Goal: Task Accomplishment & Management: Complete application form

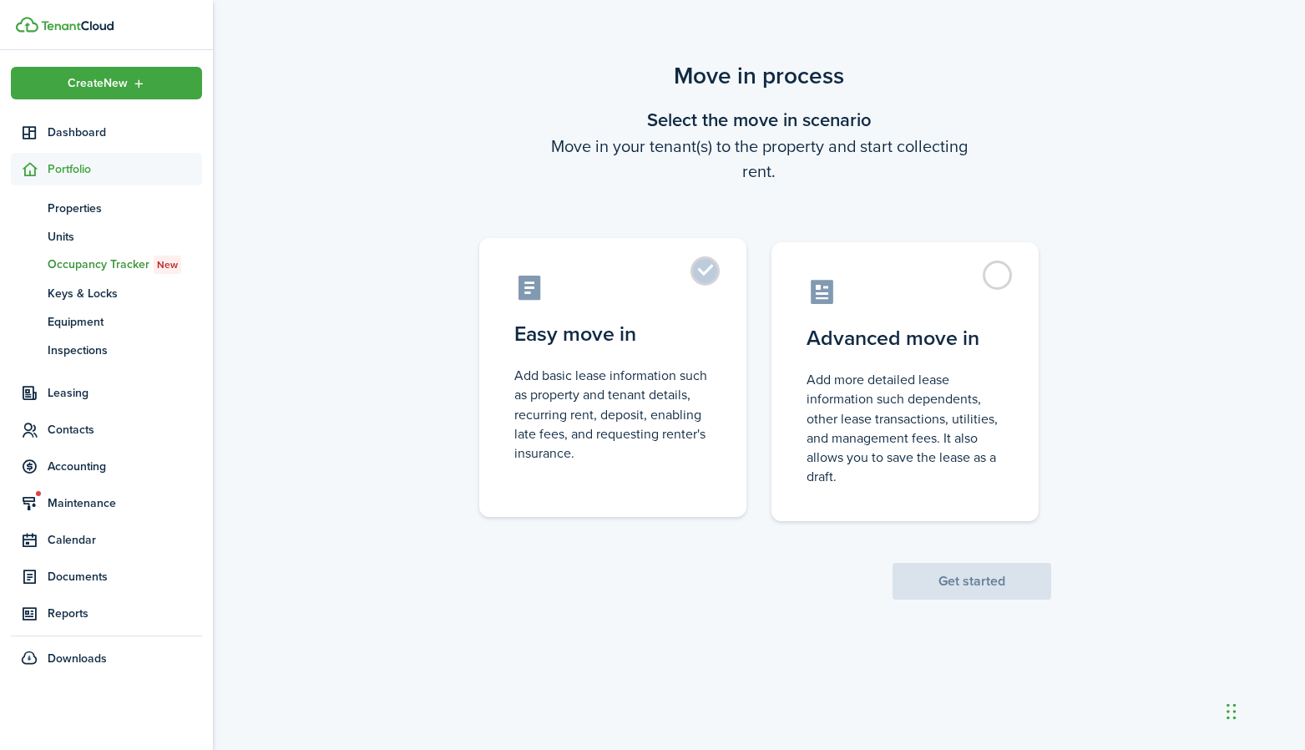
click at [701, 266] on label "Easy move in Add basic lease information such as property and tenant details, r…" at bounding box center [612, 377] width 267 height 279
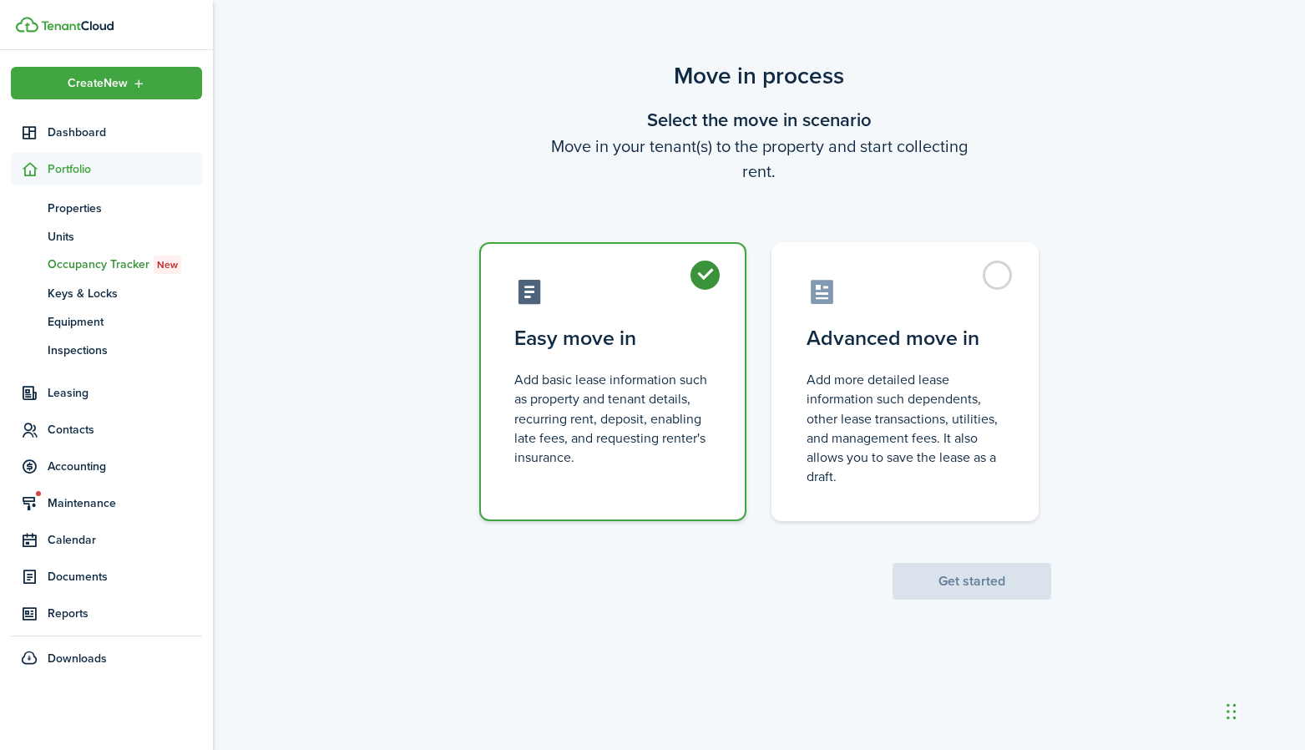
radio input "true"
click at [936, 569] on button "Get started" at bounding box center [972, 581] width 159 height 37
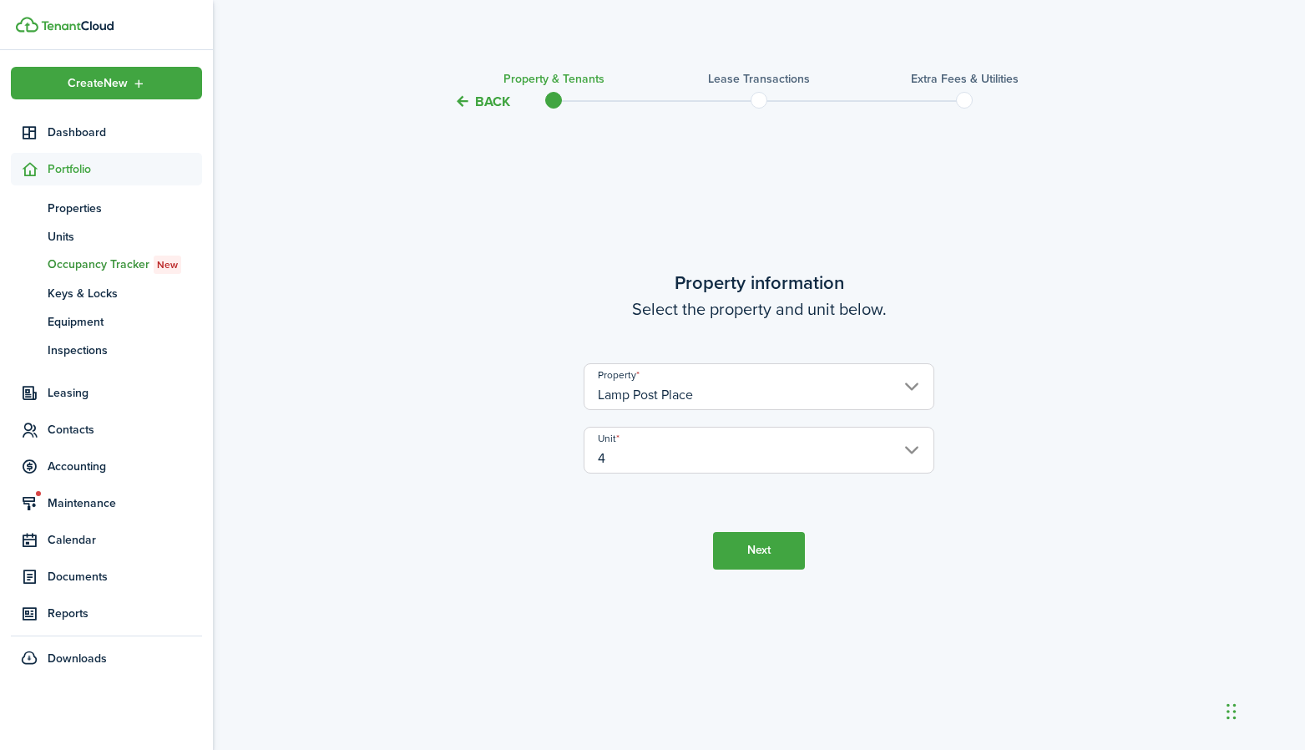
click at [742, 544] on button "Next" at bounding box center [759, 551] width 92 height 38
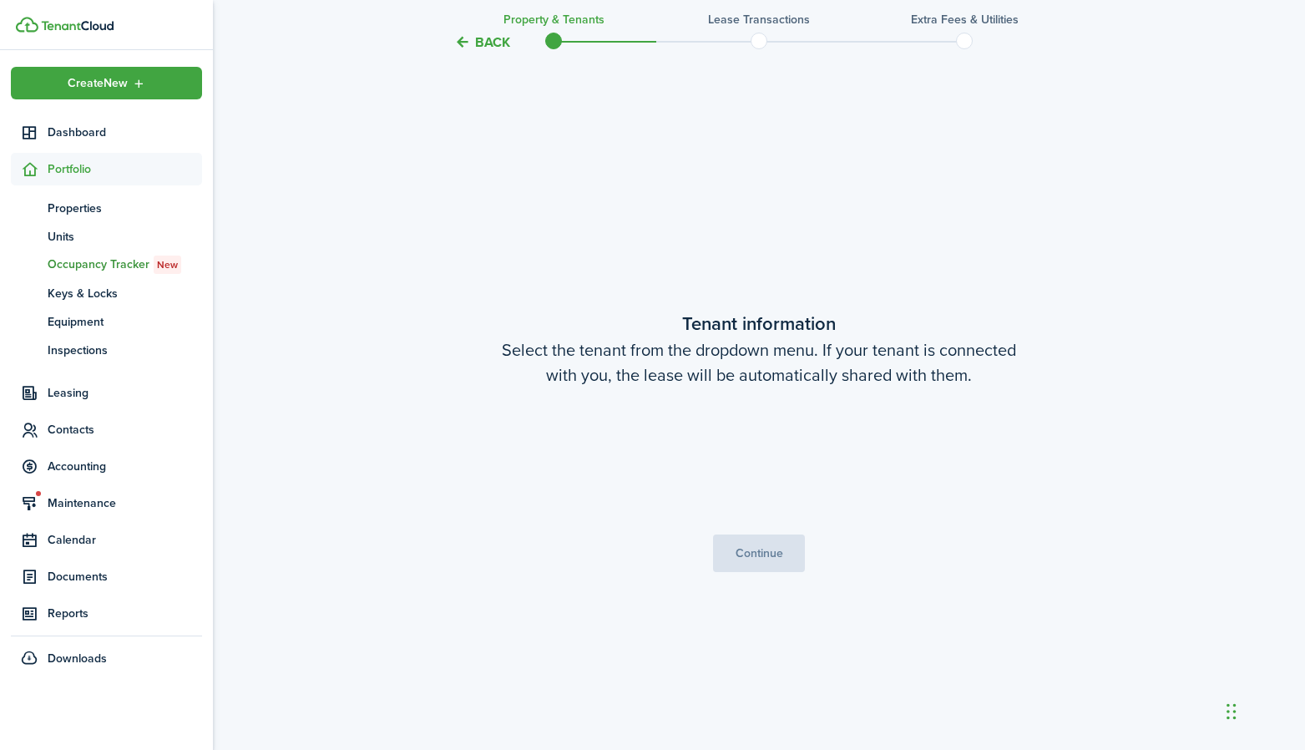
scroll to position [637, 0]
click at [638, 438] on input "Tenants" at bounding box center [758, 440] width 349 height 20
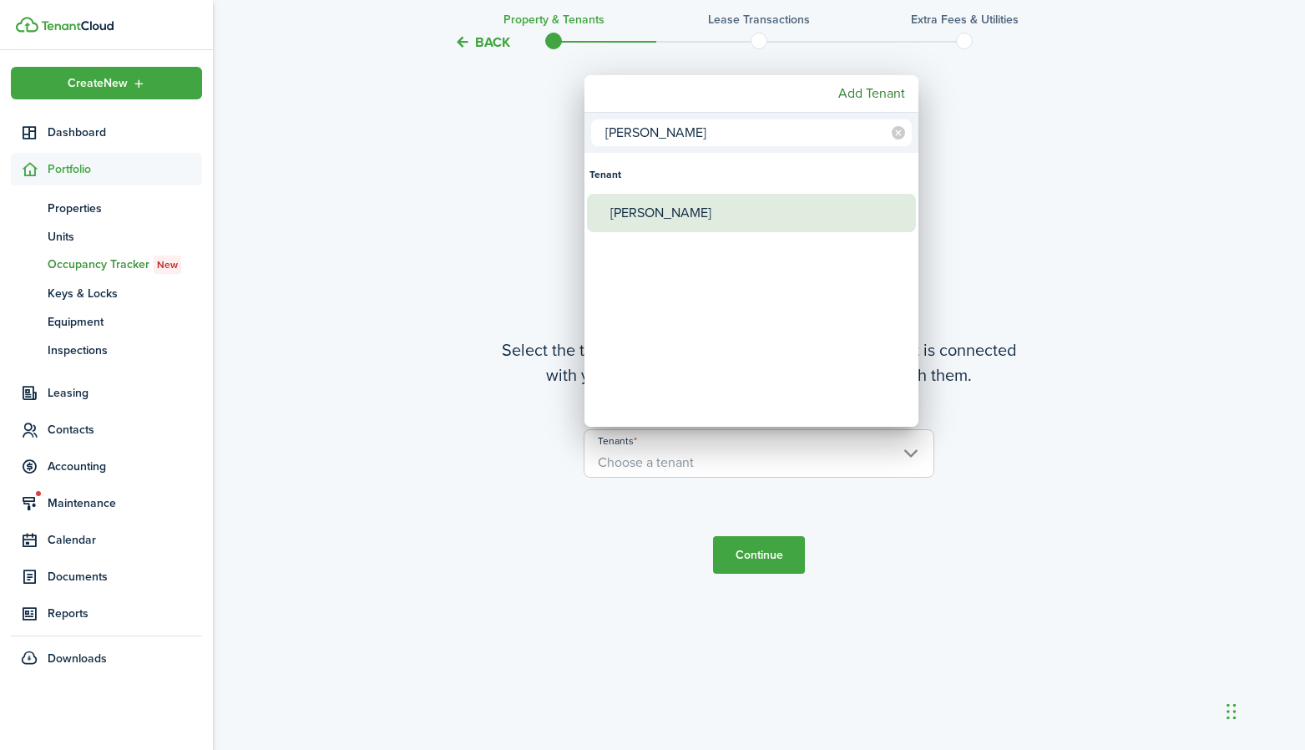
type input "[PERSON_NAME]"
click at [668, 217] on div "[PERSON_NAME]" at bounding box center [758, 213] width 296 height 38
type input "[PERSON_NAME]"
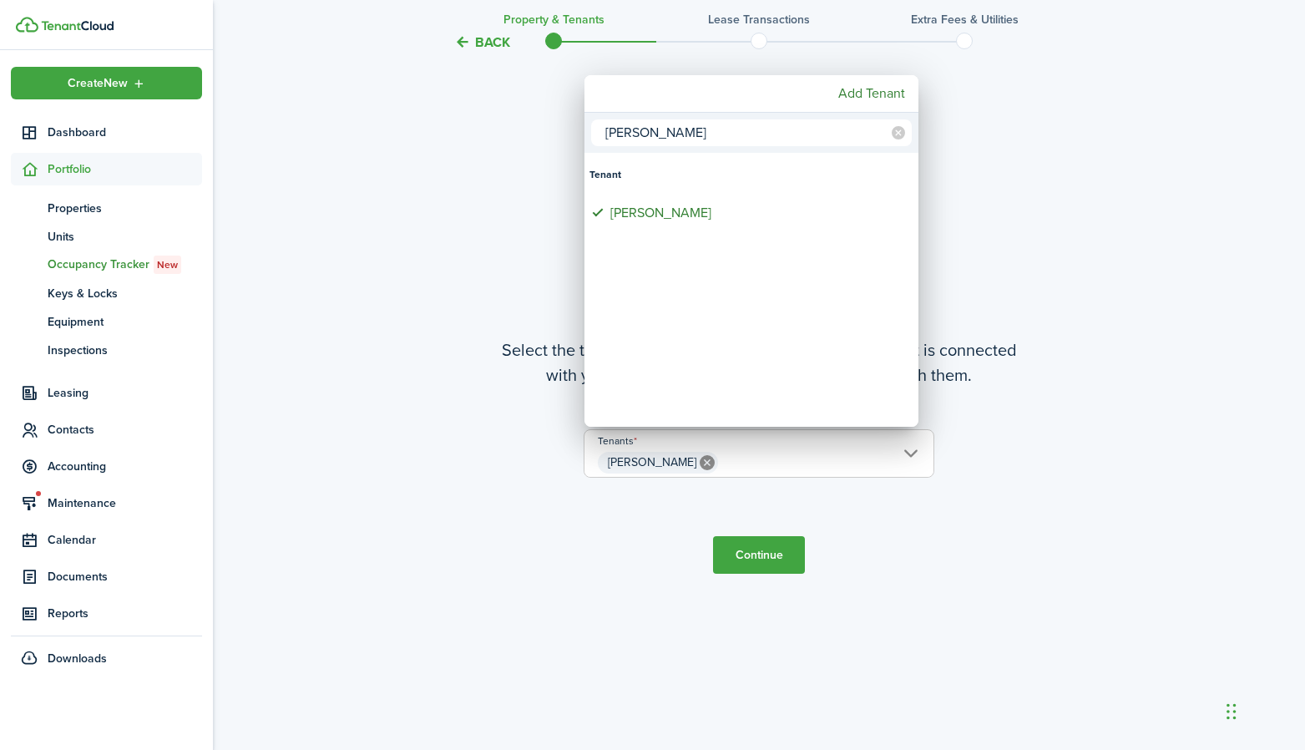
click at [735, 525] on div at bounding box center [652, 374] width 1572 height 1017
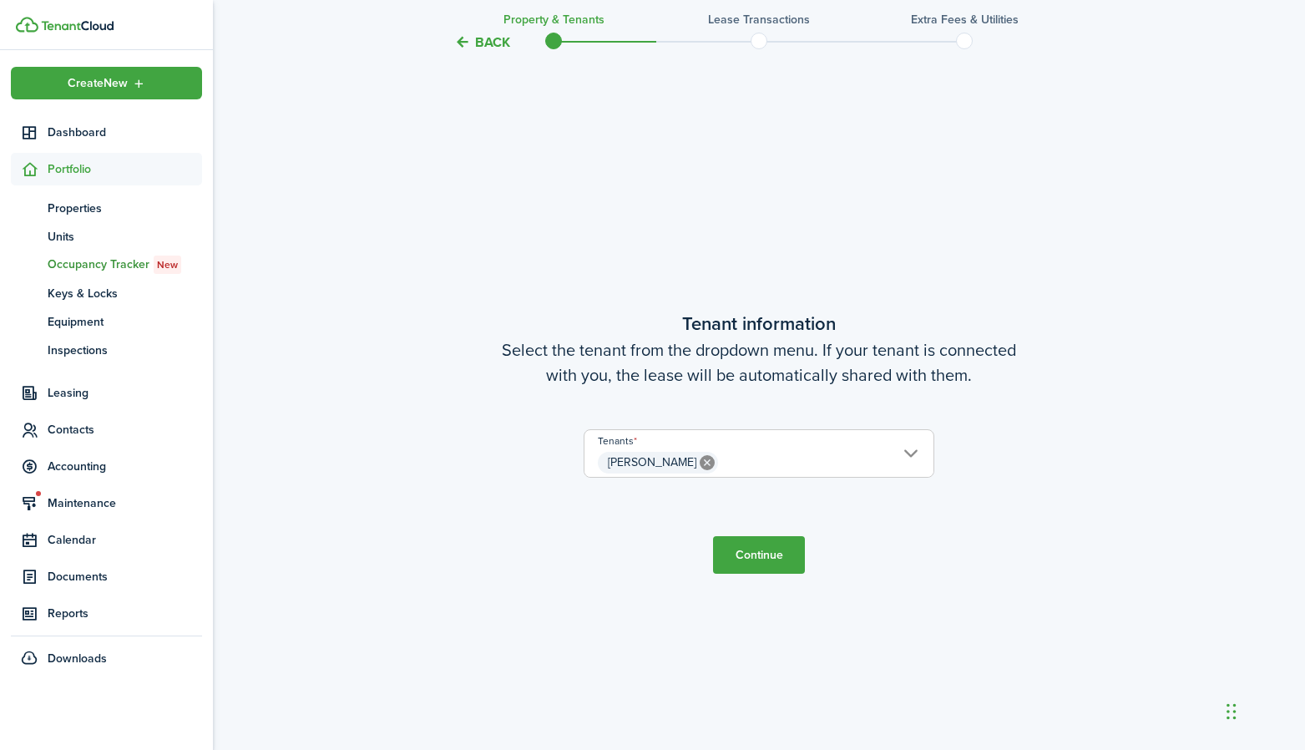
click at [750, 559] on button "Continue" at bounding box center [759, 555] width 92 height 38
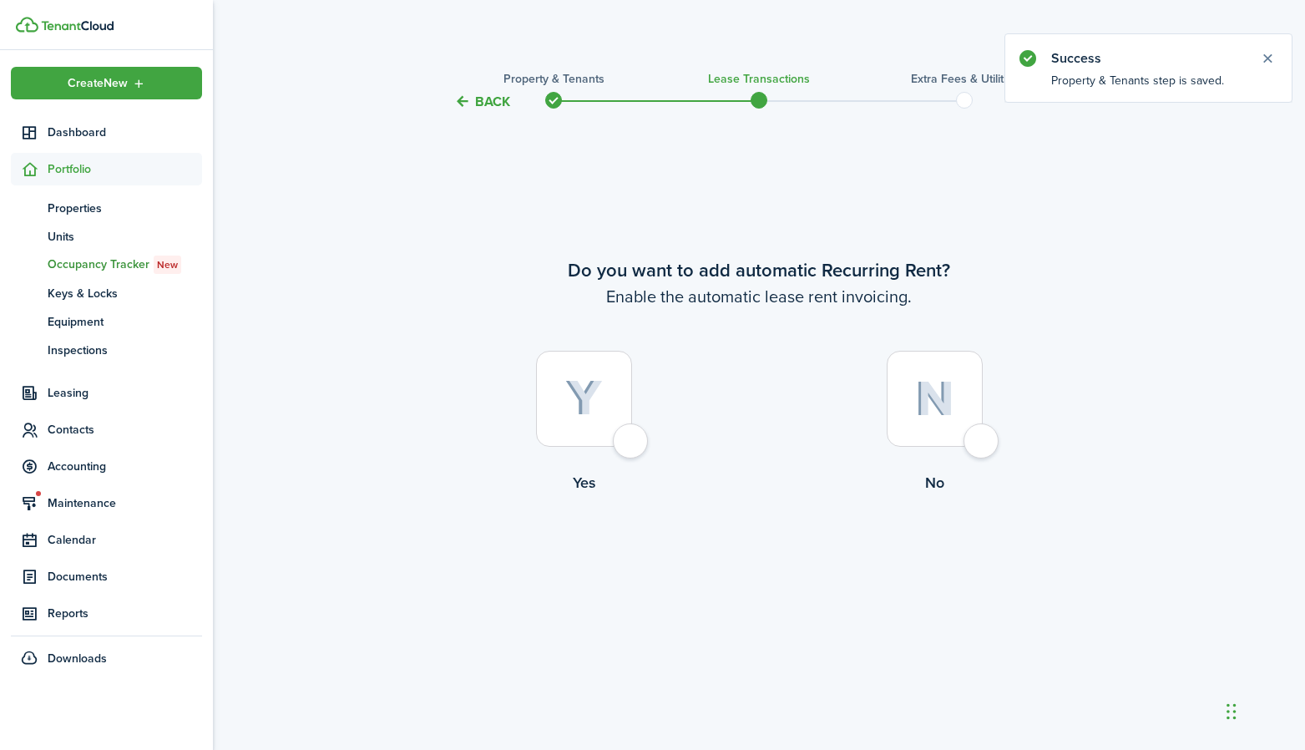
click at [619, 435] on div at bounding box center [584, 399] width 96 height 96
radio input "true"
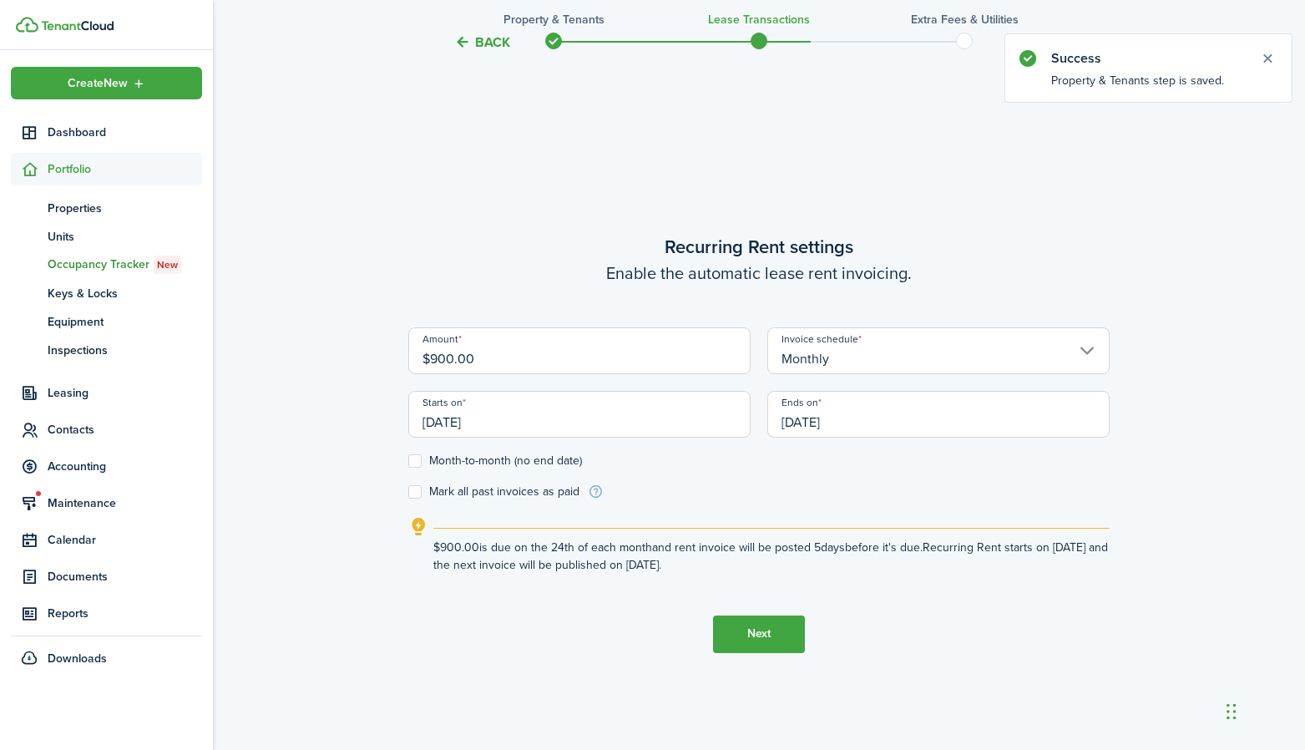
scroll to position [637, 0]
click at [534, 366] on input "$900.00" at bounding box center [579, 349] width 342 height 47
drag, startPoint x: 534, startPoint y: 366, endPoint x: 350, endPoint y: 362, distance: 184.6
click at [352, 364] on div "Back Property & Tenants Lease Transactions Extra fees & Utilities Do you want t…" at bounding box center [759, 118] width 1092 height 1395
type input "$450.00"
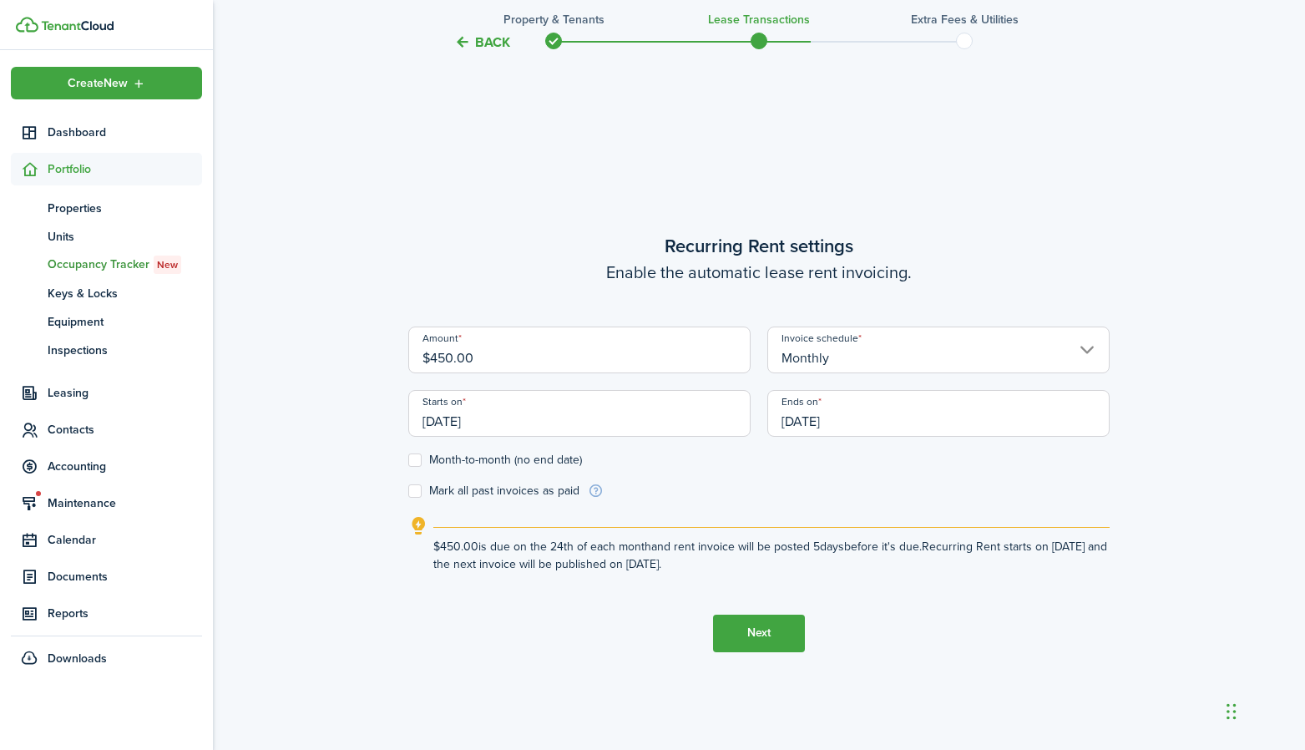
click at [833, 380] on div "Invoice schedule Monthly" at bounding box center [938, 357] width 359 height 63
click at [836, 357] on input "Monthly" at bounding box center [938, 349] width 342 height 47
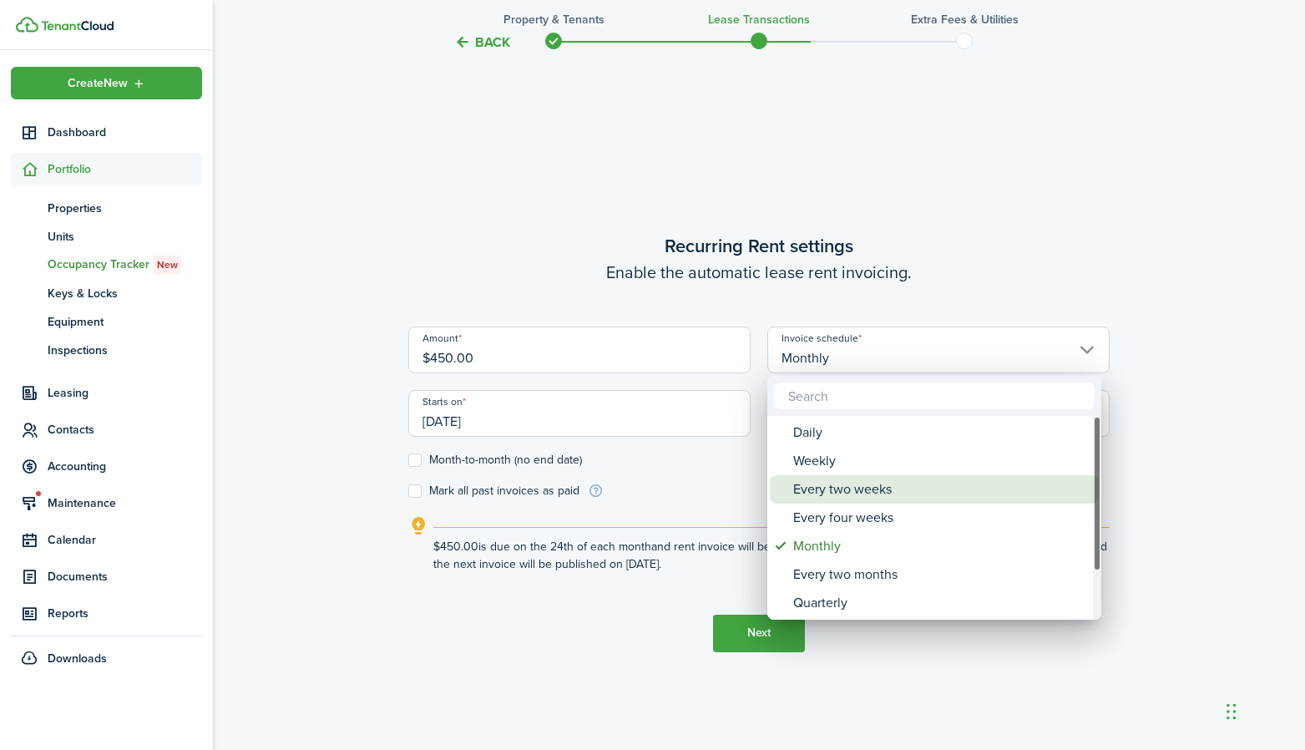
click at [817, 488] on div "Every two weeks" at bounding box center [941, 489] width 296 height 28
type input "Every two weeks"
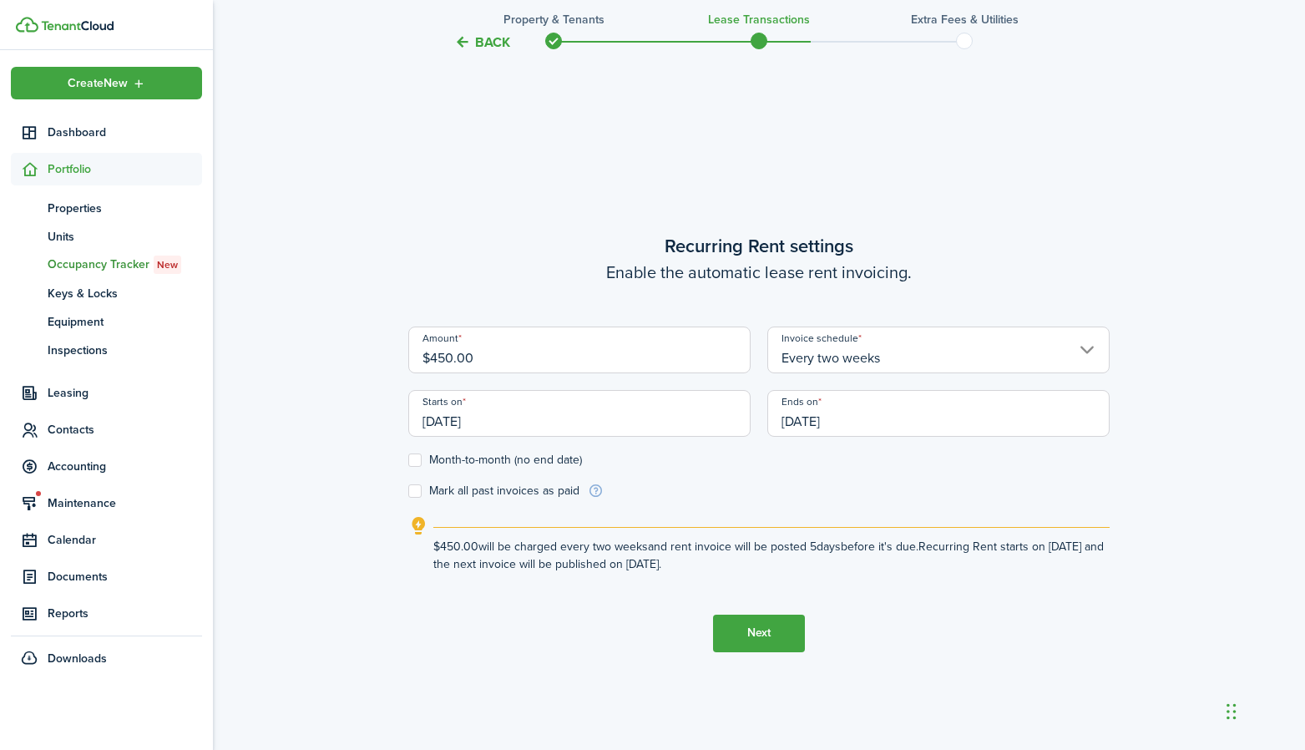
click at [582, 426] on input "[DATE]" at bounding box center [579, 413] width 342 height 47
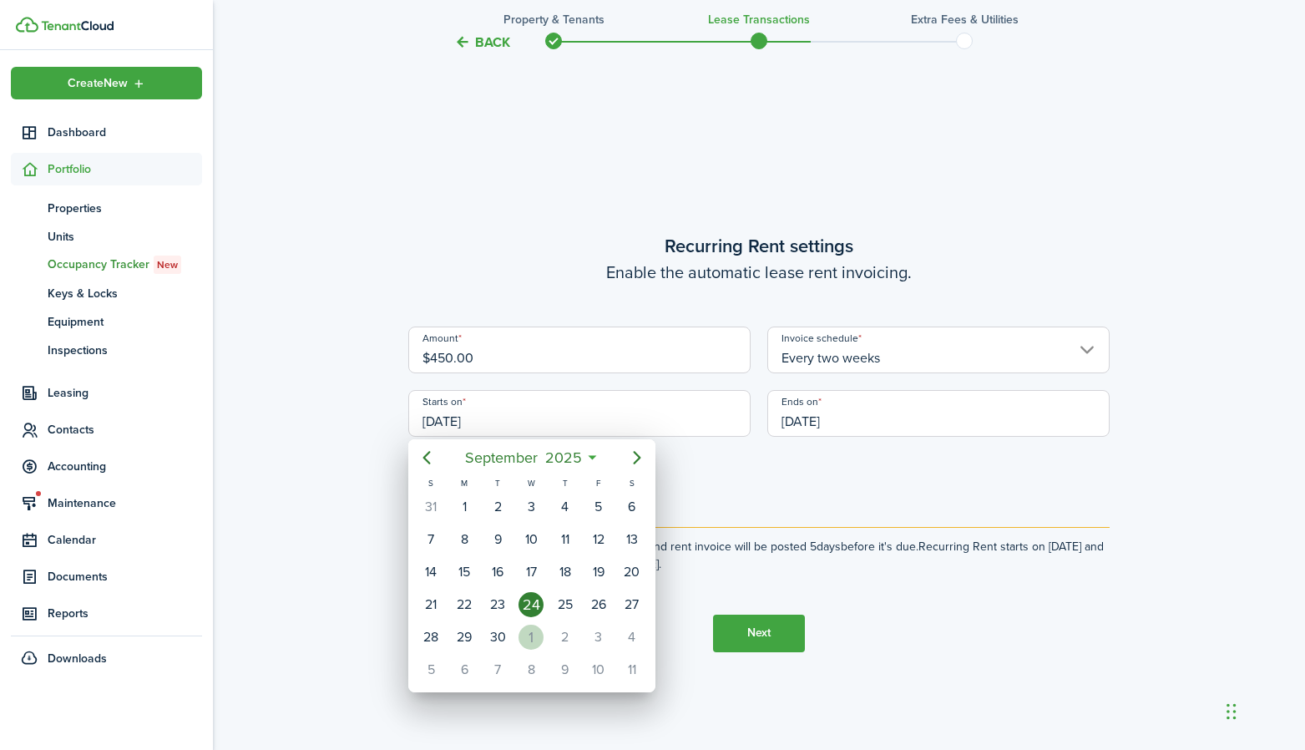
click at [534, 642] on div "1" at bounding box center [531, 637] width 25 height 25
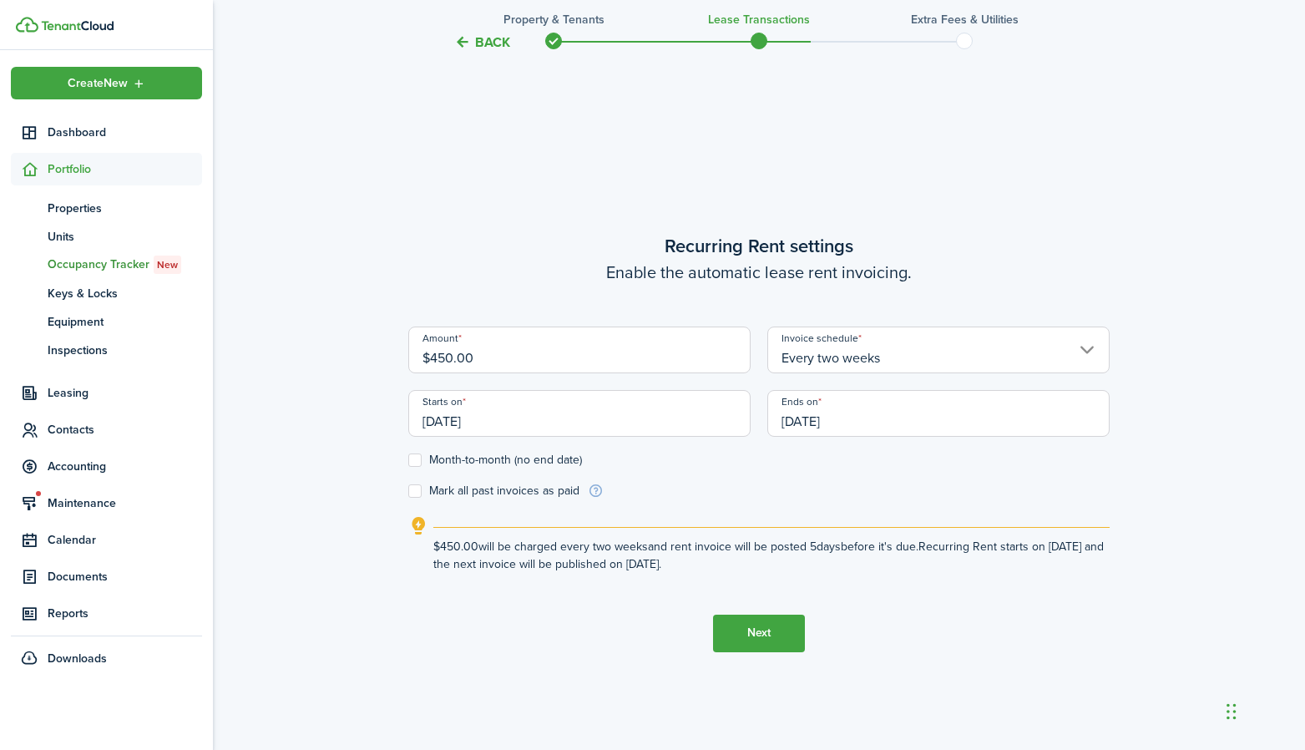
scroll to position [0, 0]
click at [514, 425] on input "[DATE]" at bounding box center [579, 413] width 342 height 47
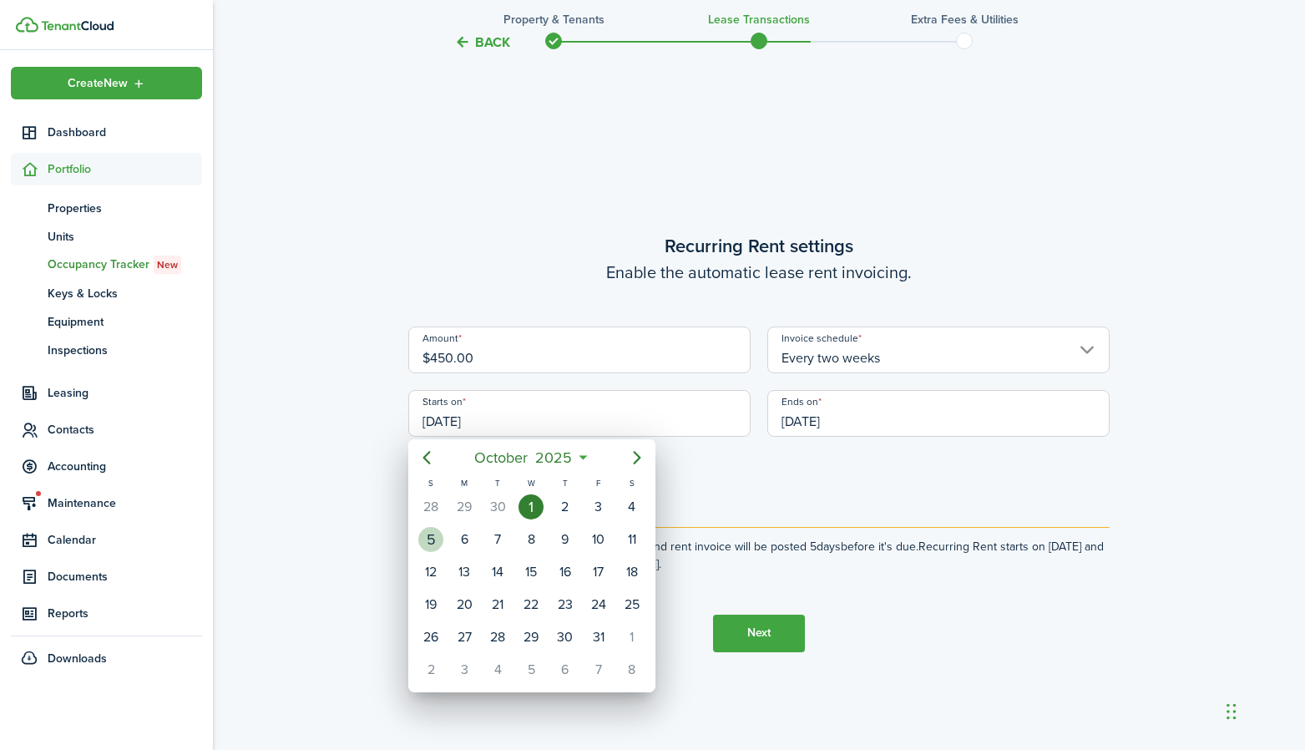
click at [438, 549] on div "5" at bounding box center [430, 539] width 25 height 25
type input "[DATE]"
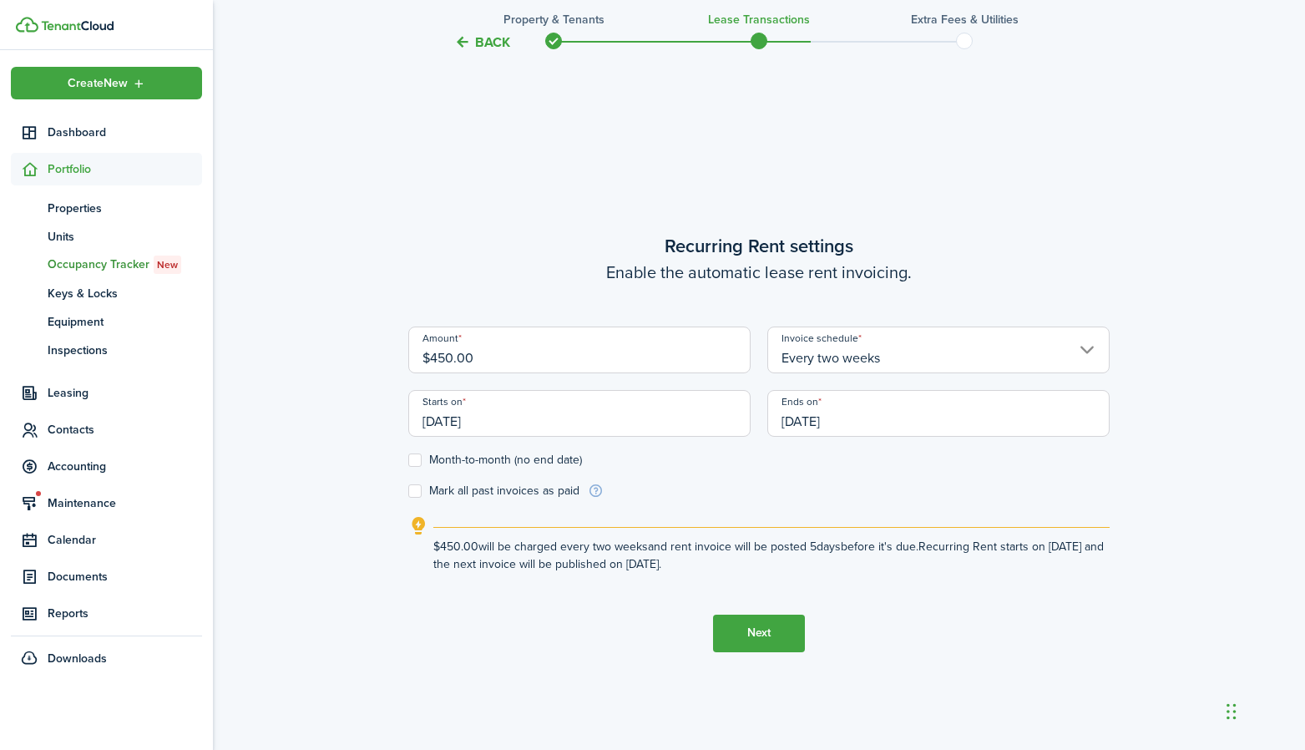
click at [577, 661] on tc-wizard-step "Recurring Rent settings Enable the automatic lease rent invoicing. Amount $450.…" at bounding box center [758, 442] width 701 height 750
click at [479, 453] on label "Month-to-month (no end date)" at bounding box center [495, 459] width 174 height 13
click at [408, 459] on input "Month-to-month (no end date)" at bounding box center [407, 459] width 1 height 1
checkbox input "true"
click at [771, 635] on button "Next" at bounding box center [759, 634] width 92 height 38
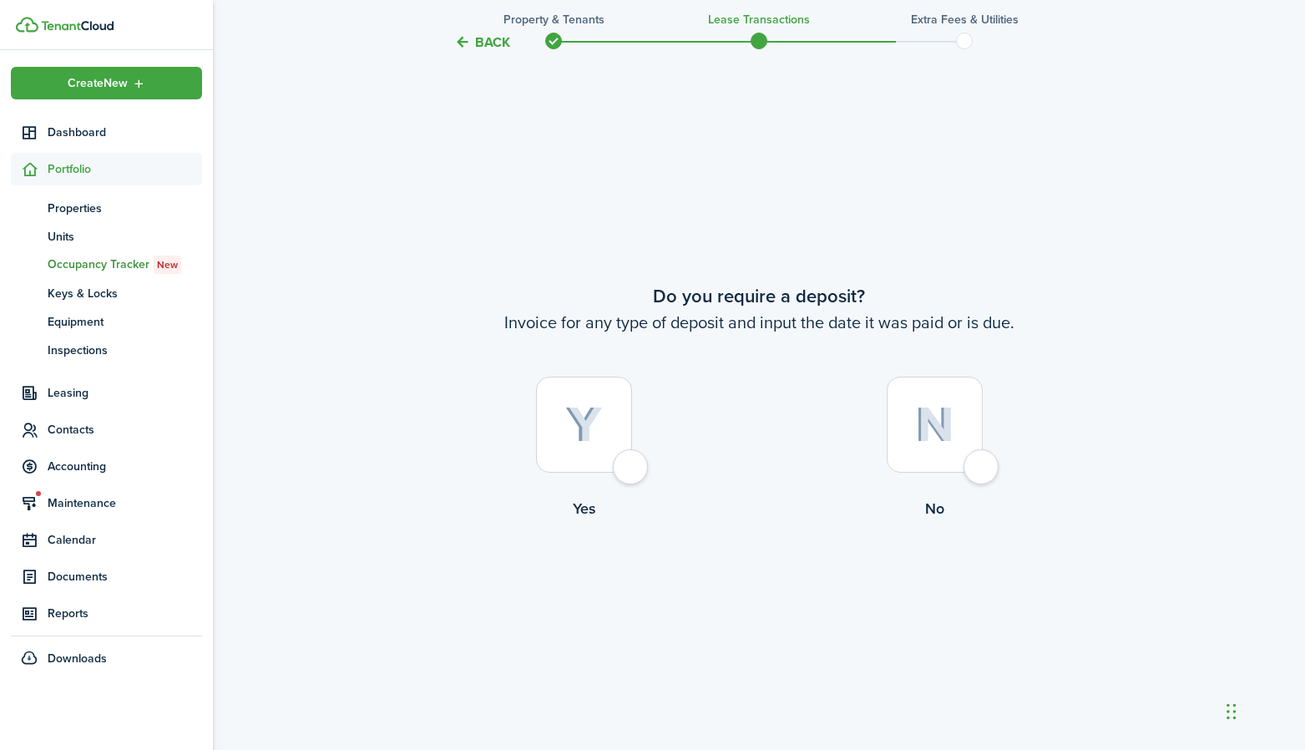
scroll to position [1387, 0]
click at [1001, 463] on label "No" at bounding box center [934, 448] width 351 height 151
radio input "true"
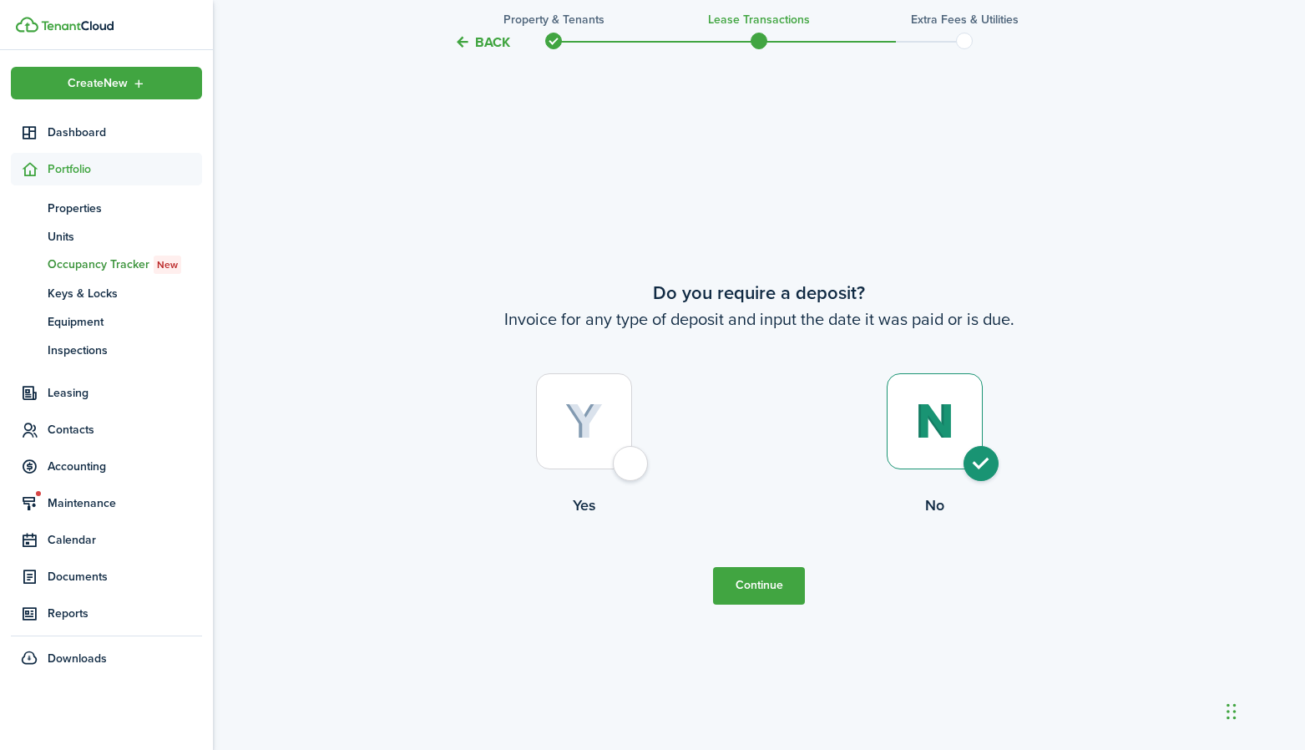
click at [756, 570] on button "Continue" at bounding box center [759, 586] width 92 height 38
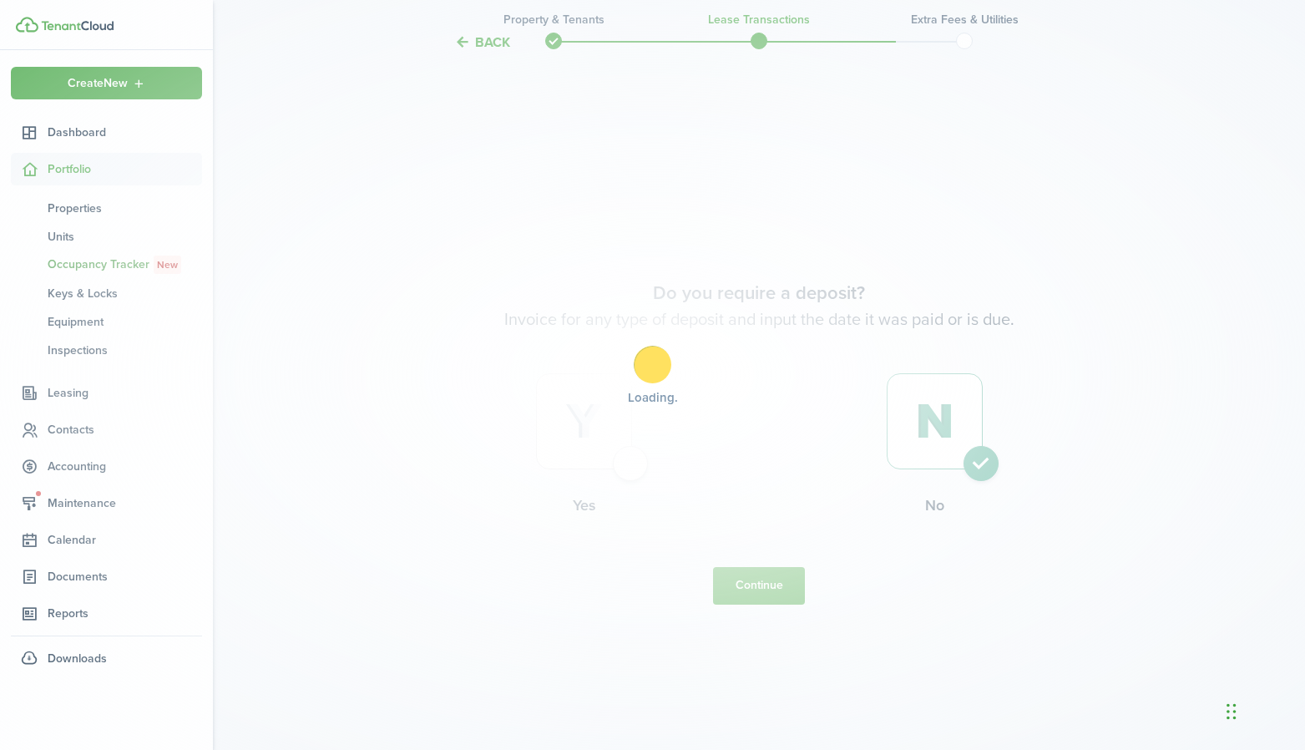
scroll to position [0, 0]
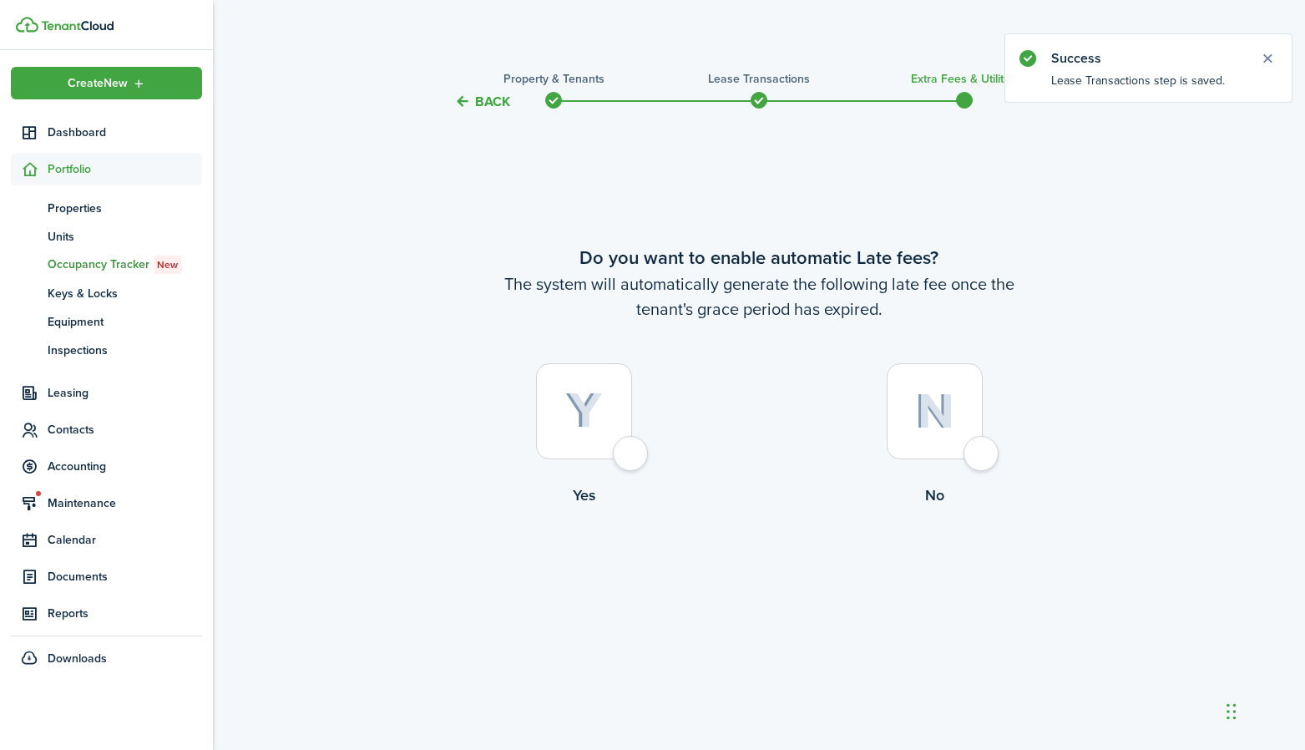
click at [966, 447] on div at bounding box center [935, 411] width 96 height 96
radio input "true"
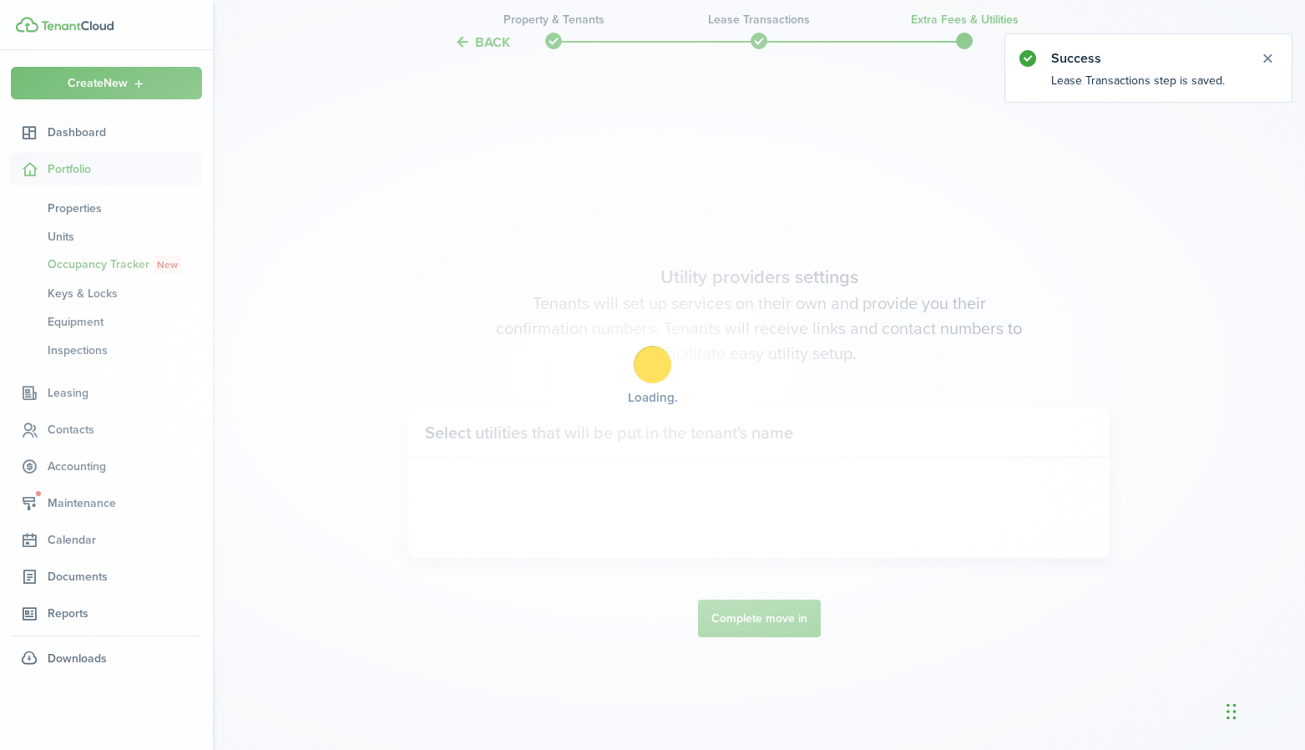
scroll to position [637, 0]
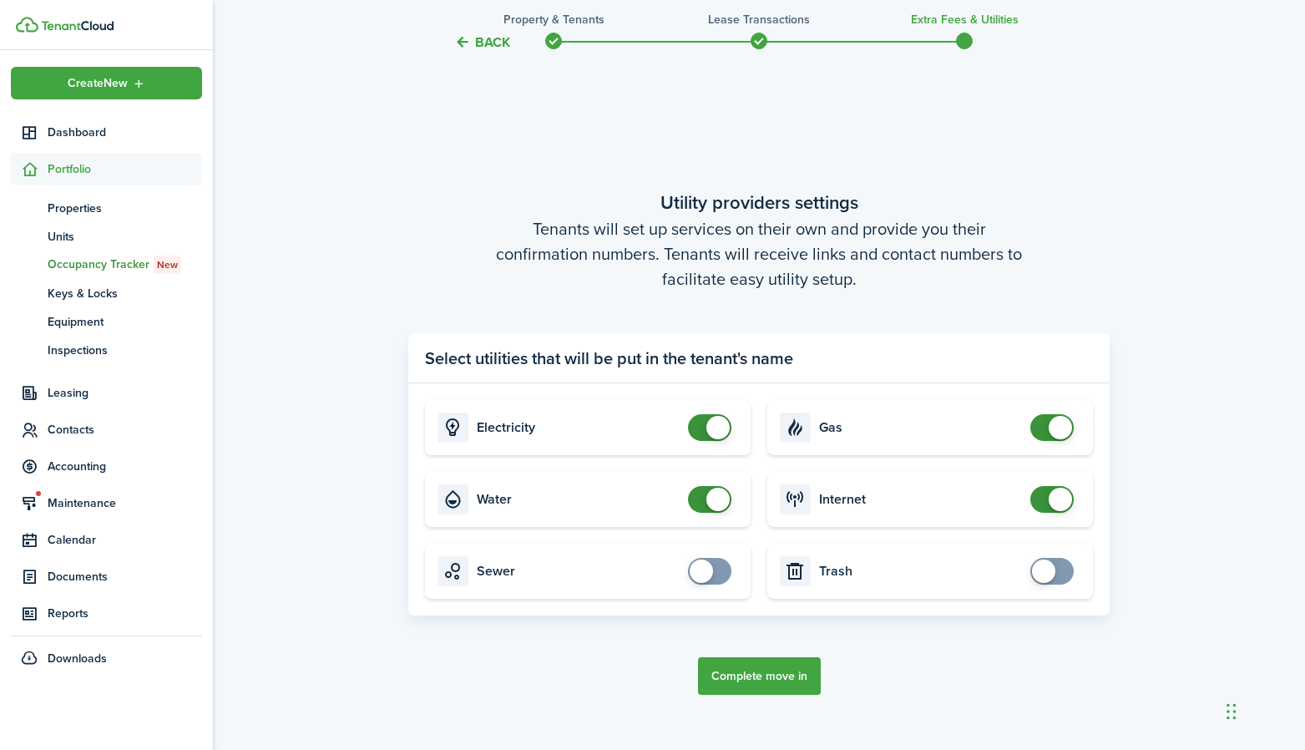
checkbox input "false"
click at [711, 435] on span at bounding box center [717, 427] width 23 height 23
checkbox input "false"
click at [709, 486] on span at bounding box center [709, 499] width 17 height 27
checkbox input "false"
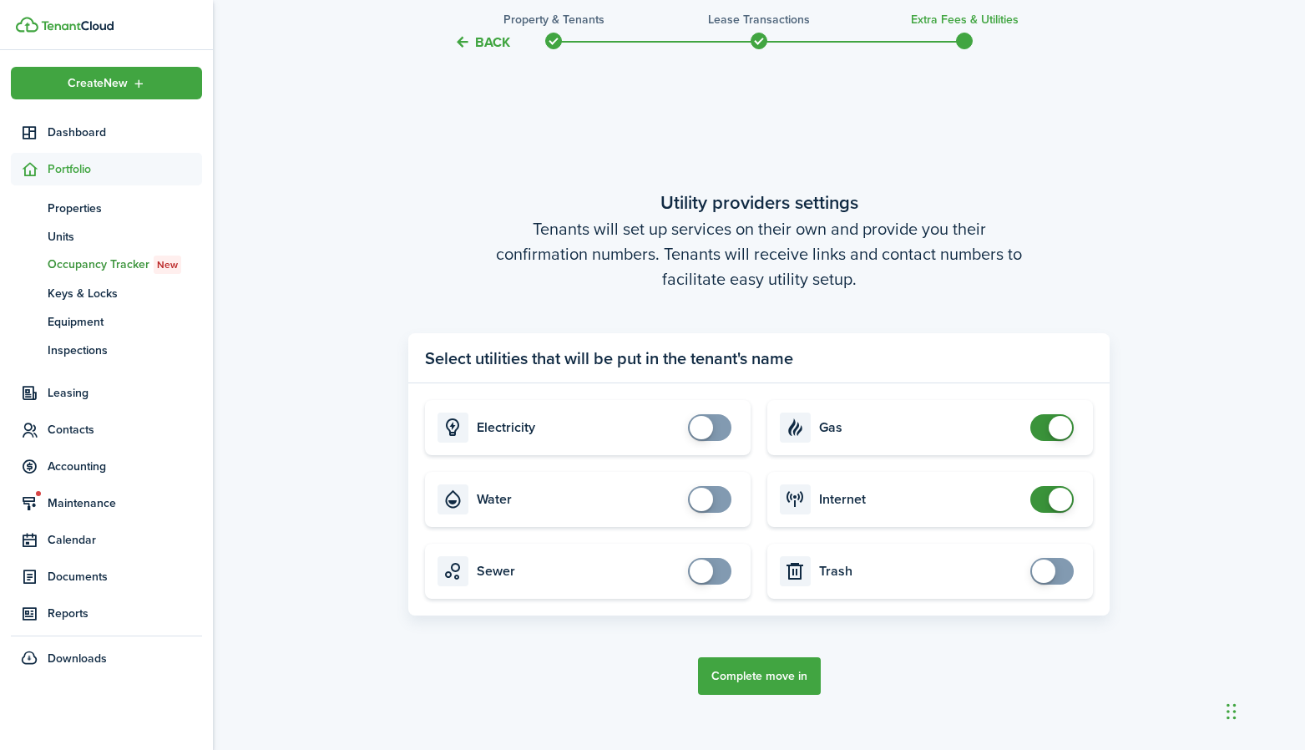
click at [1068, 432] on span at bounding box center [1060, 427] width 23 height 23
checkbox input "false"
click at [1057, 493] on span at bounding box center [1060, 499] width 23 height 23
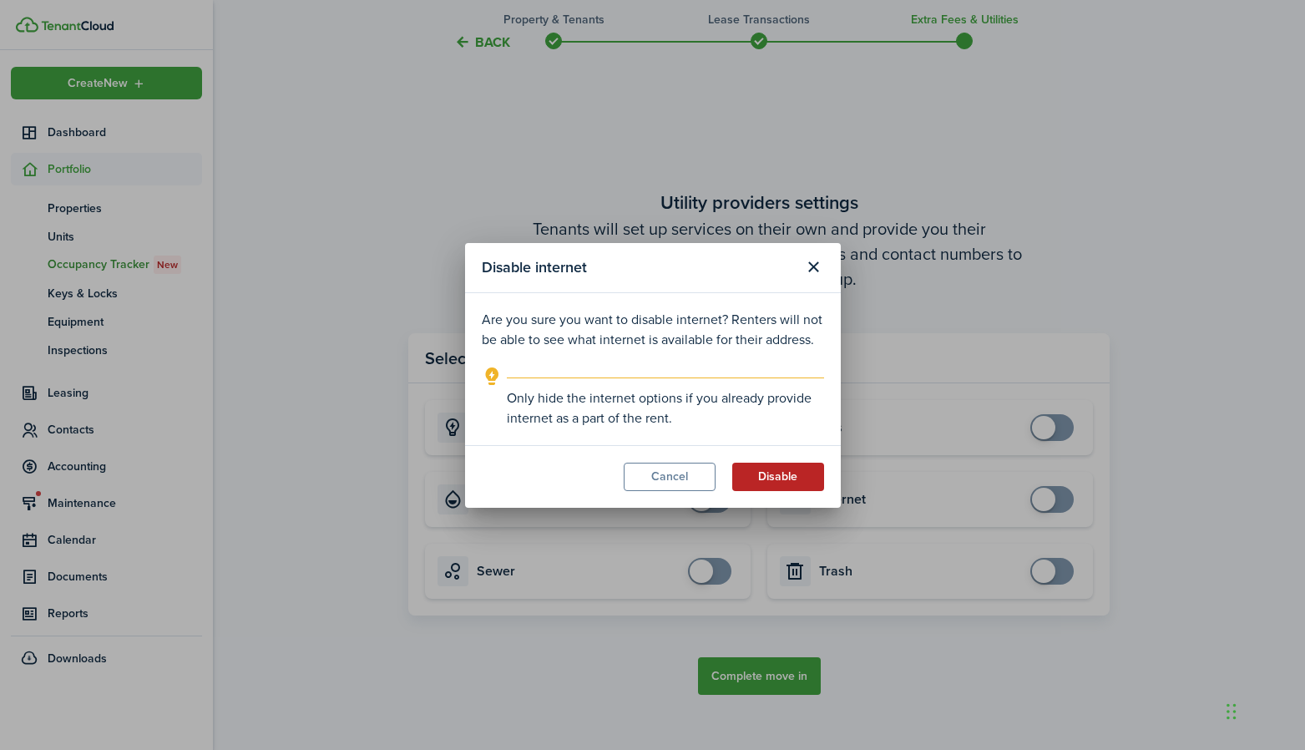
click at [770, 467] on button "Disable" at bounding box center [778, 477] width 92 height 28
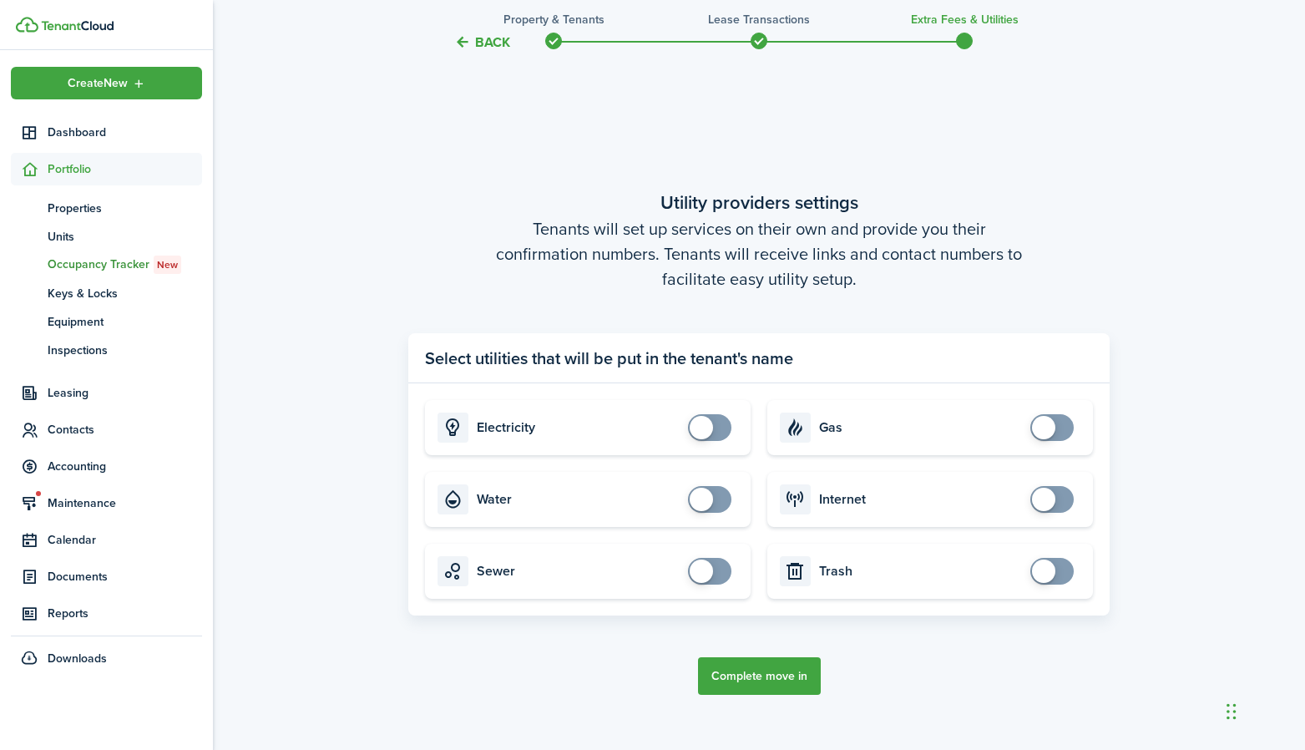
click at [737, 685] on button "Complete move in" at bounding box center [759, 676] width 123 height 38
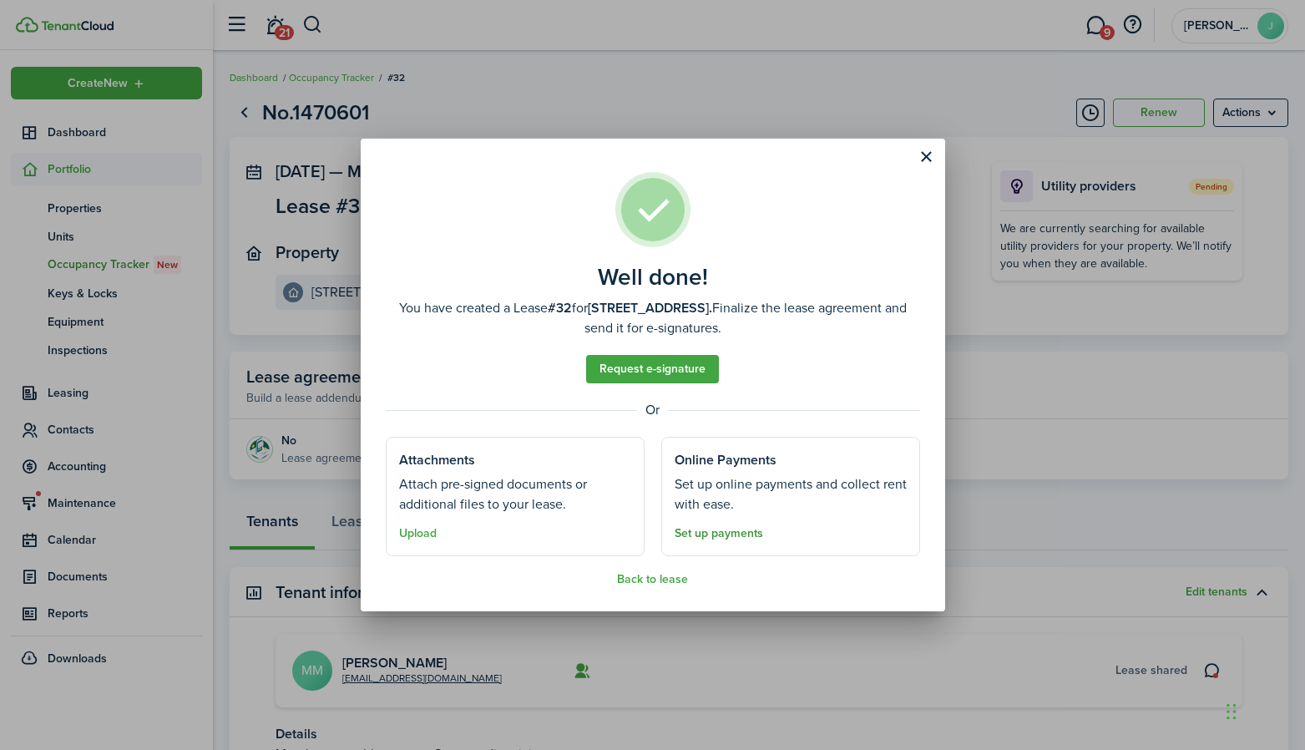
click at [714, 535] on link "Set up payments" at bounding box center [719, 533] width 89 height 13
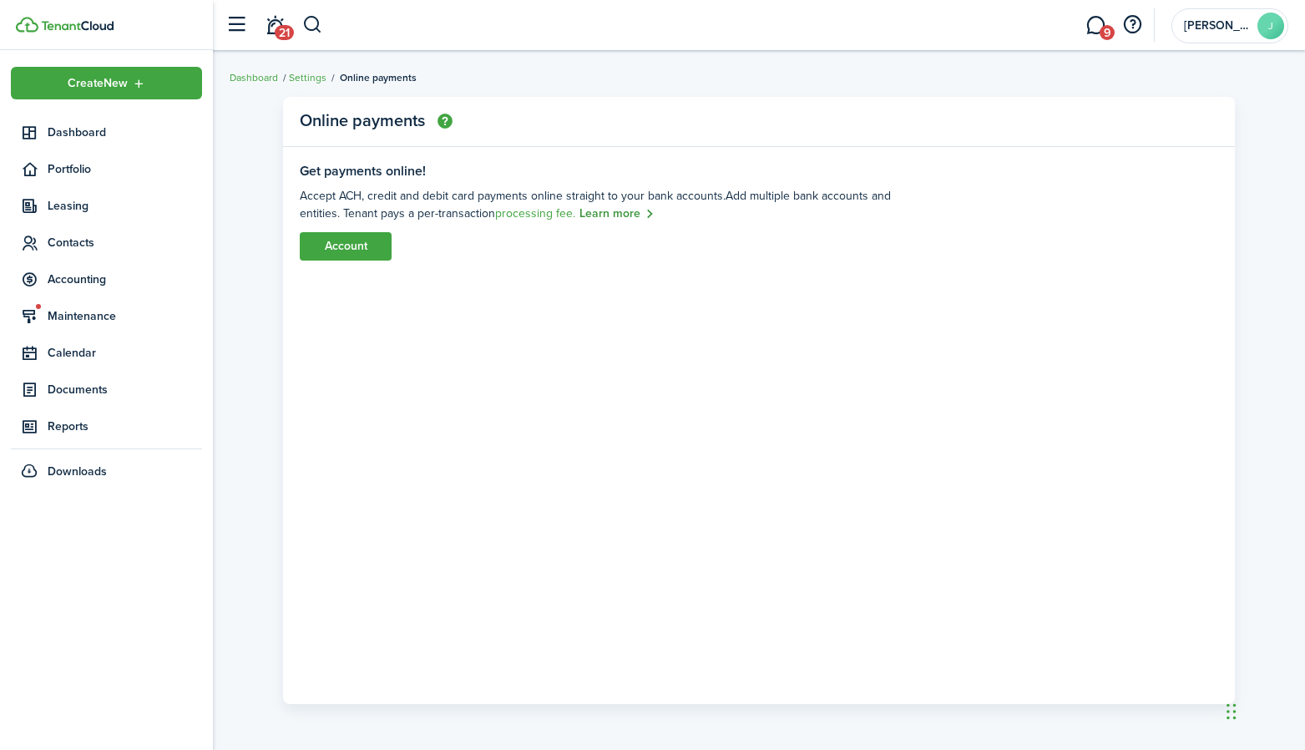
click at [601, 217] on link "Learn more" at bounding box center [616, 214] width 75 height 19
click at [354, 241] on link "Account" at bounding box center [346, 246] width 92 height 28
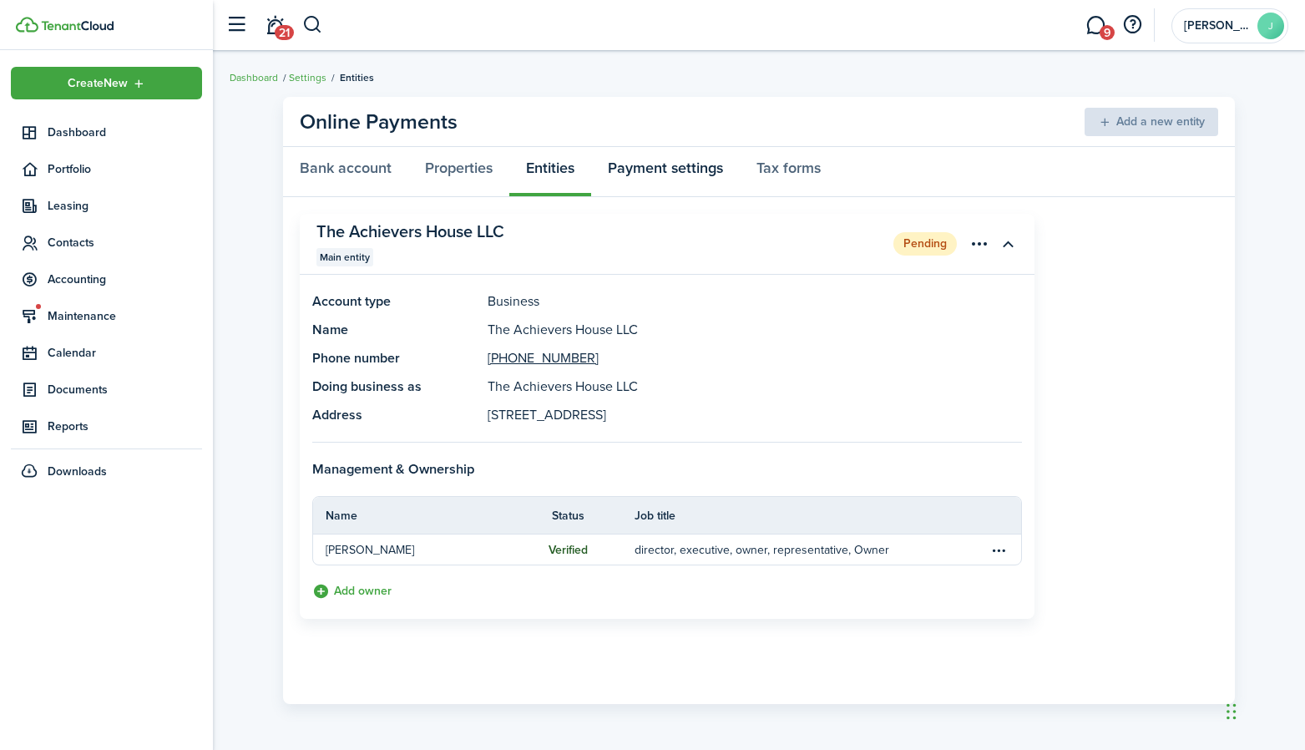
click at [631, 171] on link "Payment settings" at bounding box center [665, 172] width 149 height 50
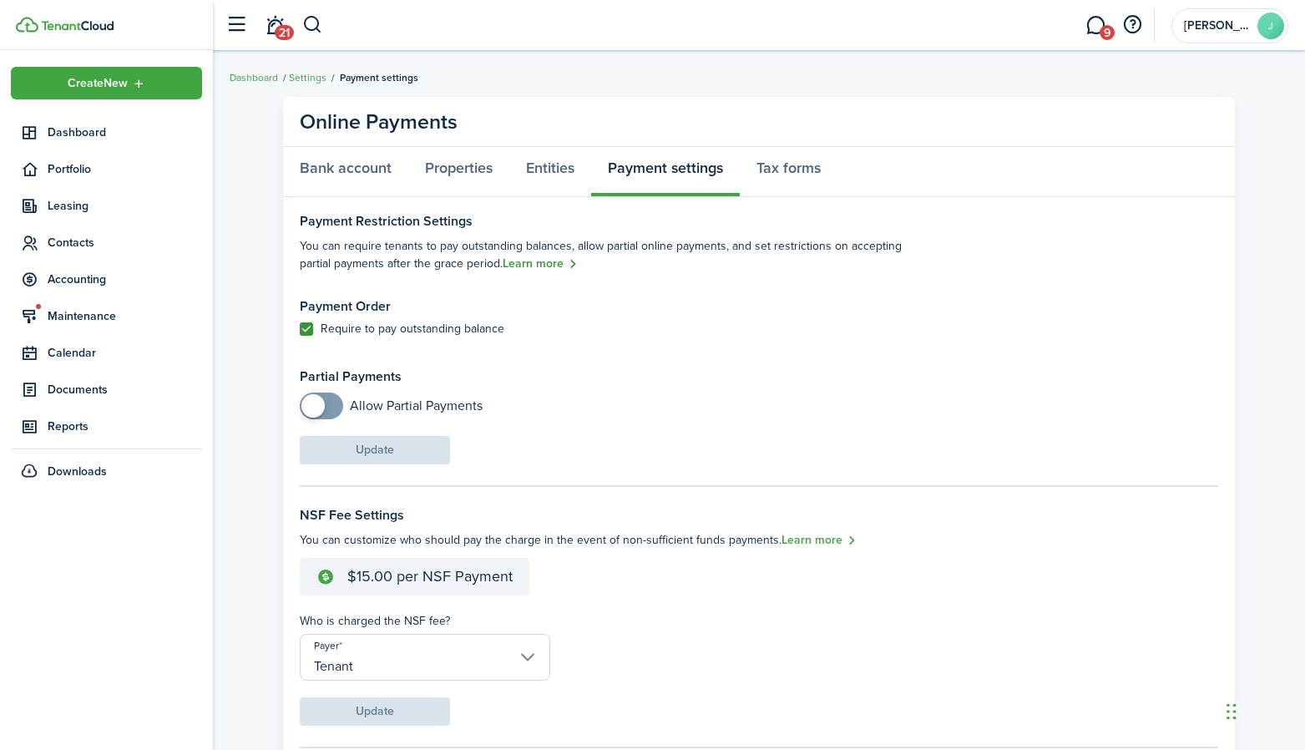
click at [576, 265] on link "Learn more" at bounding box center [540, 264] width 75 height 19
click at [551, 352] on settings-fieldset-body "Payment Order Require to pay outstanding balance Partial Payments Allow Partial…" at bounding box center [606, 359] width 612 height 120
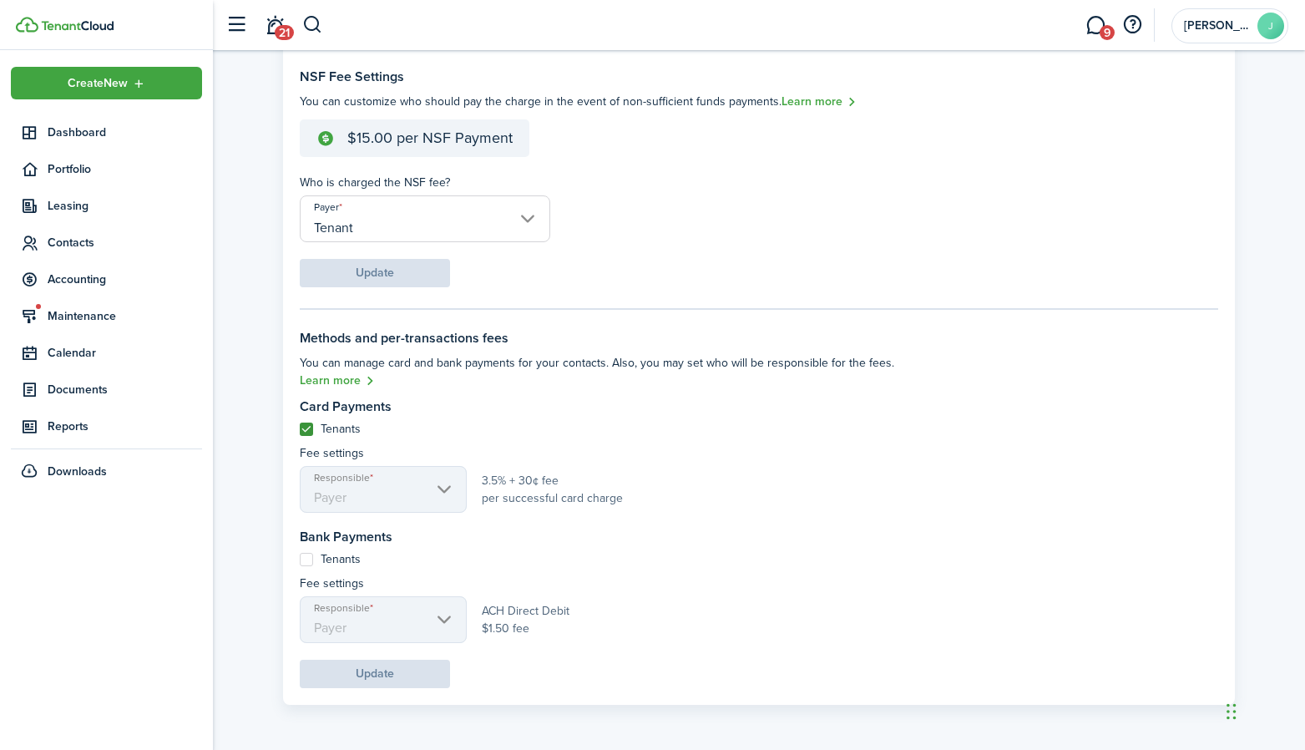
scroll to position [438, 0]
click at [311, 557] on label "Tenants" at bounding box center [330, 560] width 61 height 13
click at [300, 559] on input "Tenants" at bounding box center [299, 559] width 1 height 1
checkbox input "true"
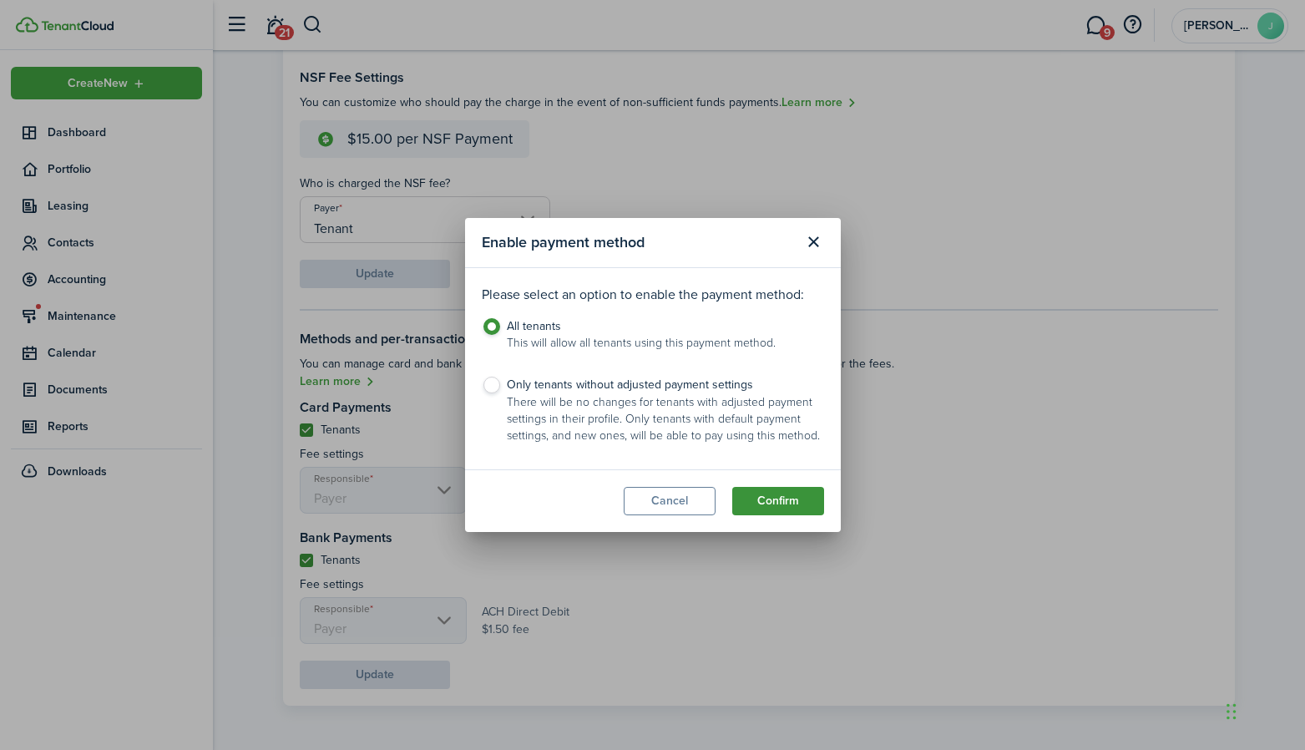
click at [779, 504] on button "Confirm" at bounding box center [778, 501] width 92 height 28
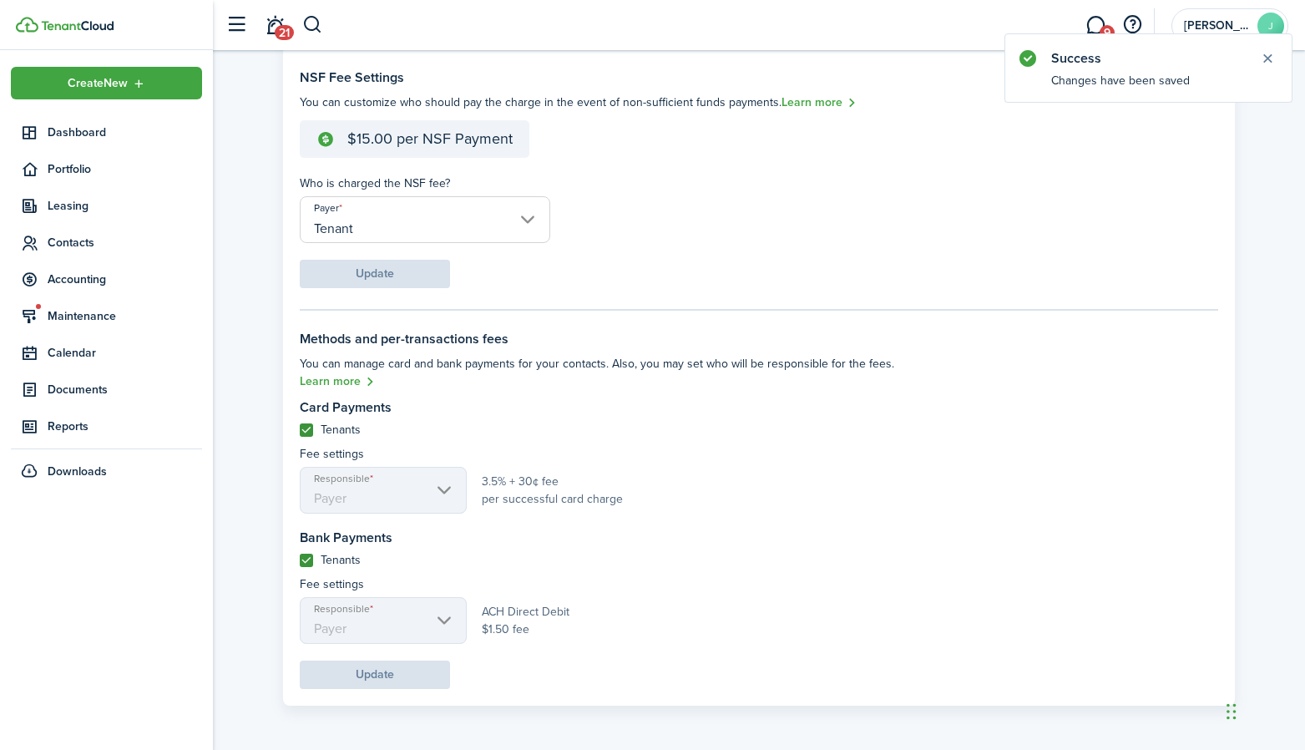
click at [856, 493] on div "Responsible Payer 3.5% + 30¢ fee per successful card charge" at bounding box center [606, 490] width 612 height 47
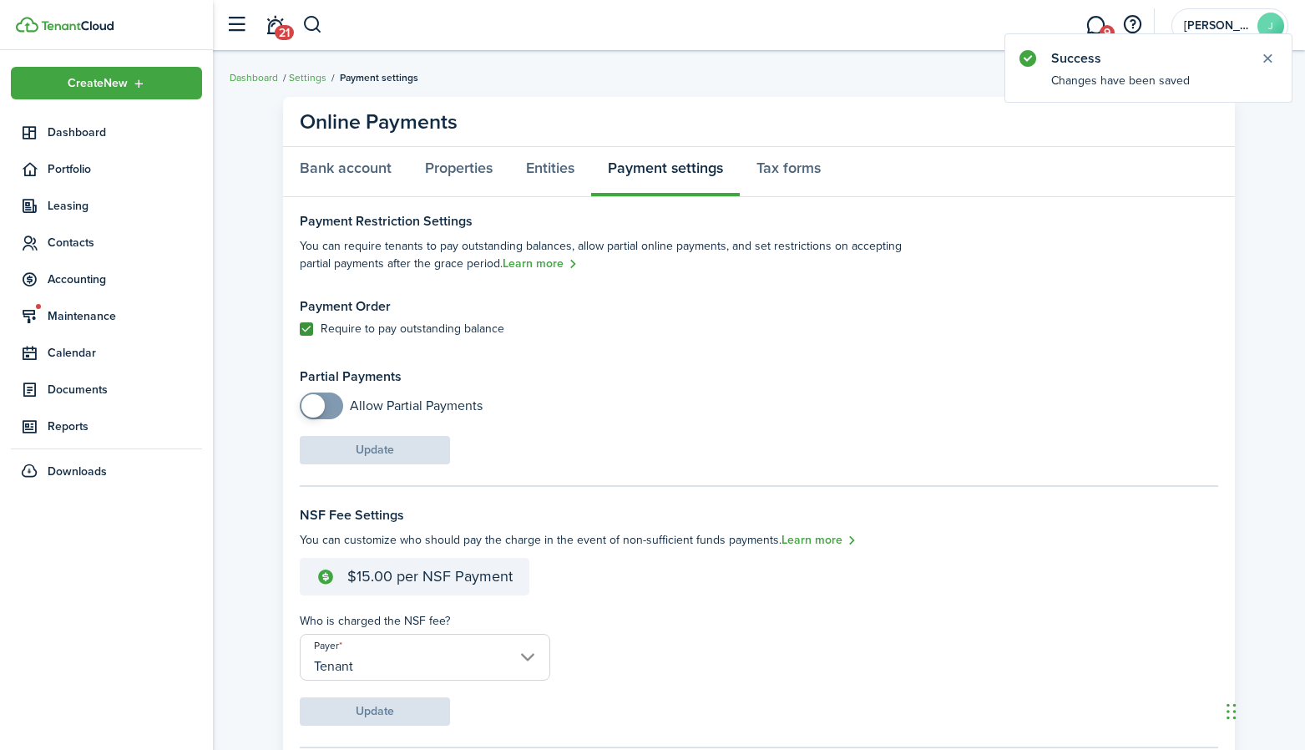
scroll to position [0, 0]
click at [500, 175] on link "Properties" at bounding box center [458, 172] width 101 height 50
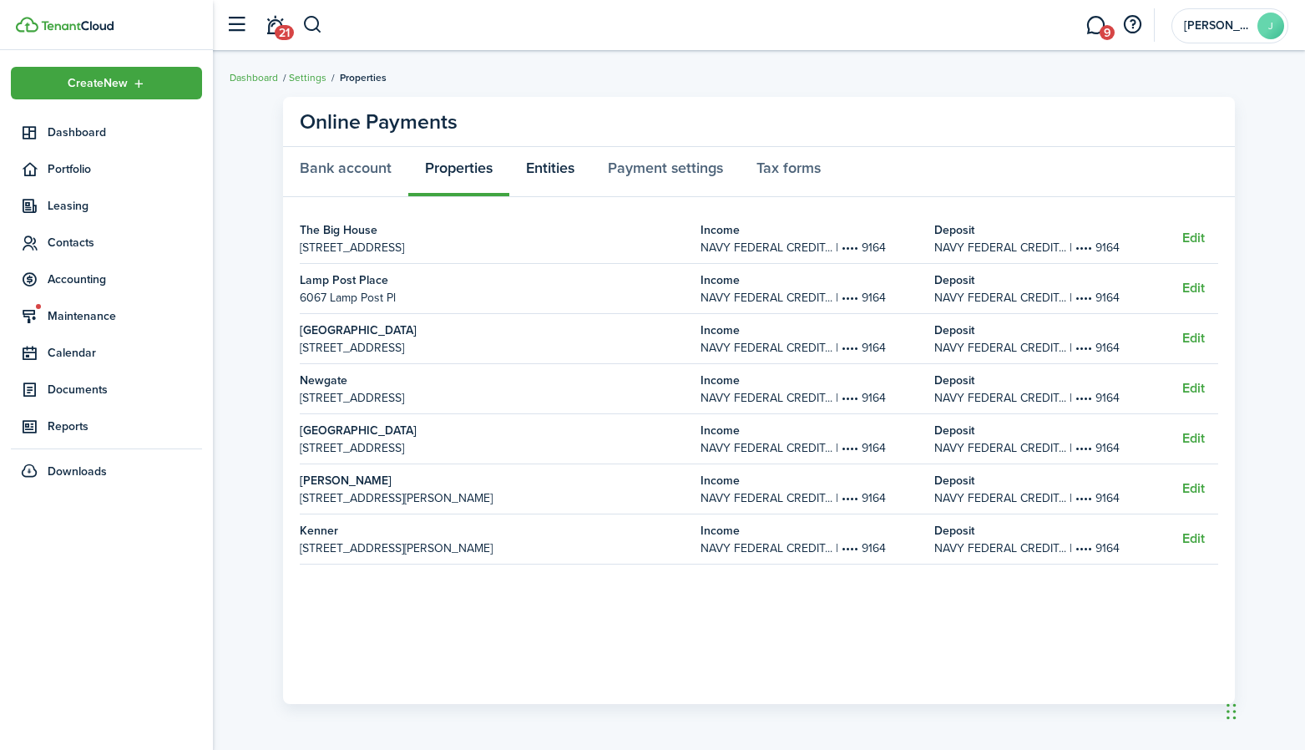
click at [568, 166] on link "Entities" at bounding box center [550, 172] width 82 height 50
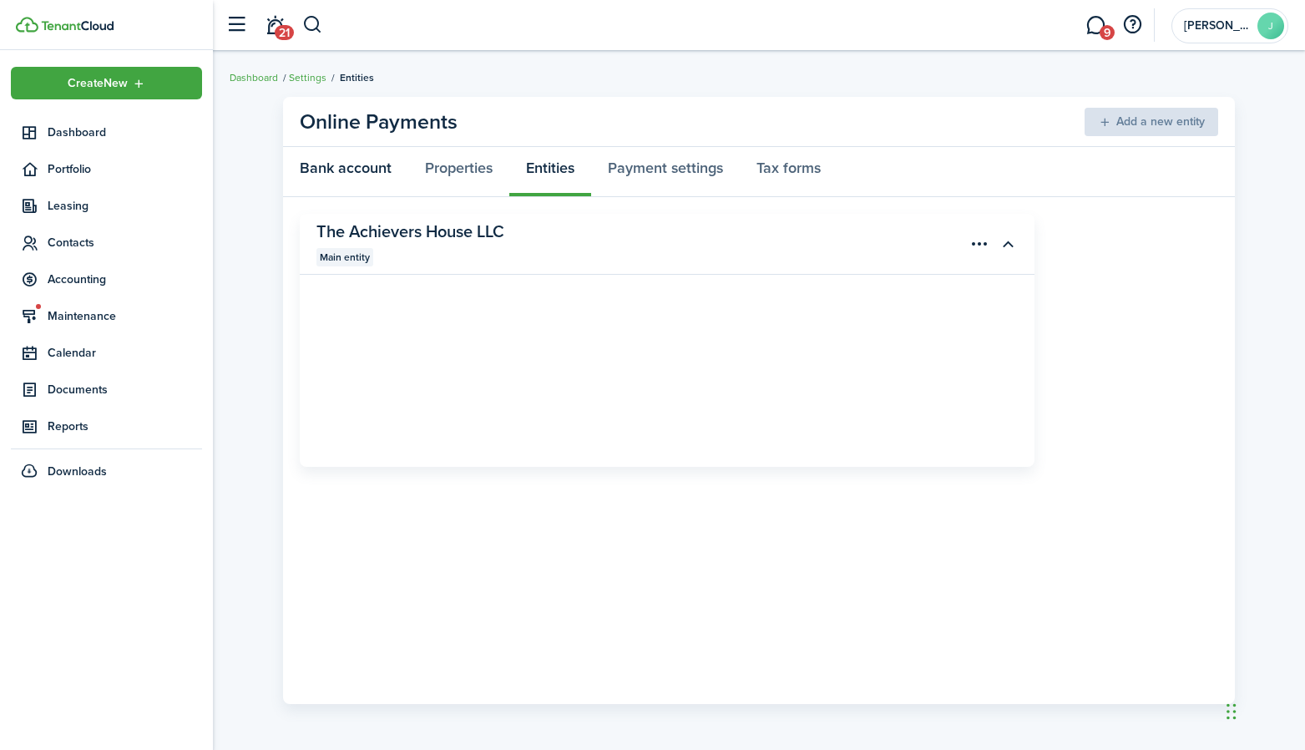
click at [376, 169] on link "Bank account" at bounding box center [345, 172] width 125 height 50
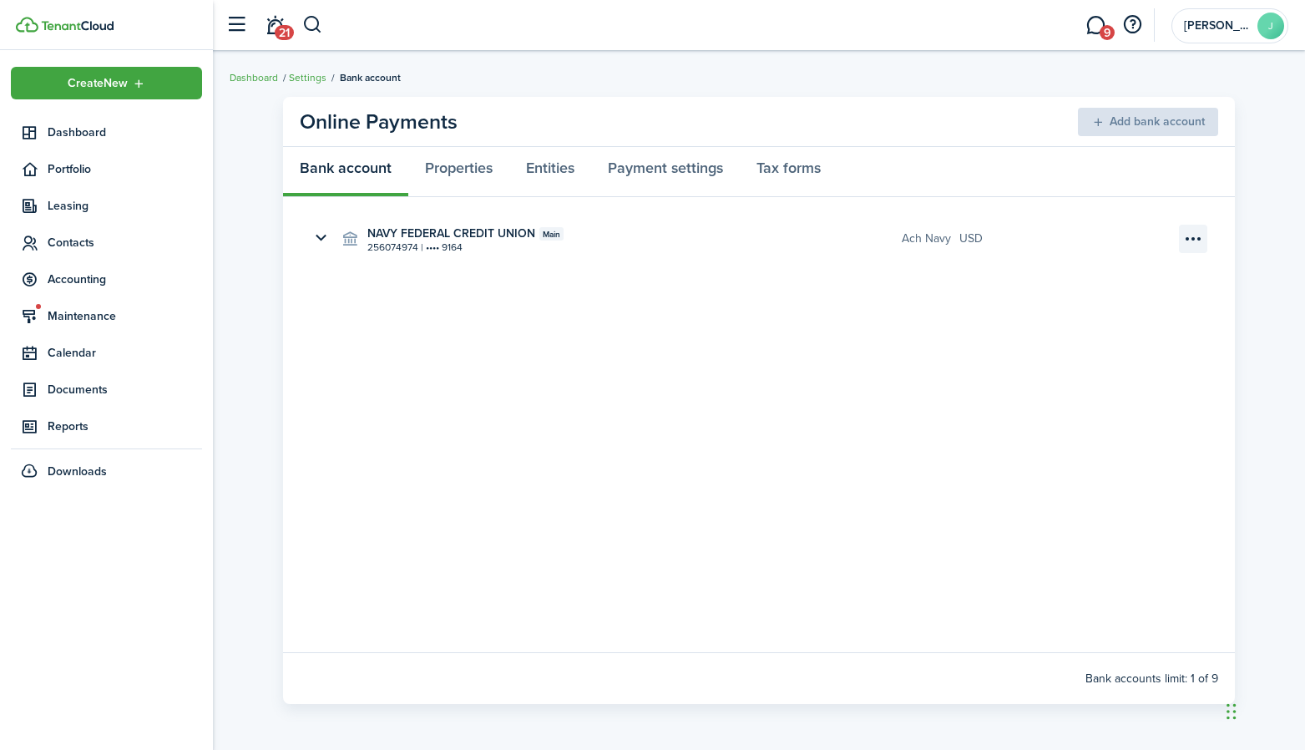
click at [1180, 233] on menu-btn-icon "Open menu" at bounding box center [1193, 239] width 28 height 28
click at [1130, 229] on div "usd" at bounding box center [1063, 238] width 209 height 49
click at [1103, 29] on span "9" at bounding box center [1107, 32] width 15 height 15
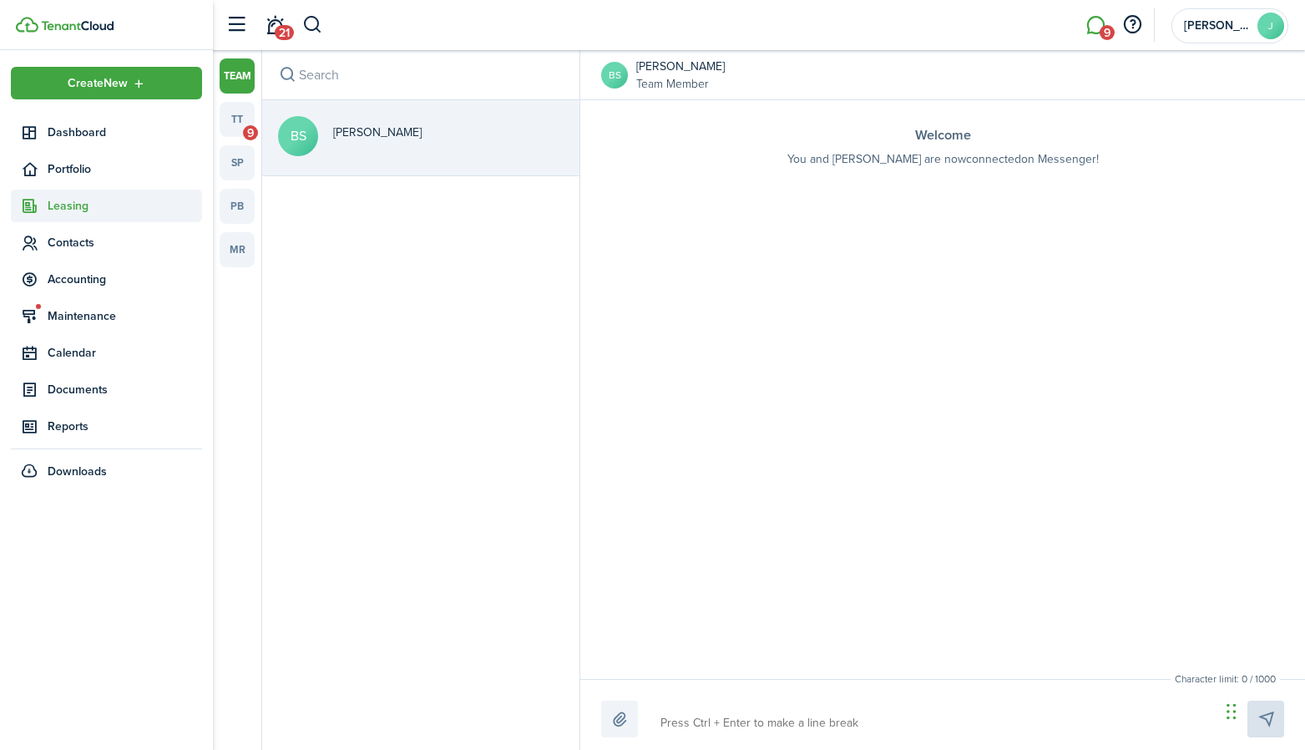
click at [73, 204] on span "Leasing" at bounding box center [125, 206] width 154 height 18
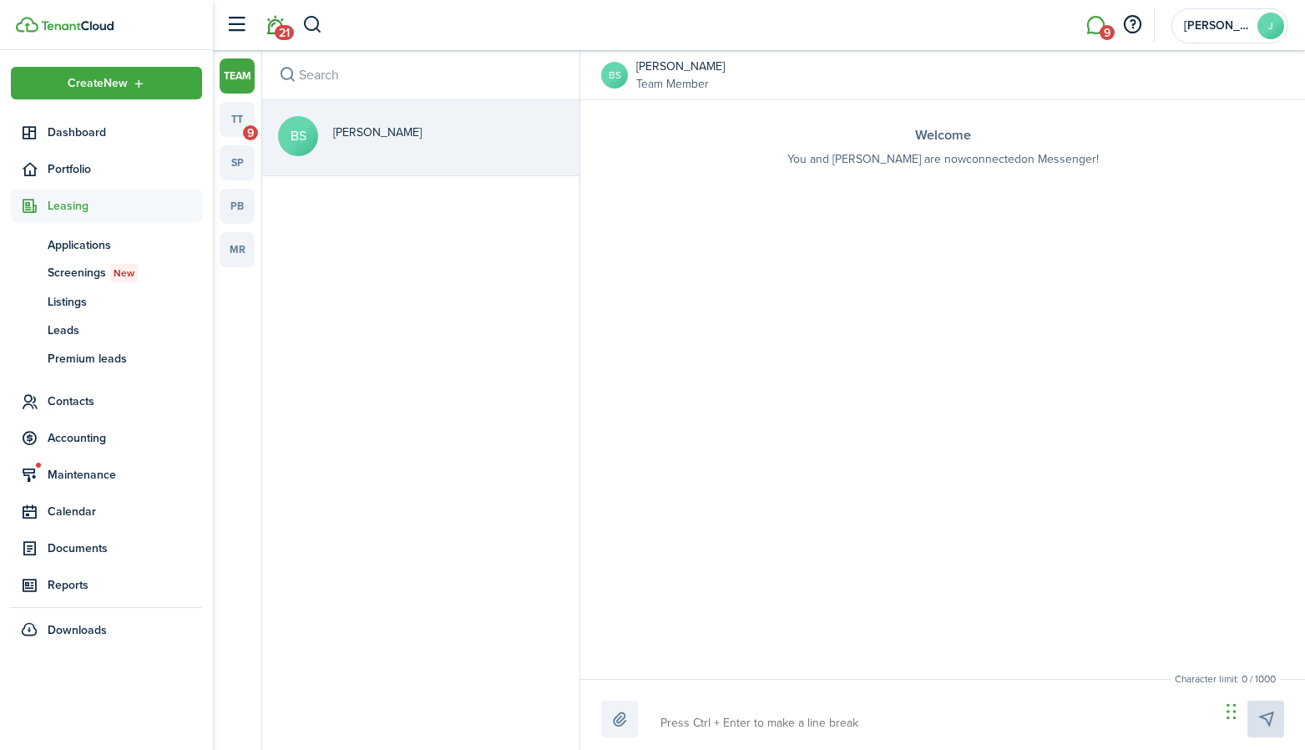
click at [279, 27] on span "21" at bounding box center [284, 32] width 19 height 15
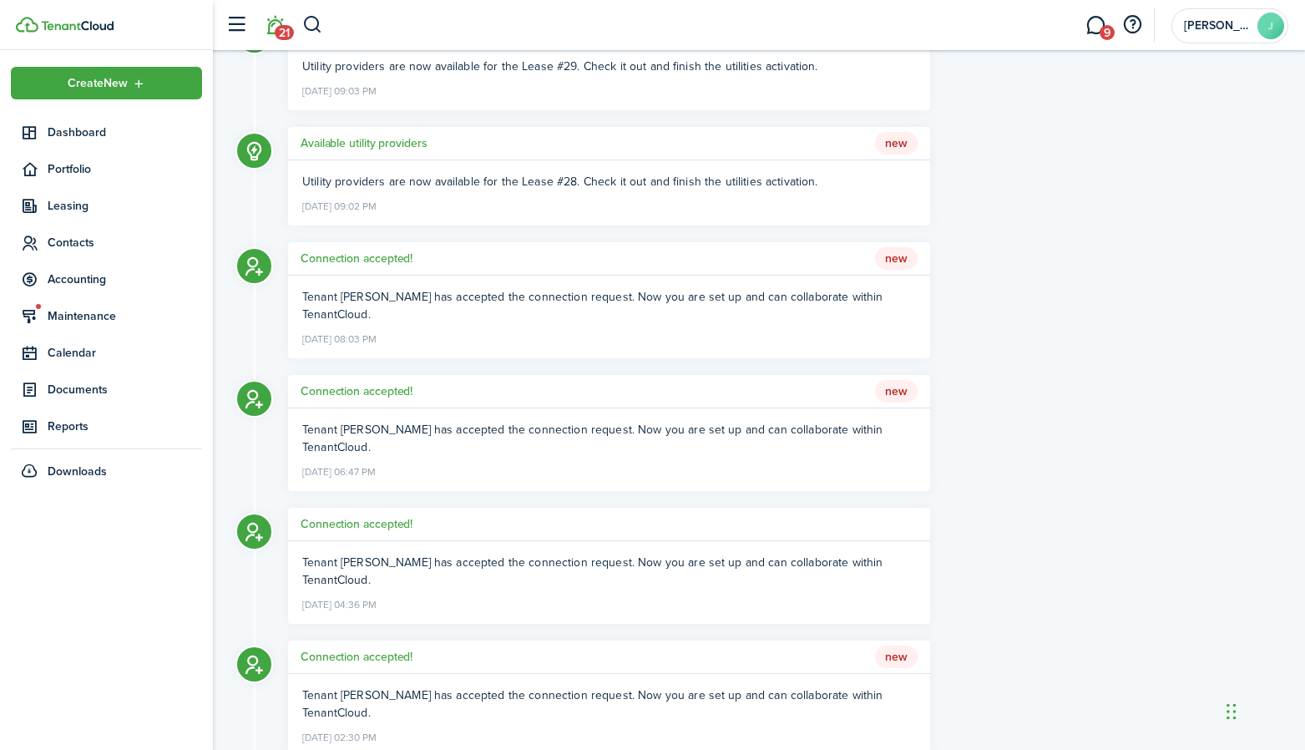
scroll to position [410, 0]
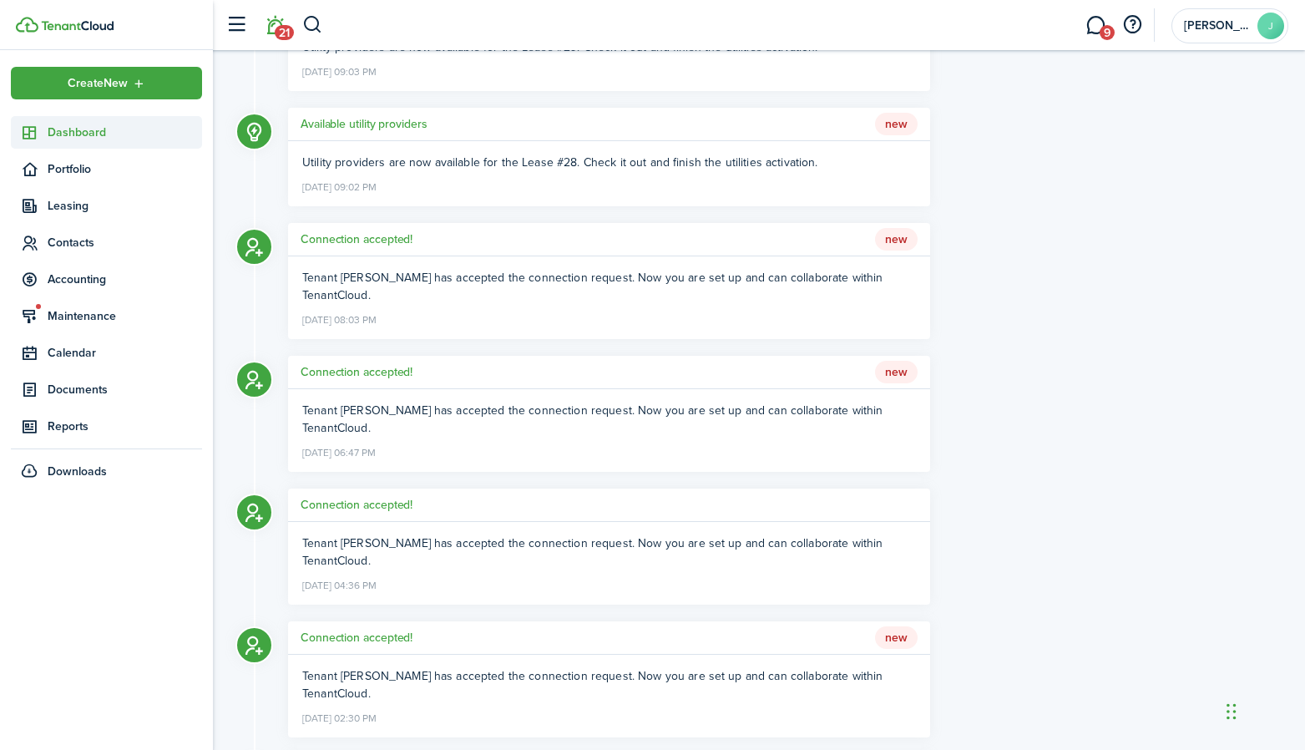
click at [68, 145] on link "Dashboard" at bounding box center [106, 132] width 191 height 33
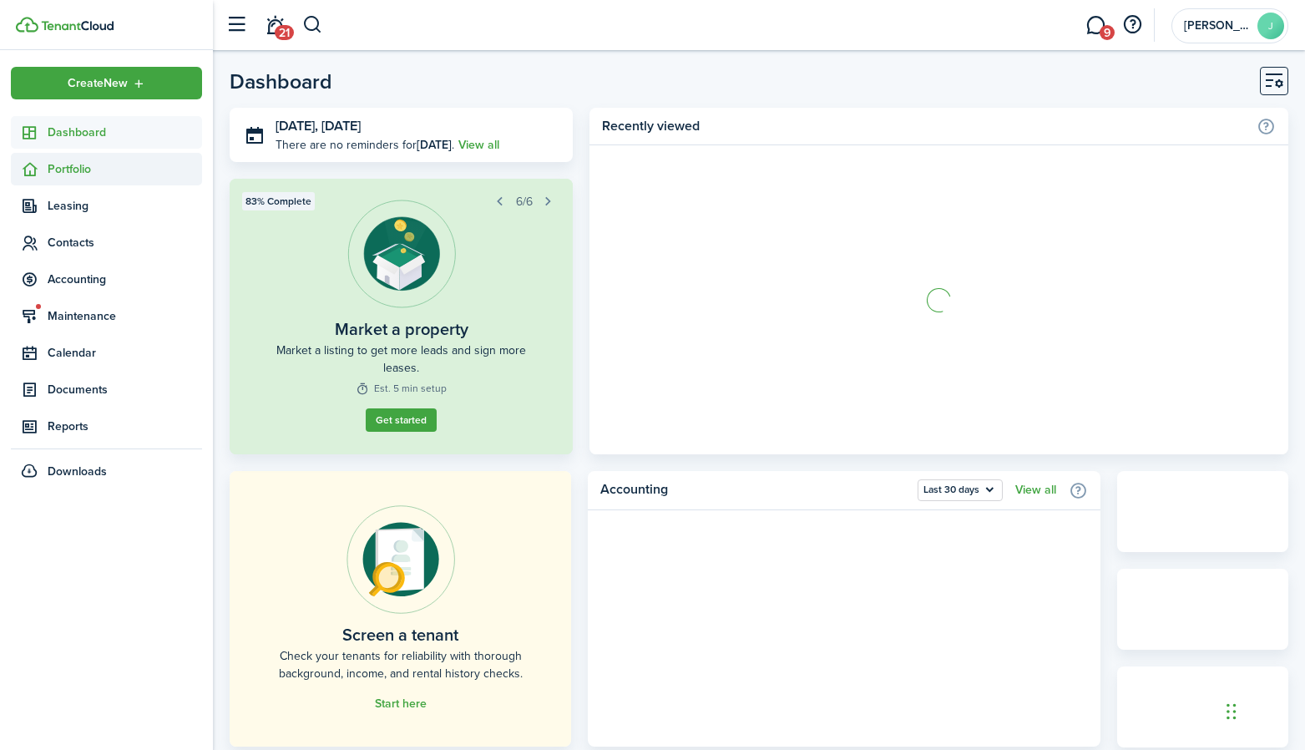
click at [64, 177] on span "Portfolio" at bounding box center [125, 169] width 154 height 18
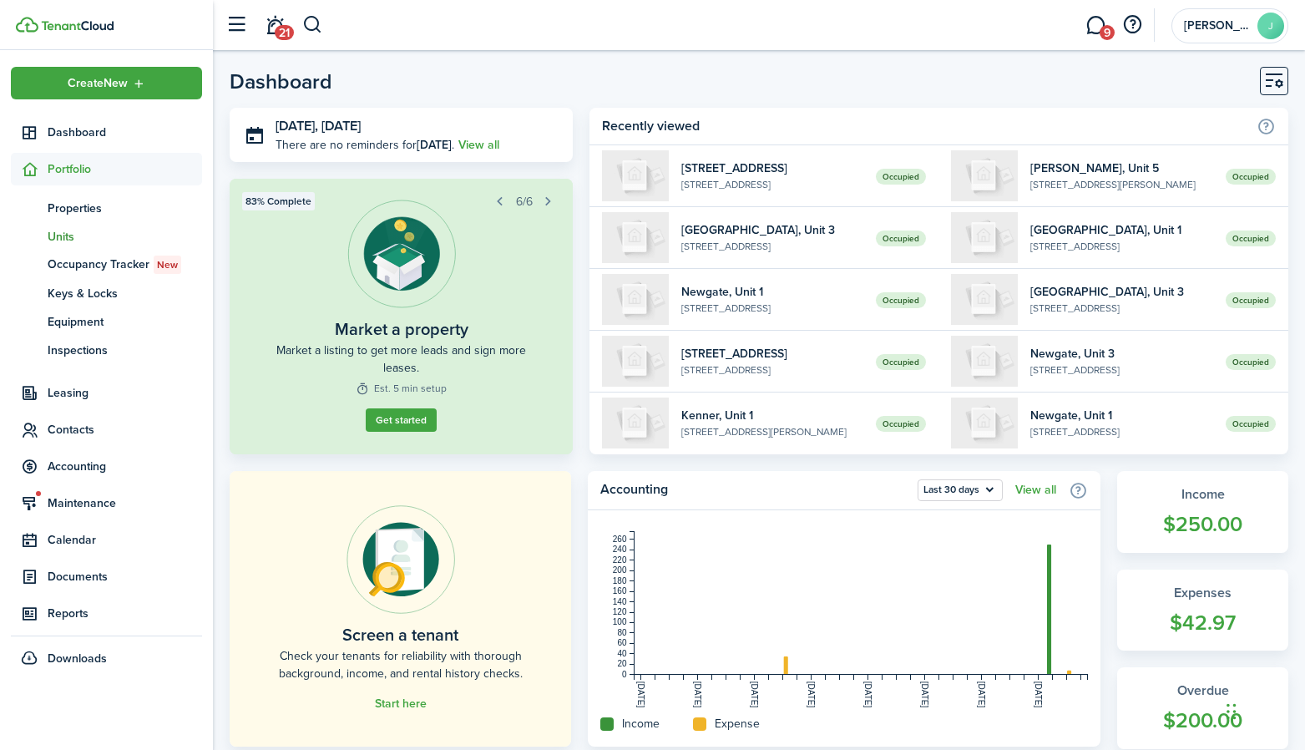
click at [68, 235] on span "Units" at bounding box center [125, 237] width 154 height 18
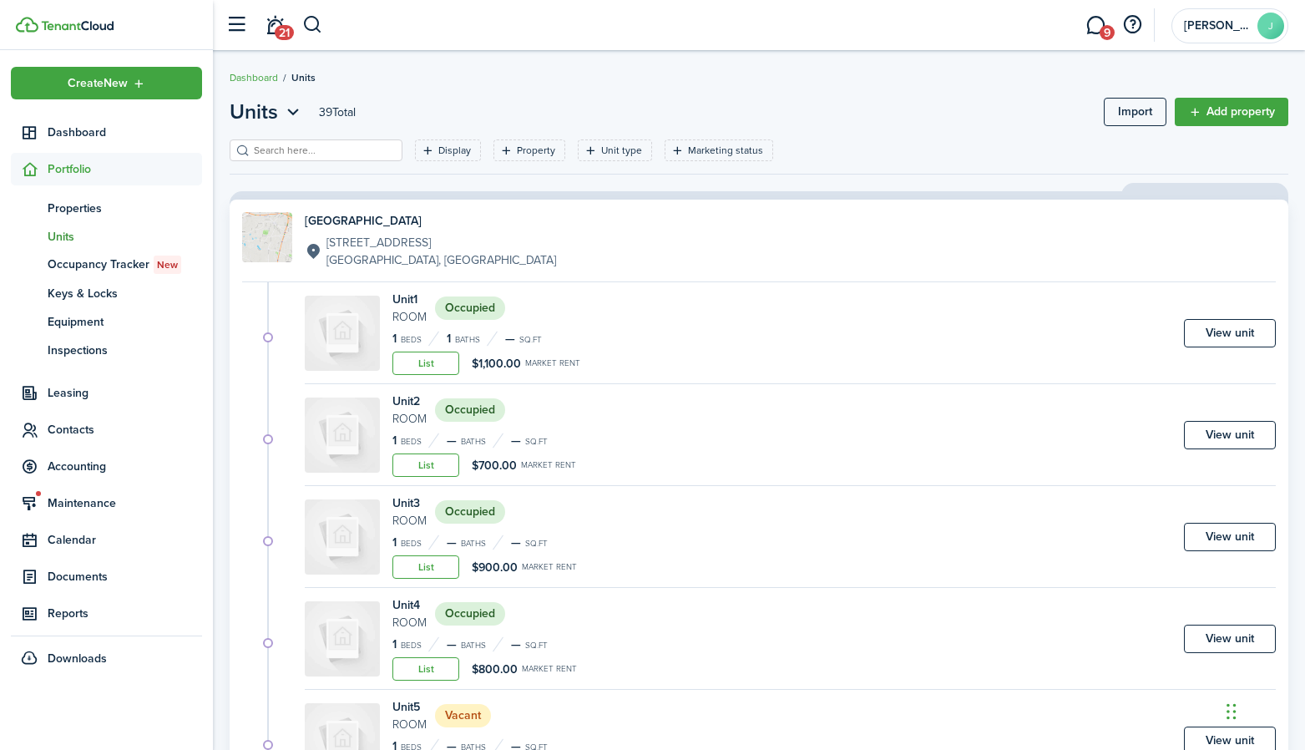
click at [223, 253] on div "[GEOGRAPHIC_DATA] [STREET_ADDRESS] Unit 1 Room Occupied 1 Beds 1 Baths — sq.ft …" at bounding box center [758, 593] width 1075 height 812
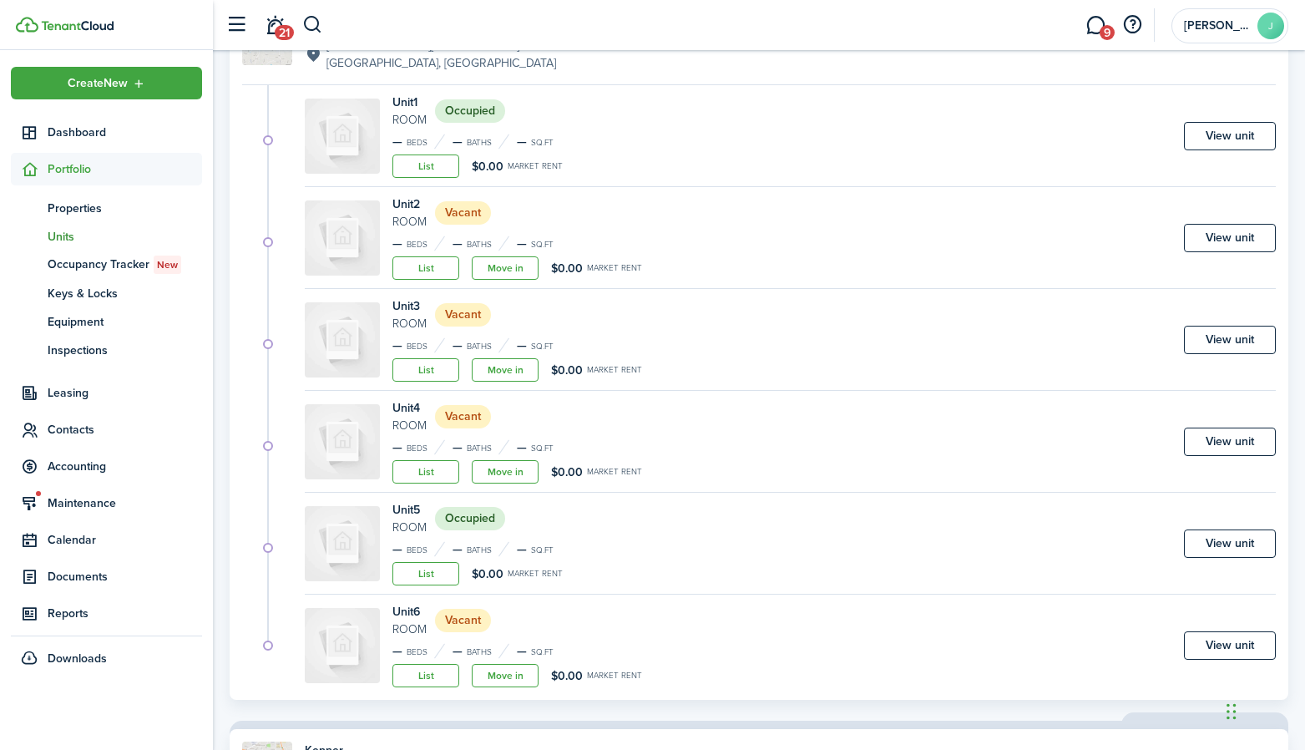
scroll to position [1027, 0]
click at [1227, 134] on link "View unit" at bounding box center [1230, 134] width 92 height 28
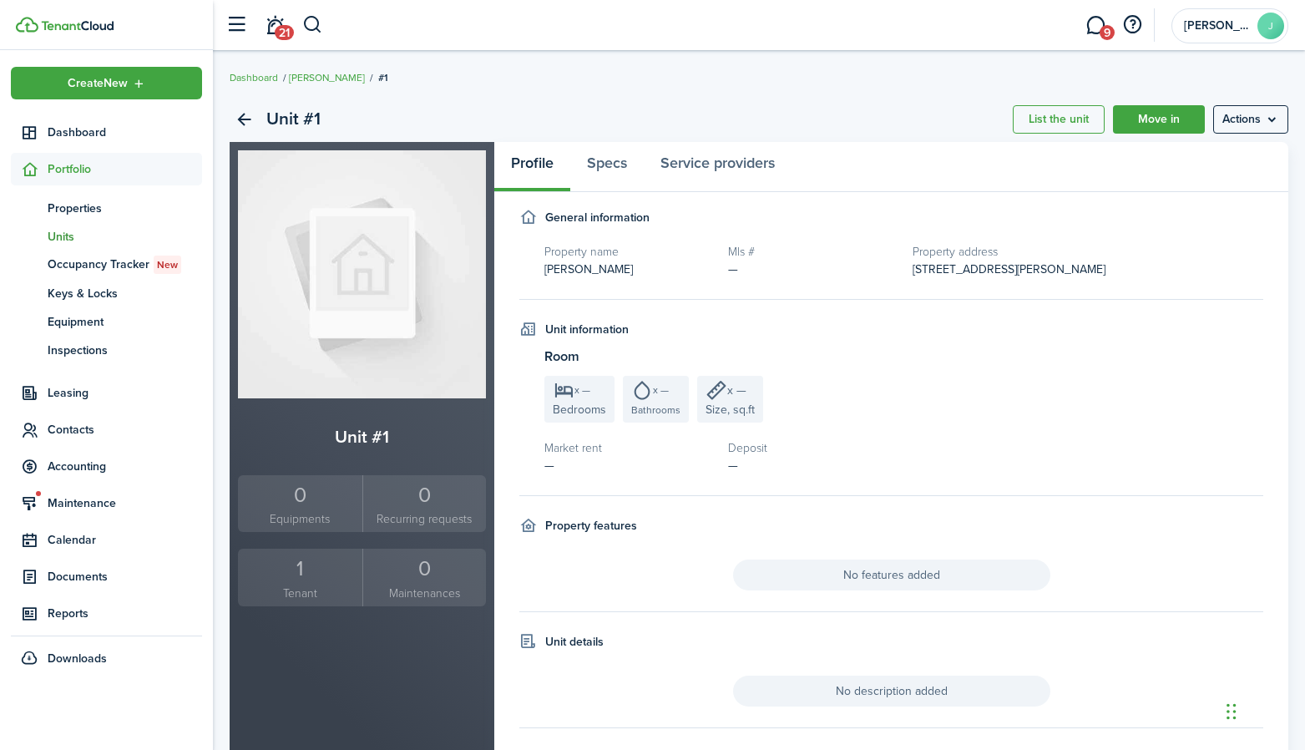
click at [320, 569] on div "1" at bounding box center [300, 569] width 116 height 32
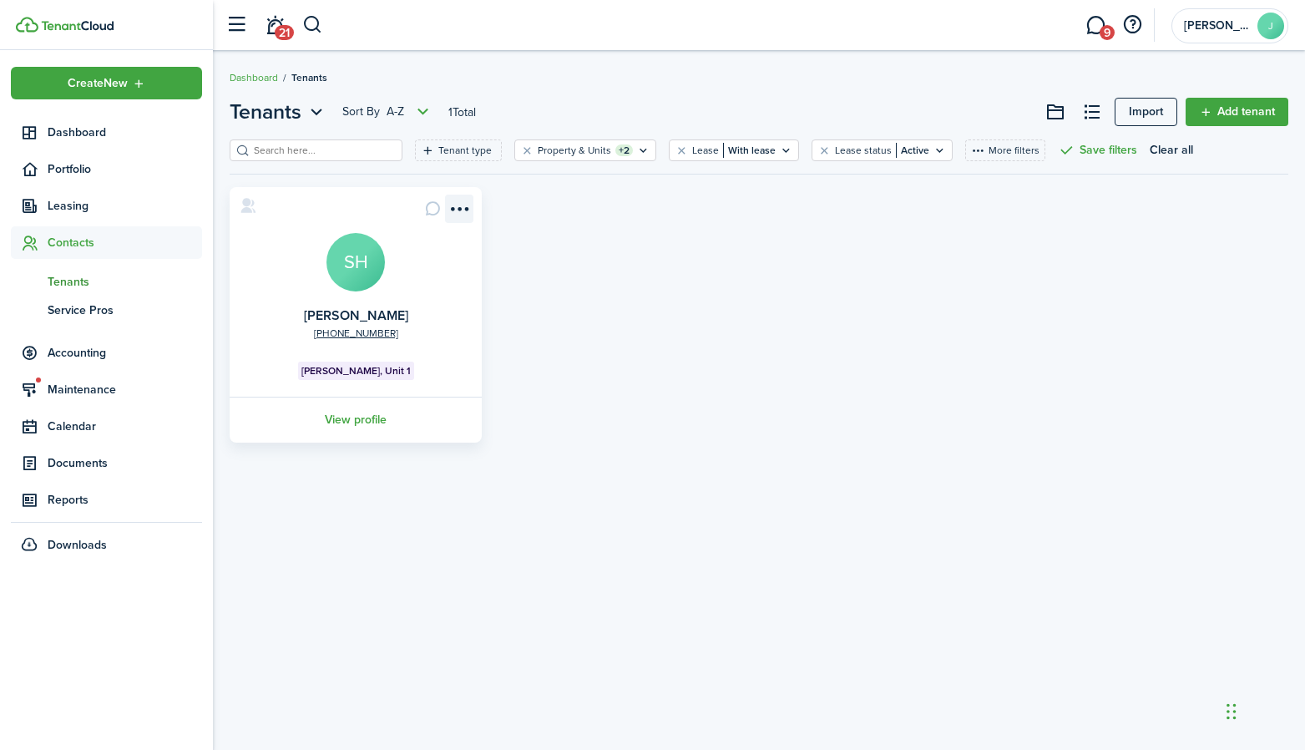
click at [466, 207] on menu-btn-icon "Open menu" at bounding box center [459, 209] width 28 height 28
click at [519, 245] on div "[PHONE_NUMBER] [PERSON_NAME] [PERSON_NAME], Unit 1 View profile" at bounding box center [758, 315] width 1075 height 256
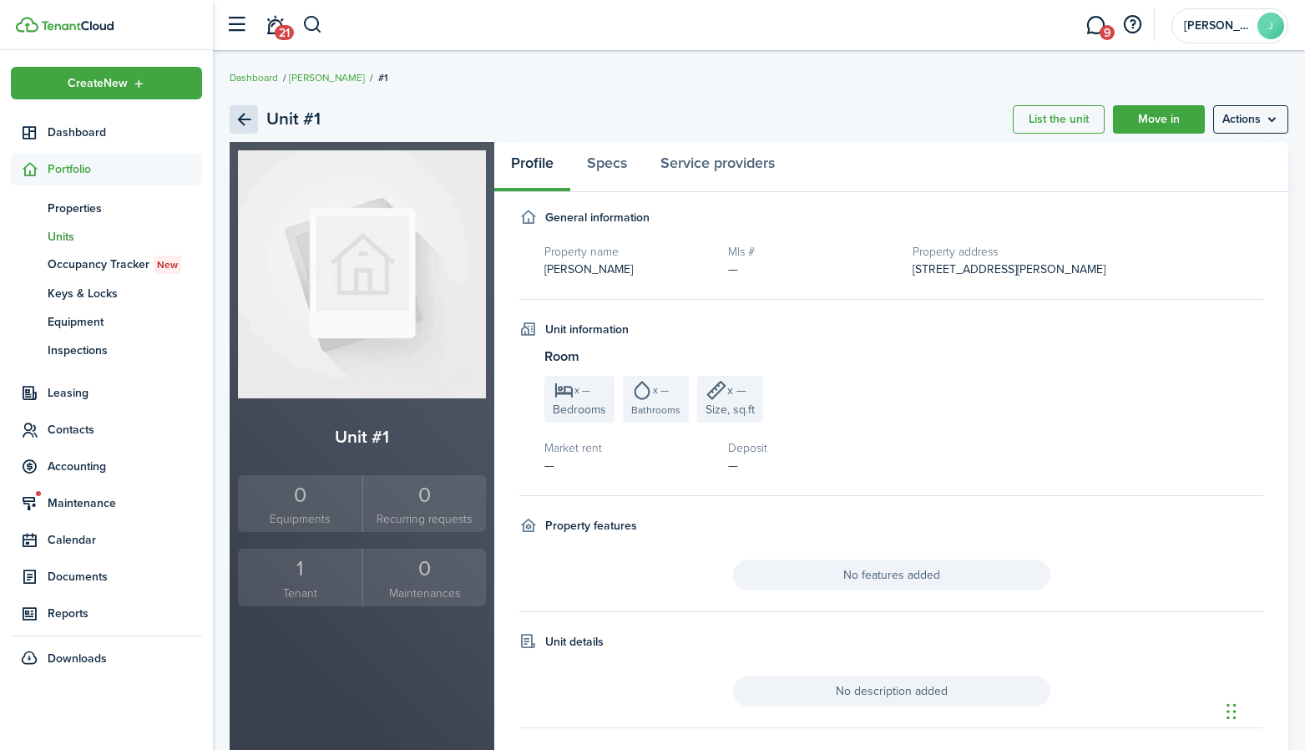
click at [246, 119] on link "Back" at bounding box center [244, 119] width 28 height 28
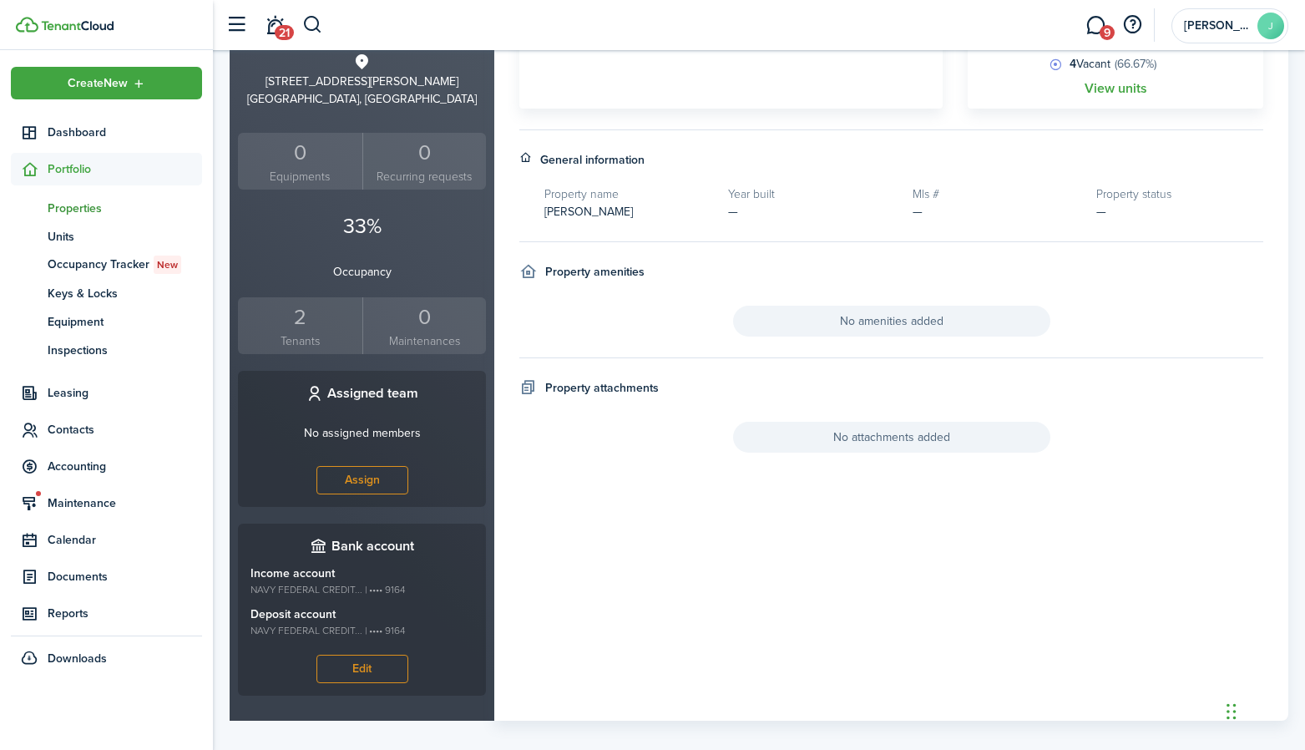
scroll to position [408, 0]
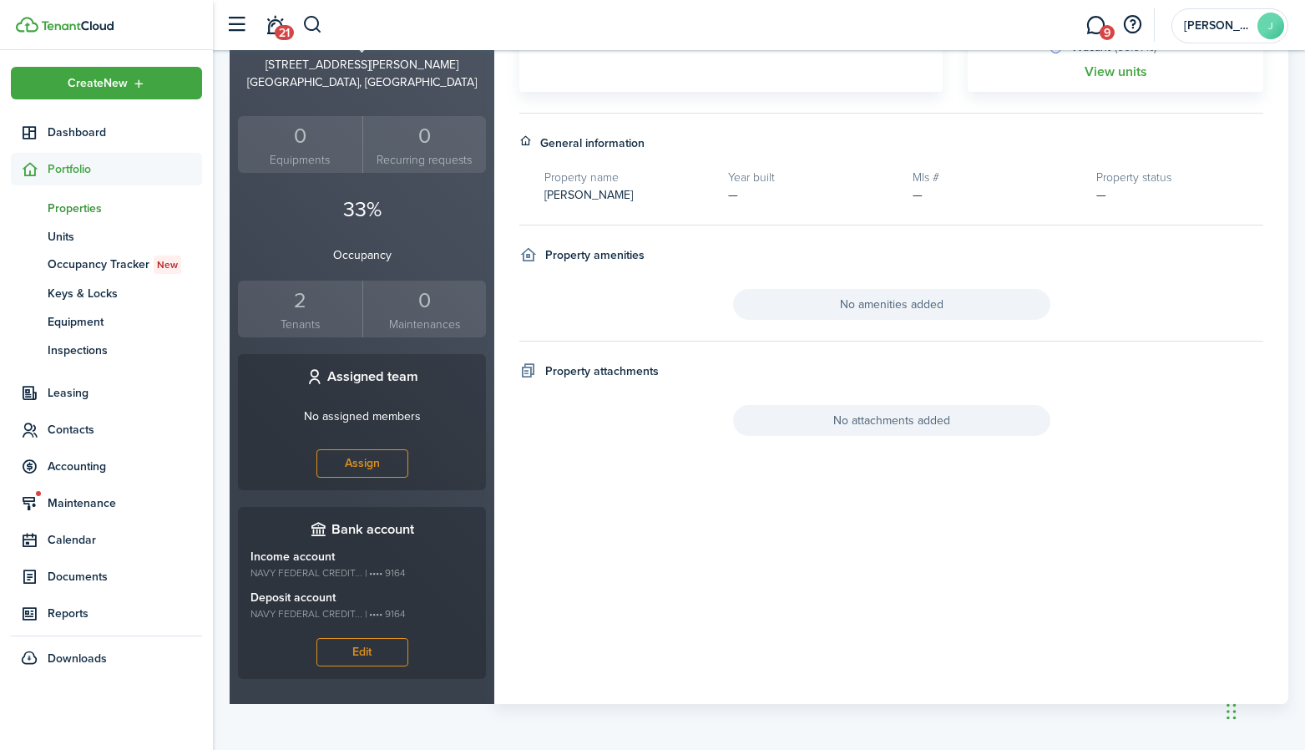
click at [364, 480] on property-sidebar-team "Assigned team No assigned members Assign" at bounding box center [362, 422] width 248 height 136
click at [369, 468] on button "Assign" at bounding box center [362, 463] width 92 height 28
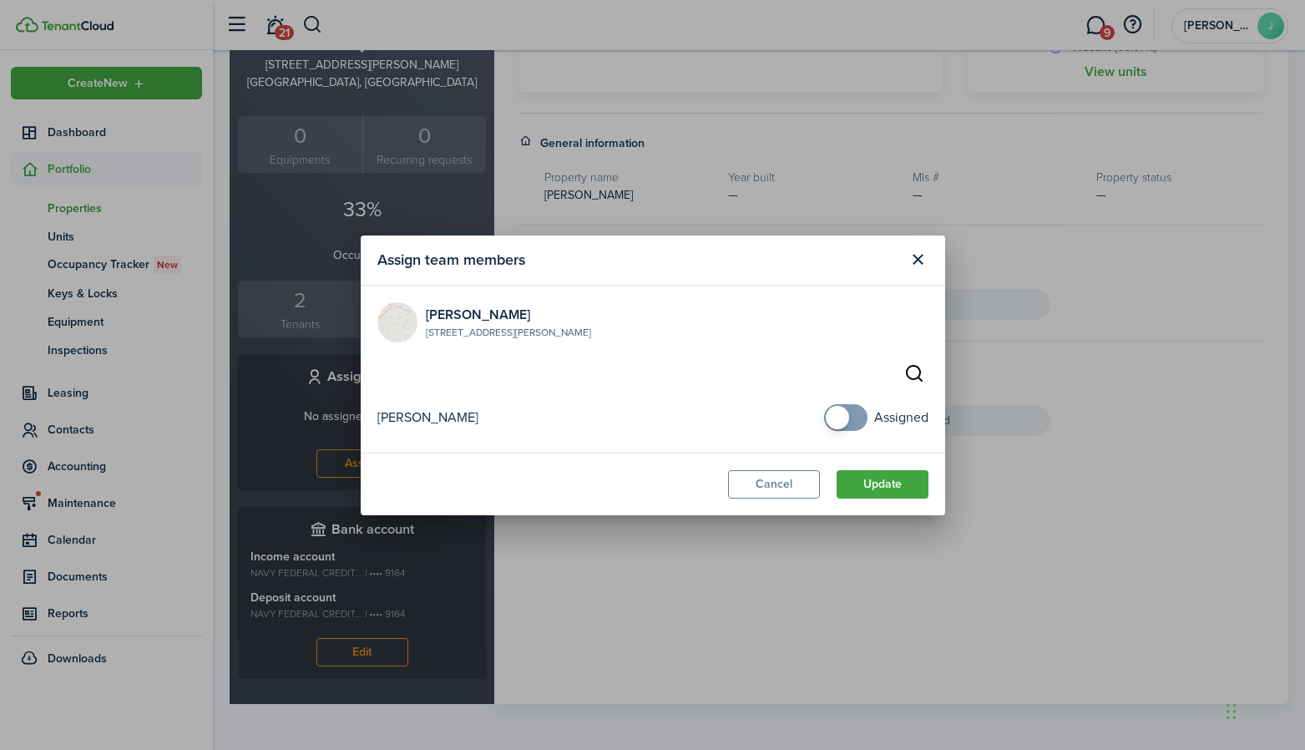
scroll to position [405, 0]
checkbox input "true"
click at [840, 420] on span at bounding box center [837, 417] width 23 height 23
click at [903, 489] on button "Update" at bounding box center [883, 484] width 92 height 28
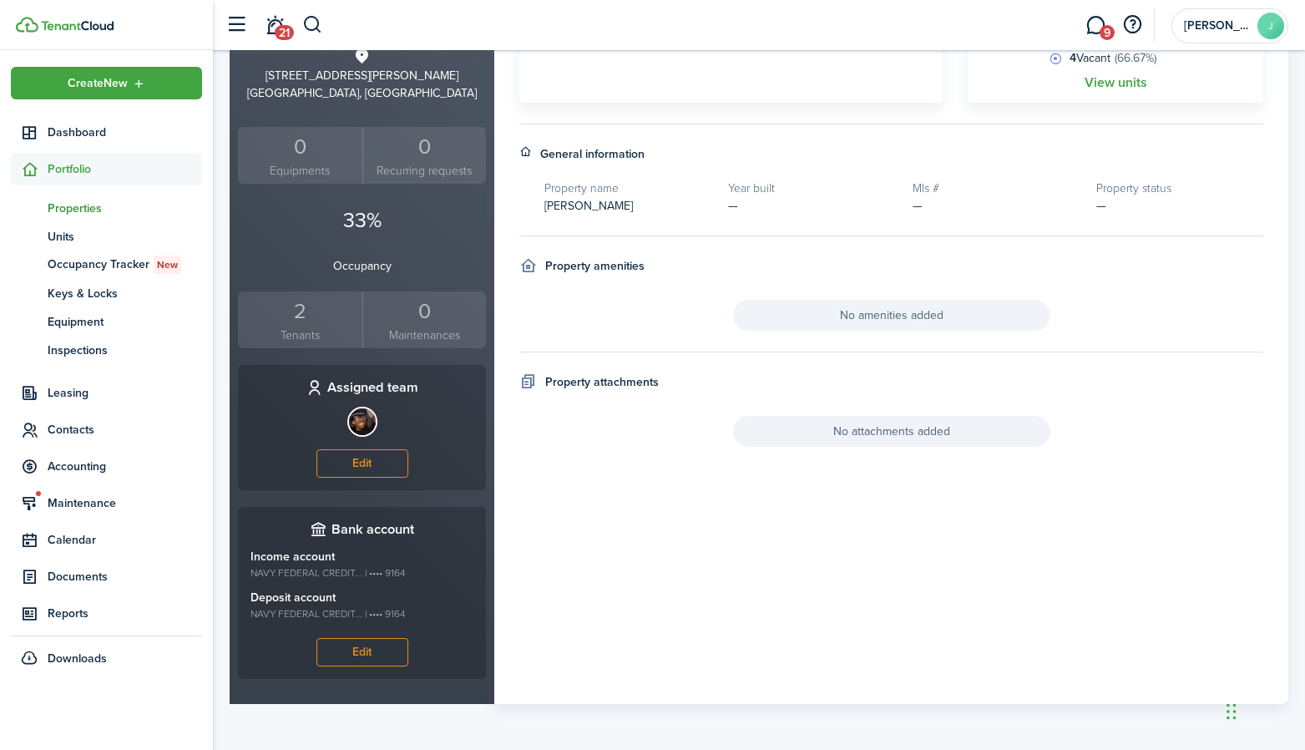
scroll to position [394, 0]
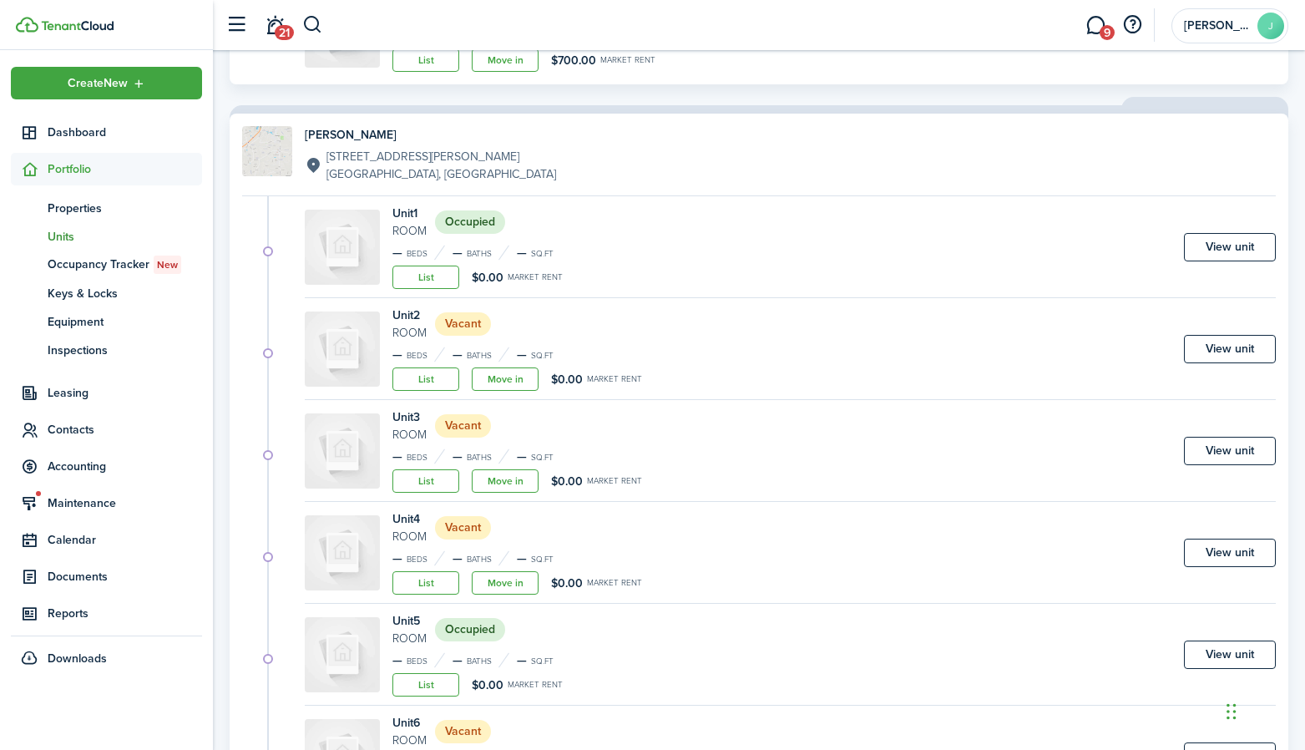
scroll to position [928, 0]
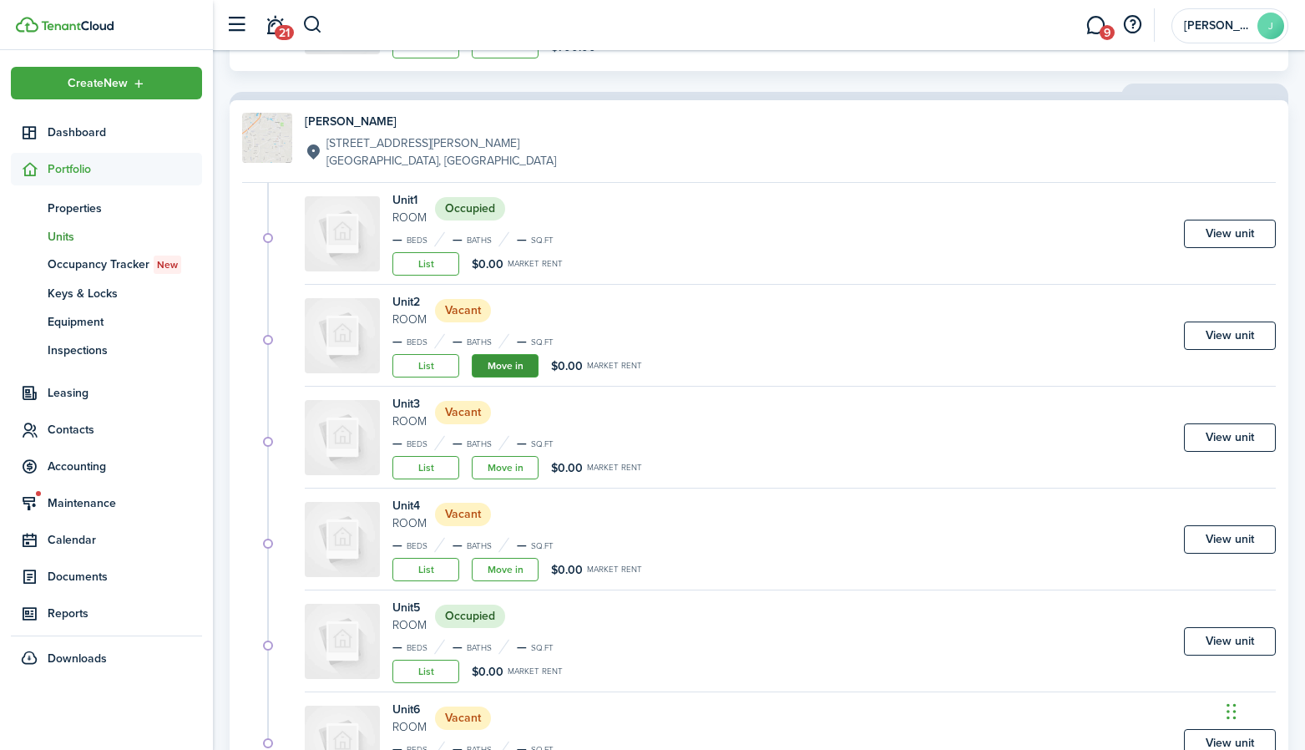
click at [507, 373] on link "Move in" at bounding box center [505, 365] width 67 height 23
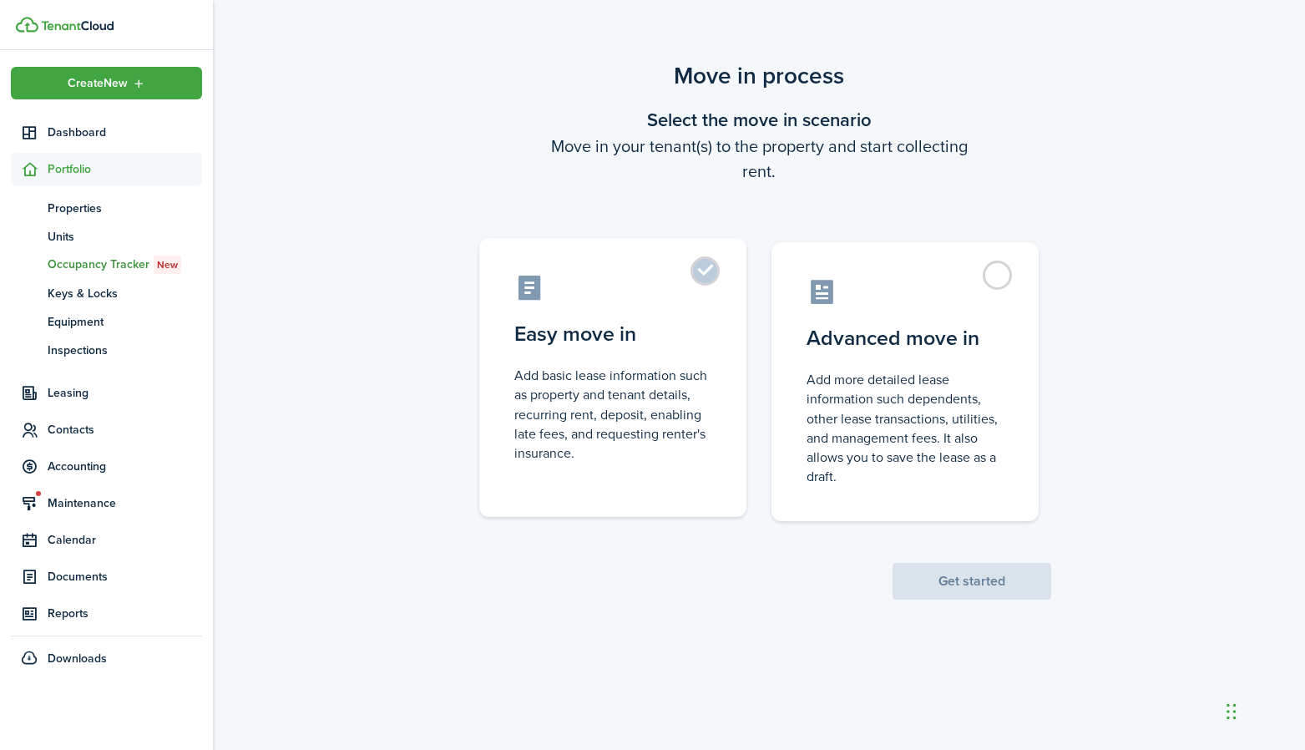
click at [624, 321] on control-radio-card-title "Easy move in" at bounding box center [612, 334] width 197 height 30
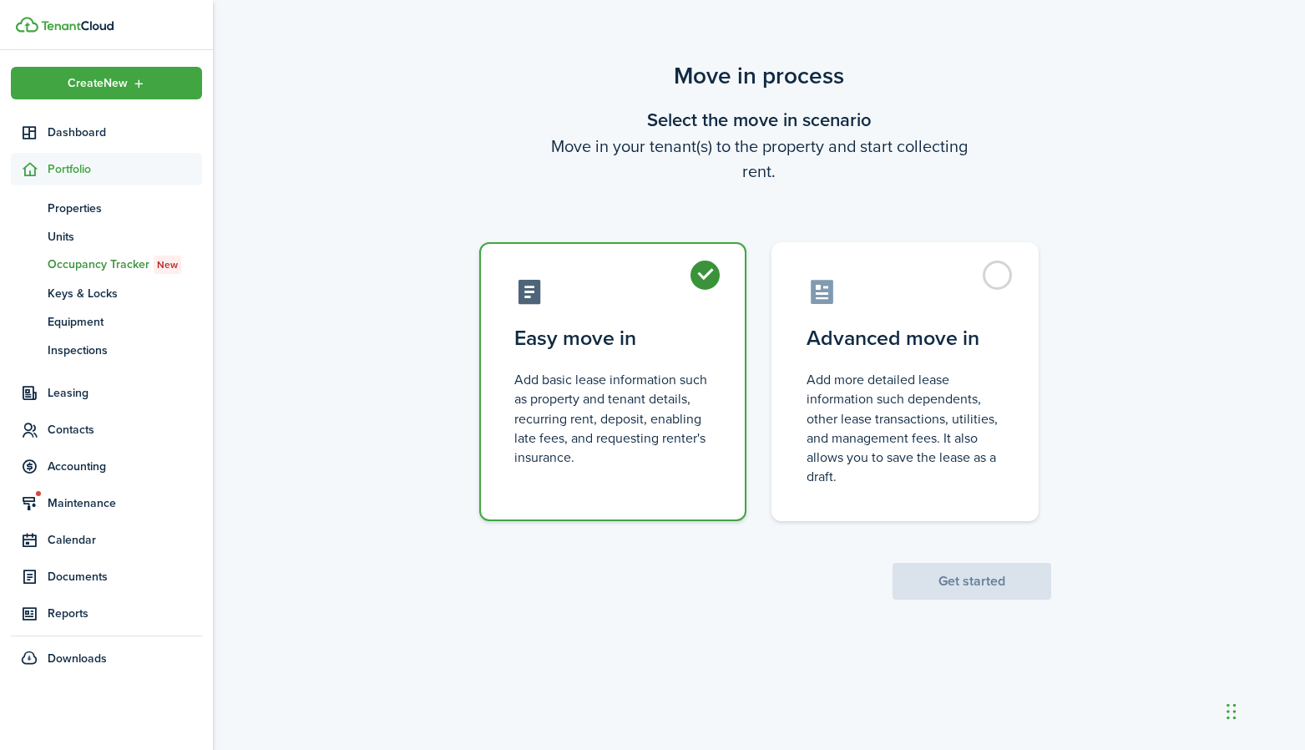
radio input "true"
click at [987, 585] on button "Get started" at bounding box center [972, 581] width 159 height 37
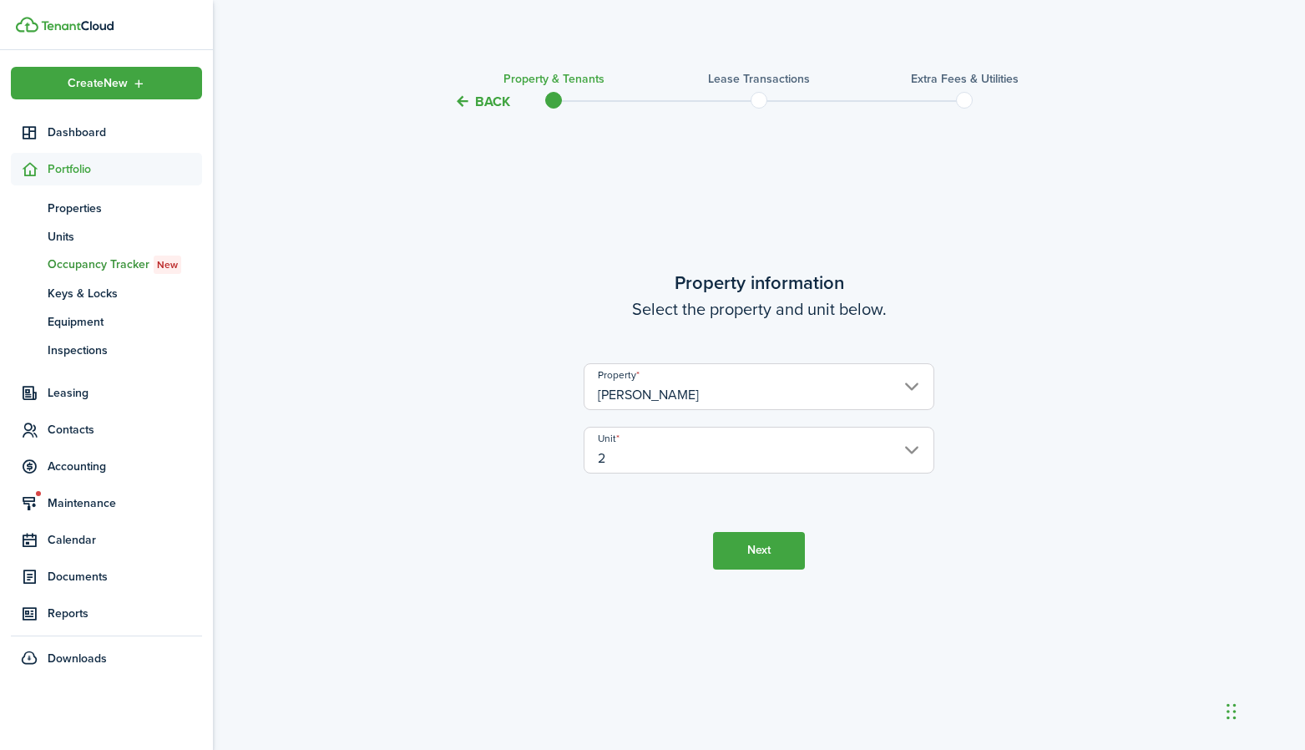
click at [752, 545] on button "Next" at bounding box center [759, 551] width 92 height 38
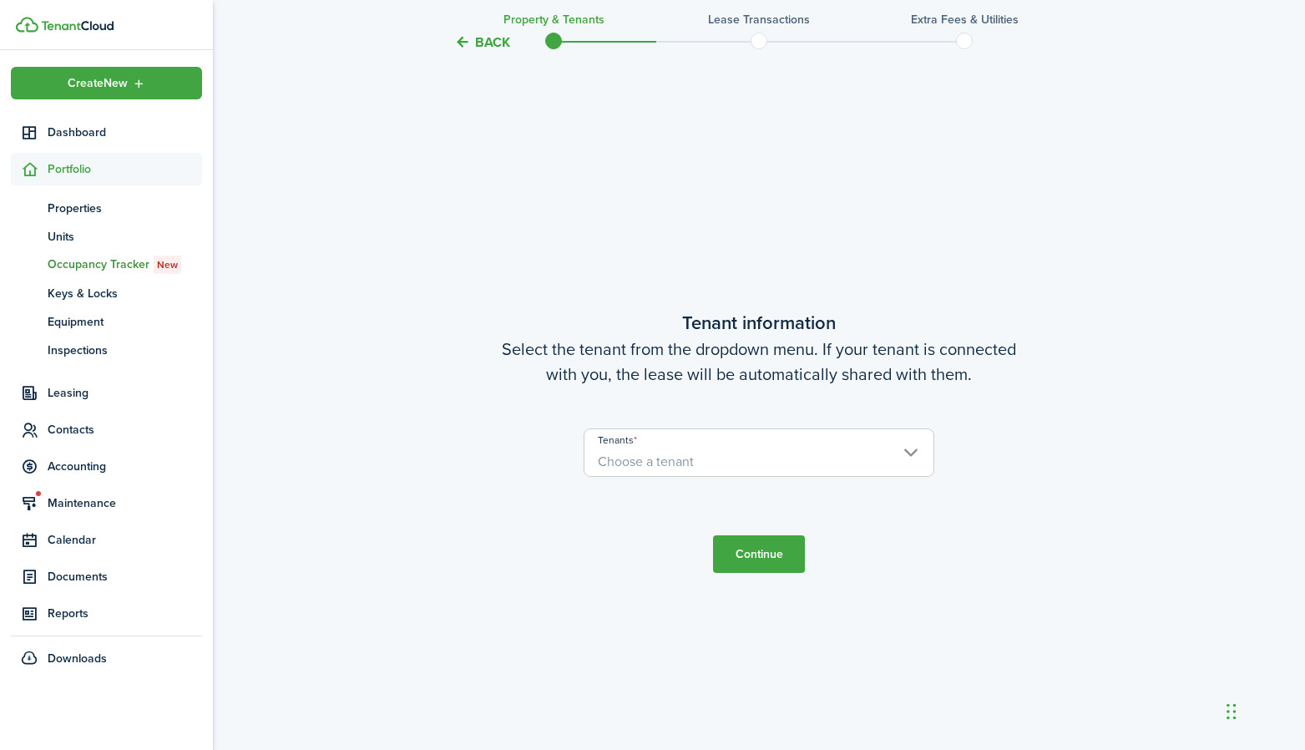
scroll to position [637, 0]
click at [641, 446] on input "Tenants" at bounding box center [758, 440] width 349 height 20
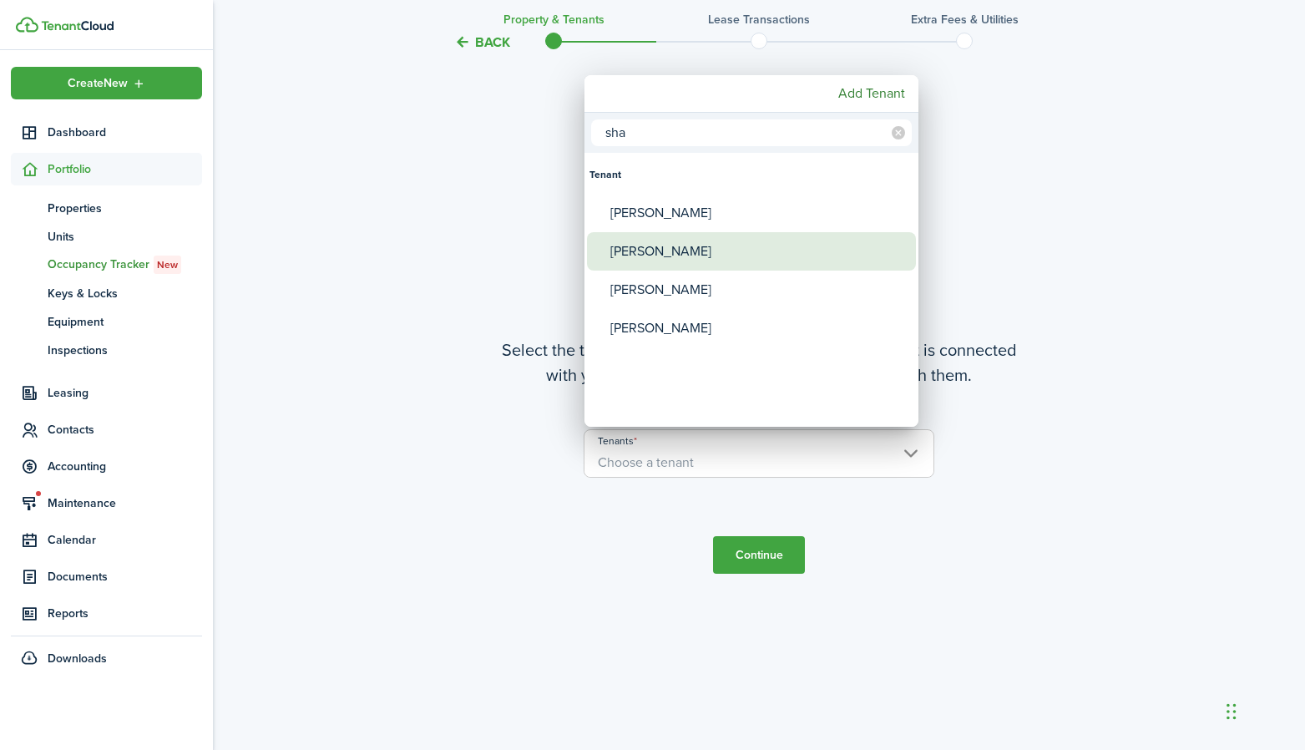
type input "sha"
click at [663, 253] on div "[PERSON_NAME]" at bounding box center [758, 251] width 296 height 38
type input "[PERSON_NAME]"
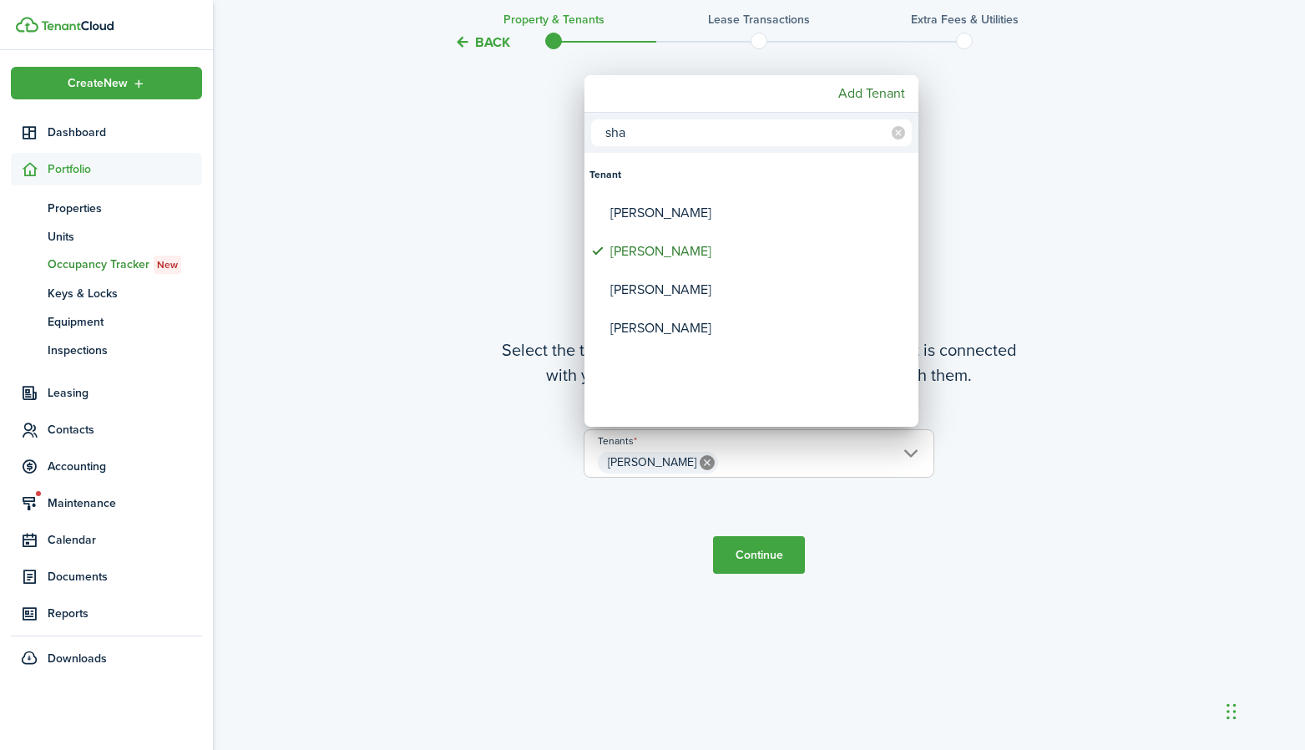
click at [795, 529] on div at bounding box center [652, 374] width 1572 height 1017
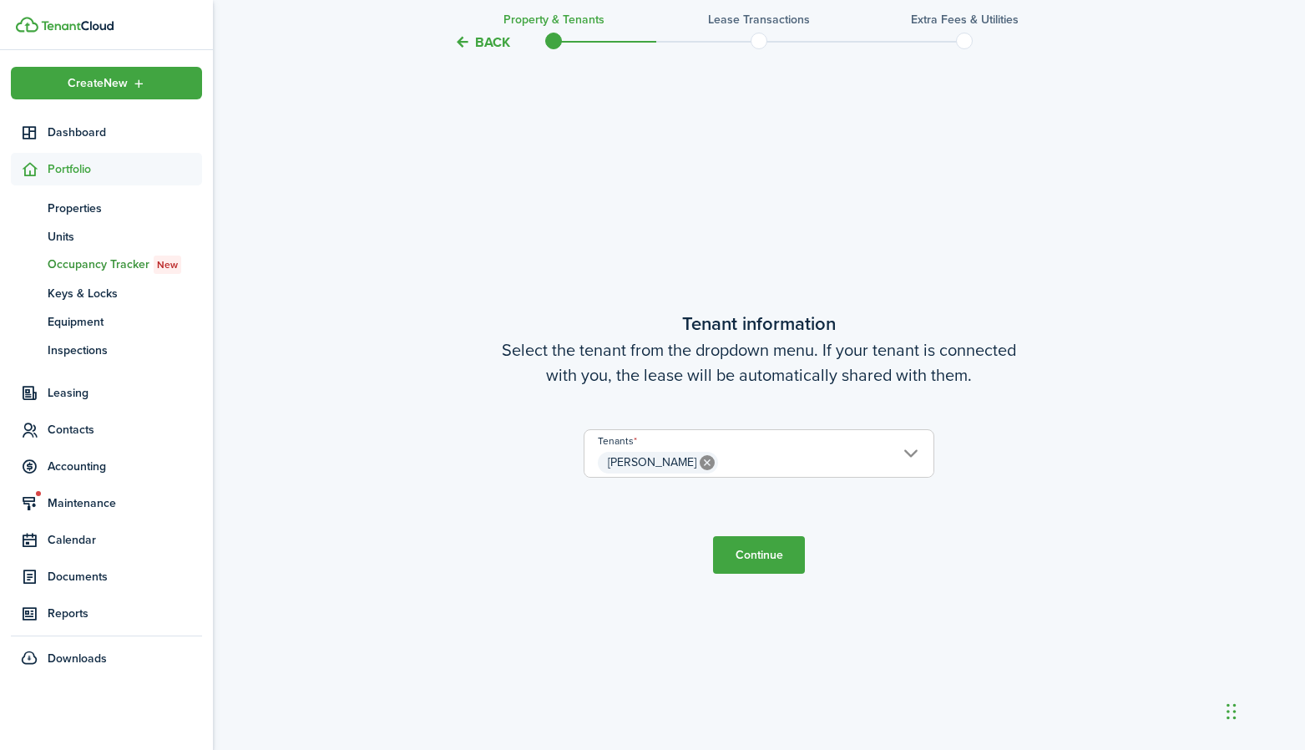
click at [762, 554] on button "Continue" at bounding box center [759, 555] width 92 height 38
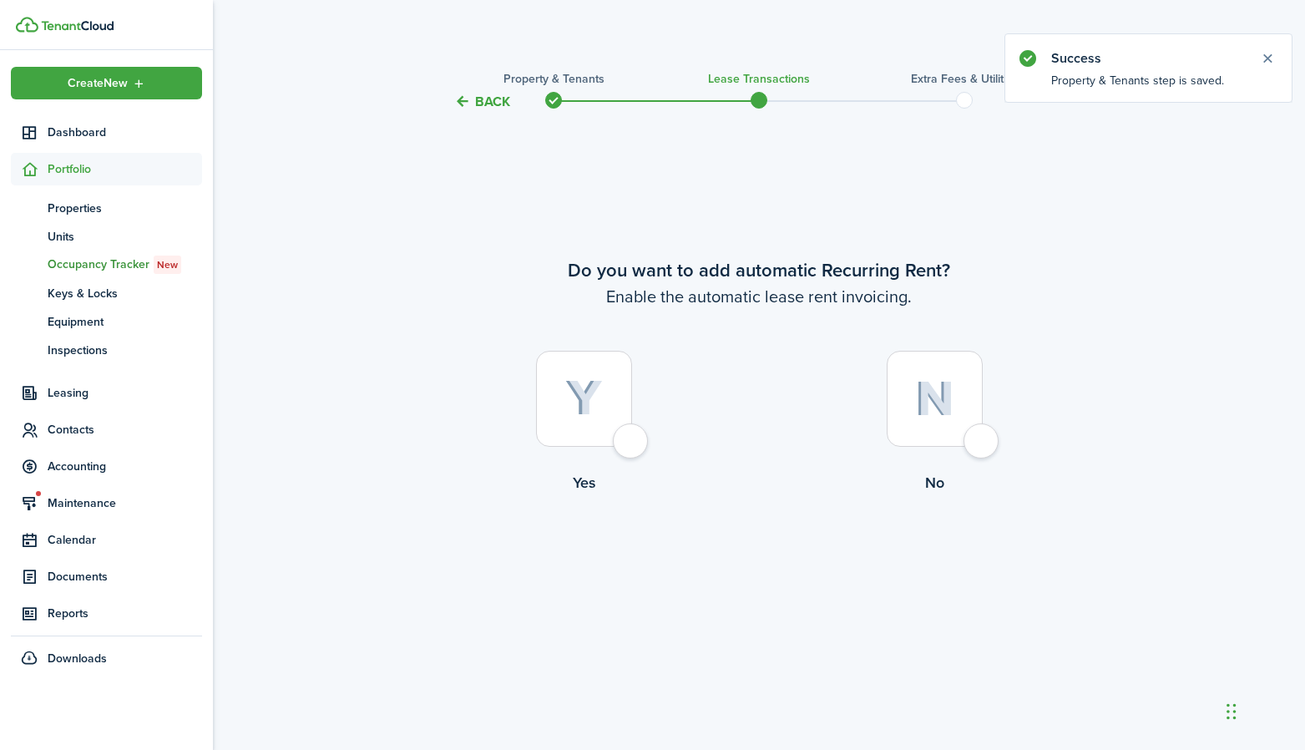
click at [631, 426] on div at bounding box center [584, 399] width 96 height 96
radio input "true"
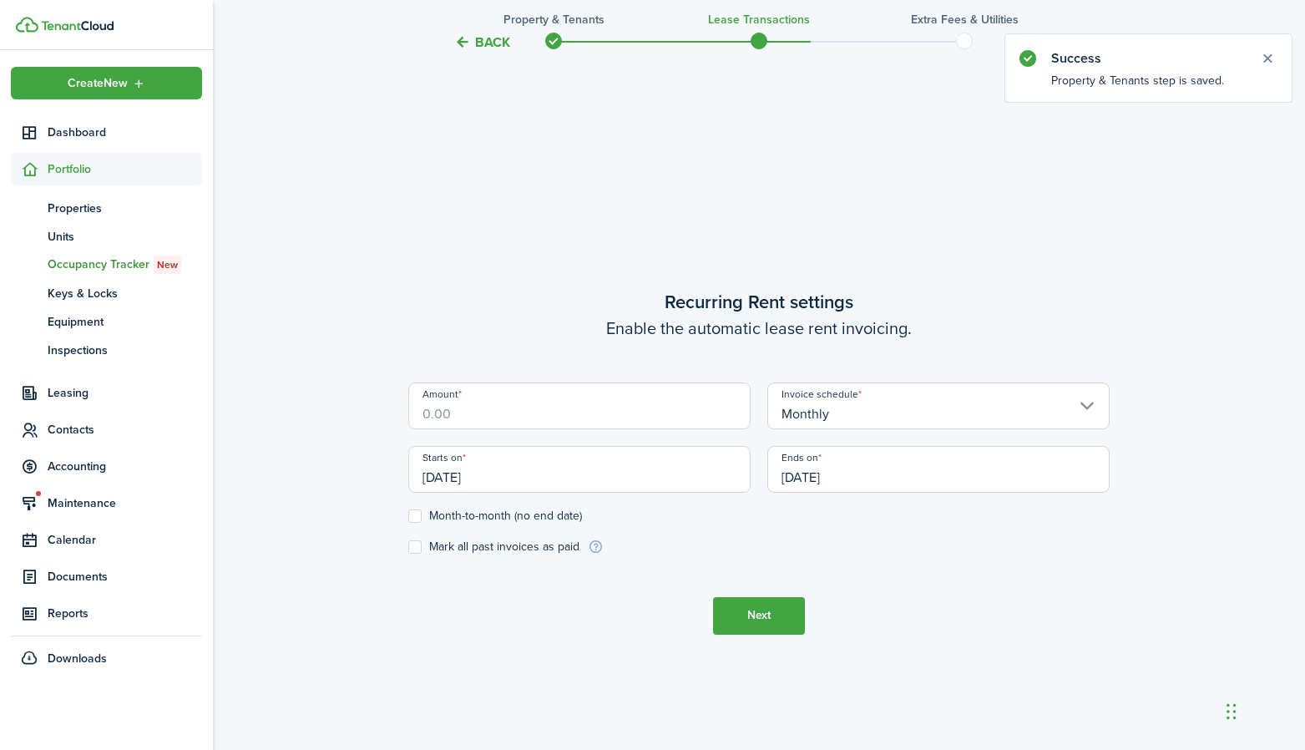
scroll to position [637, 0]
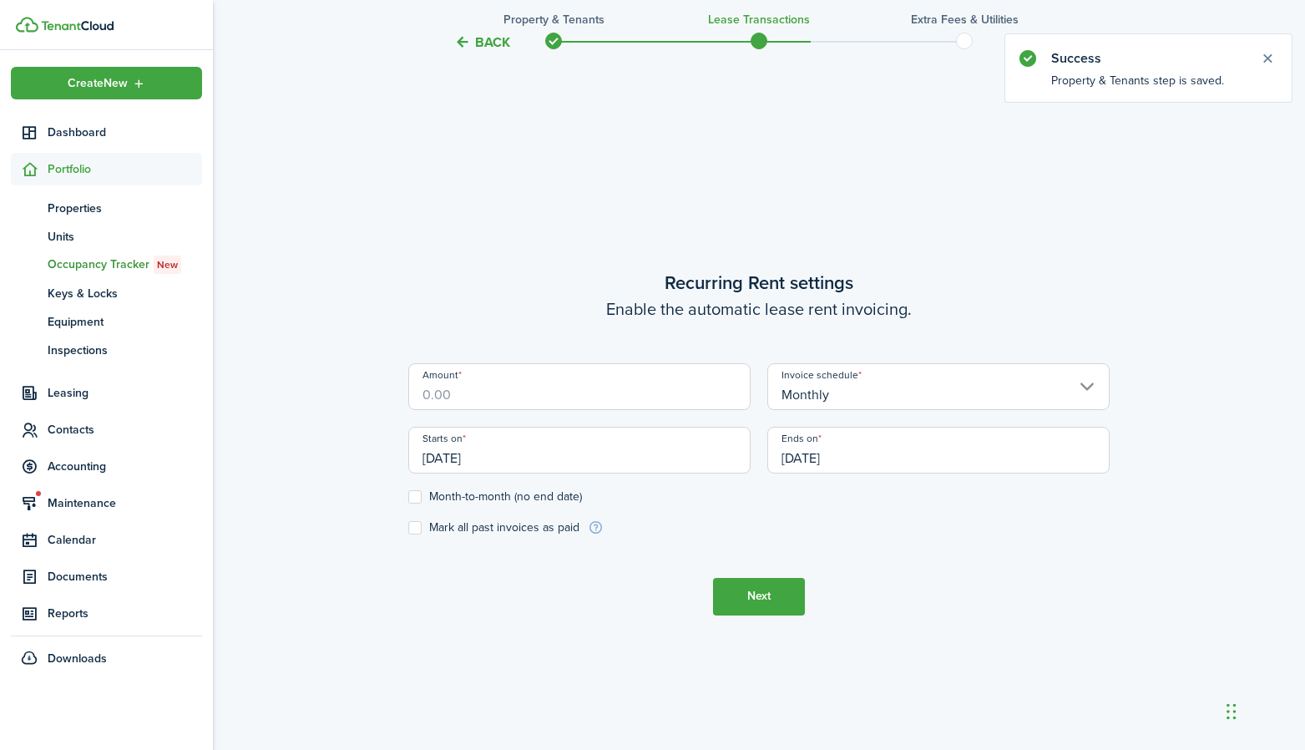
click at [547, 405] on input "Amount" at bounding box center [579, 386] width 342 height 47
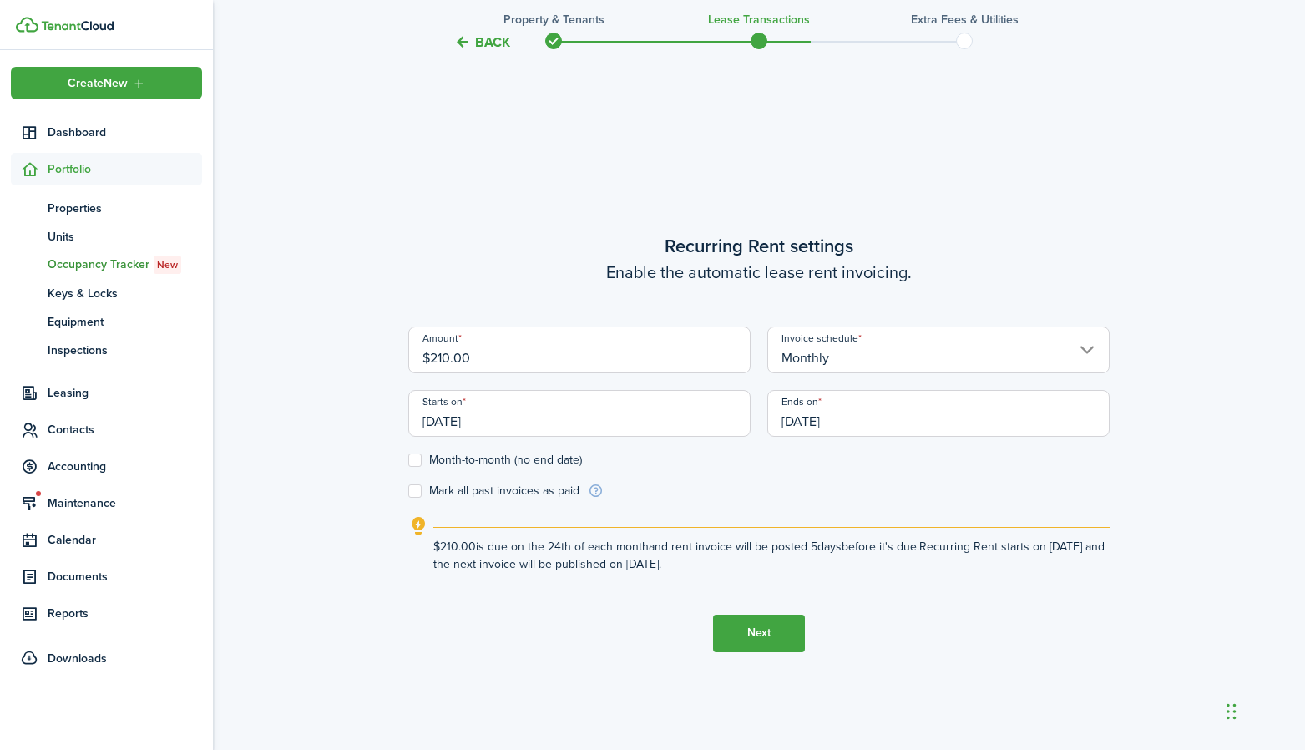
click at [879, 362] on input "Monthly" at bounding box center [938, 349] width 342 height 47
type input "$210.00"
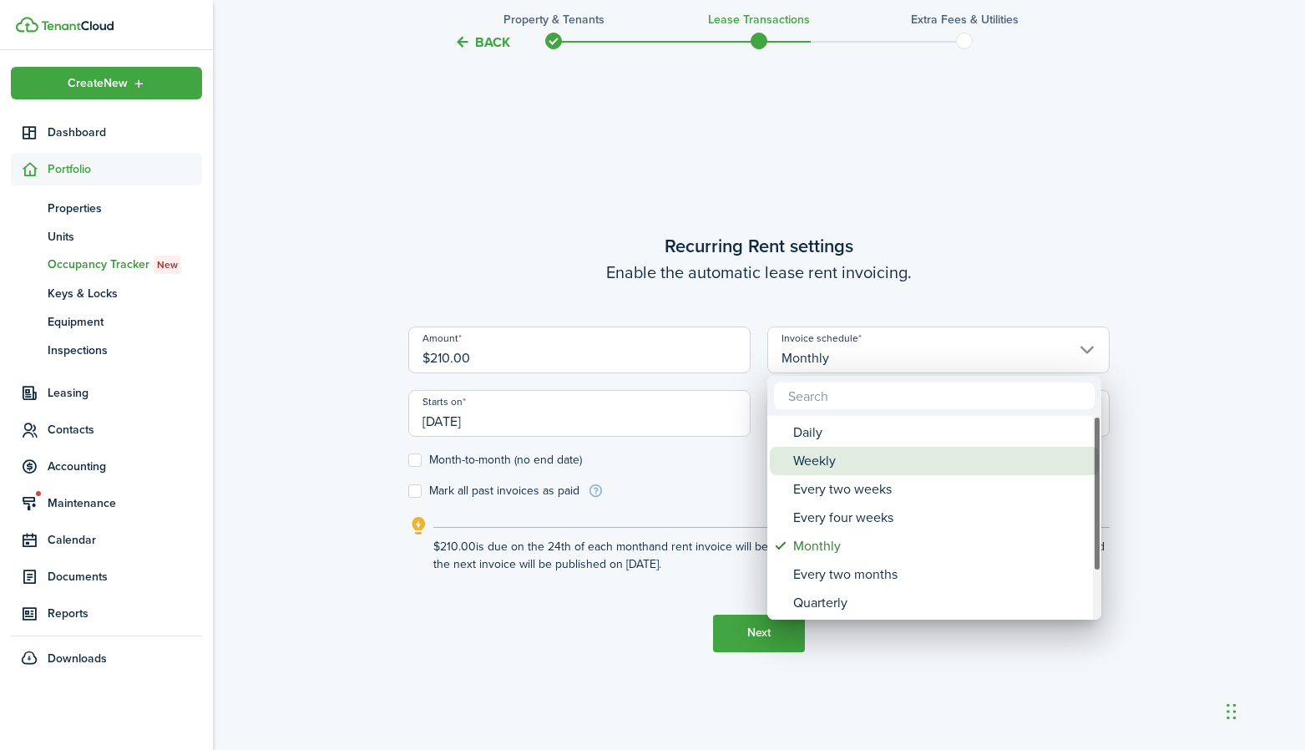
click at [820, 464] on div "Weekly" at bounding box center [941, 461] width 296 height 28
type input "Weekly"
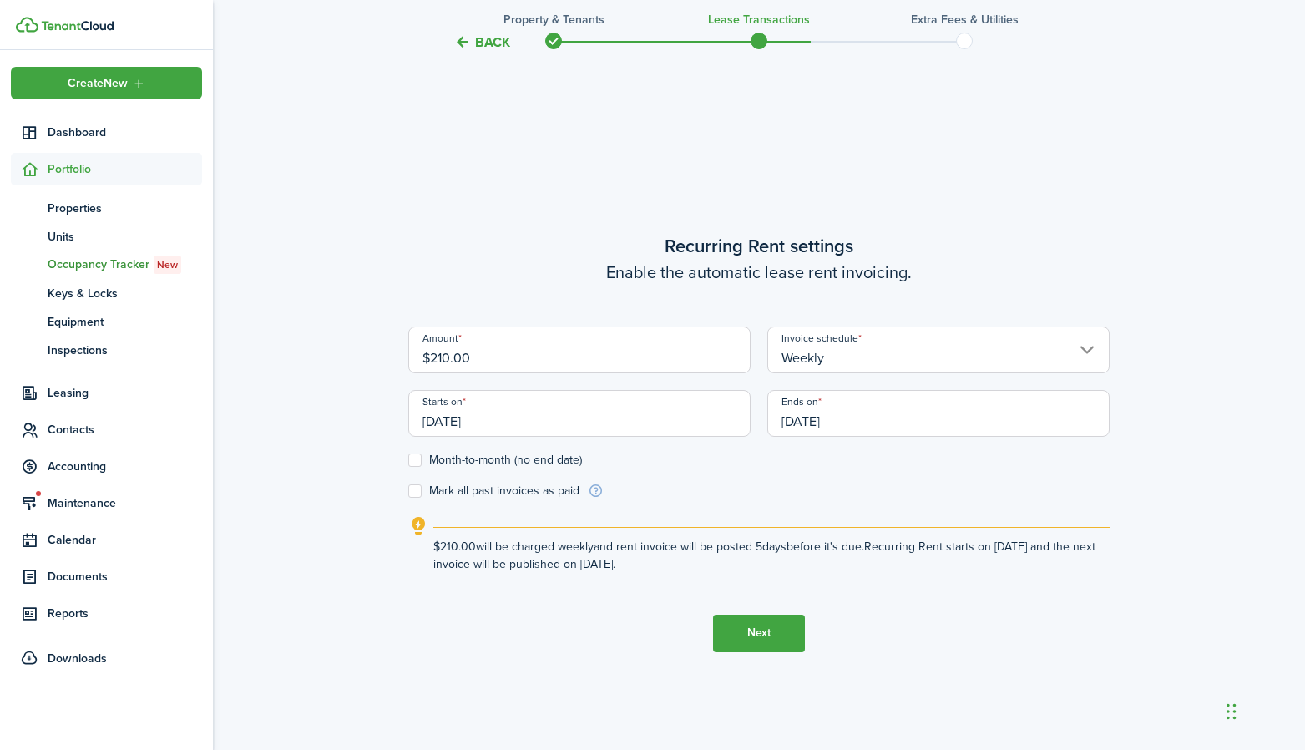
click at [746, 471] on form "Amount $210.00 Invoice schedule Weekly Starts on [DATE] Ends on [DATE] Month-to…" at bounding box center [758, 412] width 701 height 173
click at [530, 417] on input "[DATE]" at bounding box center [579, 413] width 342 height 47
click at [530, 417] on div at bounding box center [652, 374] width 1572 height 1017
click at [530, 417] on input "[DATE]" at bounding box center [579, 413] width 342 height 47
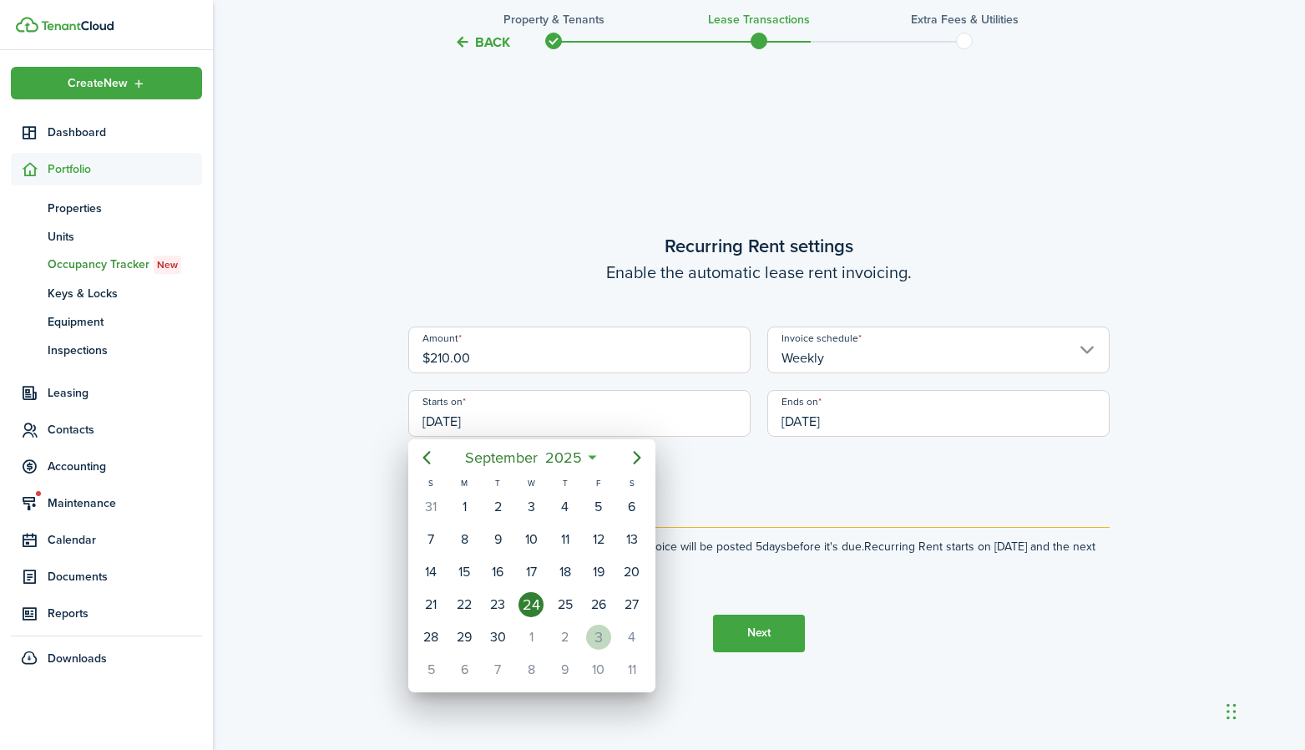
click at [601, 635] on div "3" at bounding box center [598, 637] width 25 height 25
type input "[DATE]"
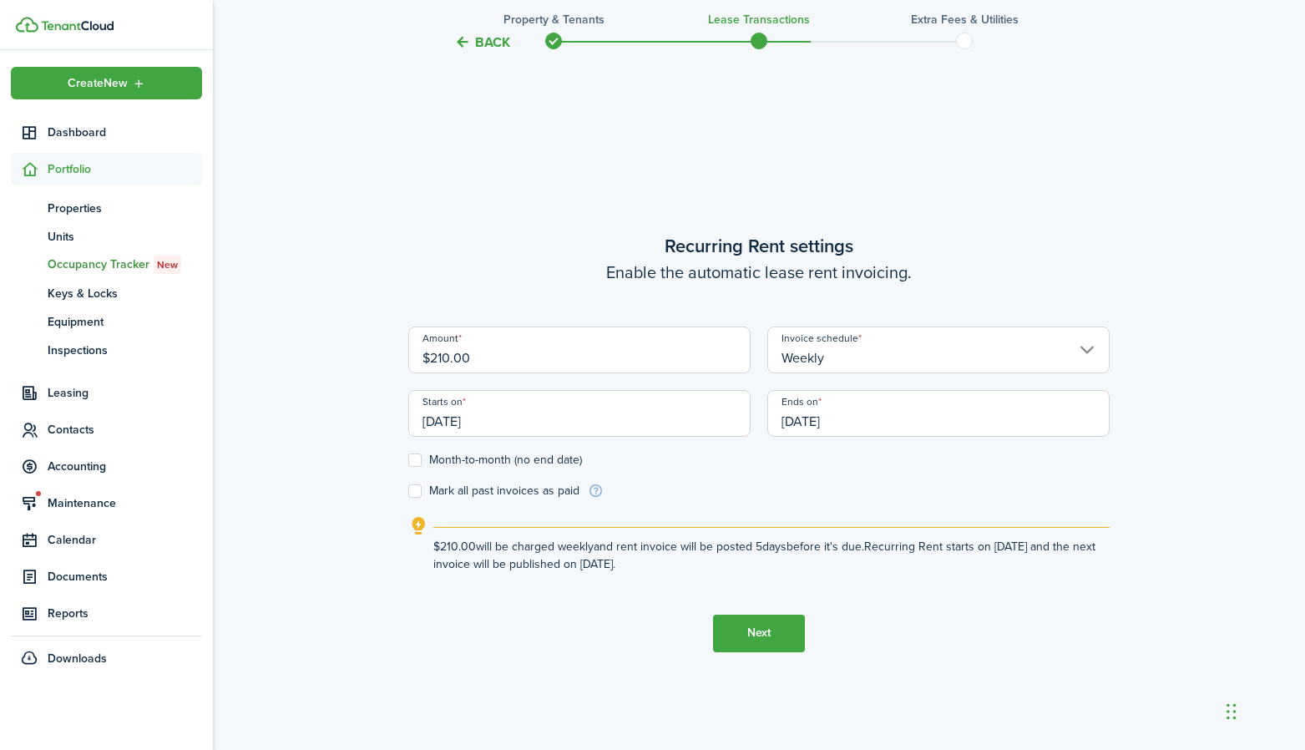
scroll to position [0, 0]
click at [480, 464] on label "Month-to-month (no end date)" at bounding box center [495, 459] width 174 height 13
click at [408, 460] on input "Month-to-month (no end date)" at bounding box center [407, 459] width 1 height 1
checkbox input "true"
click at [761, 635] on button "Next" at bounding box center [759, 634] width 92 height 38
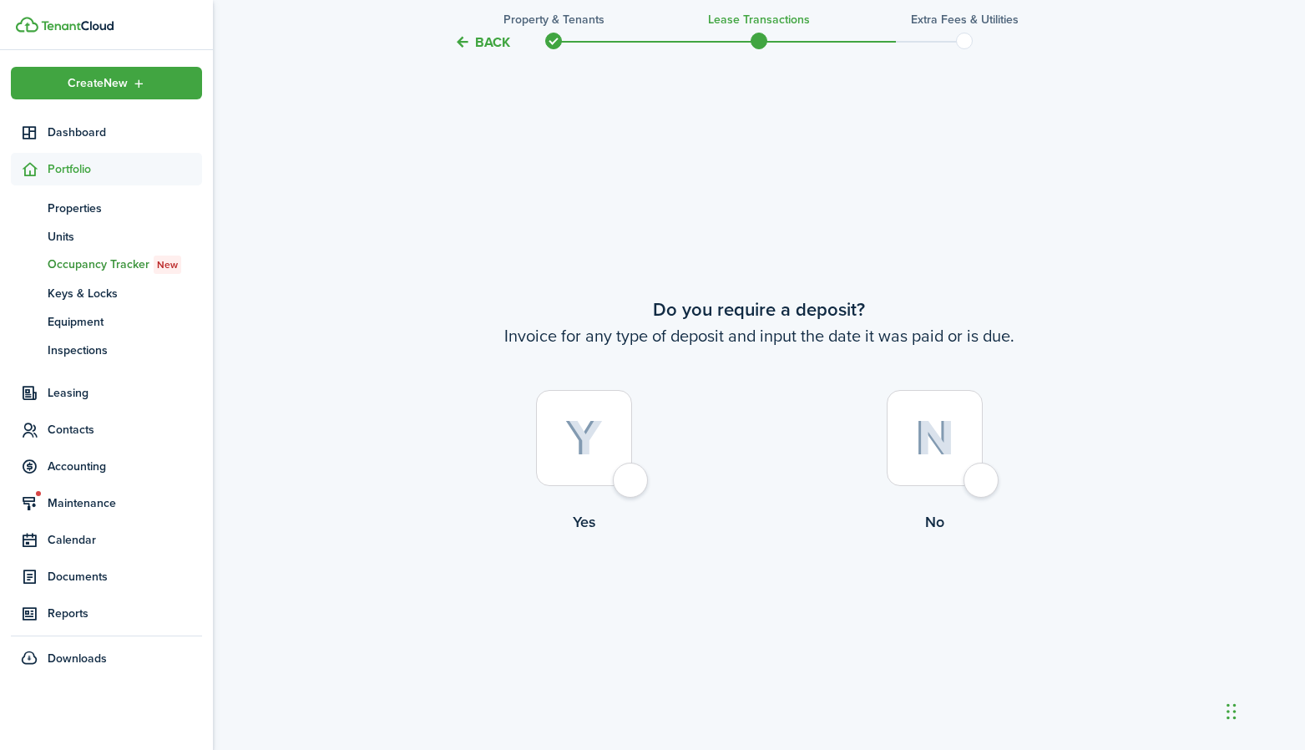
scroll to position [1387, 0]
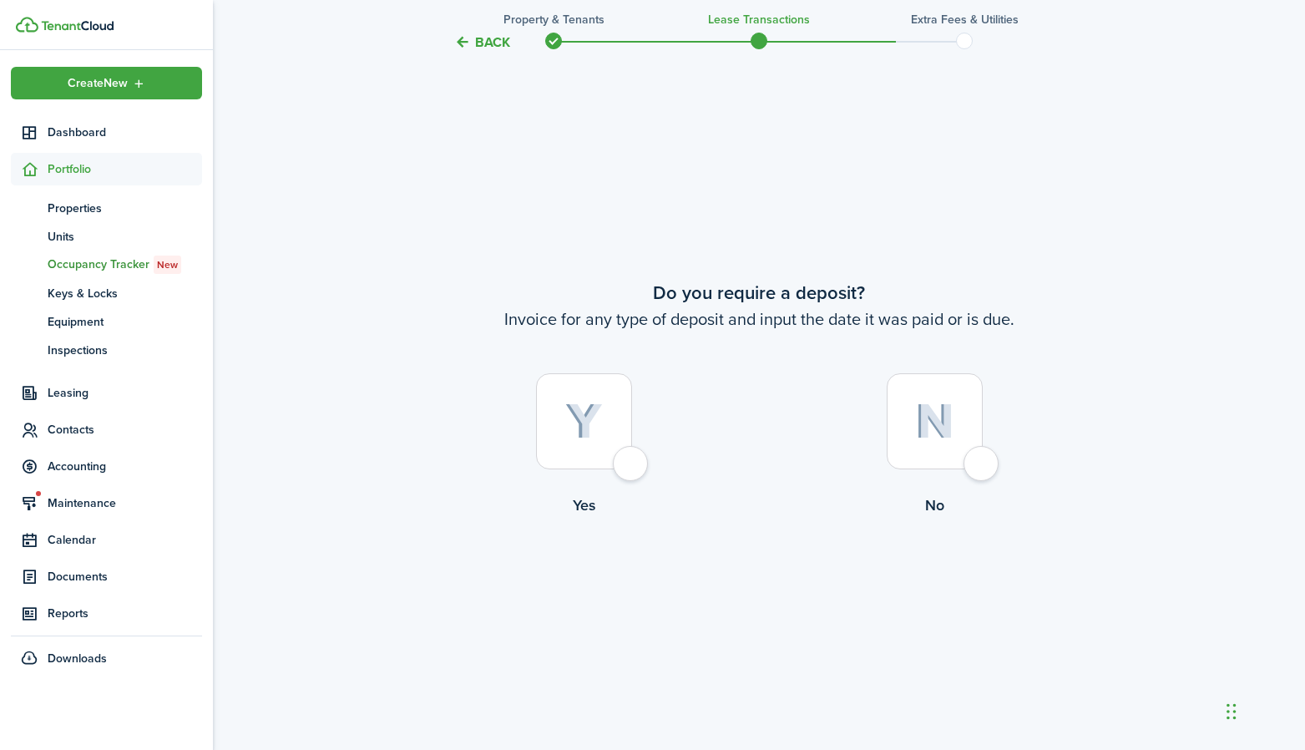
click at [983, 456] on div at bounding box center [935, 421] width 96 height 96
radio input "true"
click at [734, 569] on button "Continue" at bounding box center [759, 586] width 92 height 38
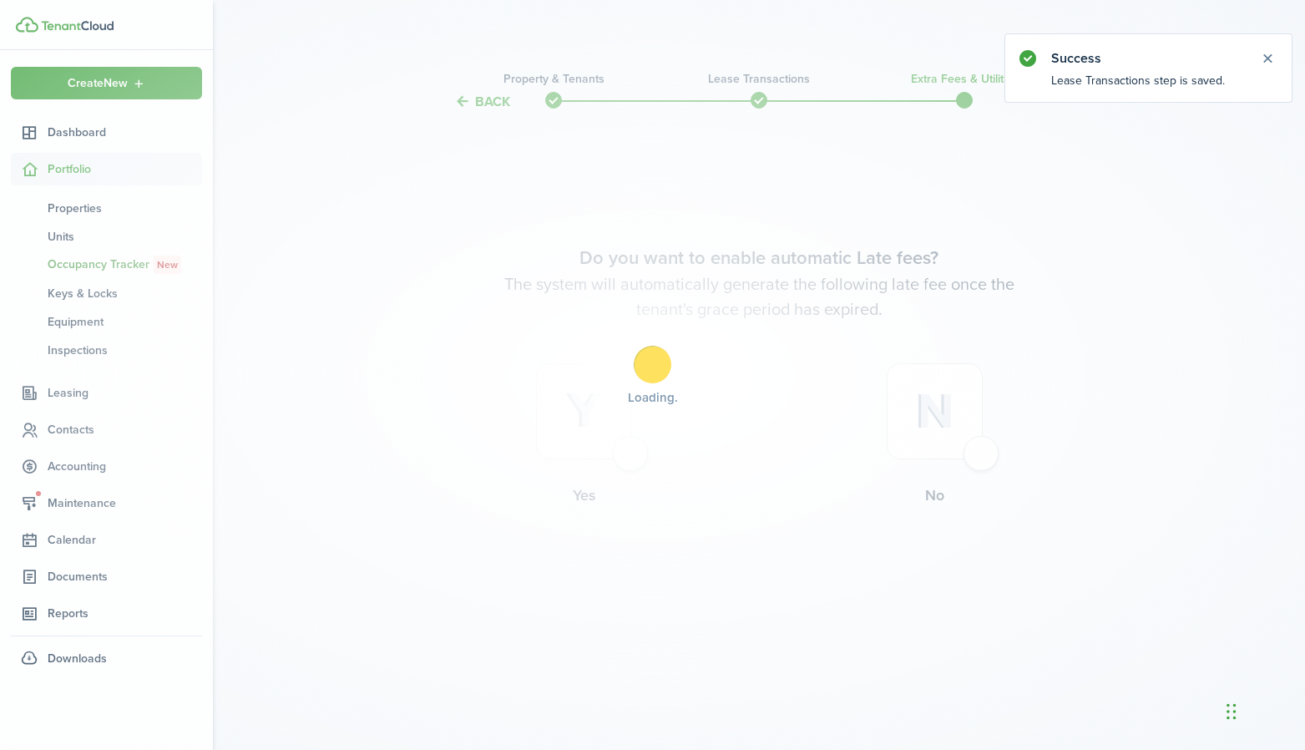
scroll to position [0, 0]
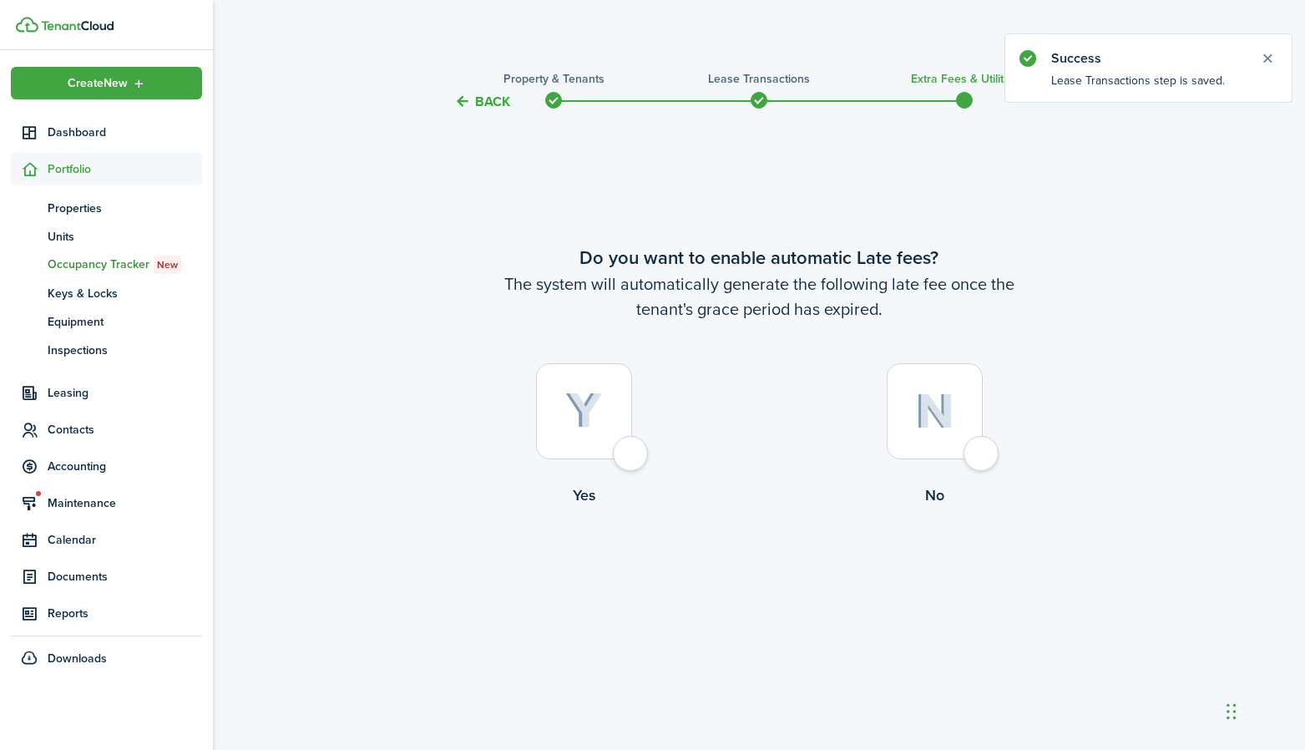
click at [981, 446] on div at bounding box center [935, 411] width 96 height 96
radio input "true"
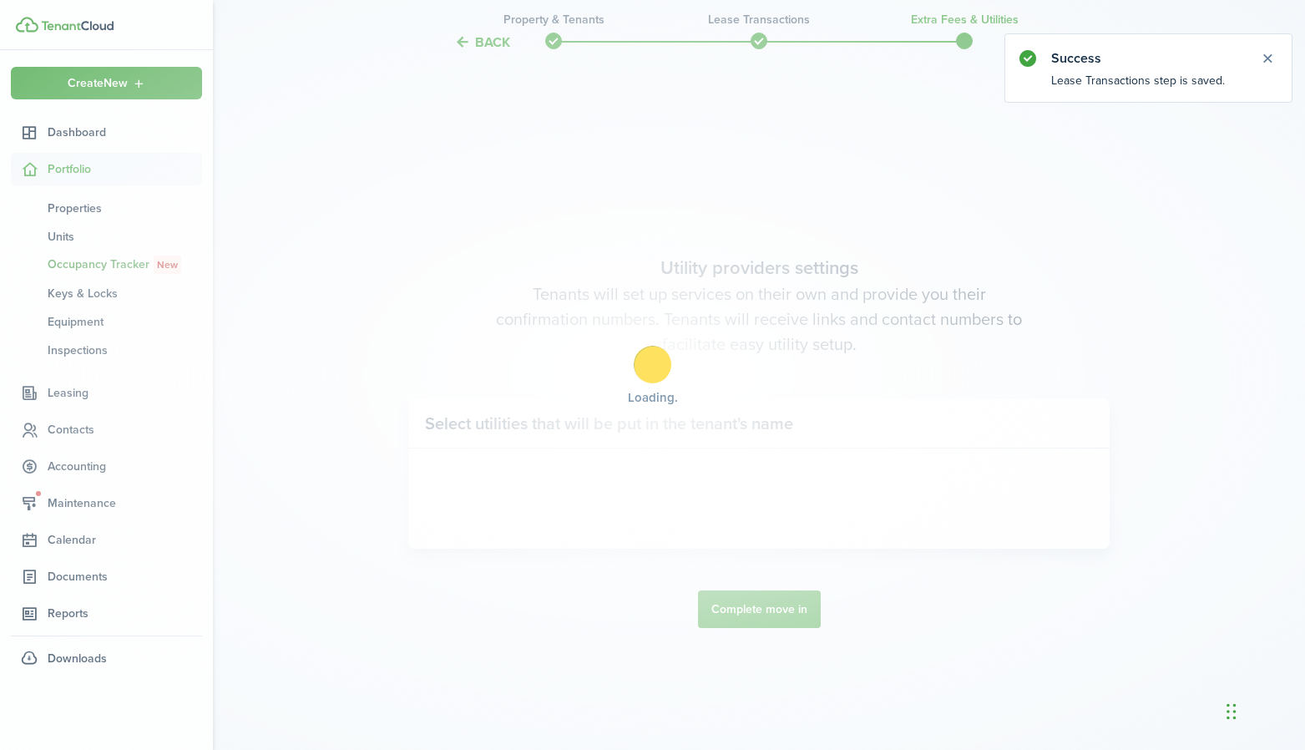
scroll to position [637, 0]
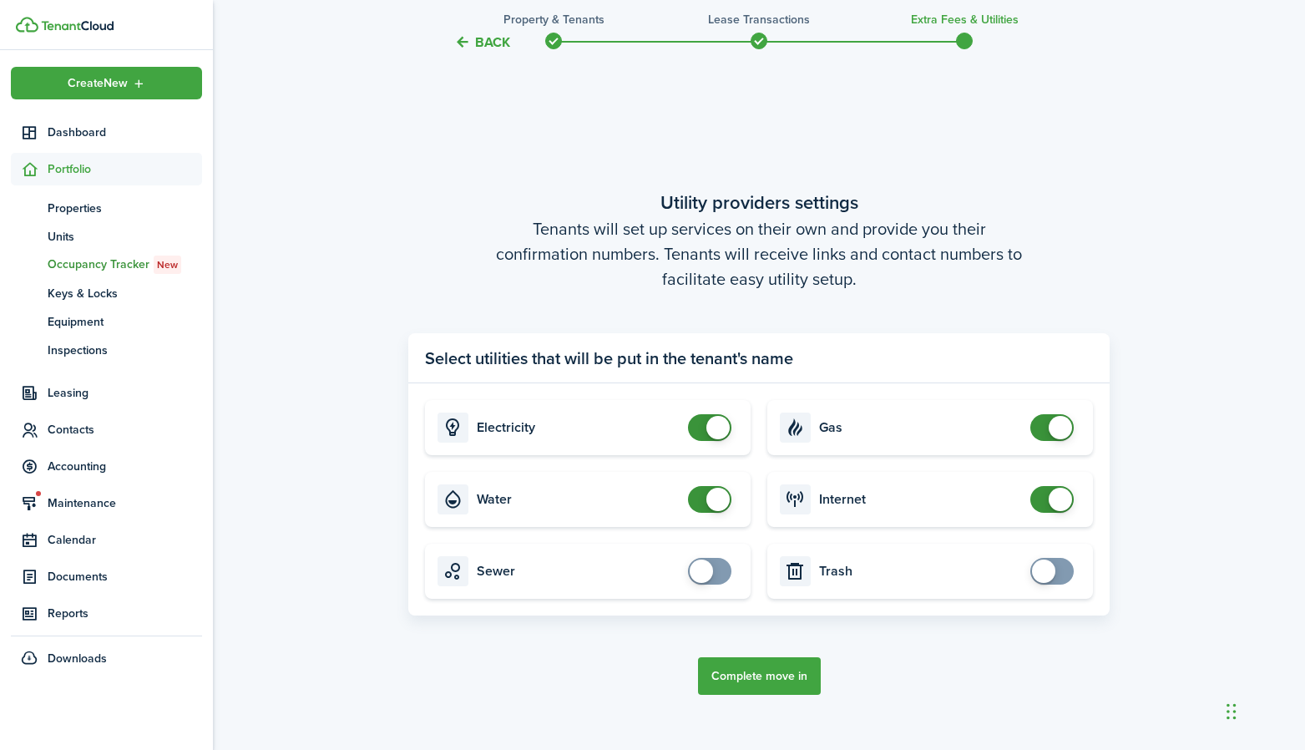
checkbox input "false"
click at [723, 496] on span at bounding box center [717, 499] width 23 height 23
checkbox input "false"
click at [710, 439] on span at bounding box center [709, 427] width 17 height 27
checkbox input "false"
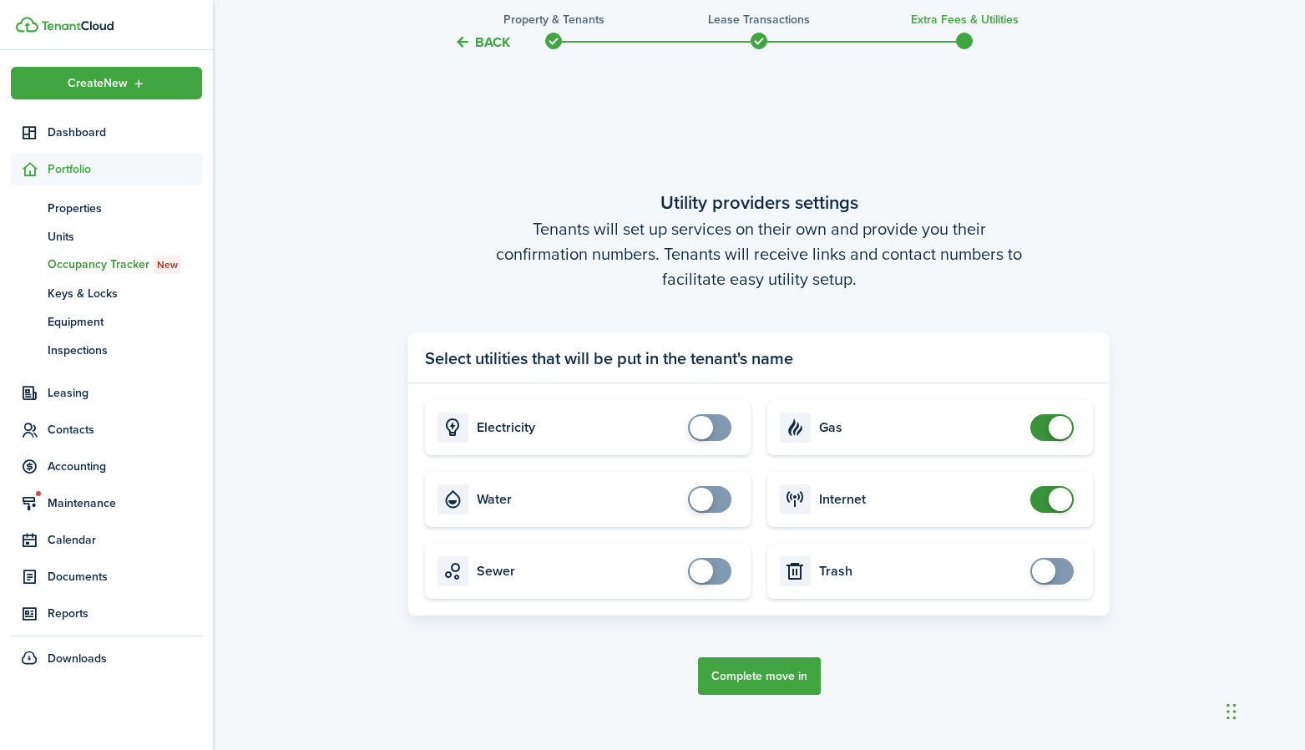
click at [1048, 422] on span at bounding box center [1052, 427] width 17 height 27
checkbox input "false"
click at [1054, 501] on span at bounding box center [1060, 499] width 23 height 23
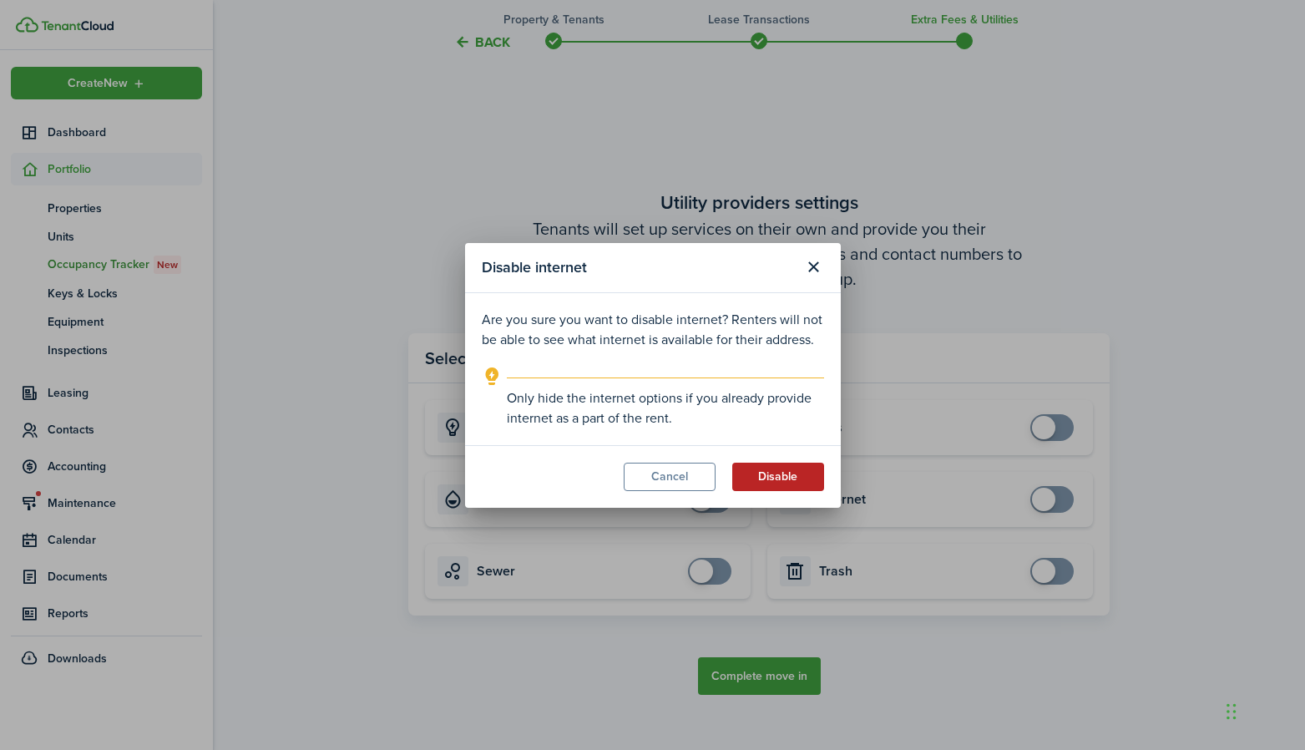
click at [765, 484] on button "Disable" at bounding box center [778, 477] width 92 height 28
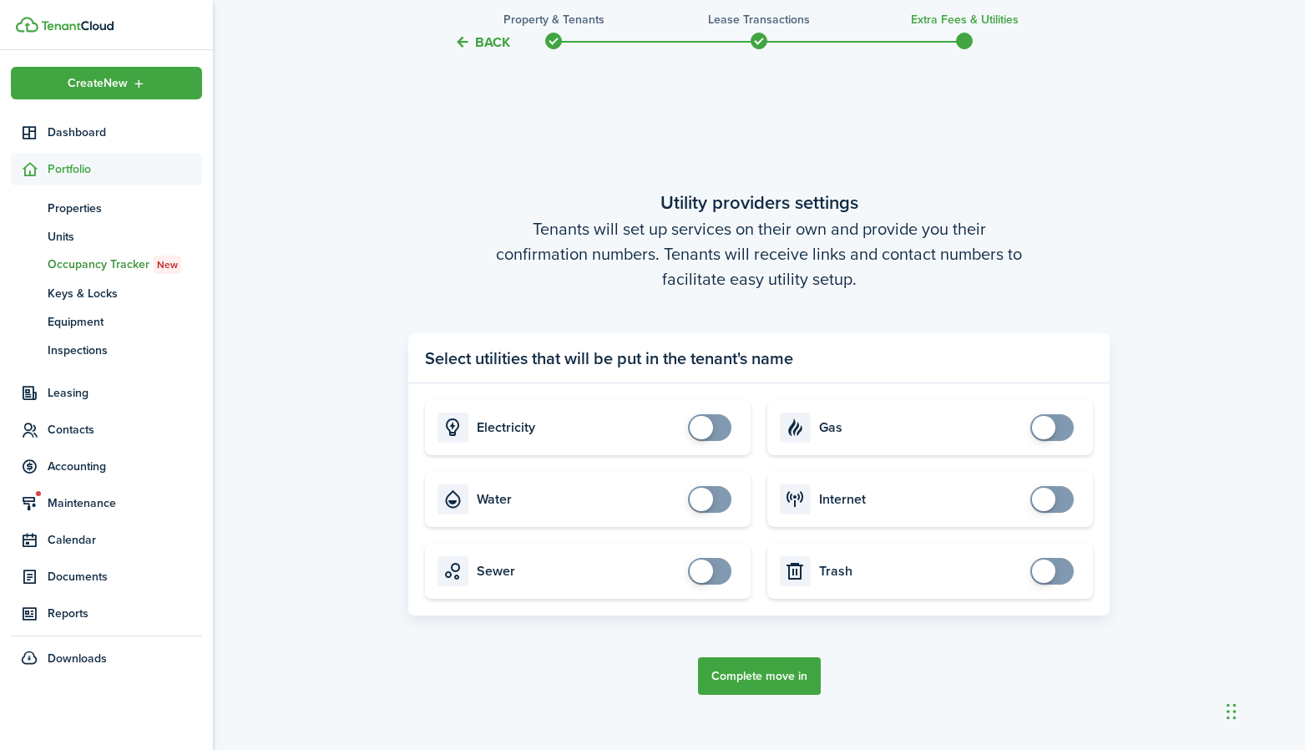
click at [722, 661] on button "Complete move in" at bounding box center [759, 676] width 123 height 38
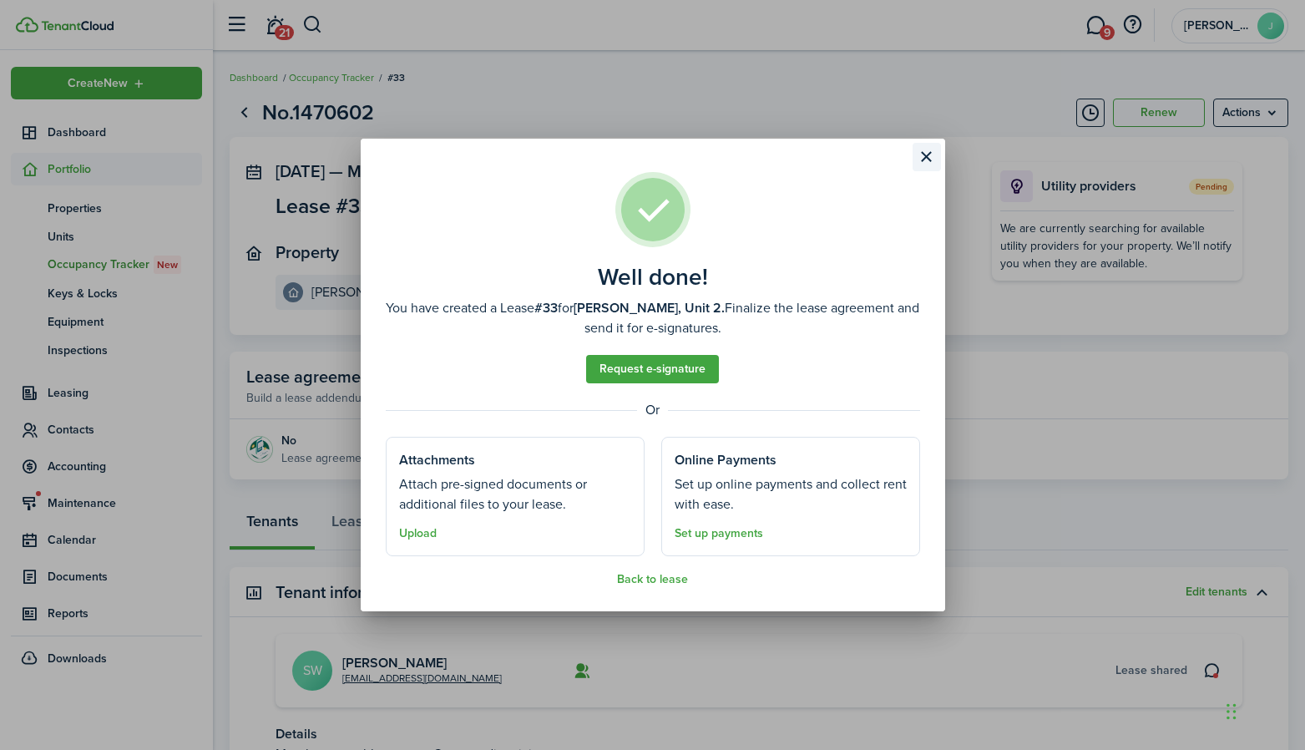
click at [921, 155] on button "Close modal" at bounding box center [927, 157] width 28 height 28
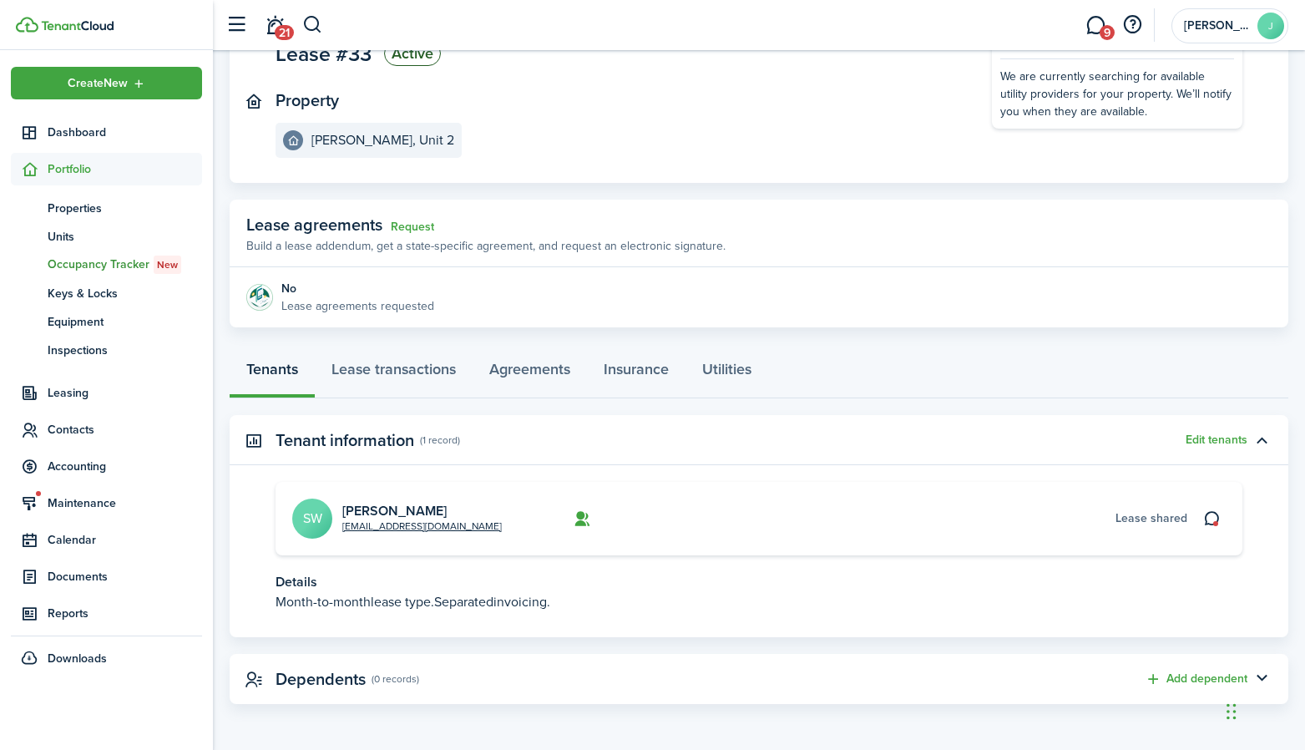
scroll to position [150, 0]
click at [353, 594] on p "Month-to-month lease type. Separated invoicing." at bounding box center [759, 604] width 967 height 20
click at [358, 382] on link "Lease transactions" at bounding box center [394, 375] width 158 height 50
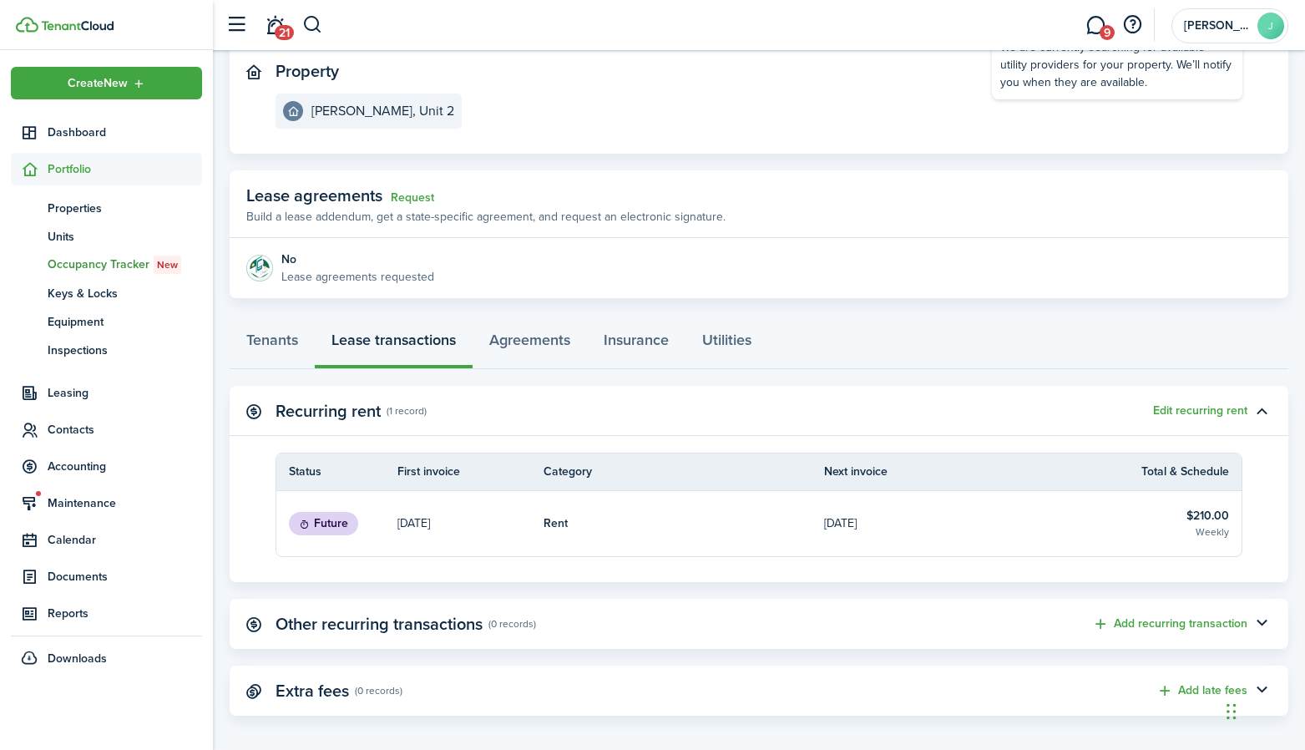
scroll to position [192, 0]
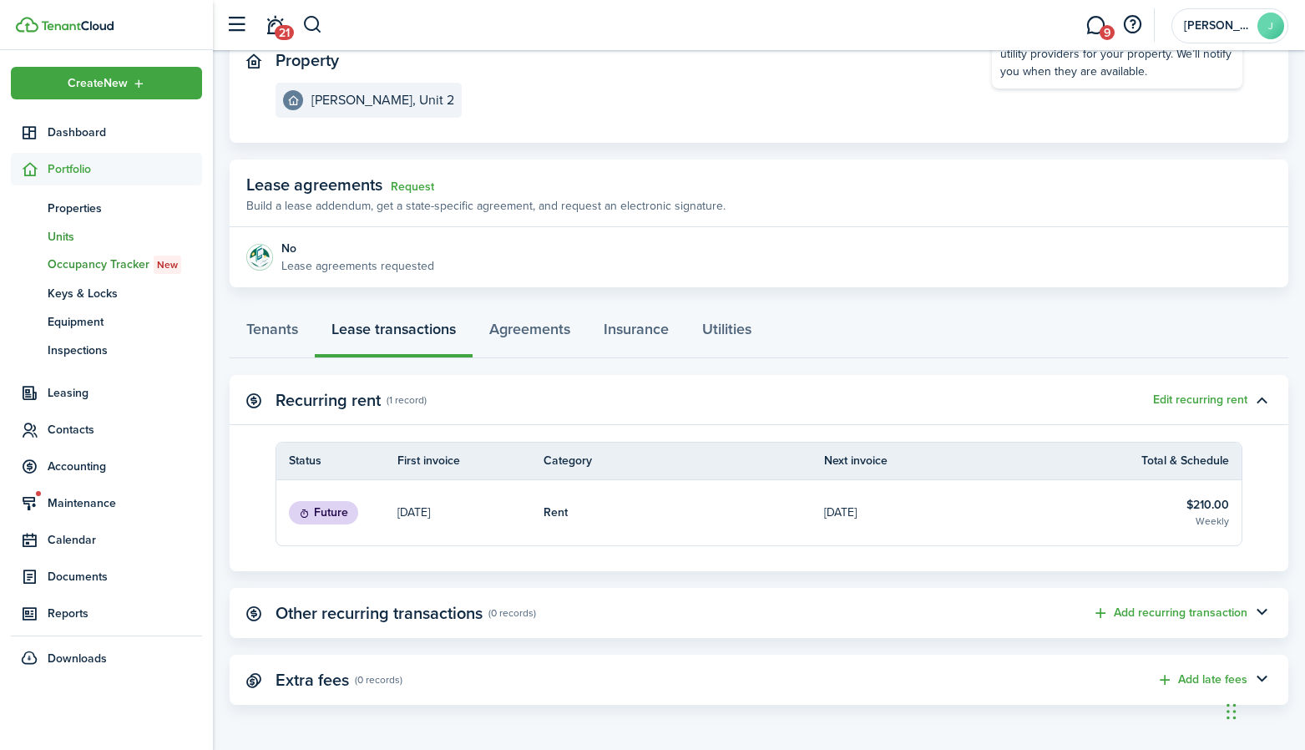
click at [63, 240] on span "Units" at bounding box center [125, 237] width 154 height 18
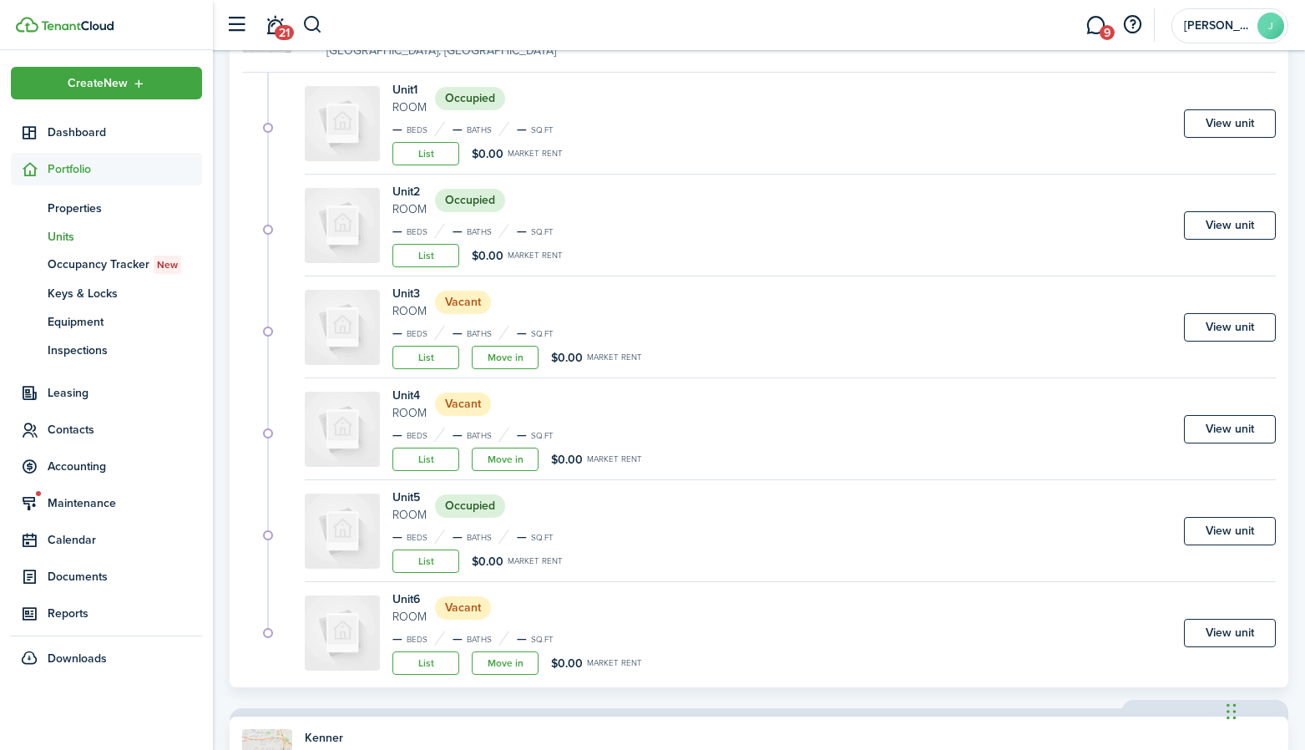
scroll to position [1106, 0]
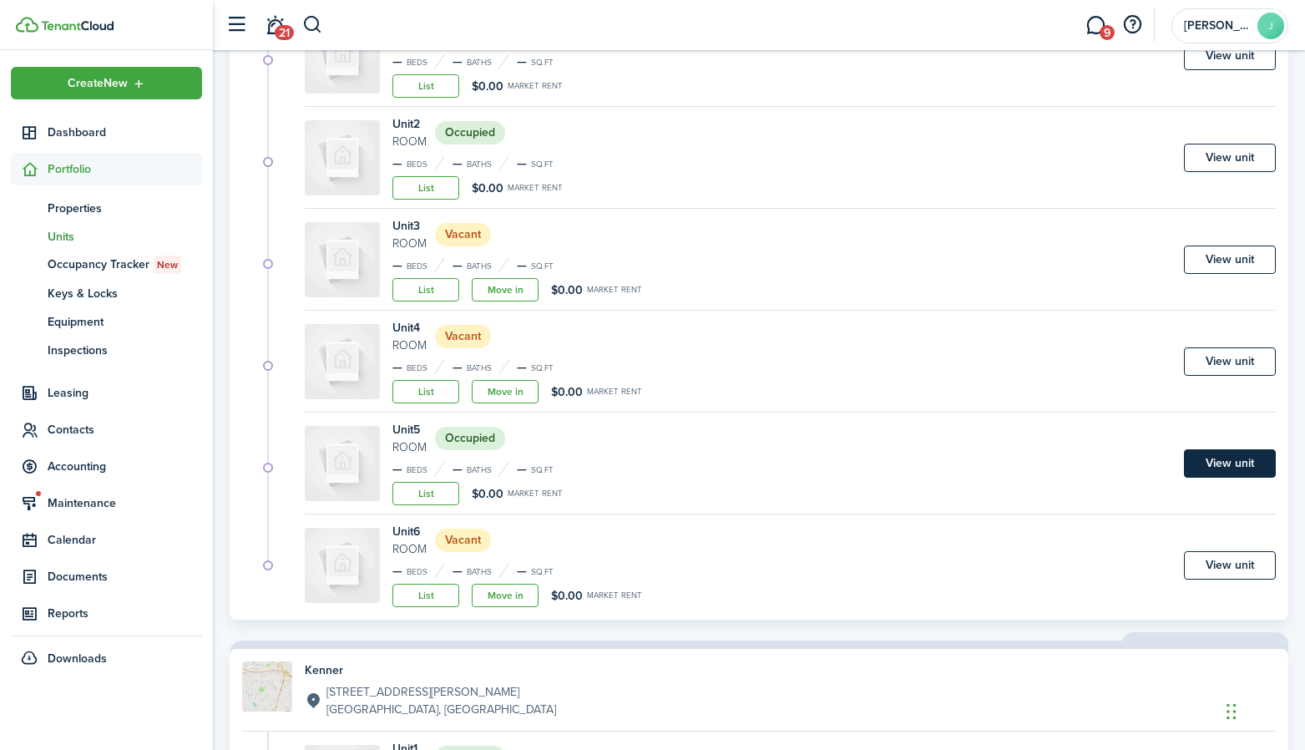
click at [1205, 454] on link "View unit" at bounding box center [1230, 463] width 92 height 28
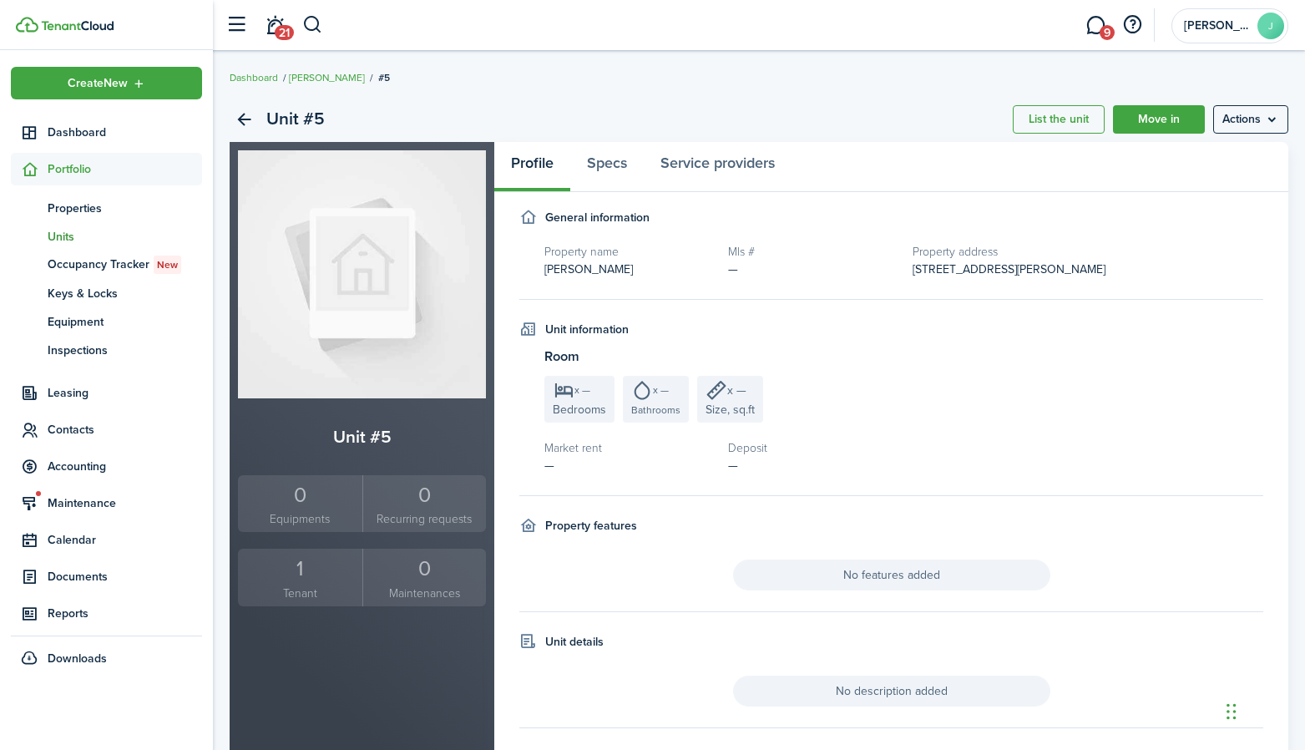
click at [1131, 400] on div "x — Bedrooms x — Bathrooms x — Size, sq.ft" at bounding box center [903, 399] width 719 height 47
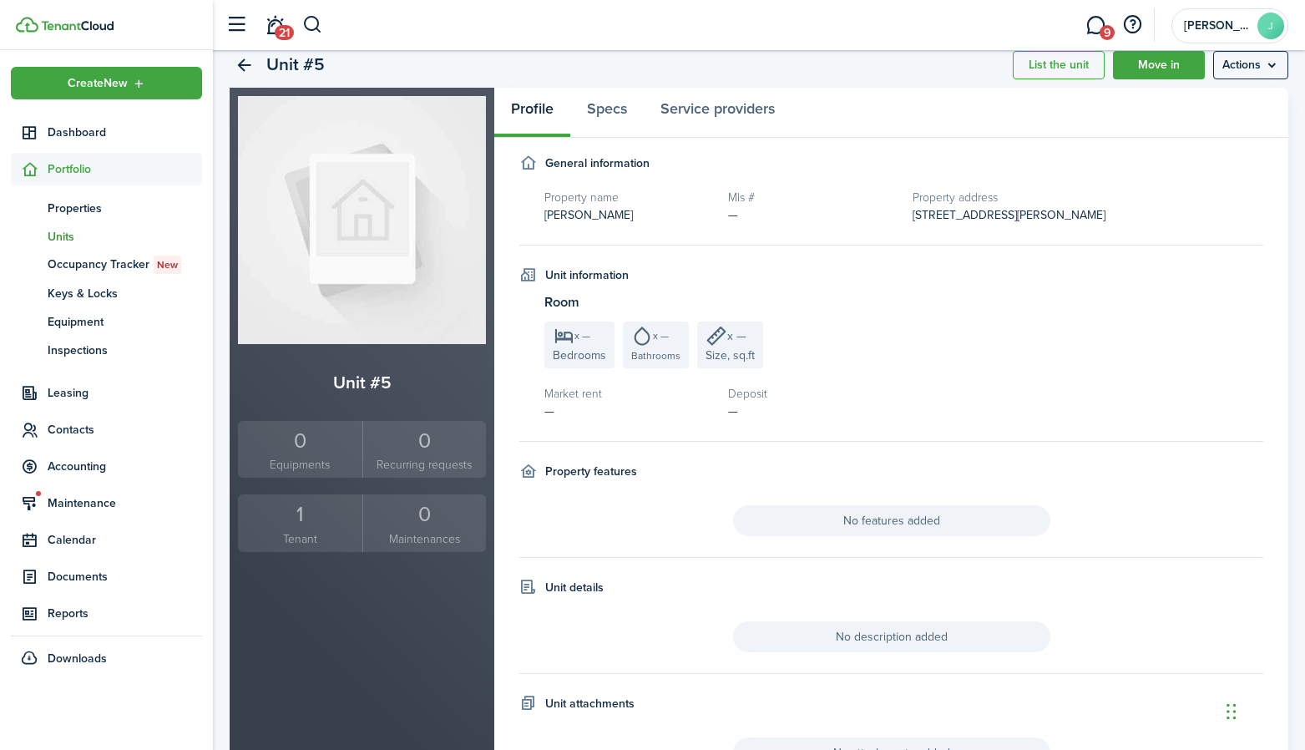
scroll to position [36, 0]
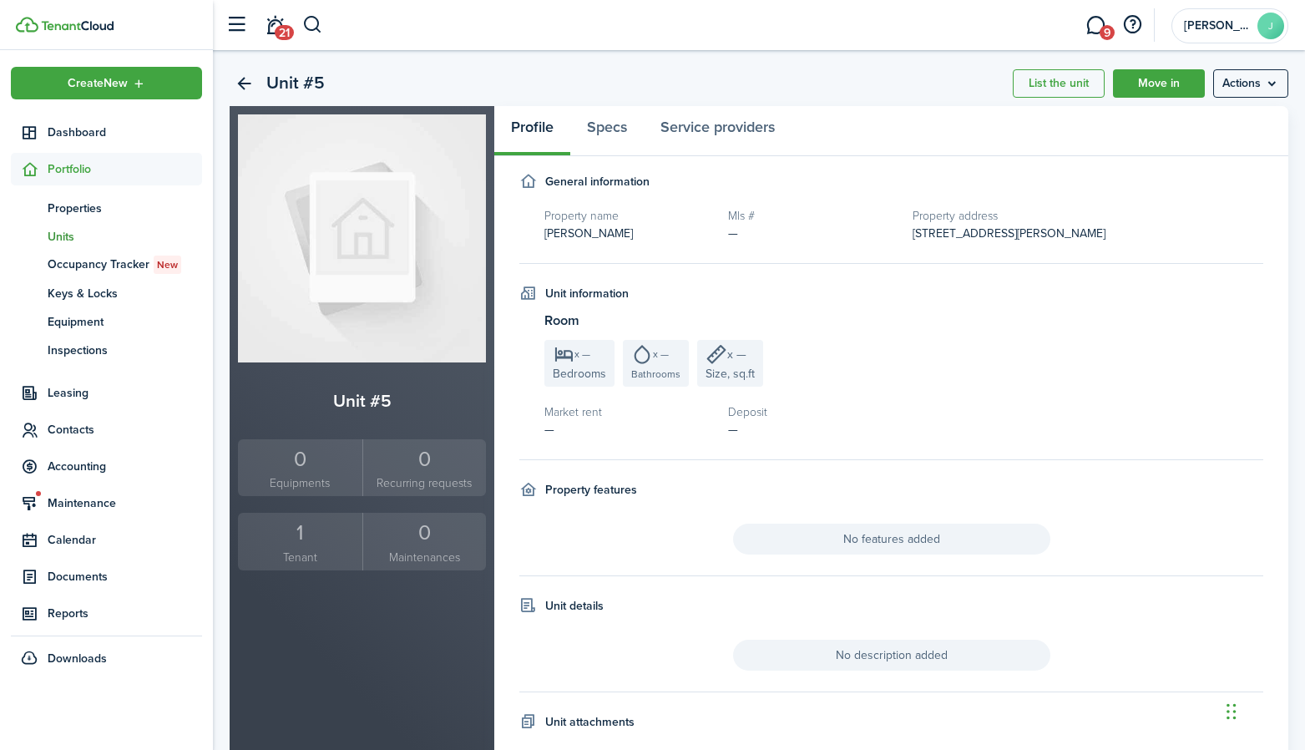
click at [296, 525] on div "1" at bounding box center [300, 533] width 116 height 32
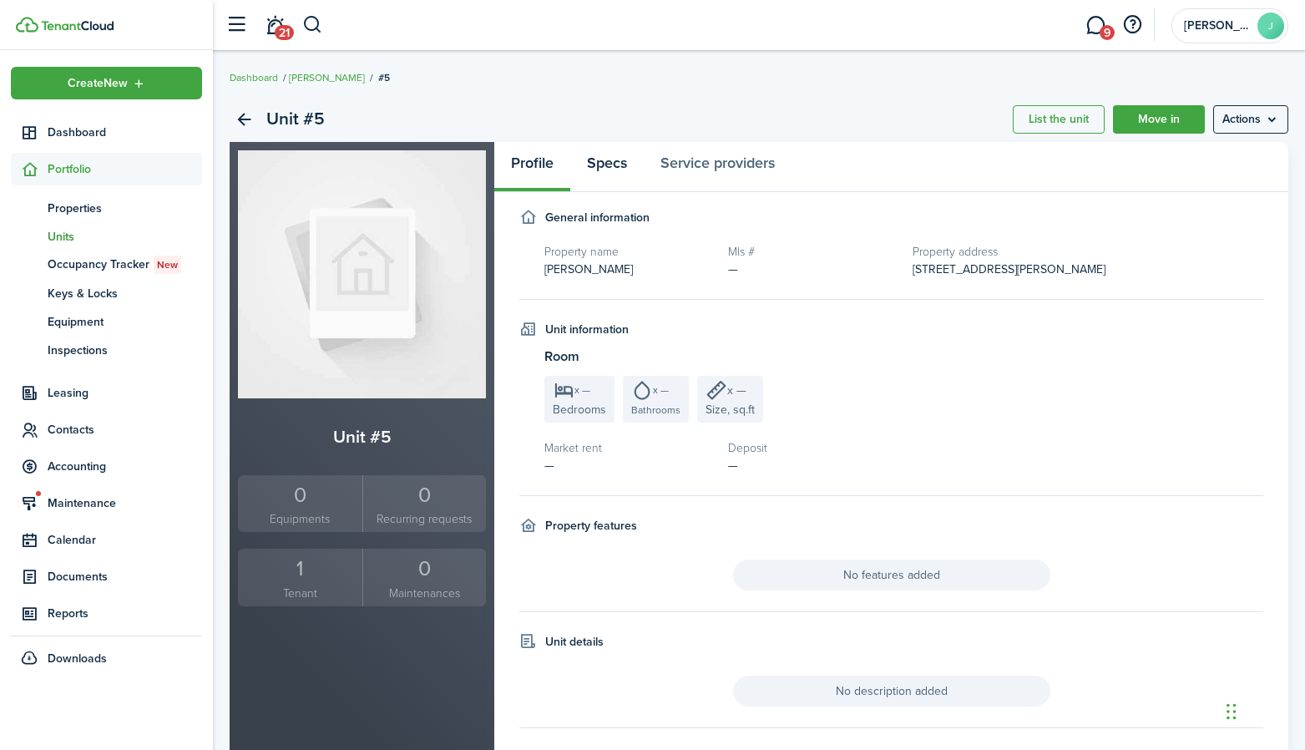
click at [638, 169] on link "Specs" at bounding box center [606, 167] width 73 height 50
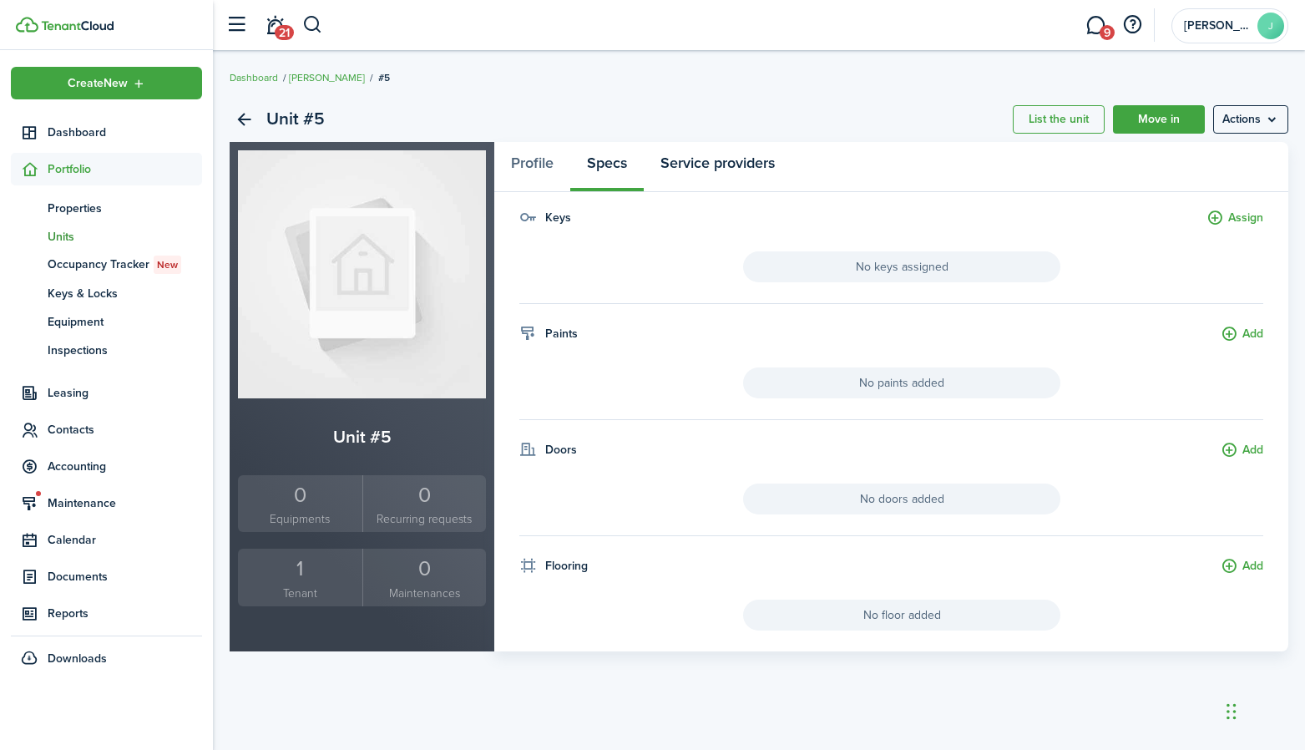
click at [680, 168] on link "Service providers" at bounding box center [718, 167] width 148 height 50
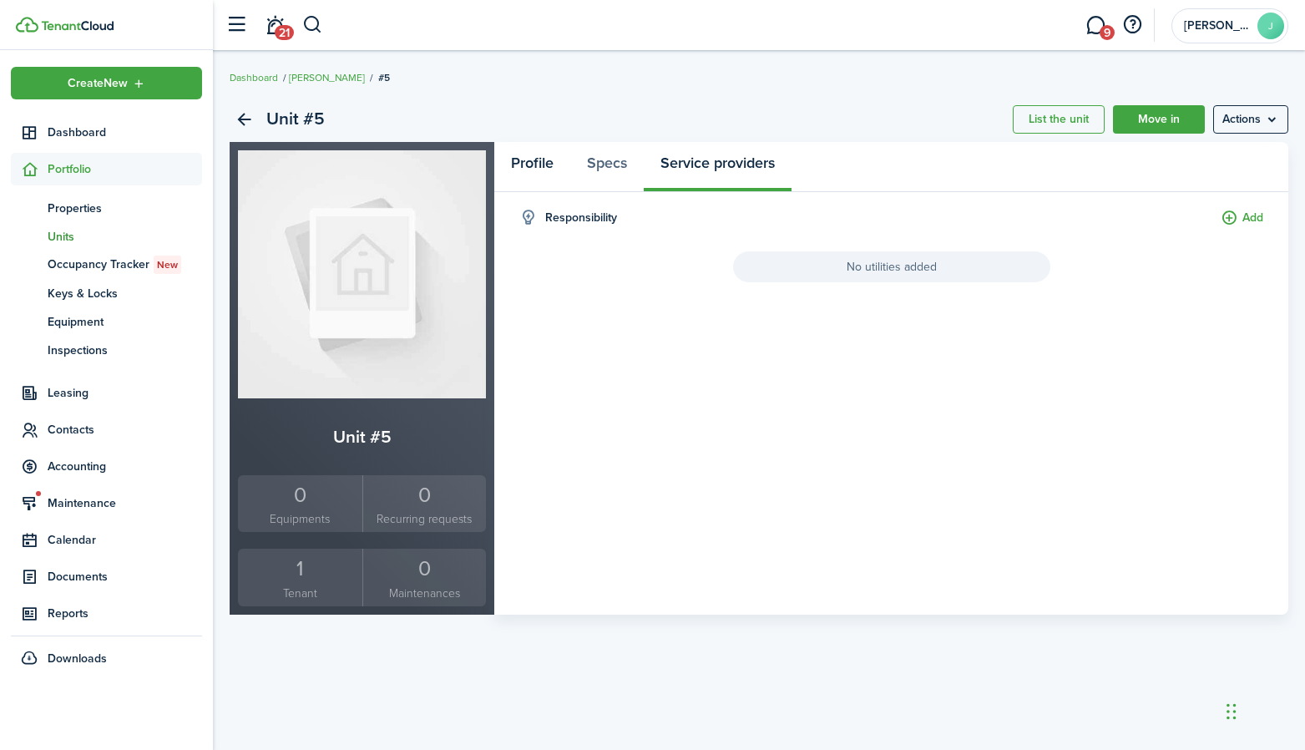
click at [549, 159] on link "Profile" at bounding box center [532, 167] width 76 height 50
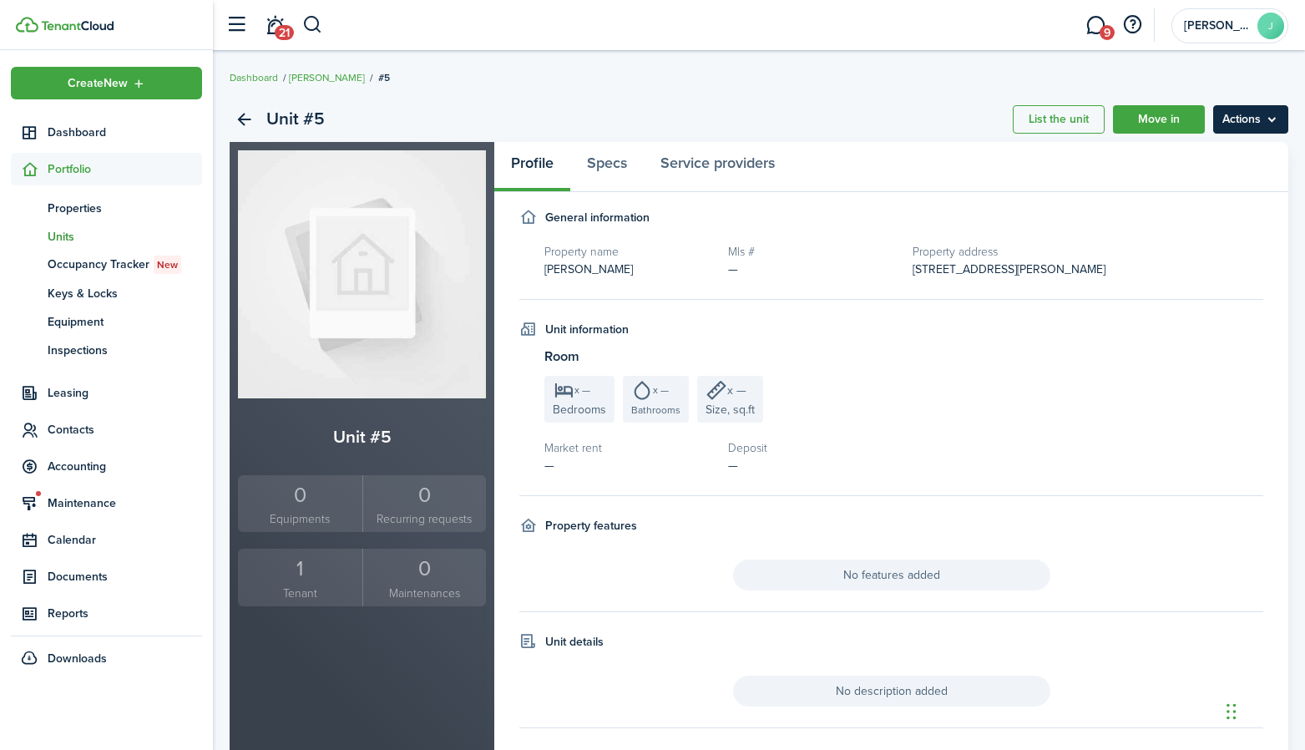
click at [1247, 123] on menu-btn "Actions" at bounding box center [1250, 119] width 75 height 28
click at [1065, 153] on panel-main-header "Profile Specs Service providers" at bounding box center [891, 167] width 794 height 50
click at [301, 575] on div "1" at bounding box center [300, 569] width 116 height 32
click at [908, 381] on div "x — Bedrooms x — Bathrooms x — Size, sq.ft" at bounding box center [903, 399] width 719 height 47
click at [243, 114] on link "Back" at bounding box center [244, 119] width 28 height 28
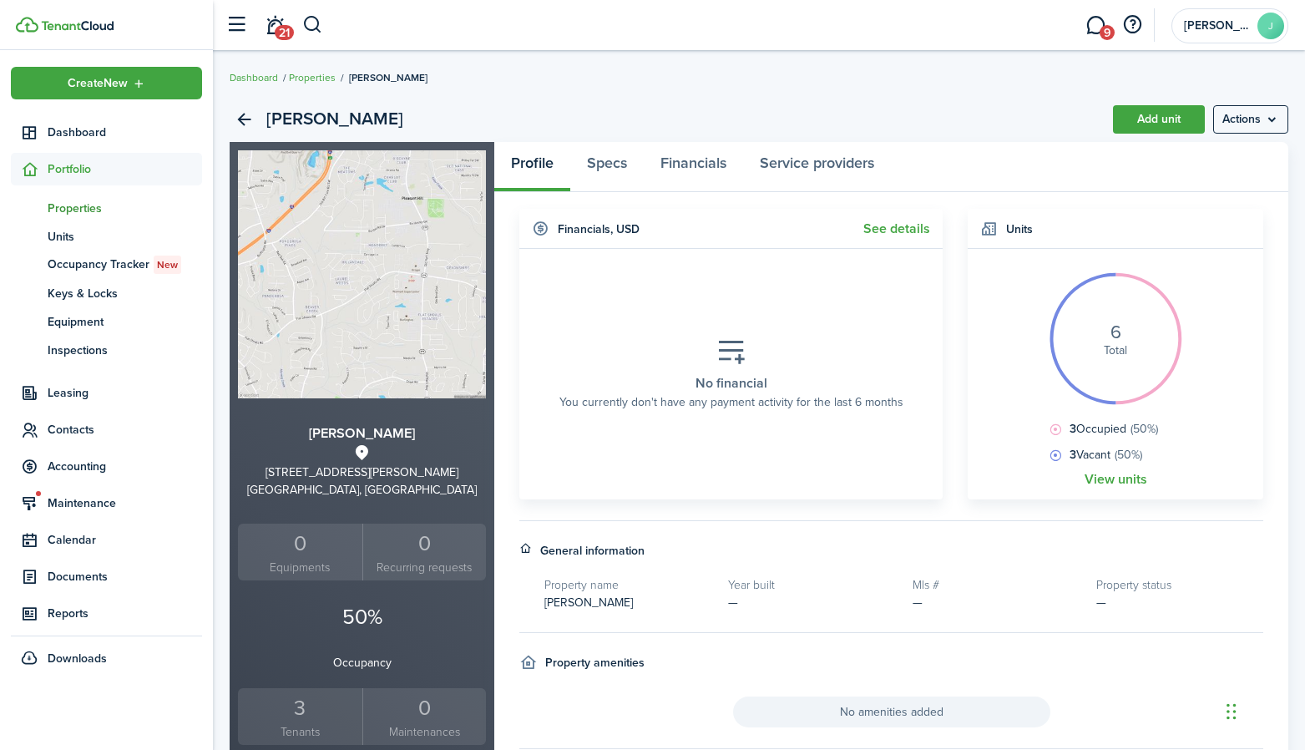
click at [966, 498] on div "Units 6 Total 3 Occupied (50%) 3 Vacant (50%) View units" at bounding box center [1115, 354] width 312 height 291
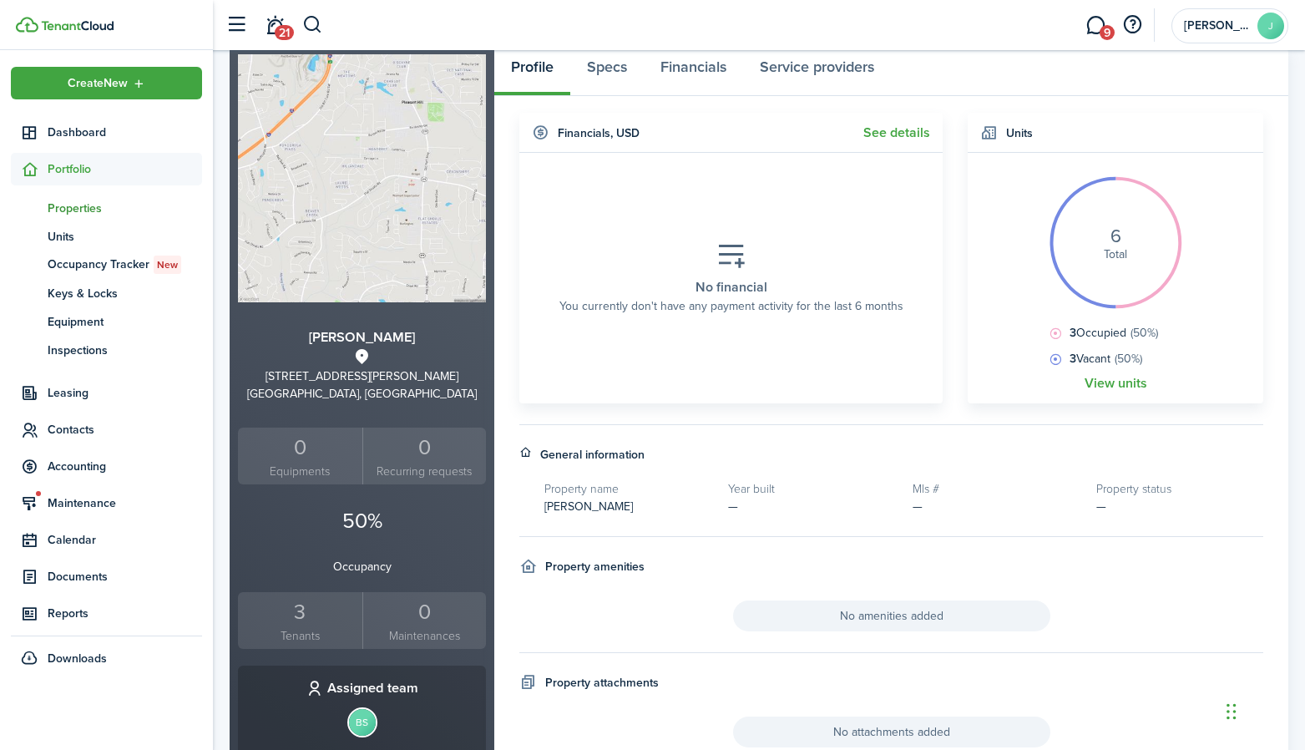
scroll to position [133, 0]
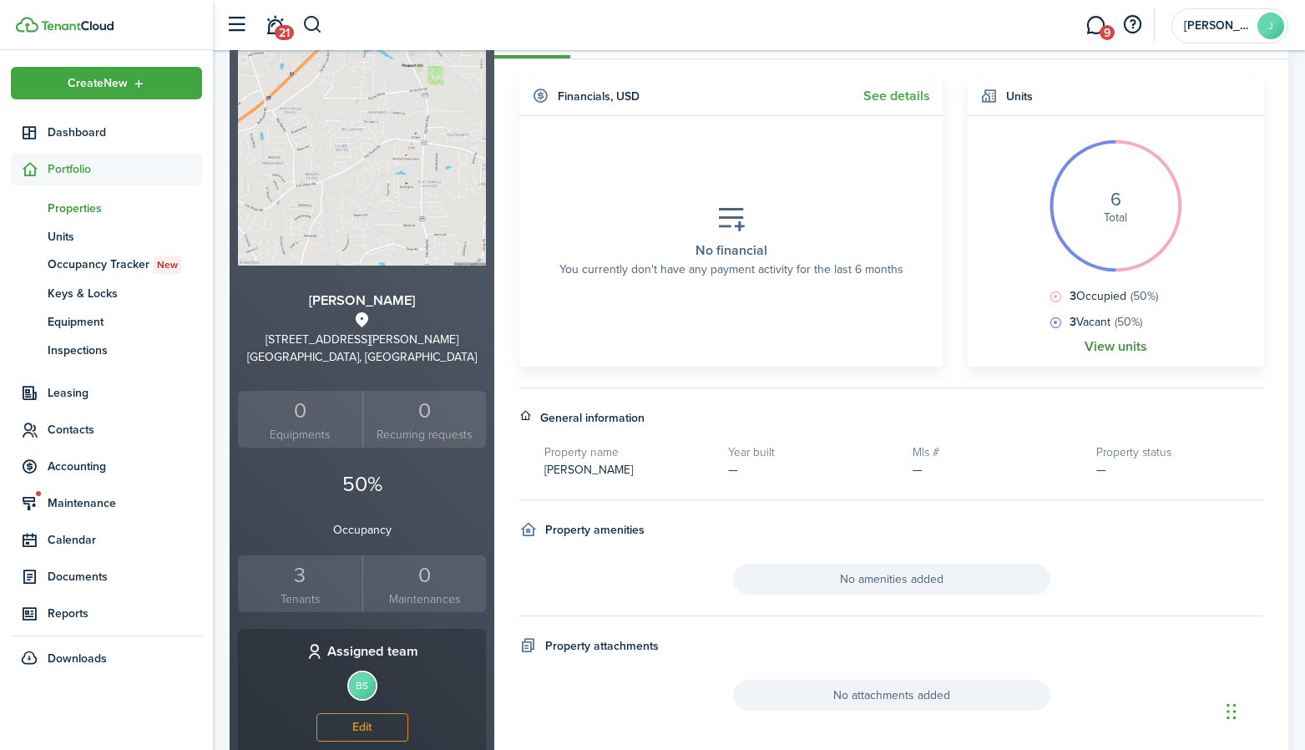
click at [1113, 348] on link "View units" at bounding box center [1116, 346] width 63 height 15
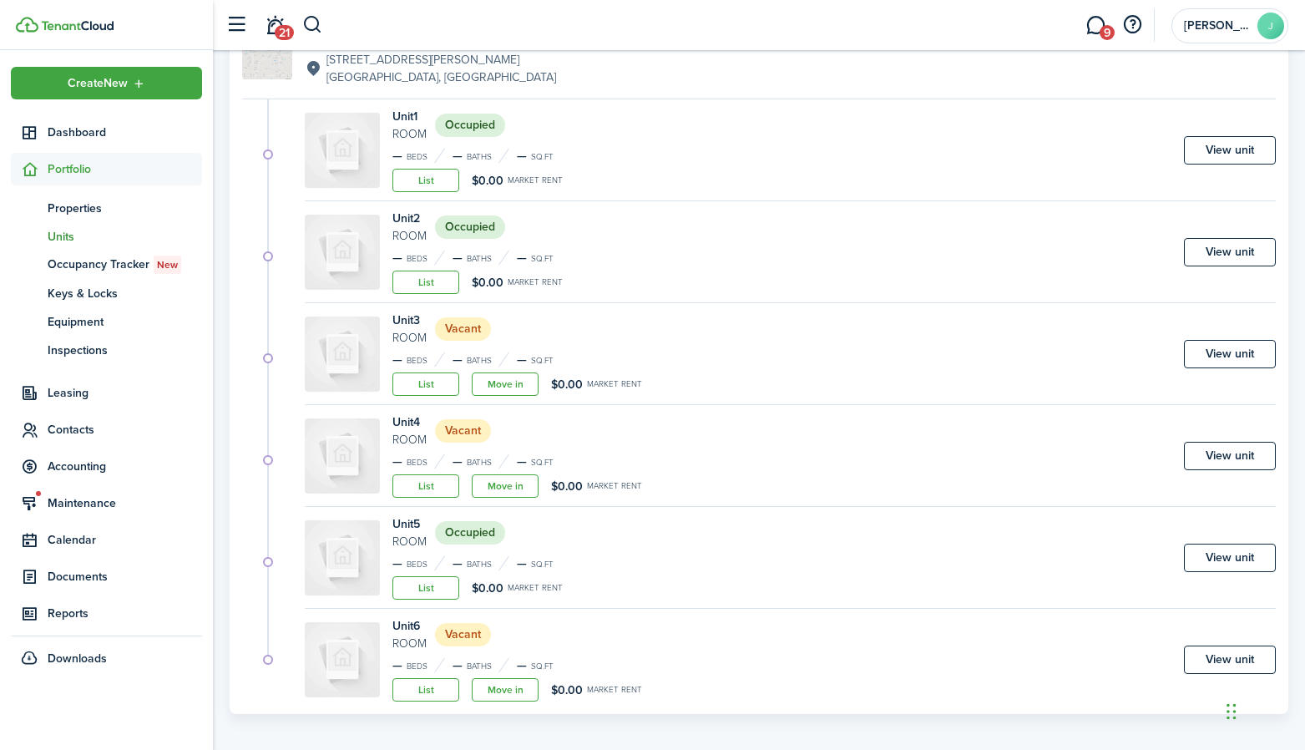
scroll to position [194, 0]
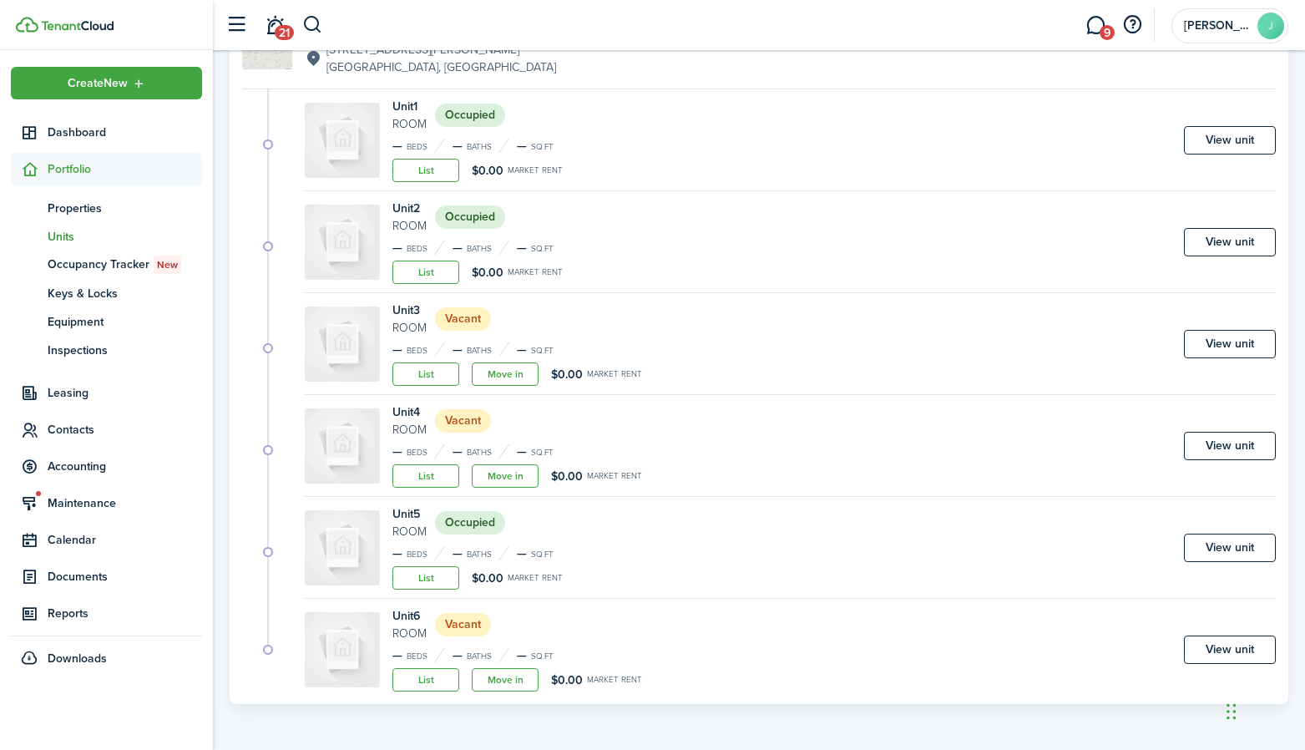
click at [466, 529] on status "Occupied" at bounding box center [470, 522] width 70 height 23
click at [368, 546] on img at bounding box center [342, 547] width 75 height 75
click at [1234, 529] on div "Unit 5 Room Occupied — Beds — Baths — sq.ft List $0.00 Market rent View unit" at bounding box center [790, 552] width 971 height 94
click at [1234, 541] on link "View unit" at bounding box center [1230, 548] width 92 height 28
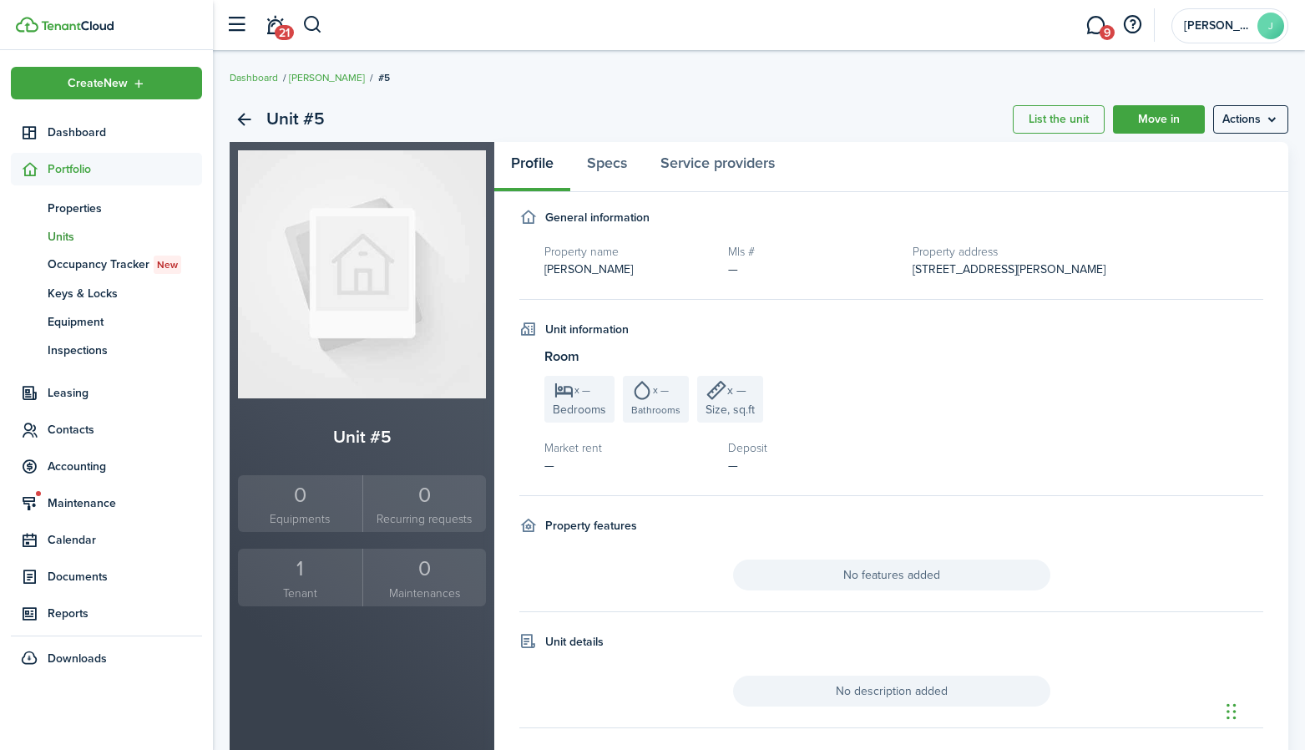
click at [1136, 335] on div "Unit information" at bounding box center [891, 330] width 744 height 18
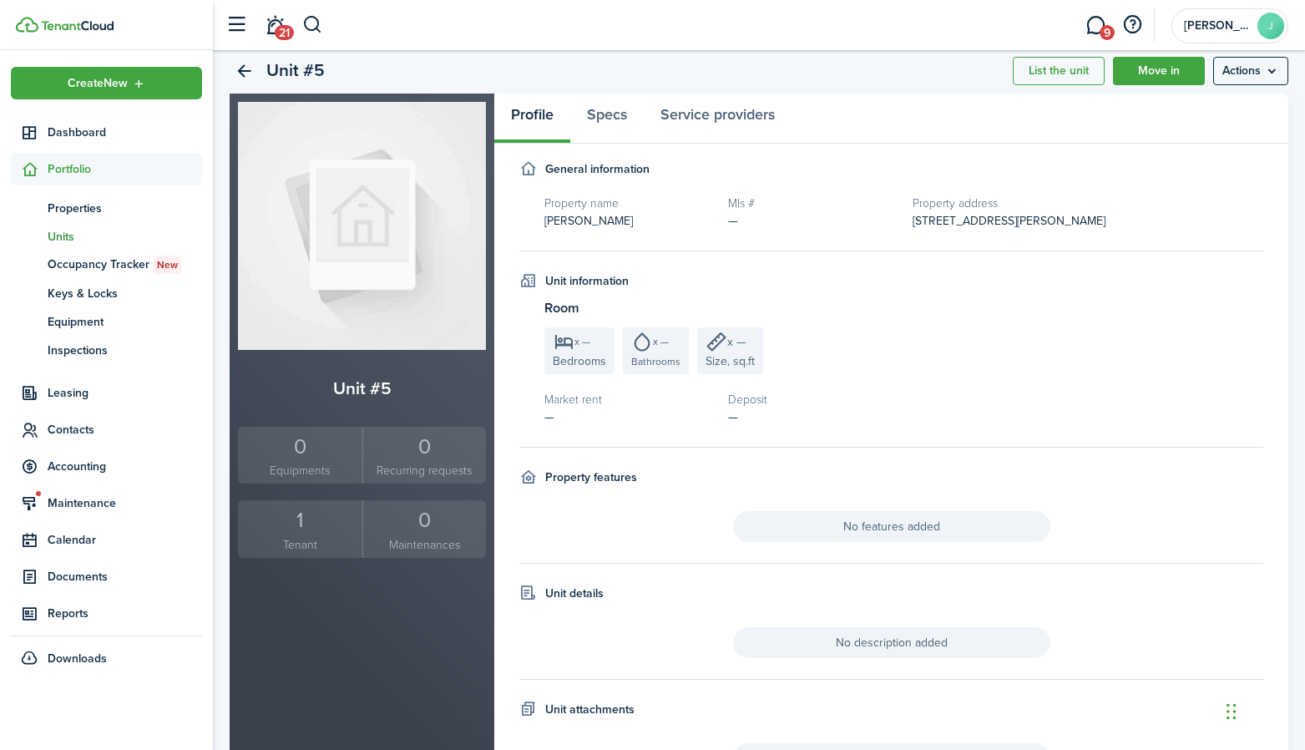
scroll to position [50, 0]
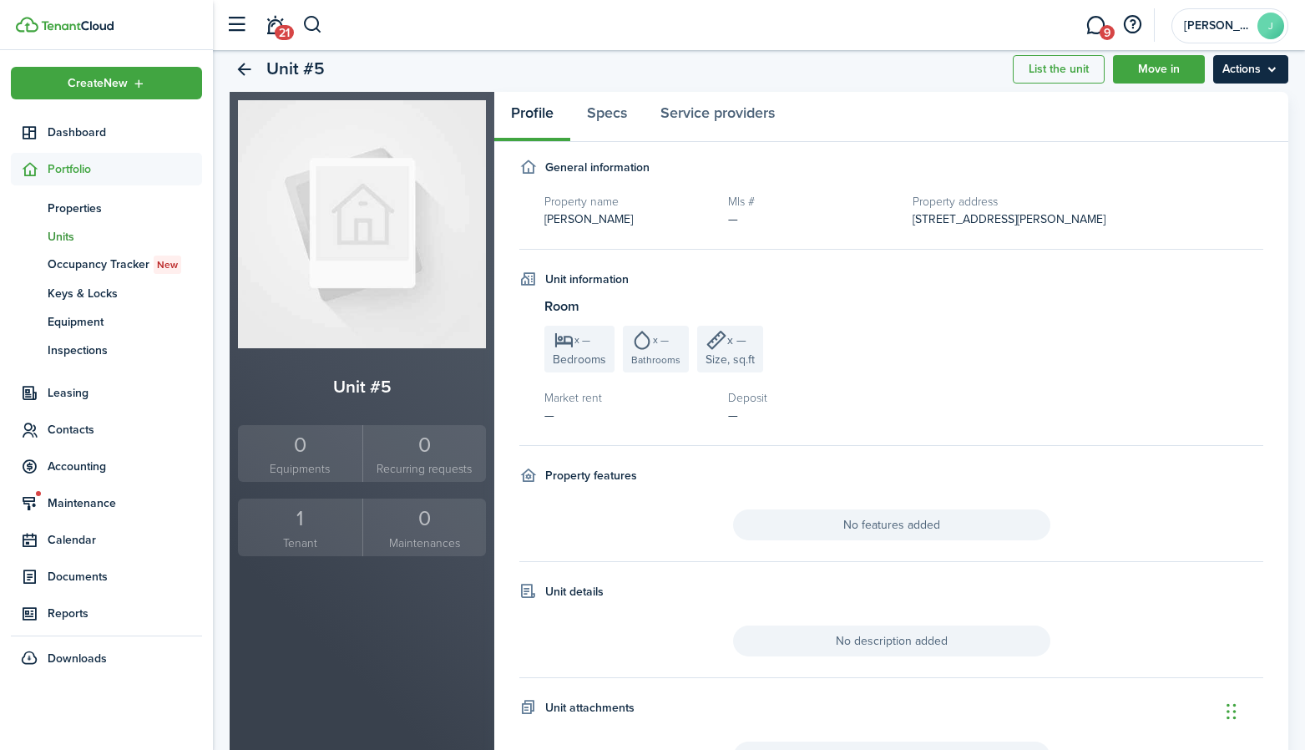
click at [1242, 75] on menu-btn "Actions" at bounding box center [1250, 69] width 75 height 28
click at [1156, 306] on h3 "Room" at bounding box center [903, 306] width 719 height 21
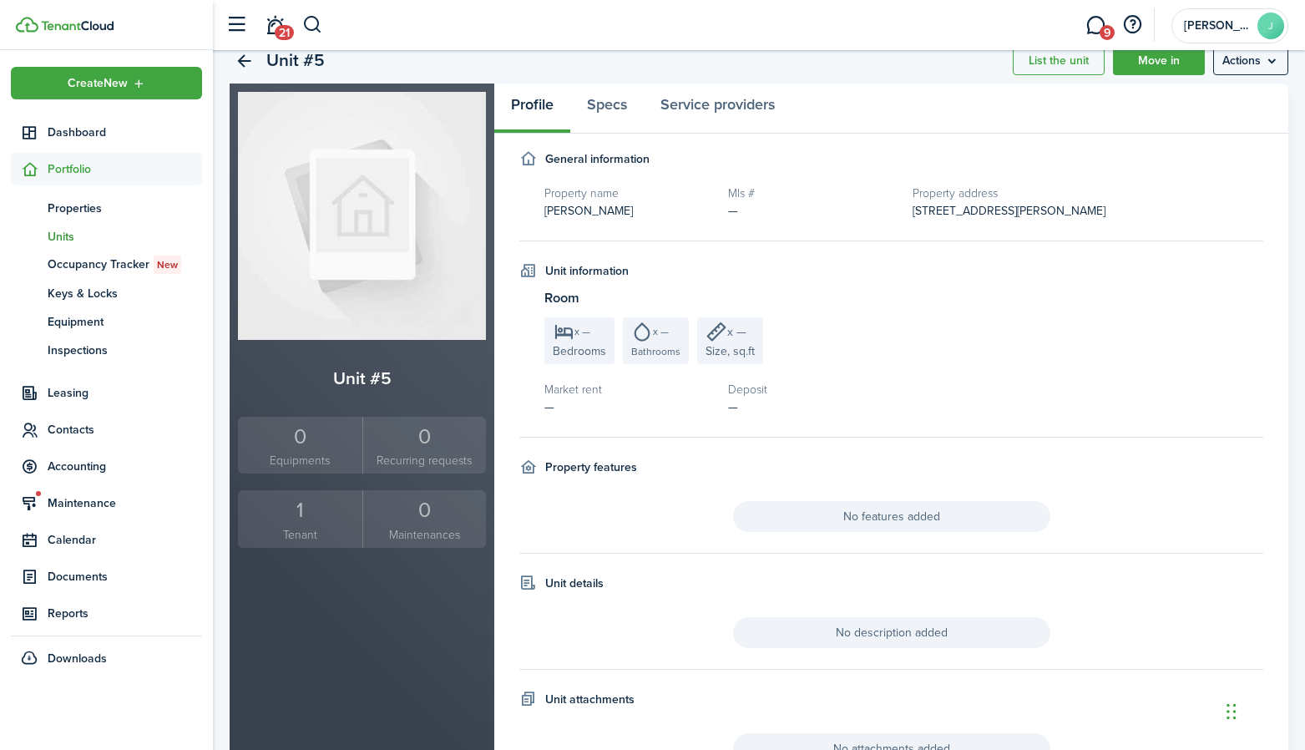
scroll to position [58, 0]
click at [731, 119] on link "Service providers" at bounding box center [718, 109] width 148 height 50
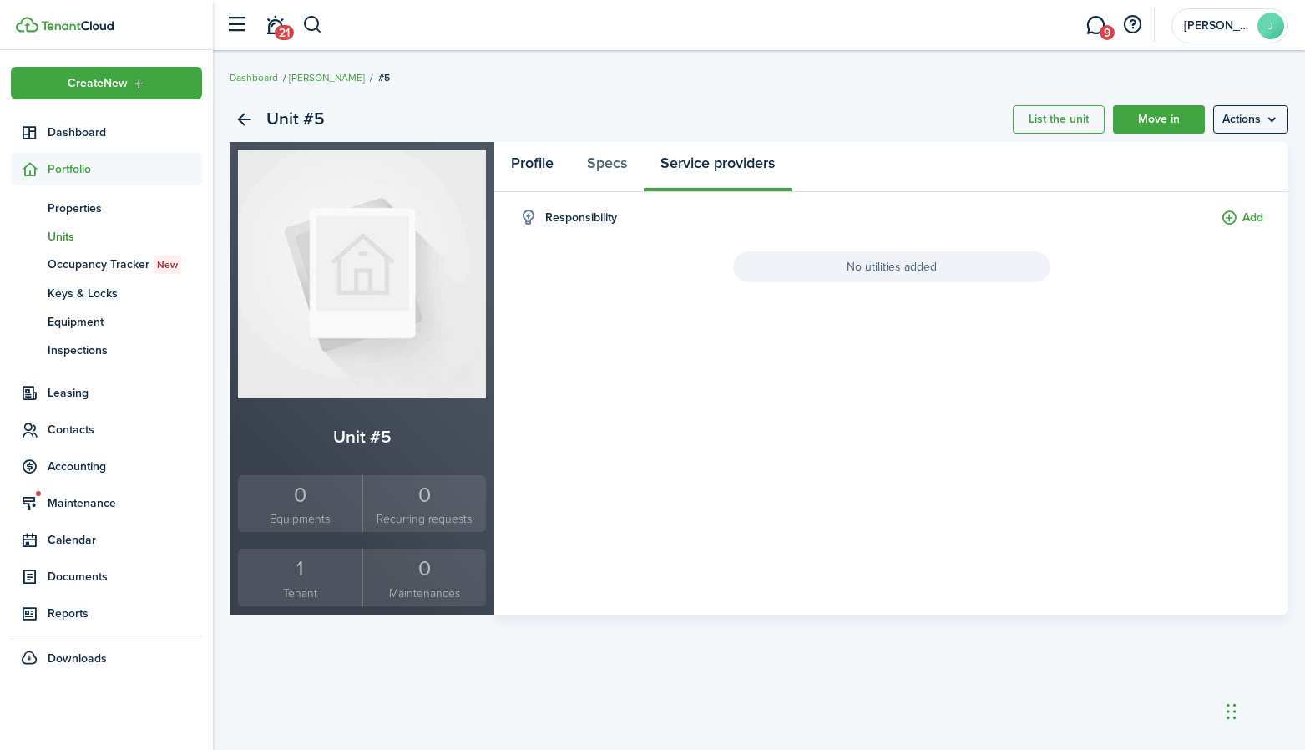
click at [560, 166] on link "Profile" at bounding box center [532, 167] width 76 height 50
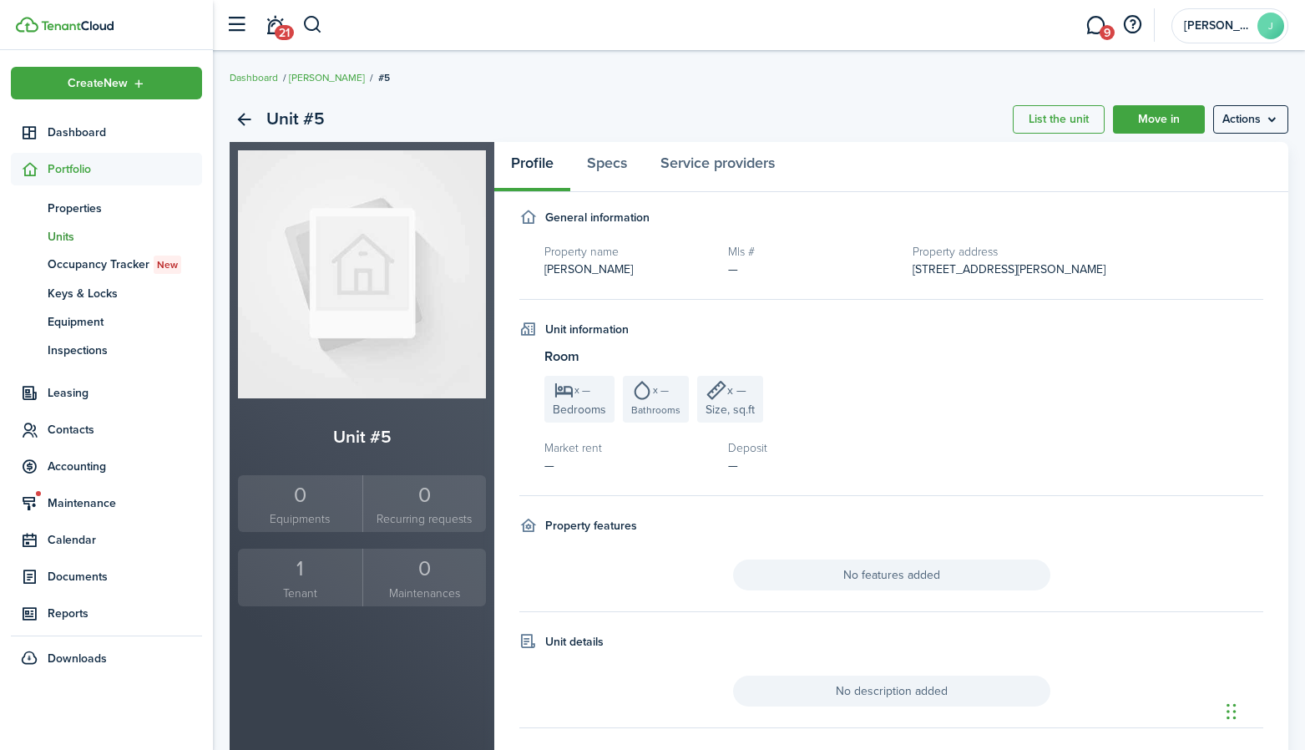
click at [429, 529] on link "0 Recurring requests" at bounding box center [424, 504] width 124 height 58
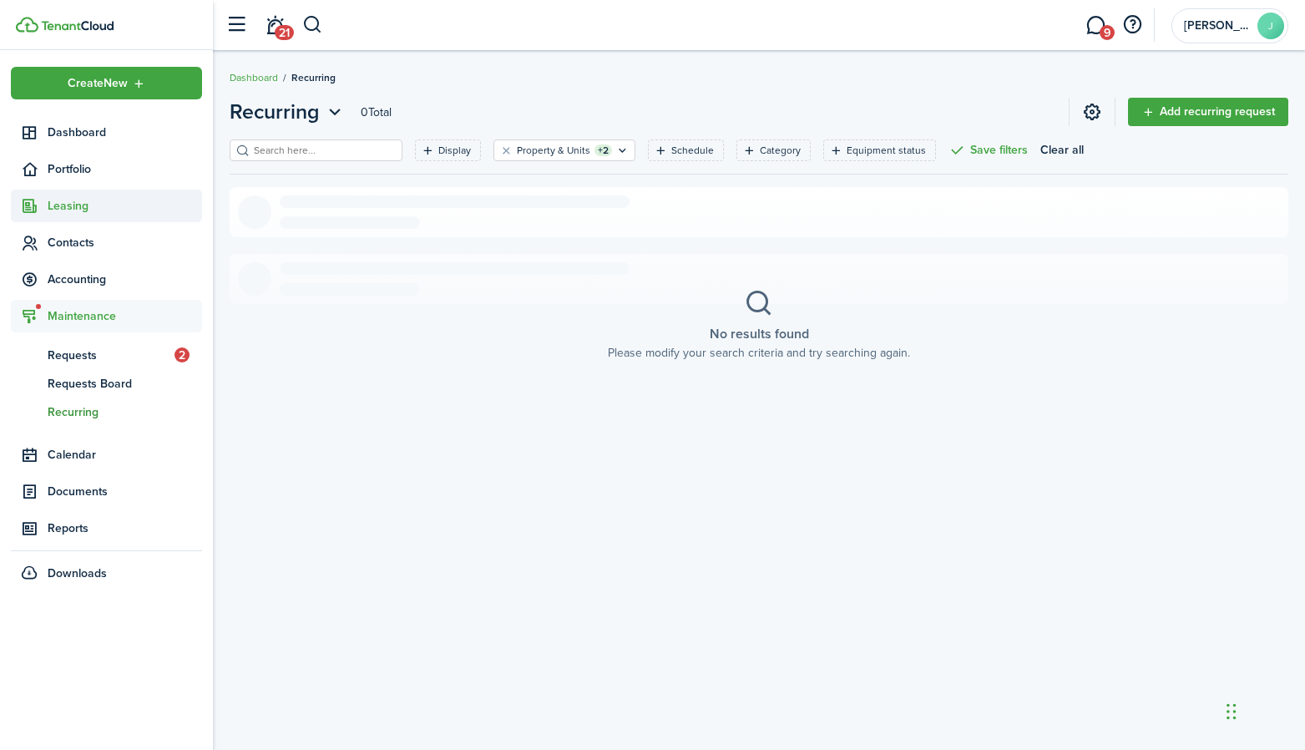
click at [90, 201] on span "Leasing" at bounding box center [125, 206] width 154 height 18
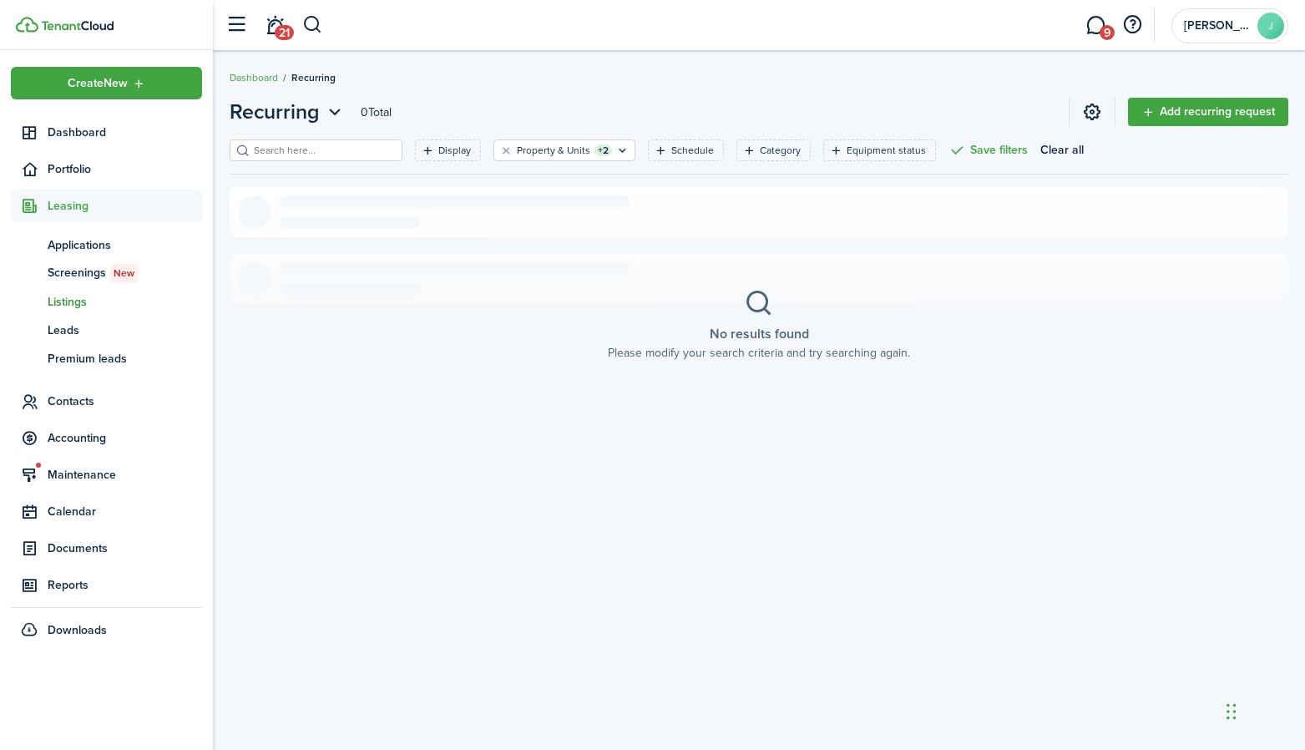
click at [70, 297] on span "Listings" at bounding box center [125, 302] width 154 height 18
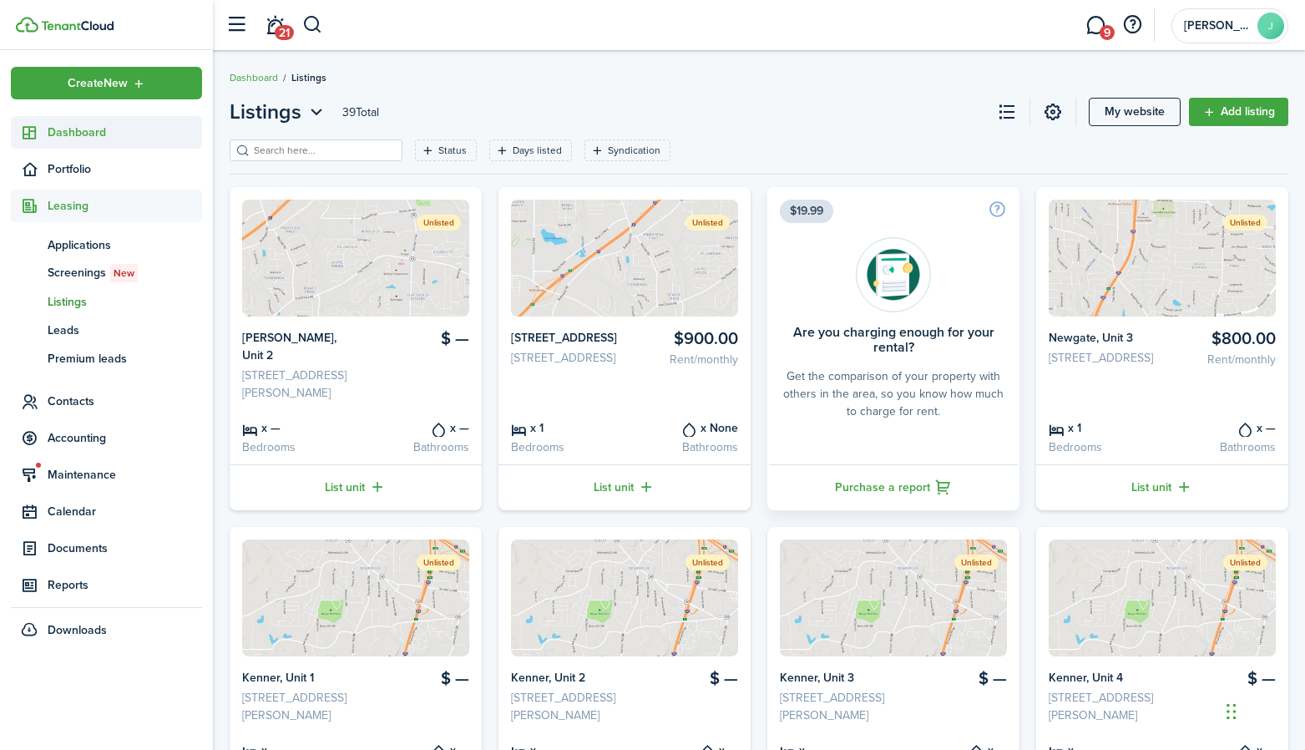
click at [73, 139] on span "Dashboard" at bounding box center [125, 133] width 154 height 18
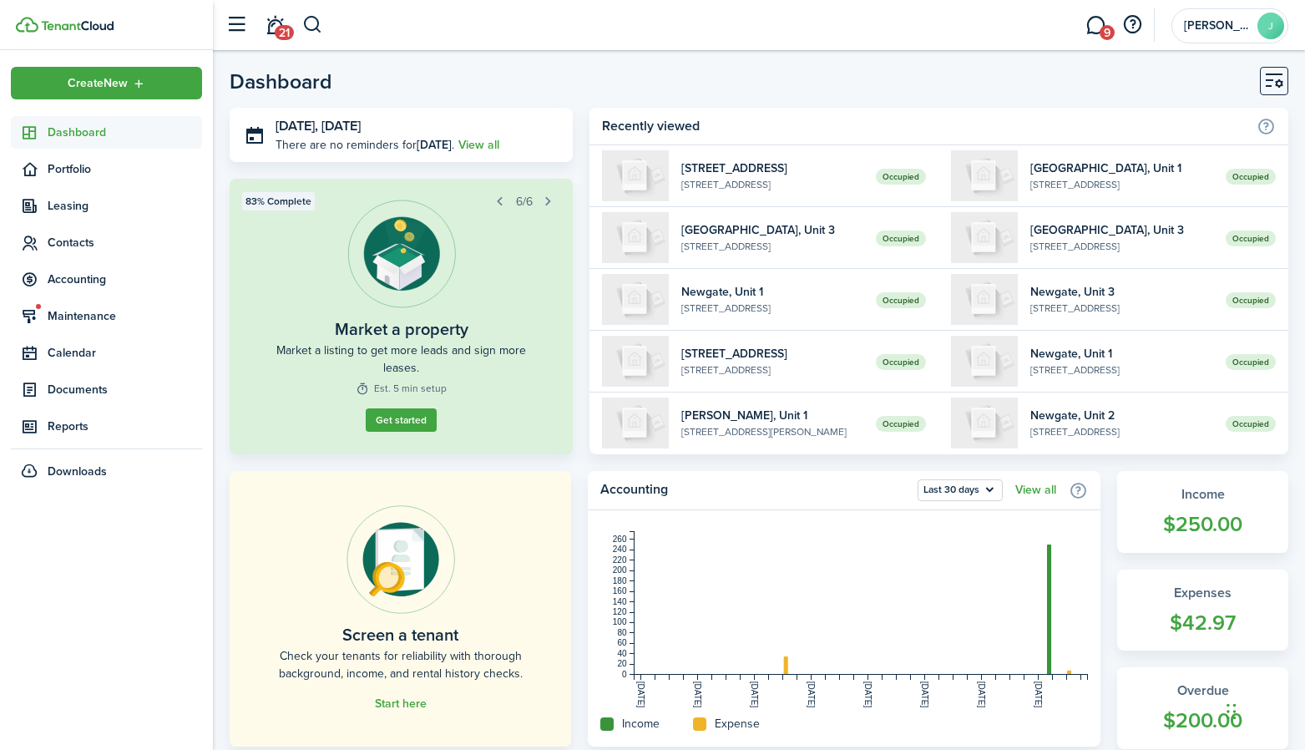
click at [577, 488] on div "Screen a tenant Check your tenants for reliability with thorough background, in…" at bounding box center [759, 610] width 1059 height 278
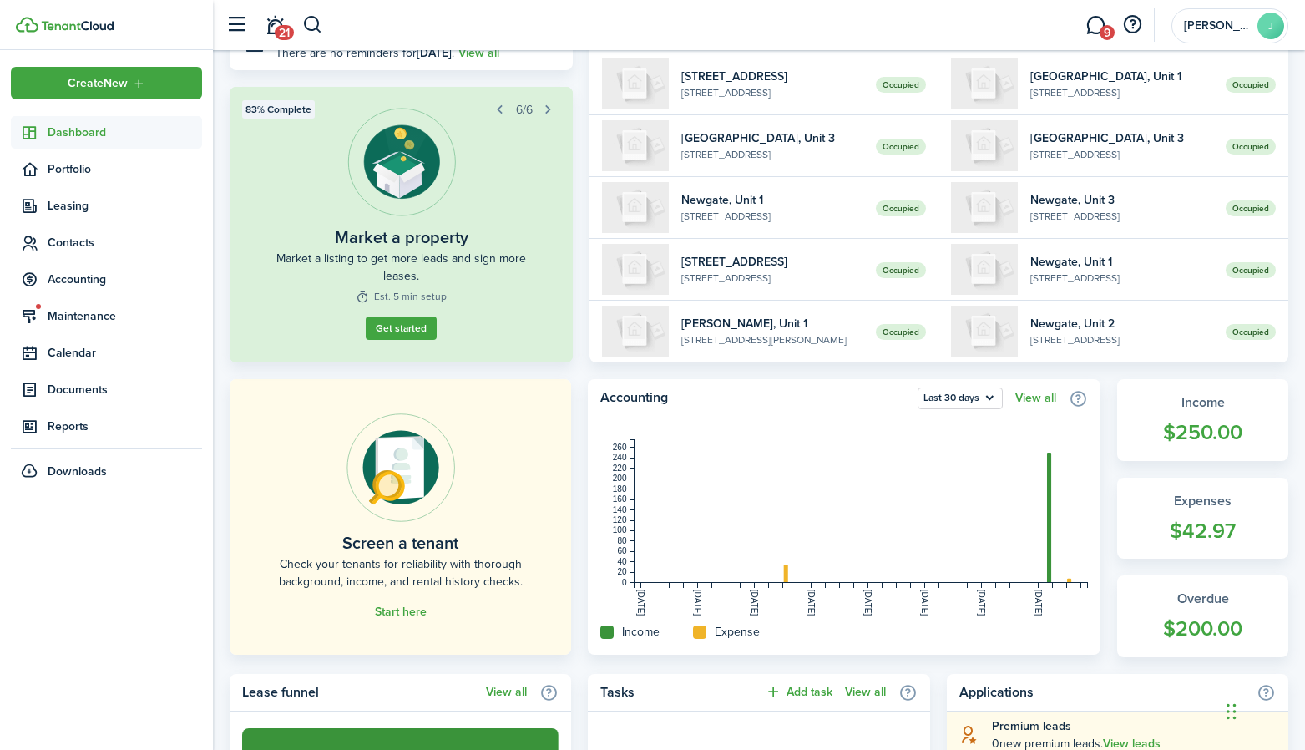
scroll to position [85, 0]
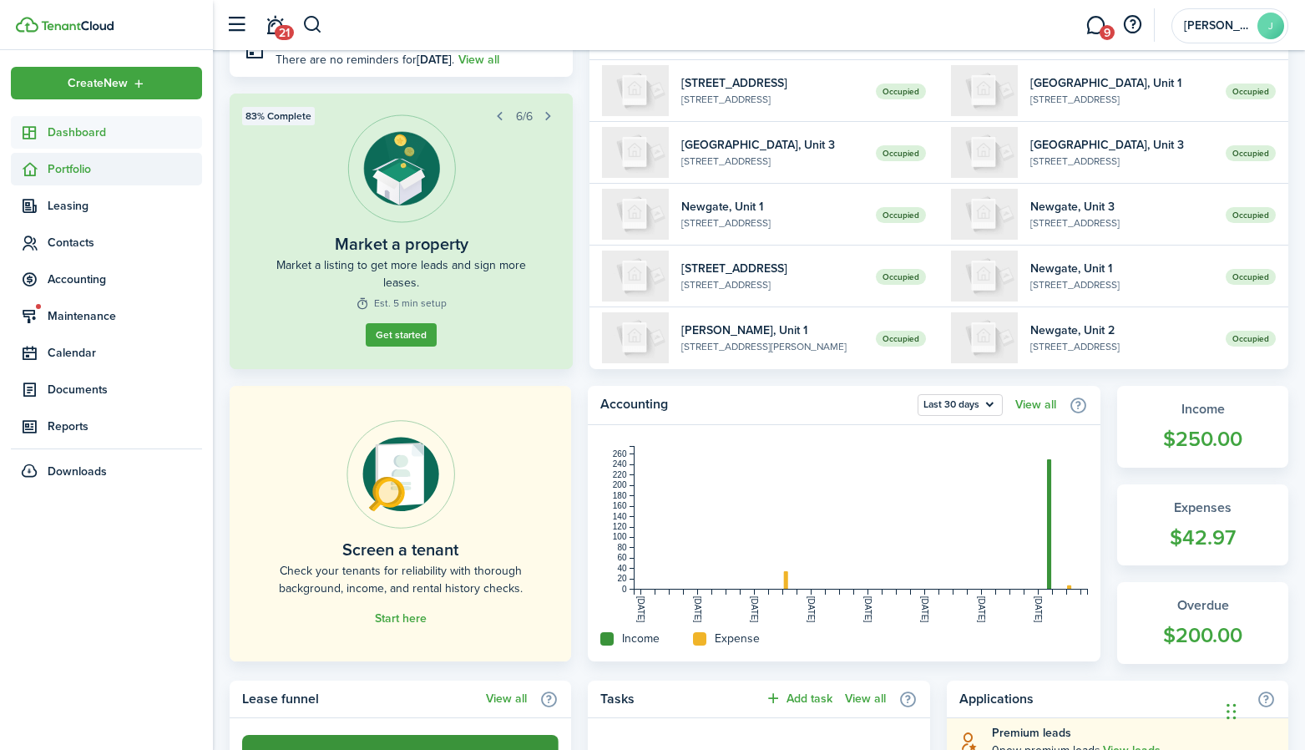
click at [71, 173] on span "Portfolio" at bounding box center [125, 169] width 154 height 18
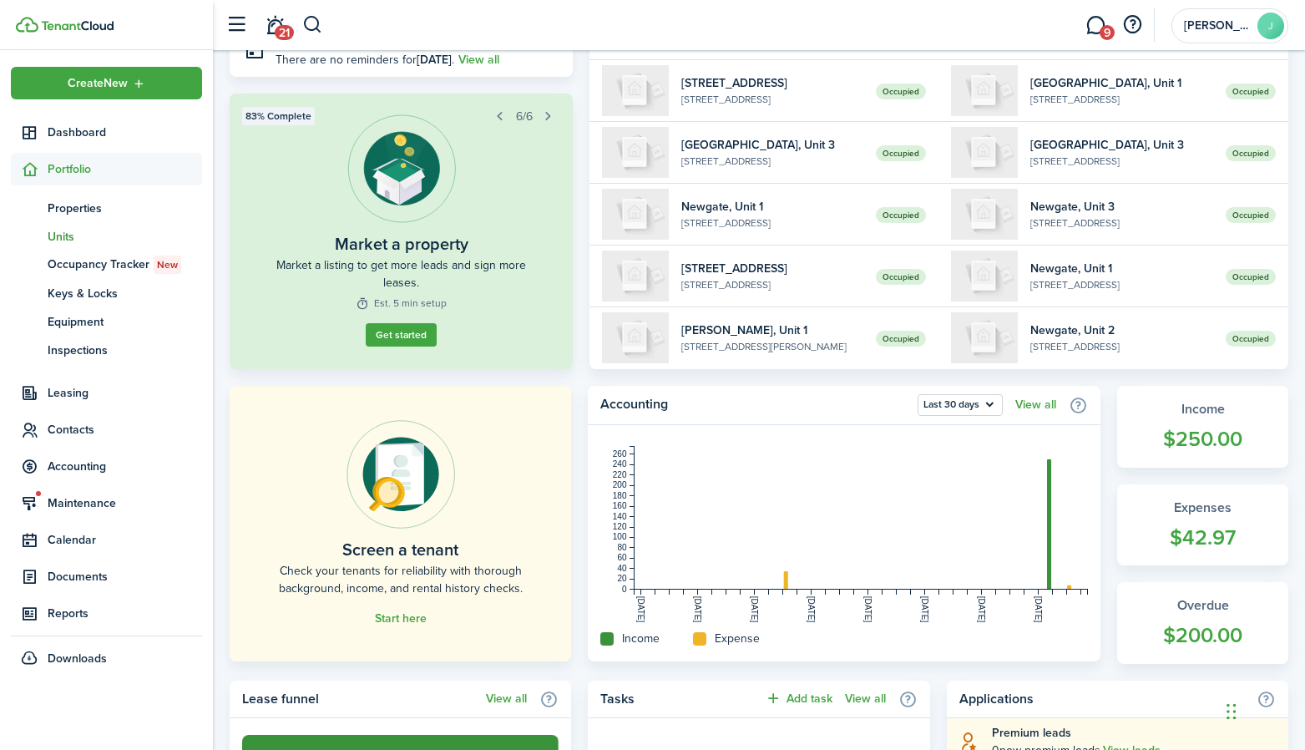
click at [58, 234] on span "Units" at bounding box center [125, 237] width 154 height 18
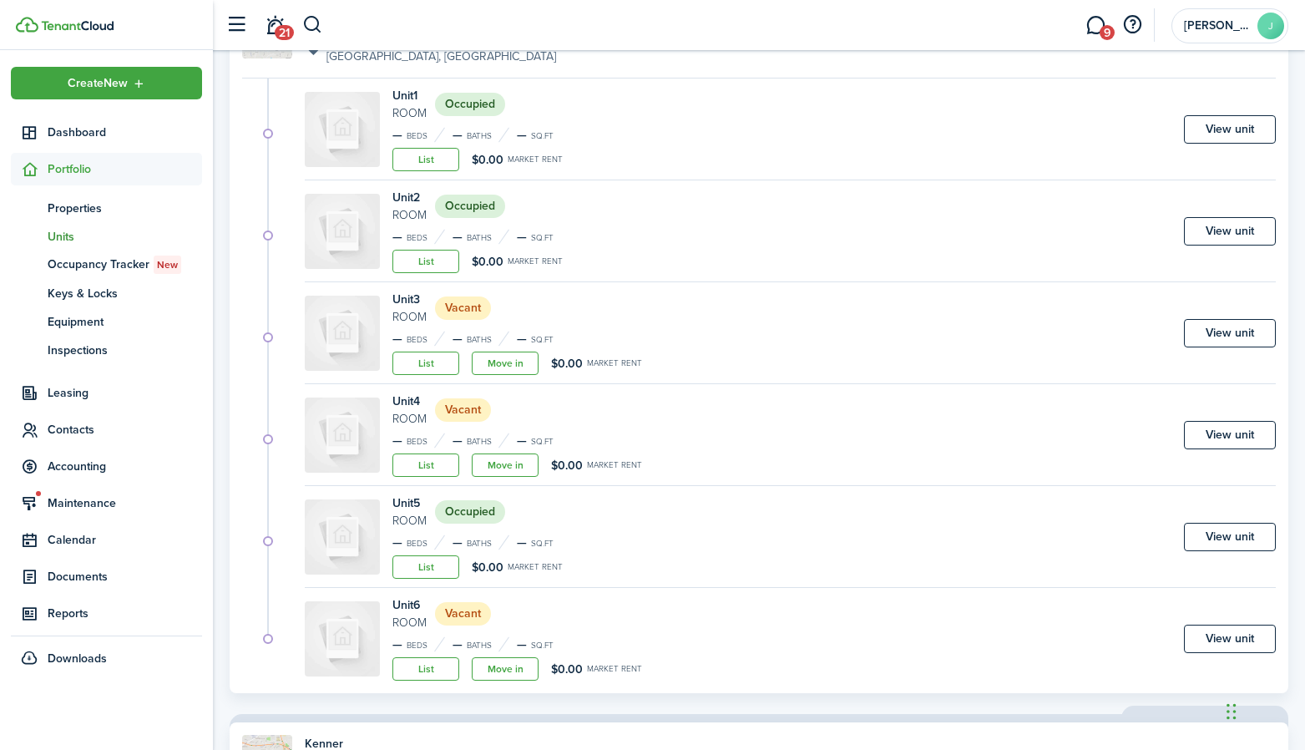
scroll to position [1051, 0]
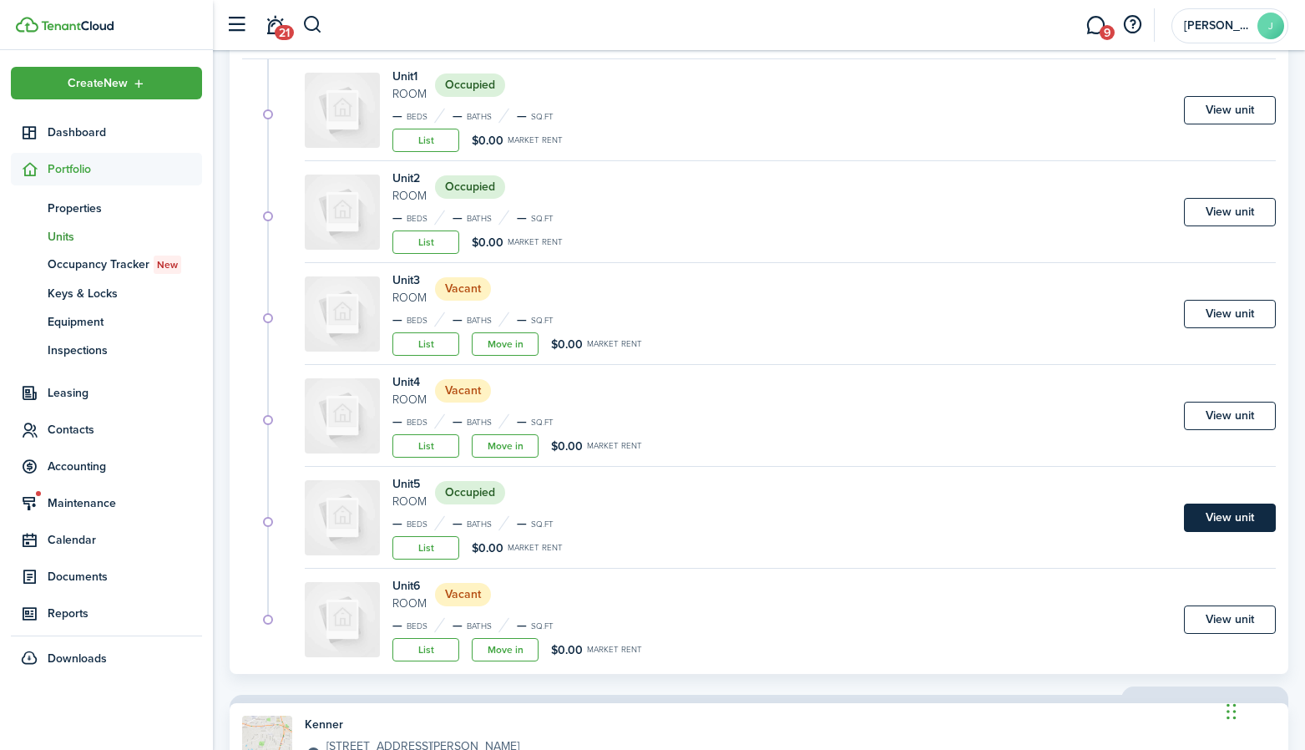
click at [1202, 514] on link "View unit" at bounding box center [1230, 517] width 92 height 28
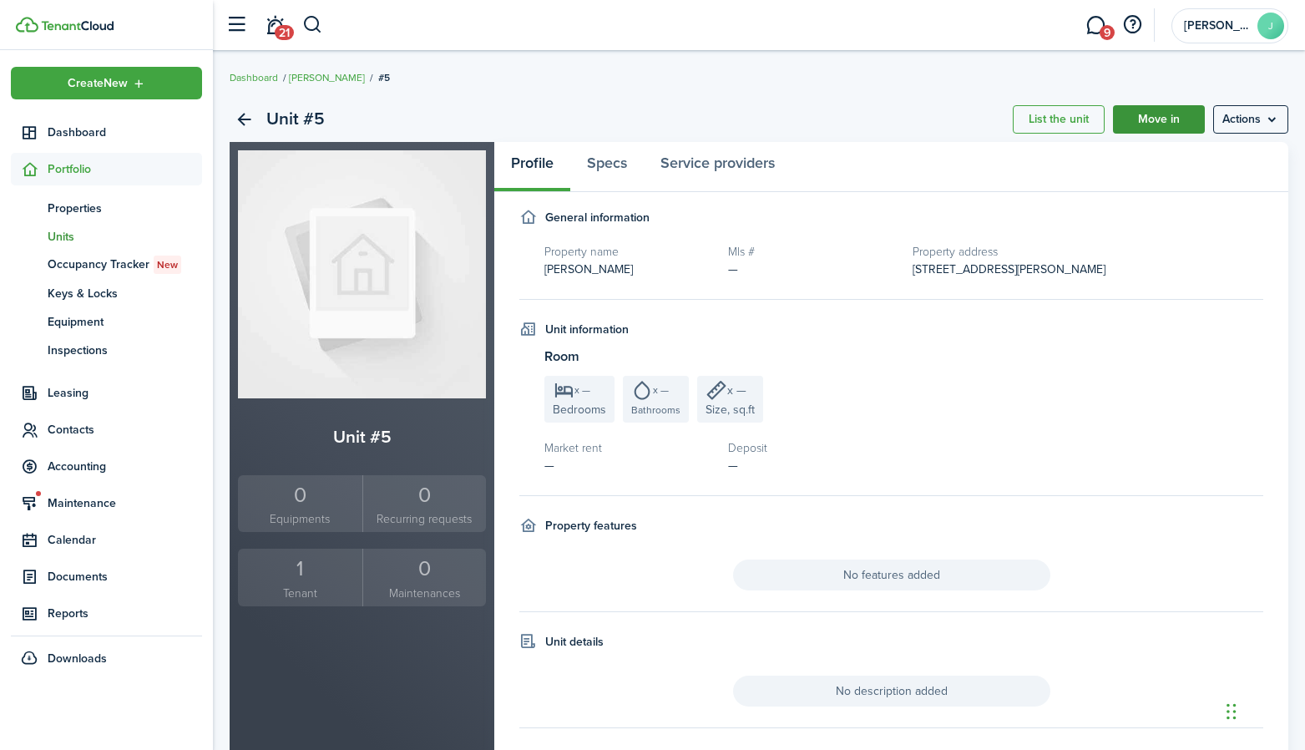
click at [1146, 119] on link "Move in" at bounding box center [1159, 119] width 92 height 28
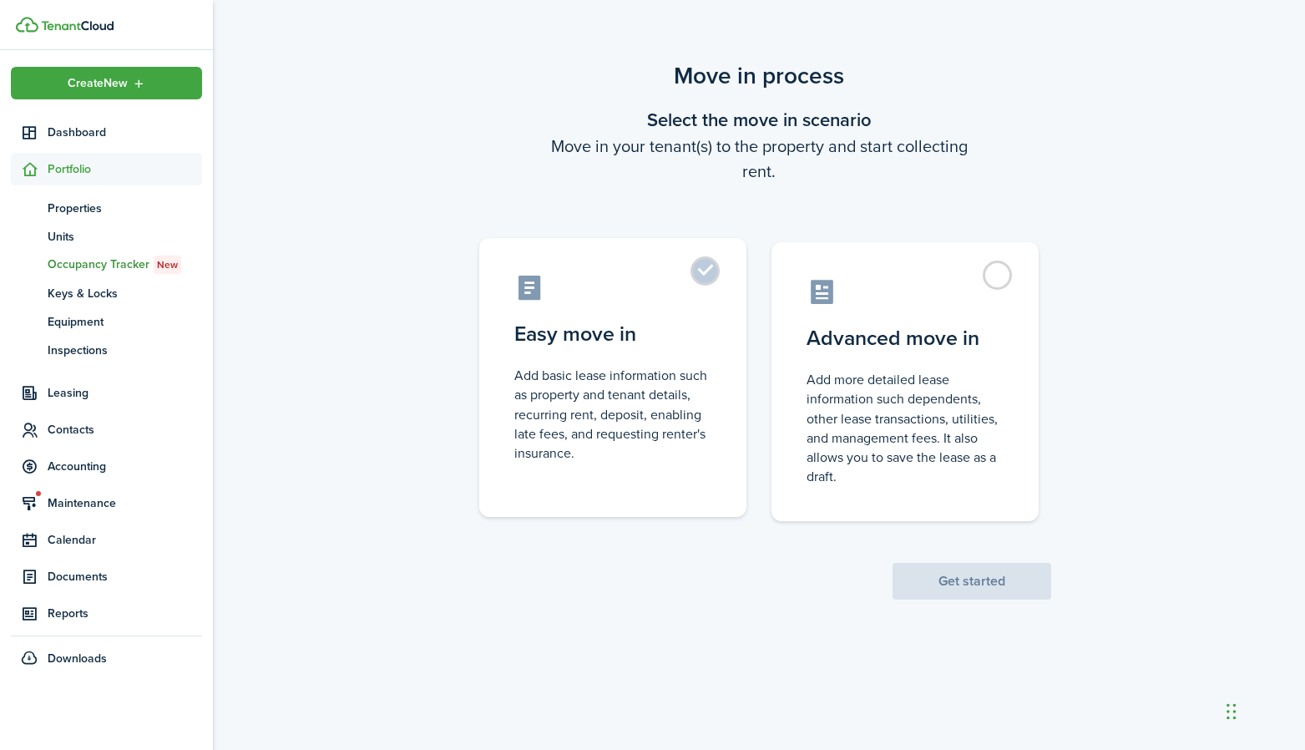
click at [668, 286] on control-radio-card-icon at bounding box center [612, 287] width 197 height 29
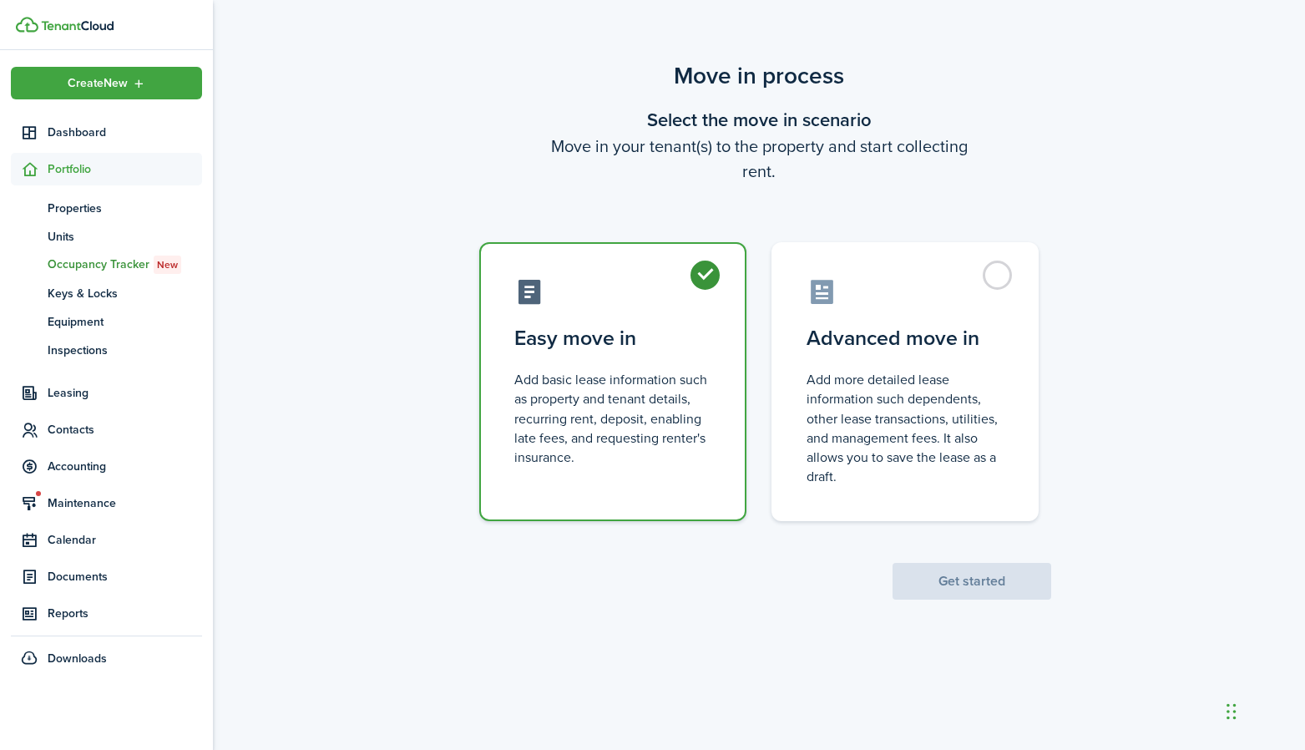
radio input "true"
click at [974, 584] on button "Get started" at bounding box center [972, 581] width 159 height 37
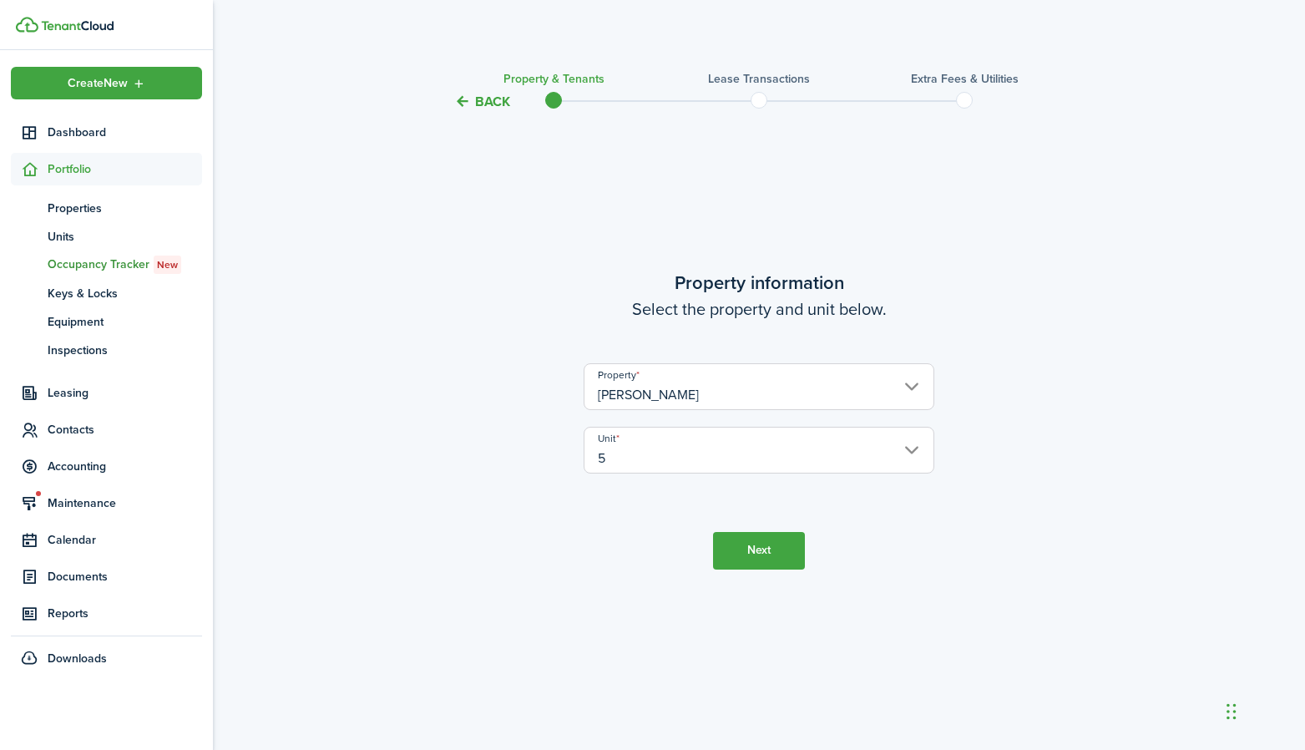
click at [752, 544] on button "Next" at bounding box center [759, 551] width 92 height 38
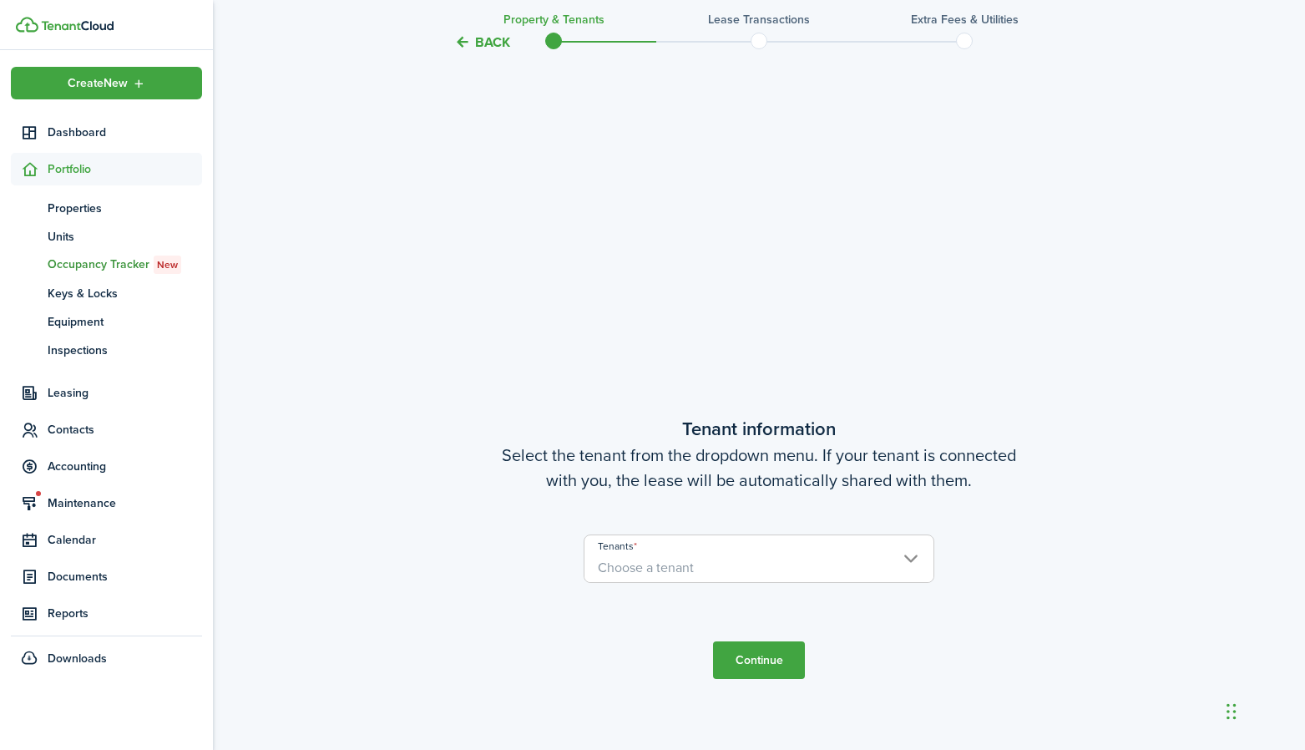
scroll to position [637, 0]
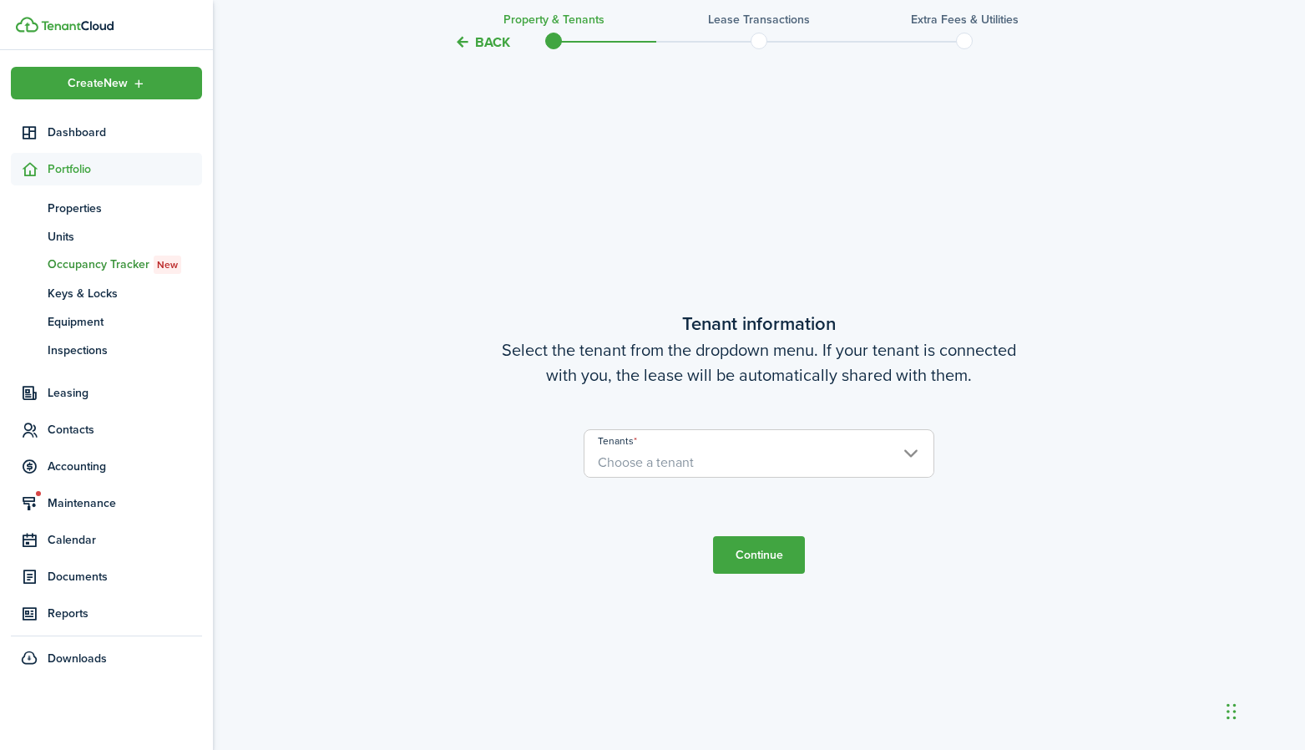
click at [686, 448] on span "Choose a tenant" at bounding box center [758, 462] width 349 height 28
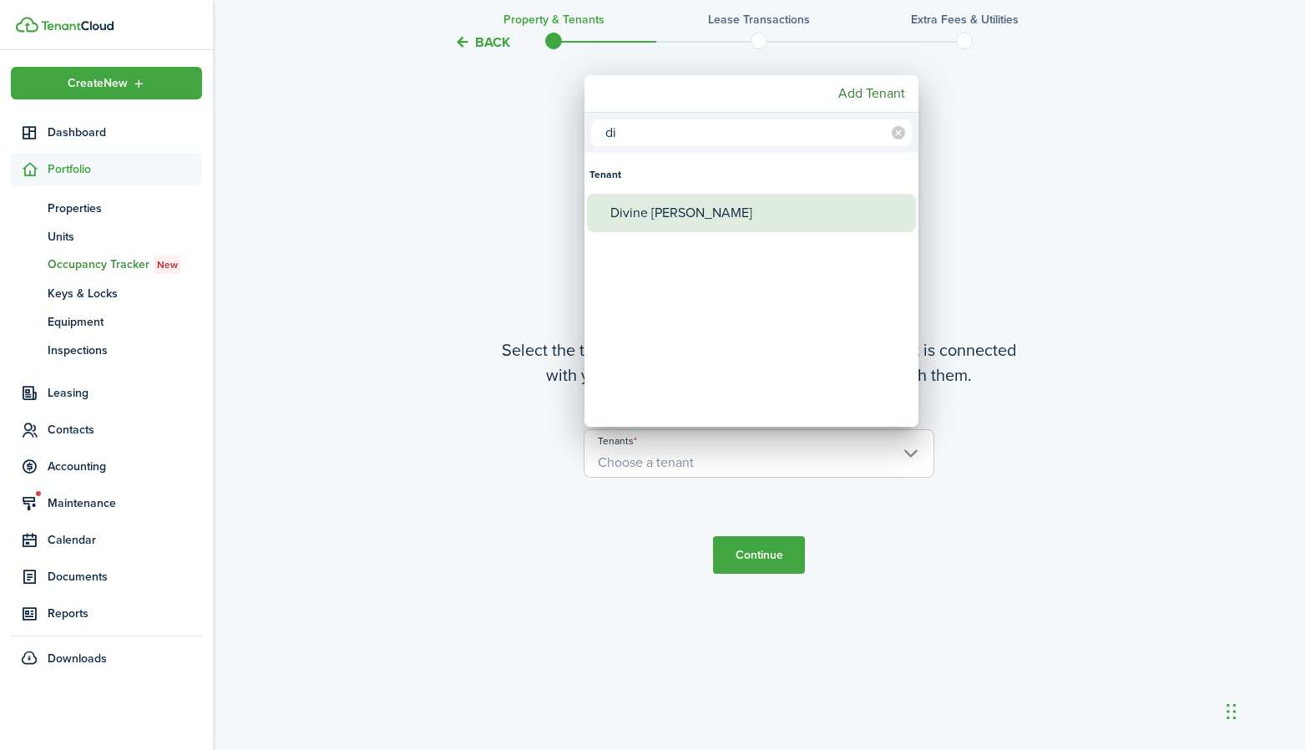
type input "di"
click at [627, 209] on div "Divine [PERSON_NAME]" at bounding box center [758, 213] width 296 height 38
type input "Divine [PERSON_NAME]"
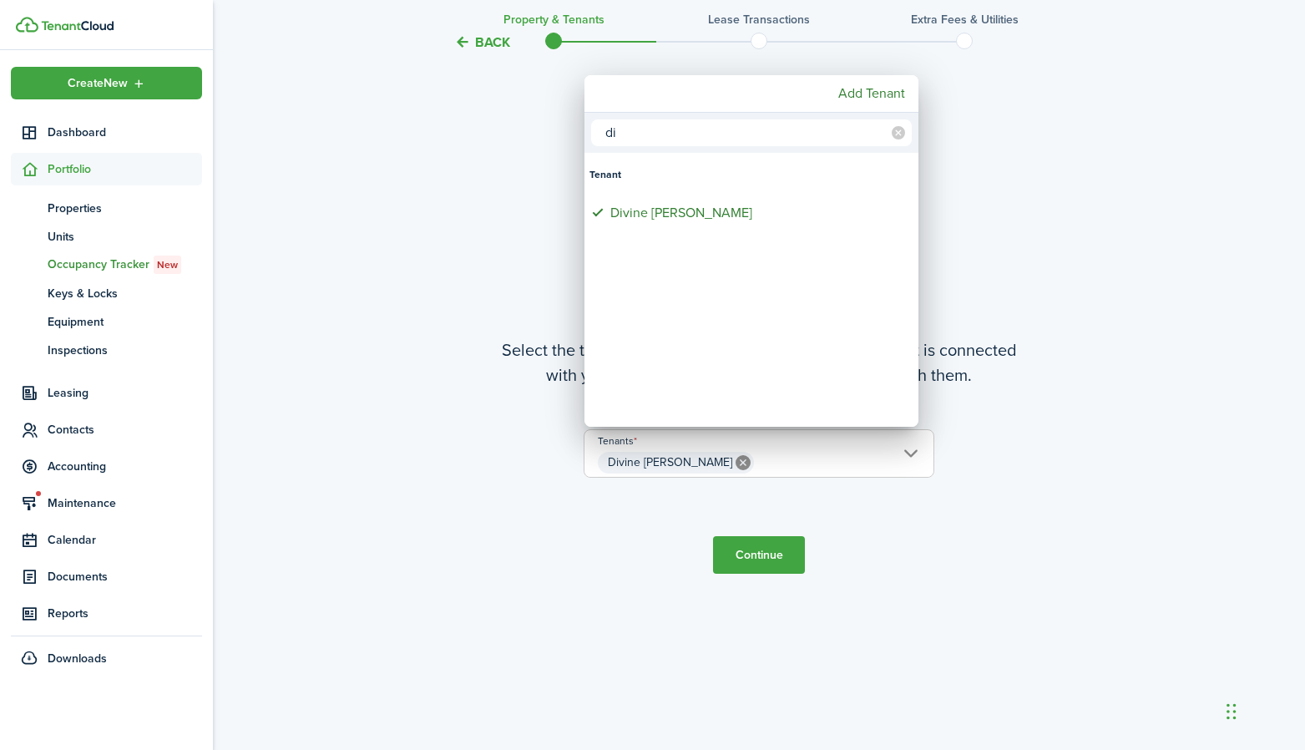
click at [725, 519] on div at bounding box center [652, 374] width 1572 height 1017
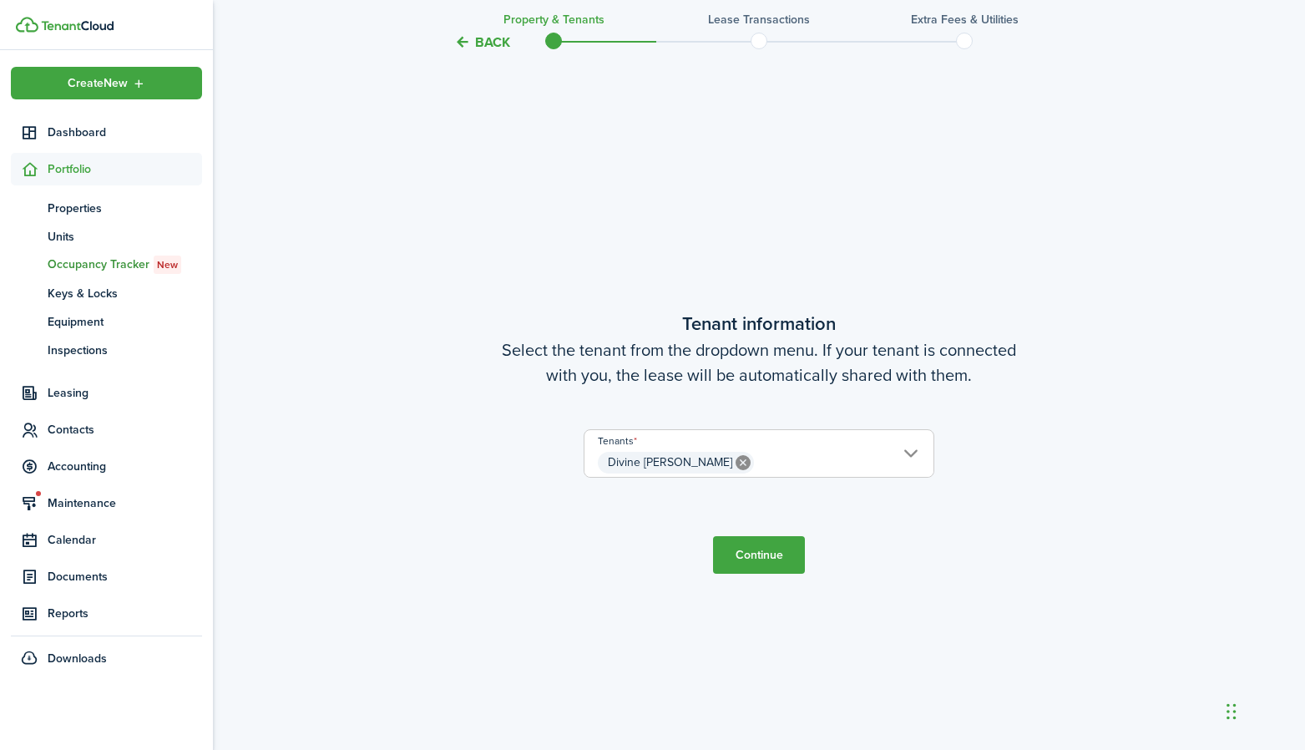
click at [740, 552] on button "Continue" at bounding box center [759, 555] width 92 height 38
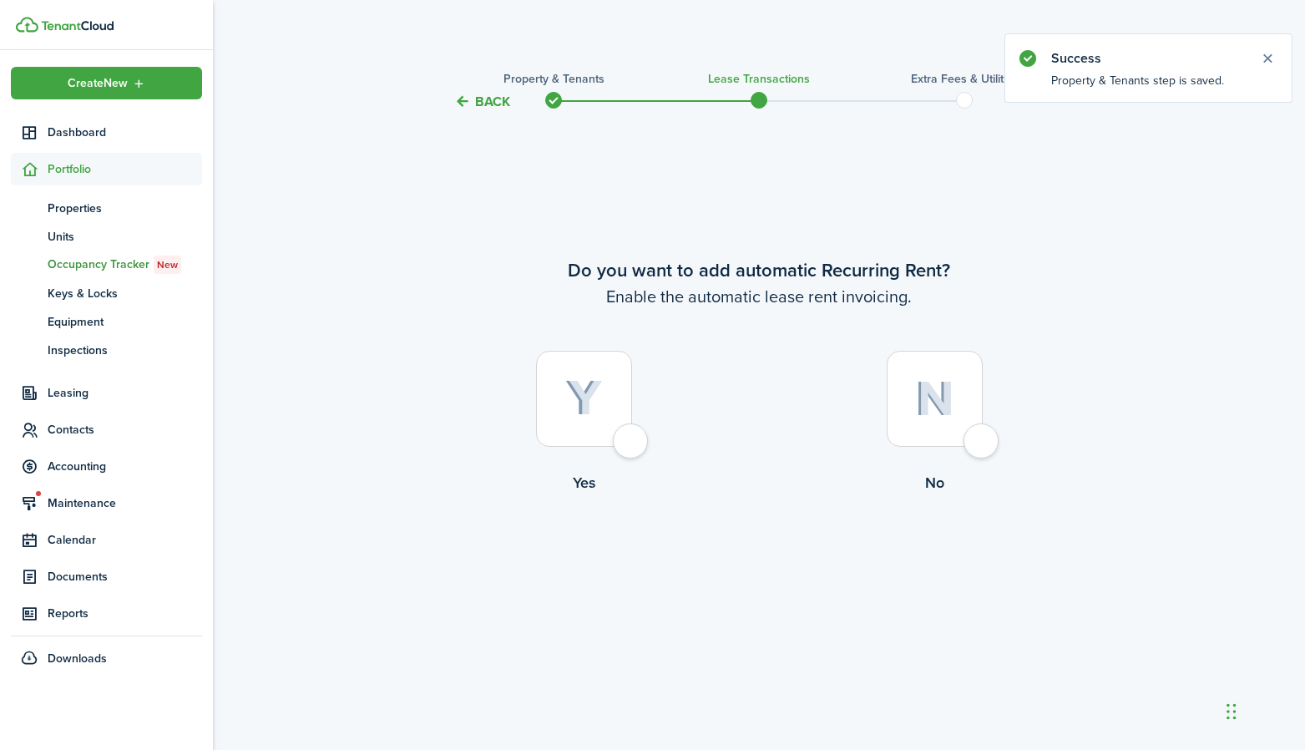
click at [610, 412] on div at bounding box center [584, 399] width 96 height 96
radio input "true"
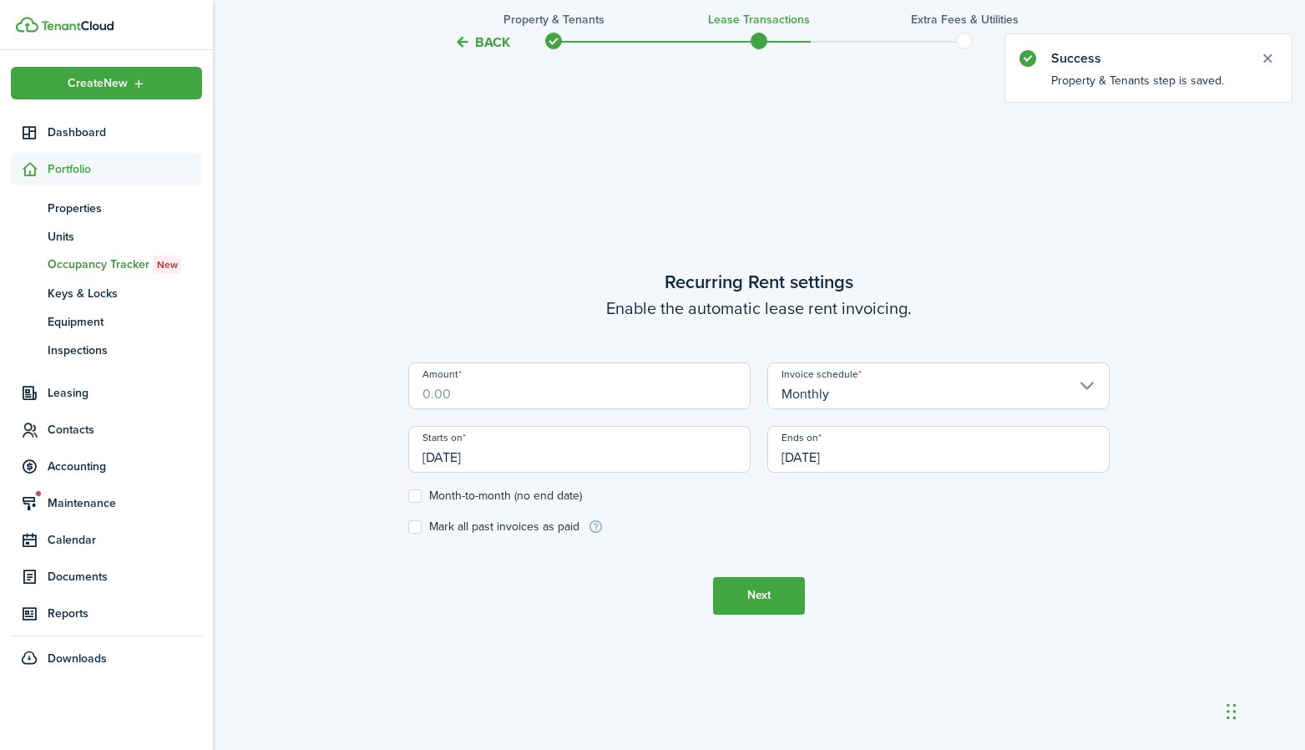
scroll to position [637, 0]
click at [585, 387] on input "Amount" at bounding box center [579, 386] width 342 height 47
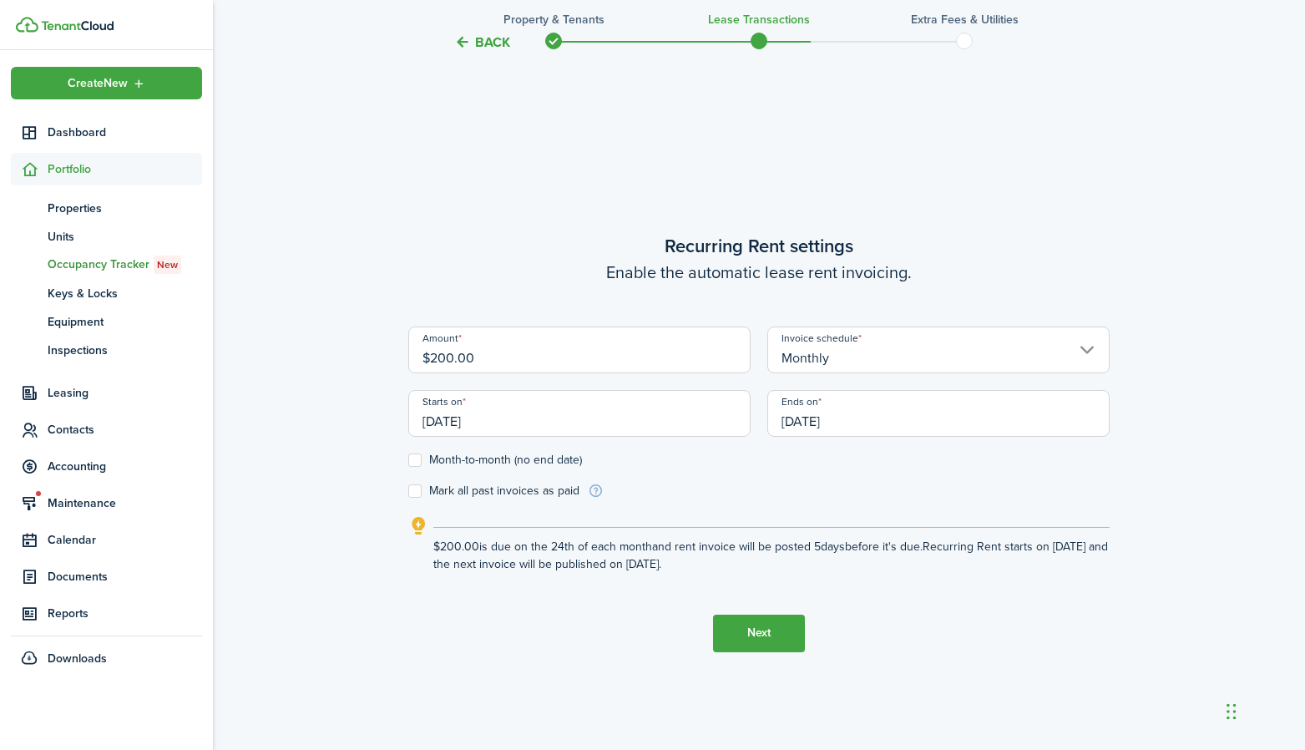
click at [838, 371] on input "Monthly" at bounding box center [938, 349] width 342 height 47
type input "$200.00"
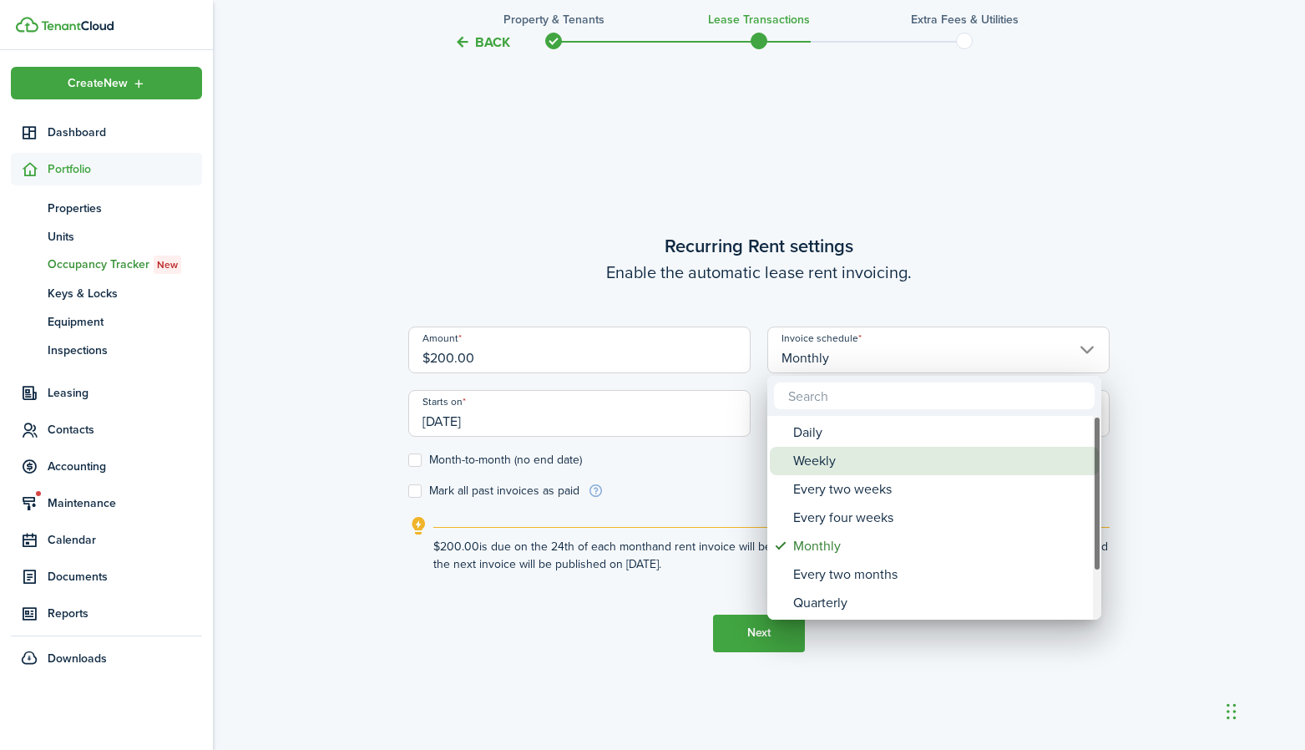
click at [817, 458] on div "Weekly" at bounding box center [941, 461] width 296 height 28
type input "Weekly"
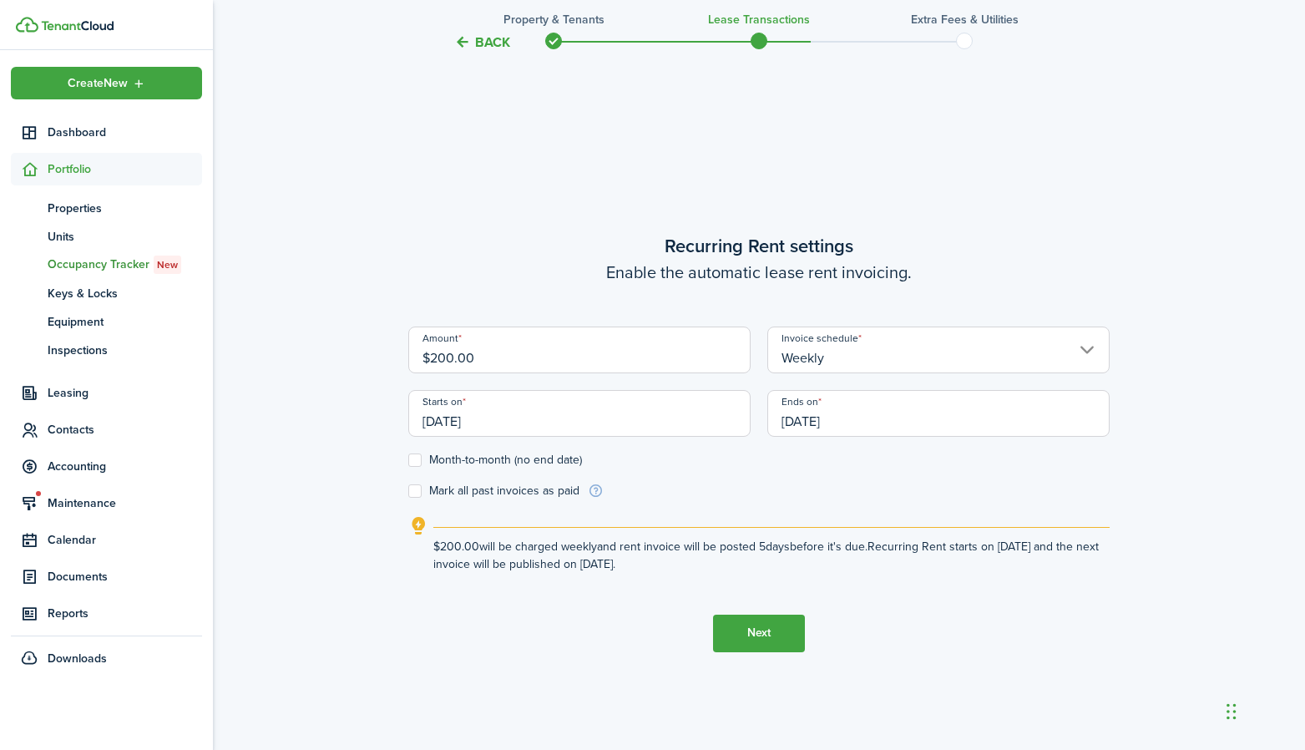
click at [793, 478] on form "Amount $200.00 Invoice schedule Weekly Starts on [DATE] Ends on [DATE] Month-to…" at bounding box center [758, 412] width 701 height 173
click at [499, 460] on label "Month-to-month (no end date)" at bounding box center [495, 459] width 174 height 13
click at [408, 460] on input "Month-to-month (no end date)" at bounding box center [407, 459] width 1 height 1
checkbox input "true"
click at [537, 422] on input "[DATE]" at bounding box center [579, 413] width 342 height 47
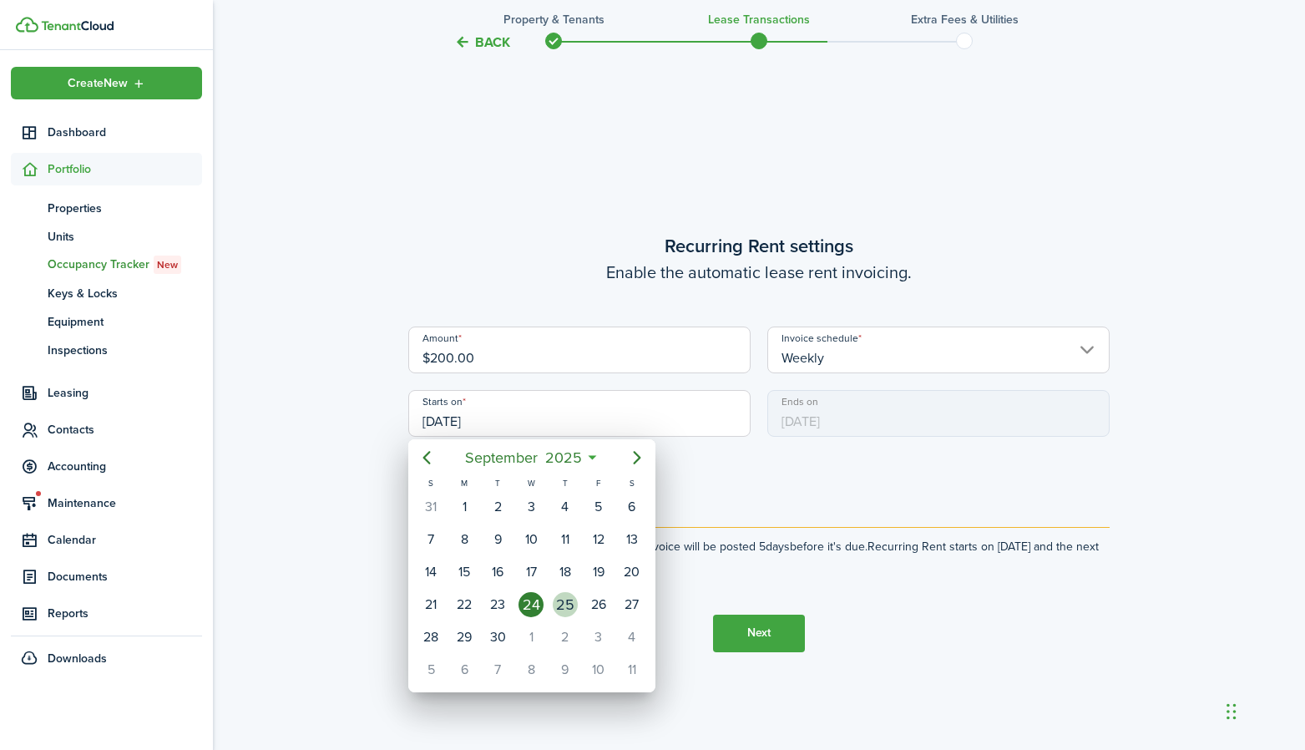
click at [571, 605] on div "25" at bounding box center [565, 604] width 25 height 25
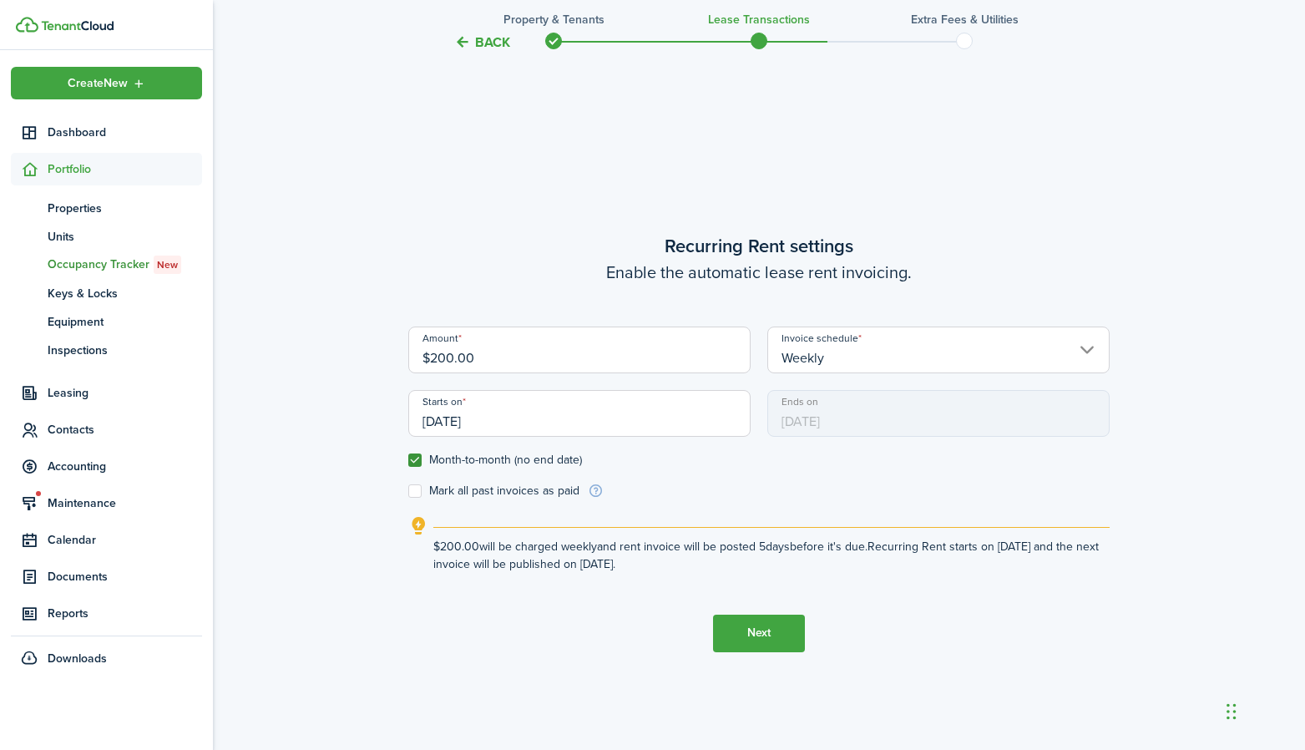
click at [586, 620] on tc-wizard-step "Recurring Rent settings Enable the automatic lease rent invoicing. Amount $200.…" at bounding box center [758, 442] width 701 height 750
click at [464, 425] on input "[DATE]" at bounding box center [579, 413] width 342 height 47
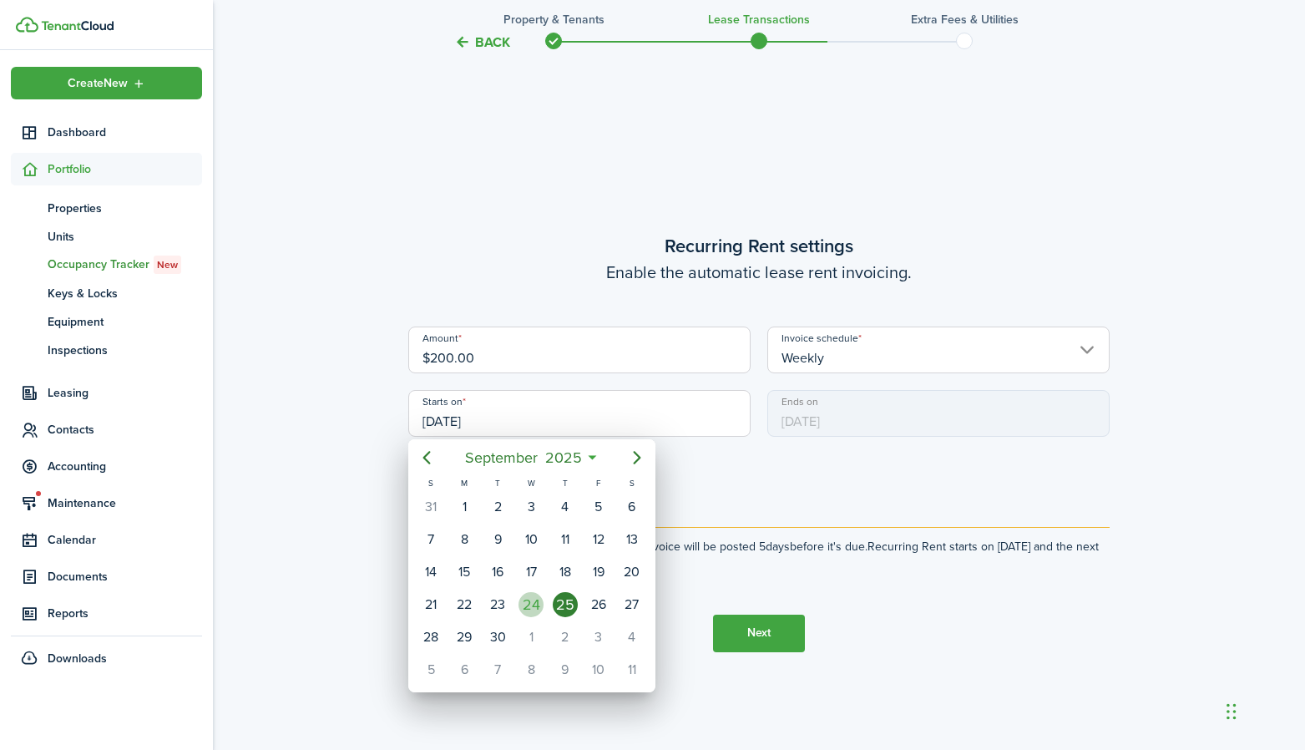
click at [539, 605] on div "24" at bounding box center [531, 604] width 25 height 25
type input "[DATE]"
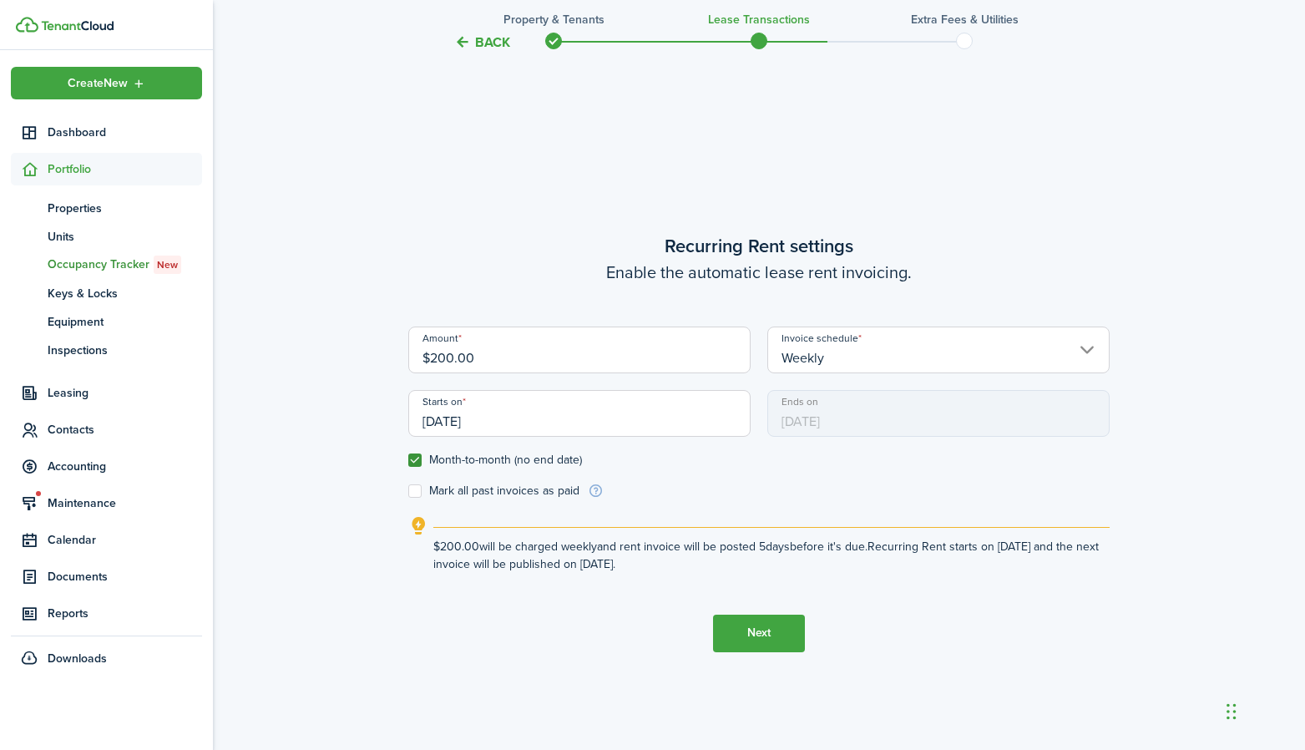
click at [737, 625] on button "Next" at bounding box center [759, 634] width 92 height 38
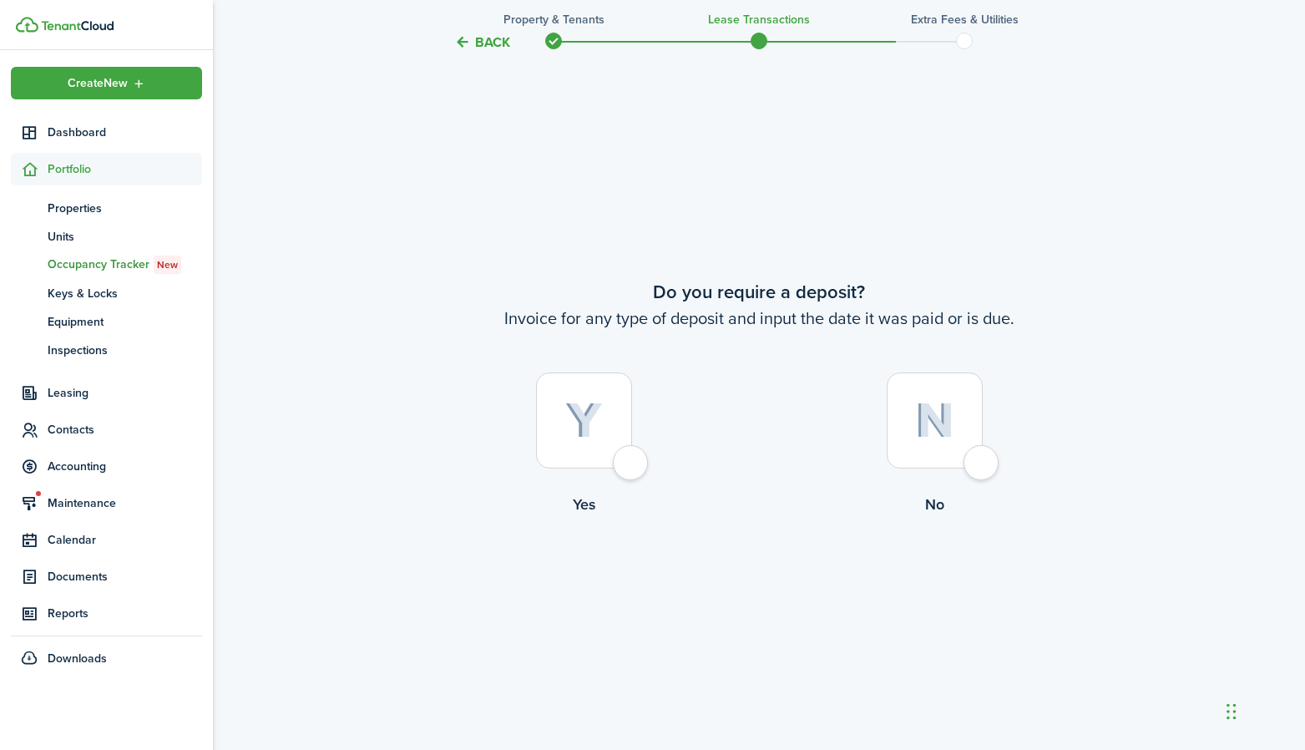
scroll to position [1387, 0]
click at [982, 487] on label "No" at bounding box center [934, 448] width 351 height 151
radio input "true"
click at [801, 584] on button "Continue" at bounding box center [759, 586] width 92 height 38
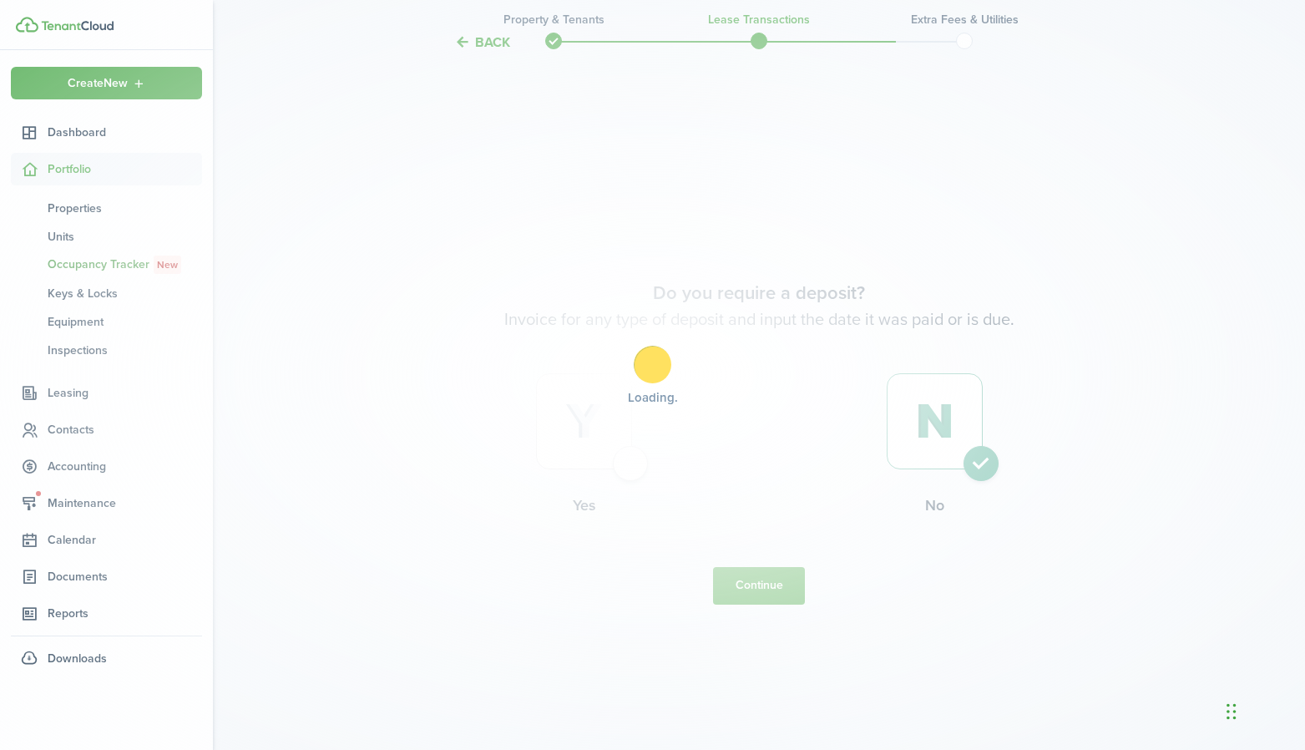
scroll to position [0, 0]
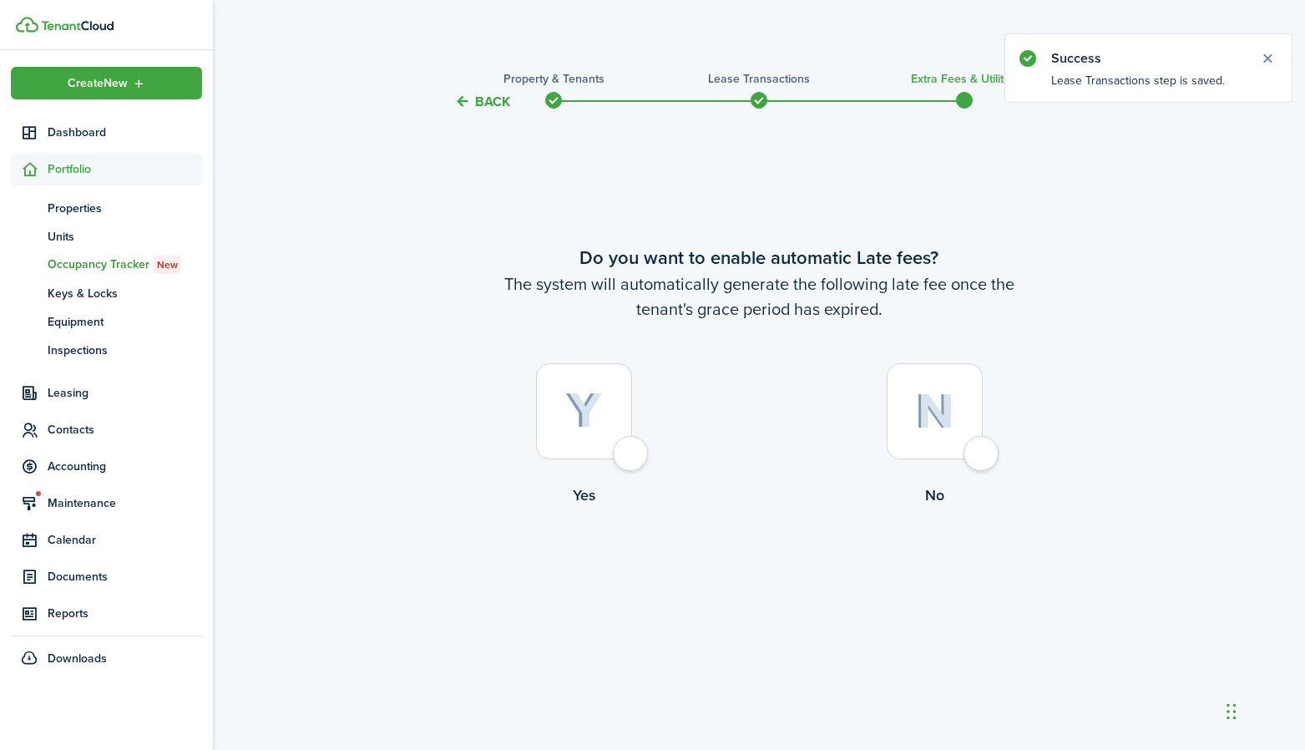
click at [628, 446] on div at bounding box center [584, 411] width 96 height 96
radio input "true"
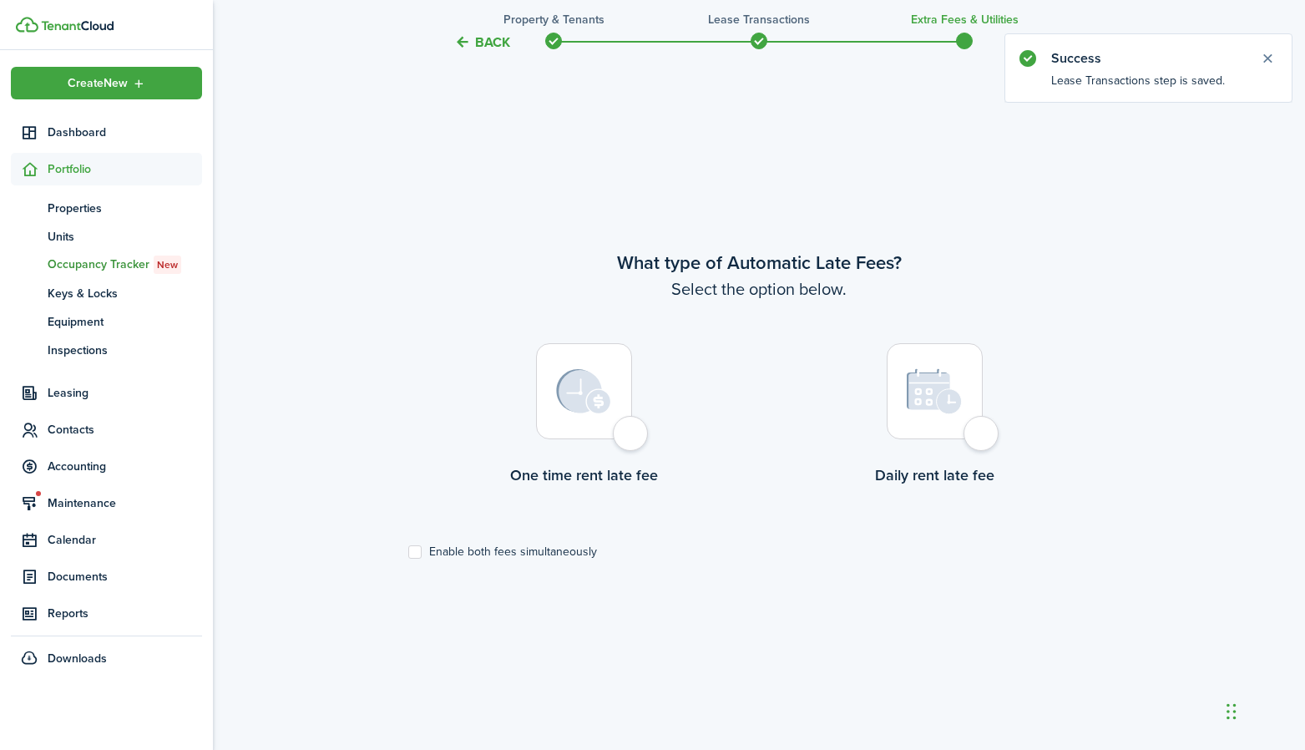
scroll to position [637, 0]
click at [631, 430] on div at bounding box center [584, 390] width 96 height 96
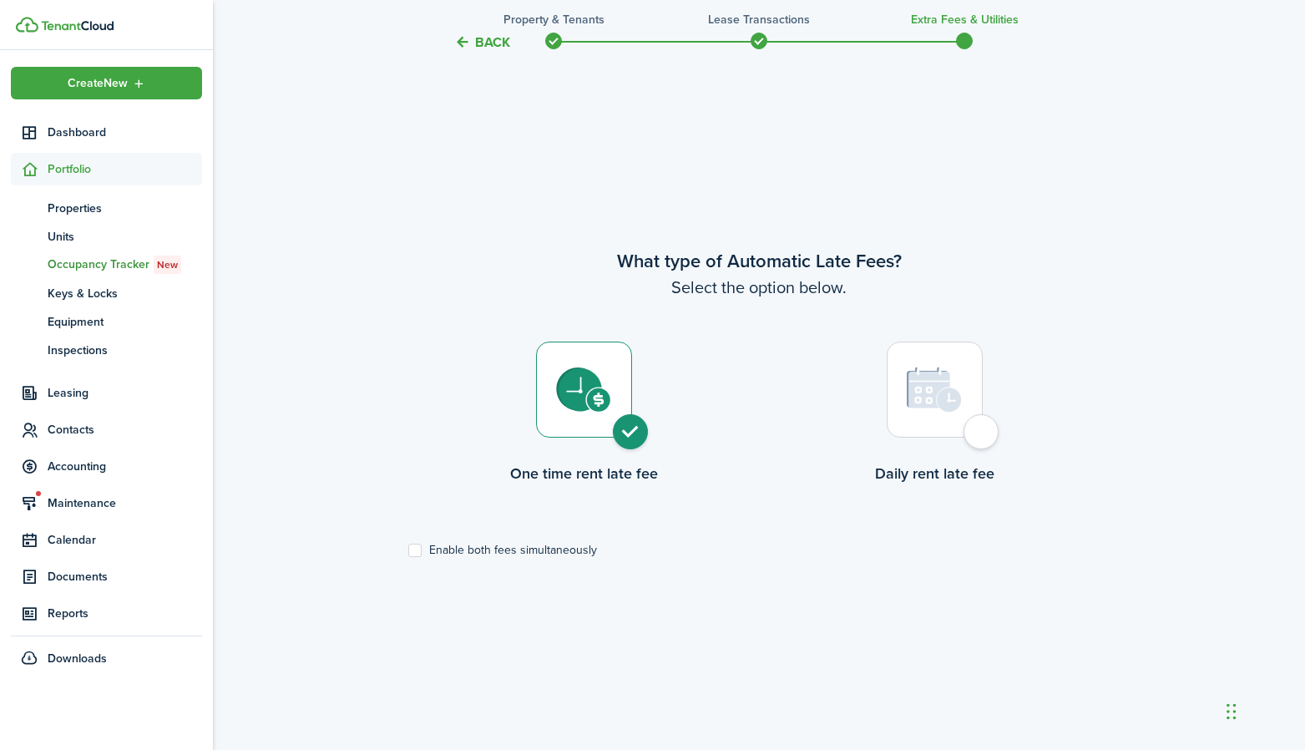
radio input "true"
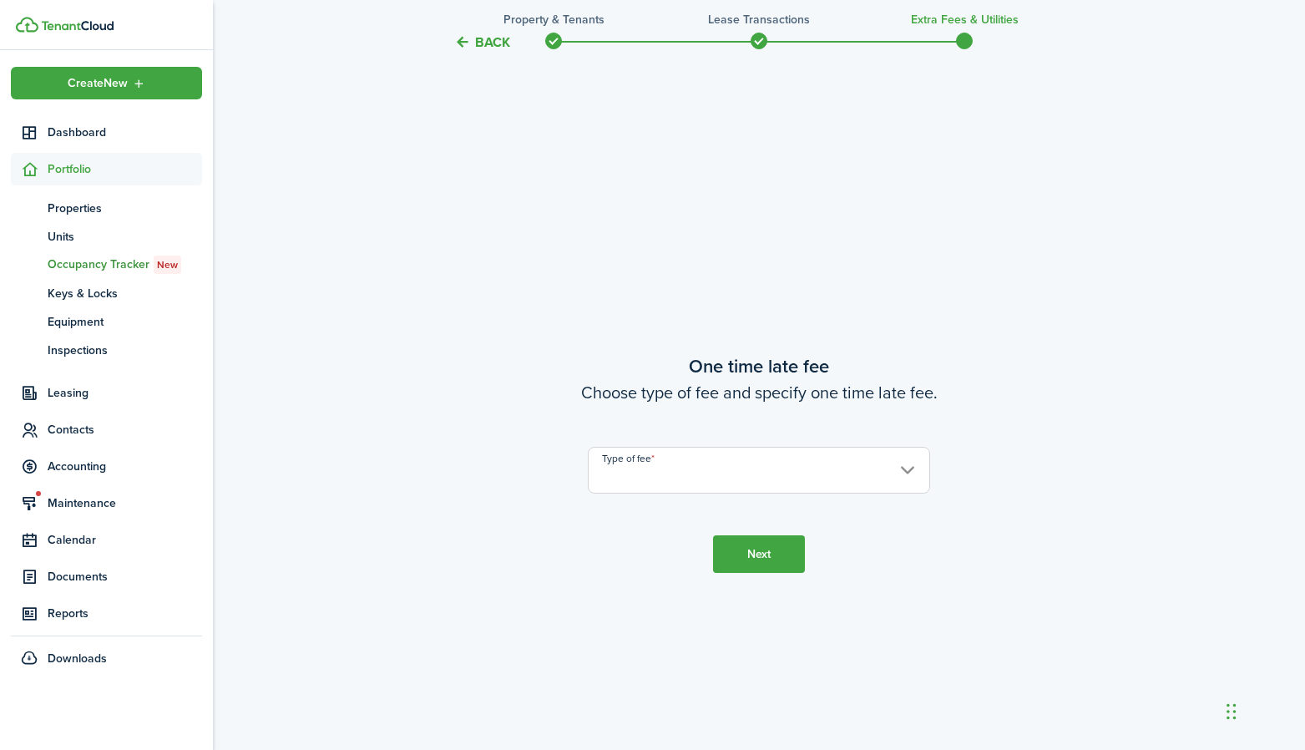
scroll to position [1387, 0]
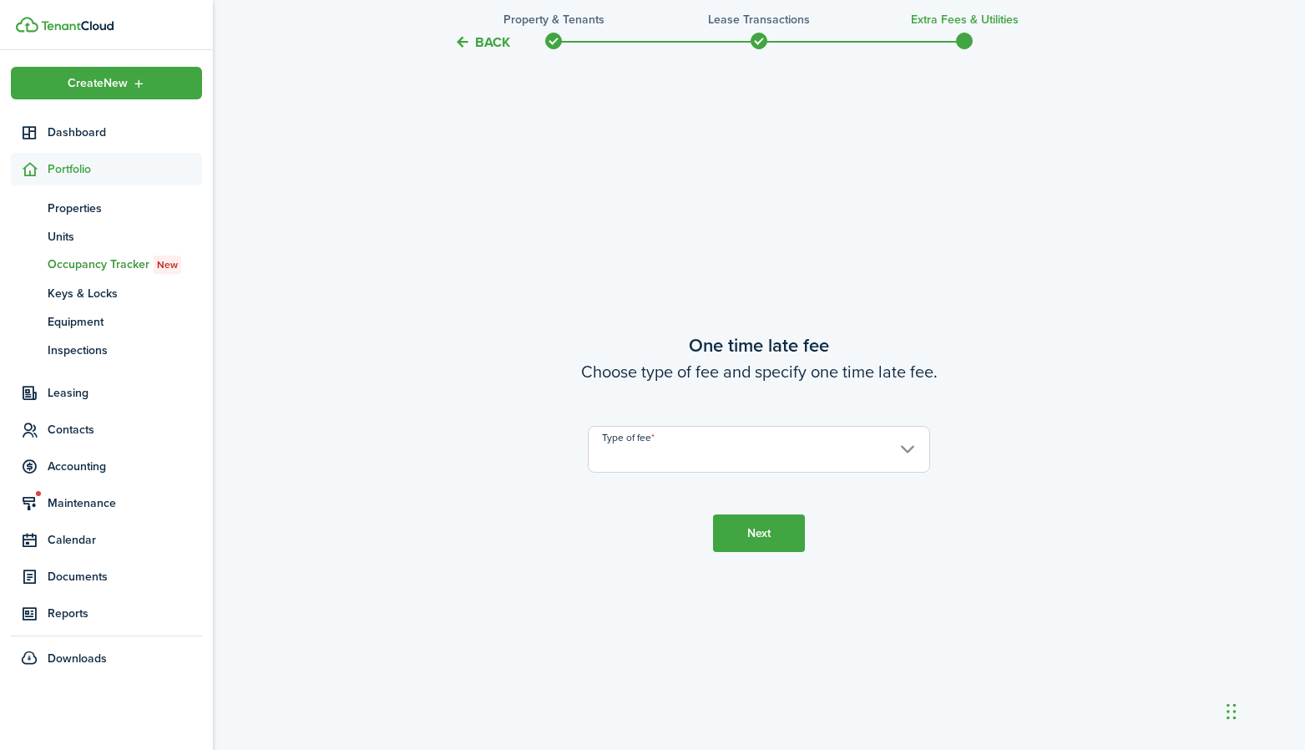
click at [629, 440] on input "Type of fee" at bounding box center [759, 449] width 342 height 47
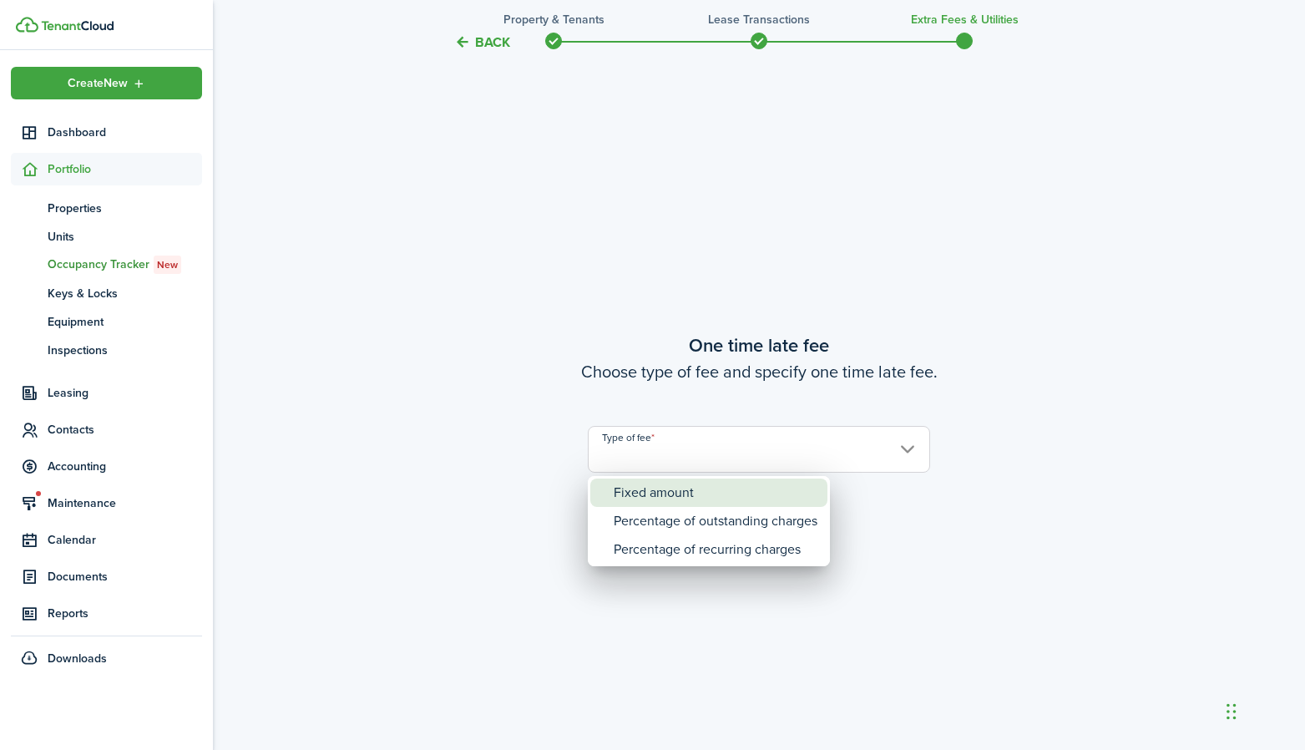
click at [629, 486] on div "Fixed amount" at bounding box center [716, 492] width 204 height 28
type input "Fixed amount"
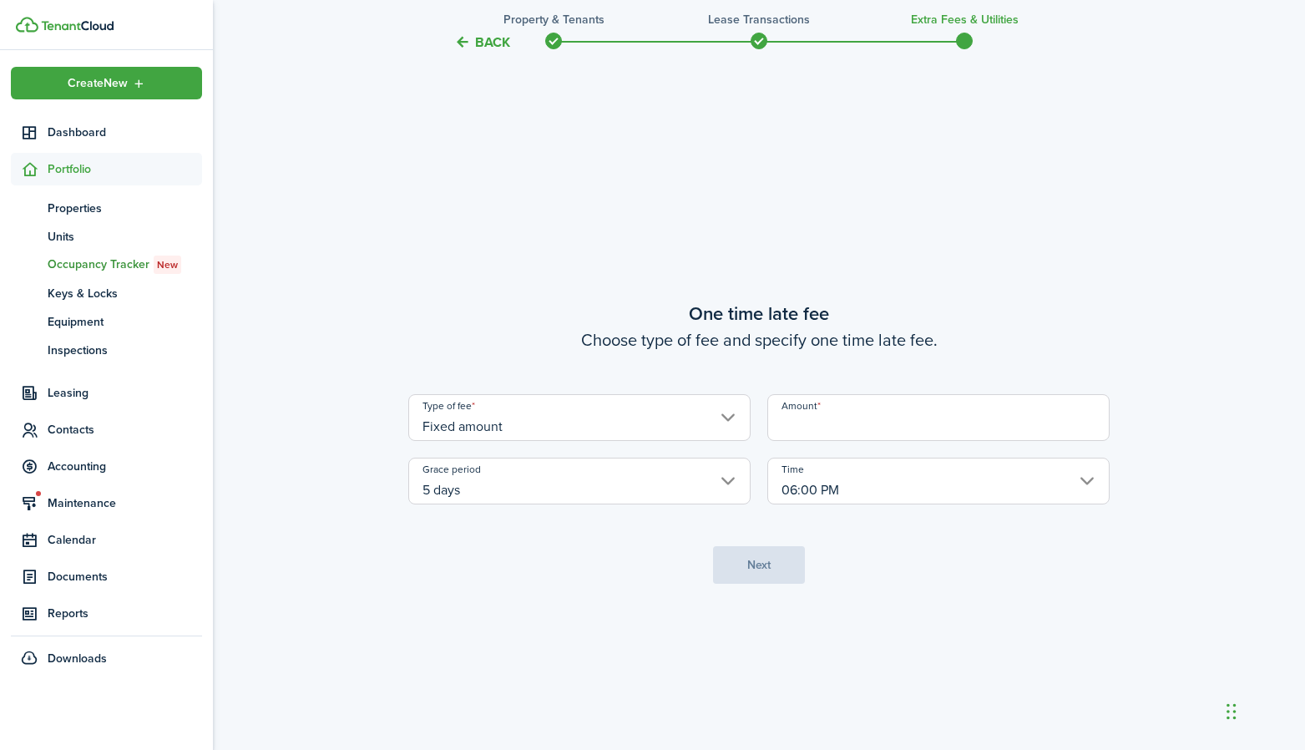
click at [579, 485] on input "5 days" at bounding box center [579, 481] width 342 height 47
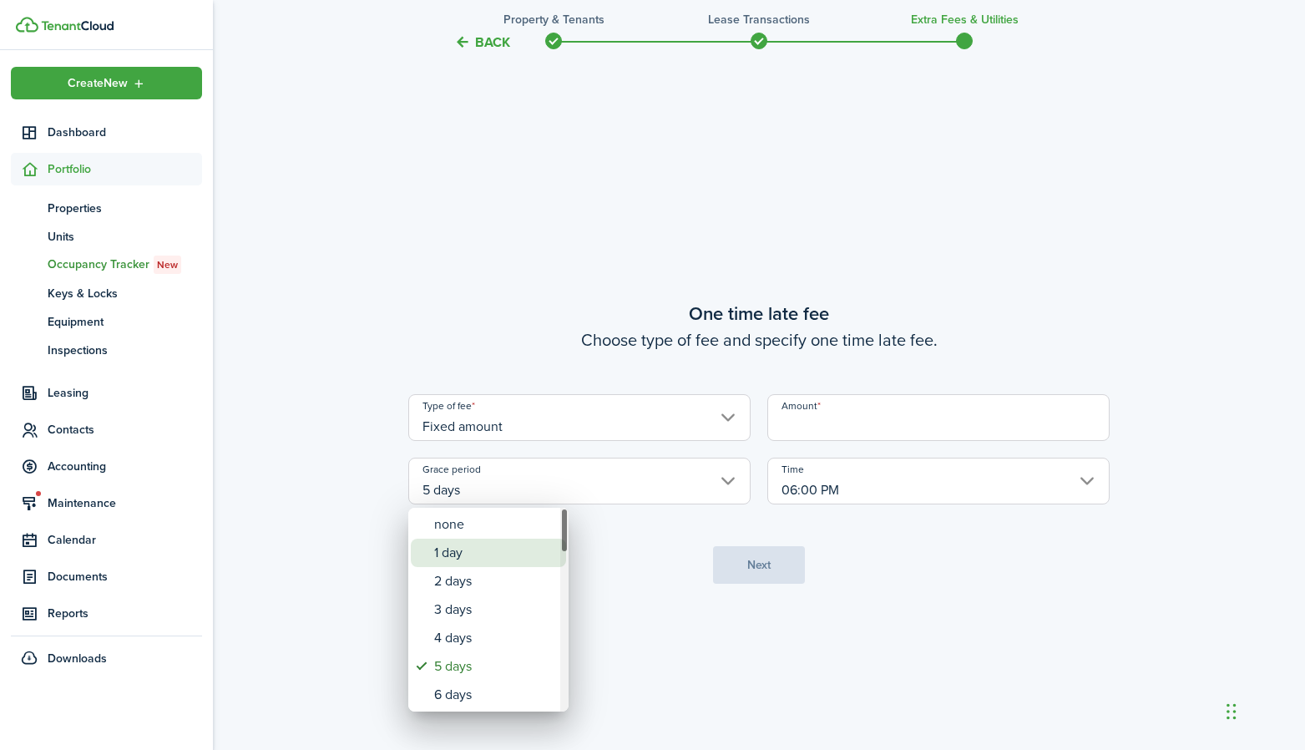
click at [492, 546] on div "1 day" at bounding box center [495, 553] width 122 height 28
type input "1 day"
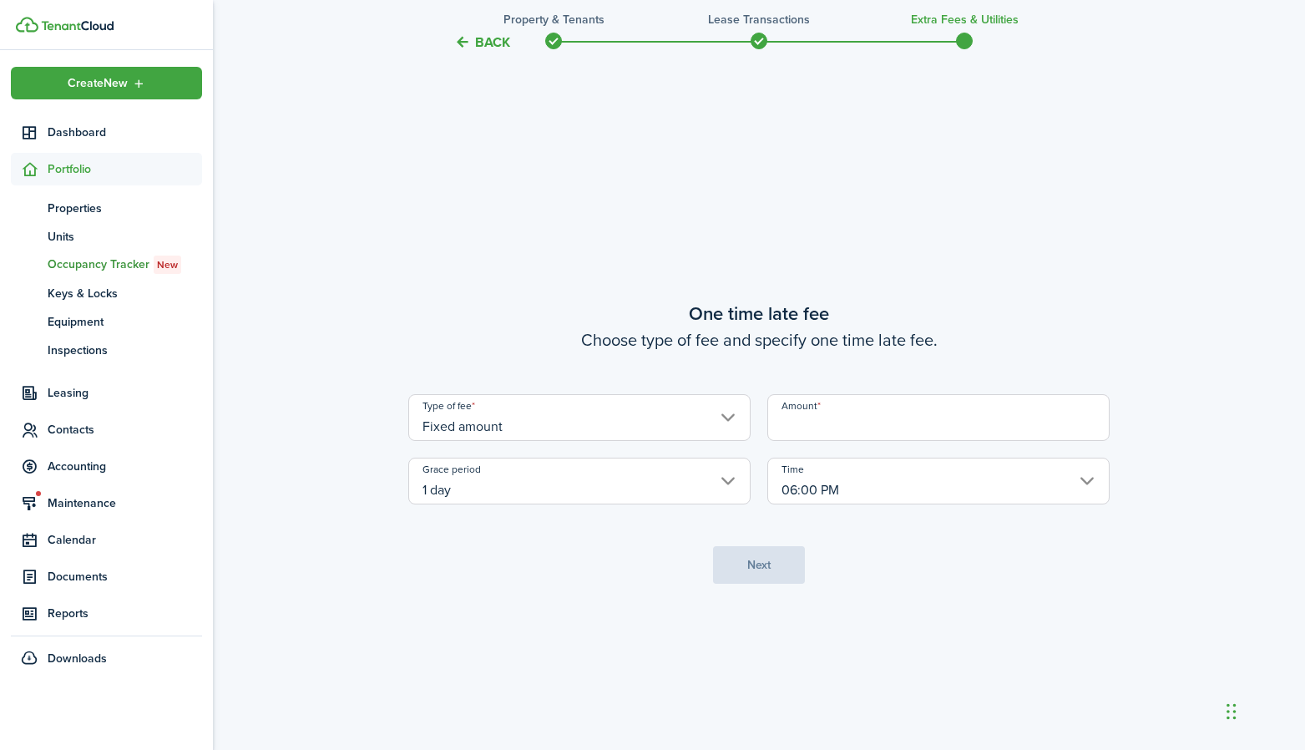
click at [829, 498] on input "06:00 PM" at bounding box center [938, 481] width 342 height 47
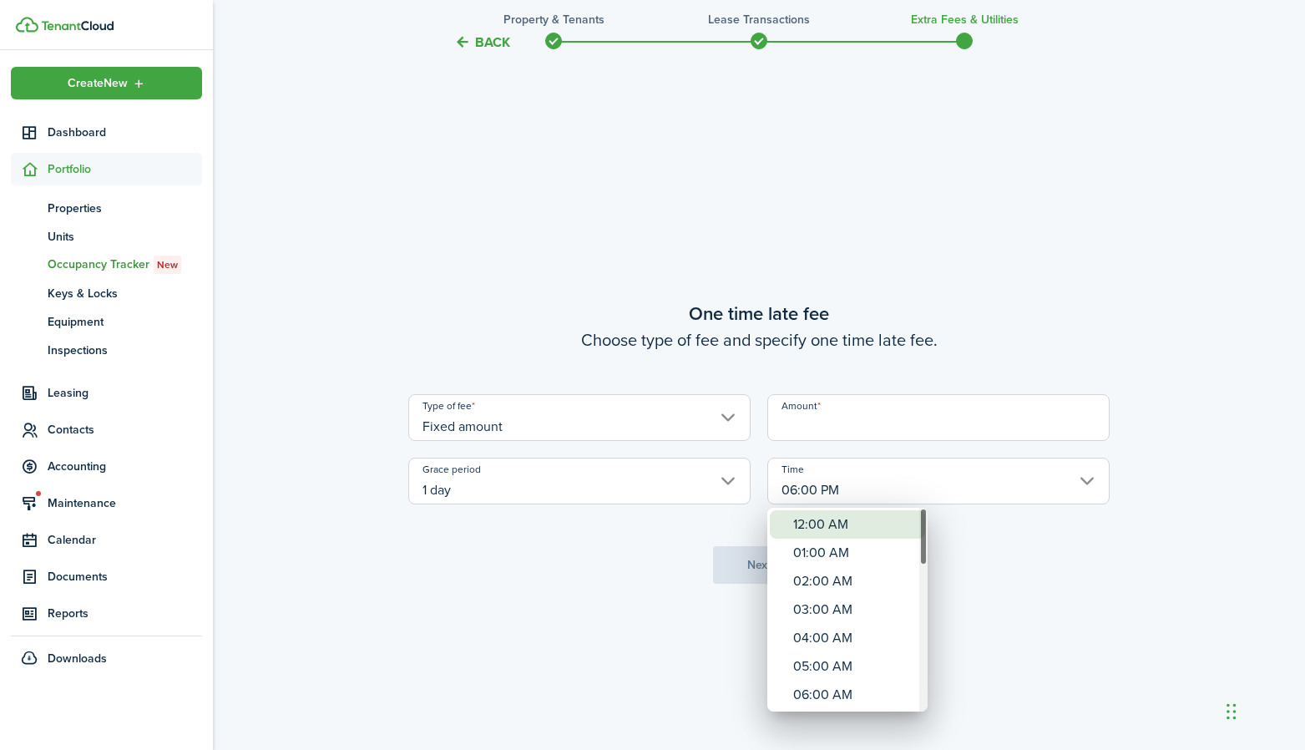
click at [814, 524] on div "12:00 AM" at bounding box center [854, 524] width 122 height 28
type input "12:00 AM"
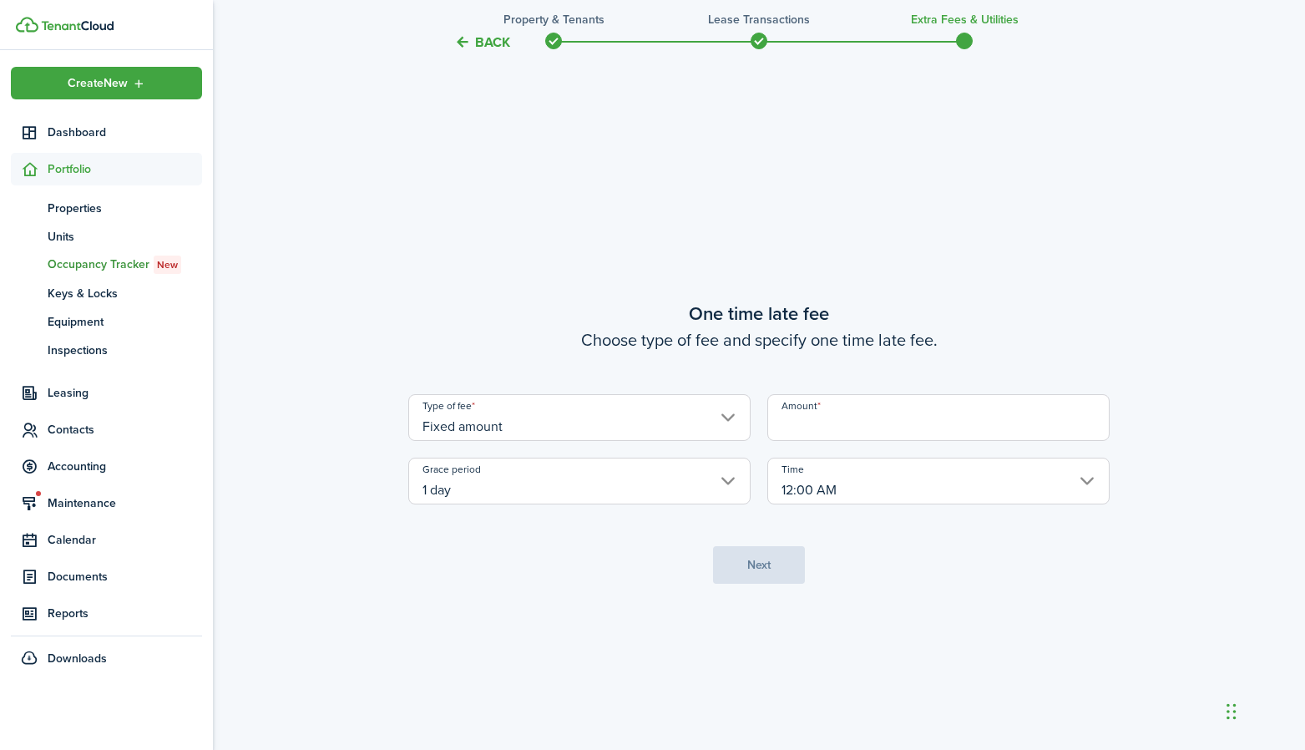
click at [793, 420] on input "Amount" at bounding box center [938, 417] width 342 height 47
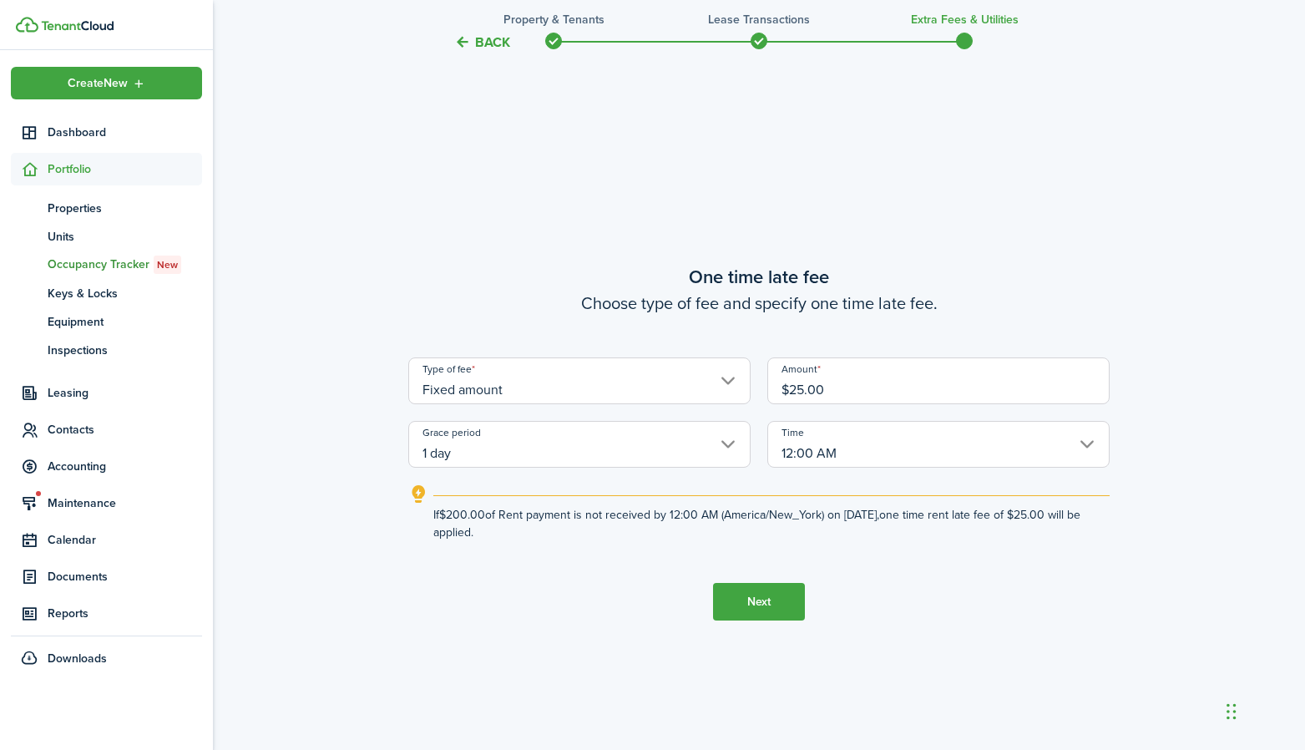
type input "$25.00"
click at [630, 547] on tc-wizard-step "One time late fee Choose type of fee and specify one time late fee. Type of fee…" at bounding box center [758, 442] width 701 height 750
click at [768, 599] on button "Next" at bounding box center [759, 602] width 92 height 38
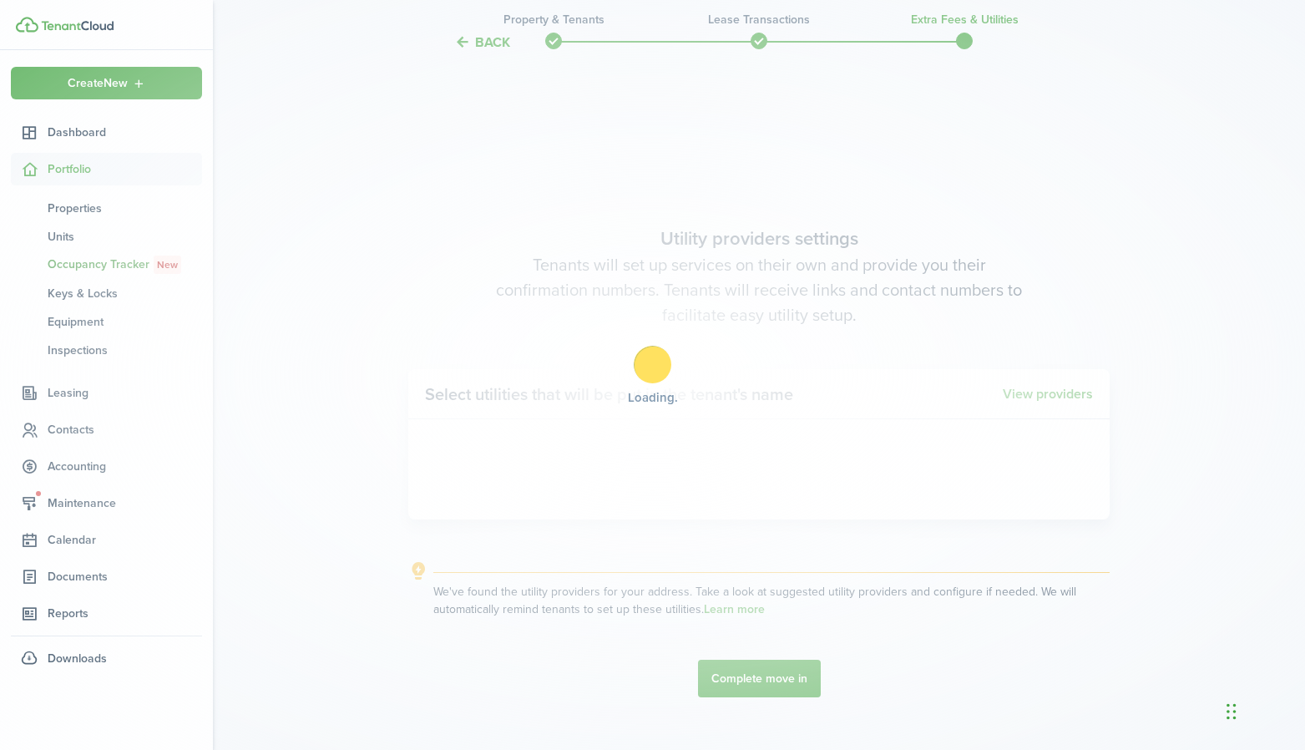
scroll to position [2137, 0]
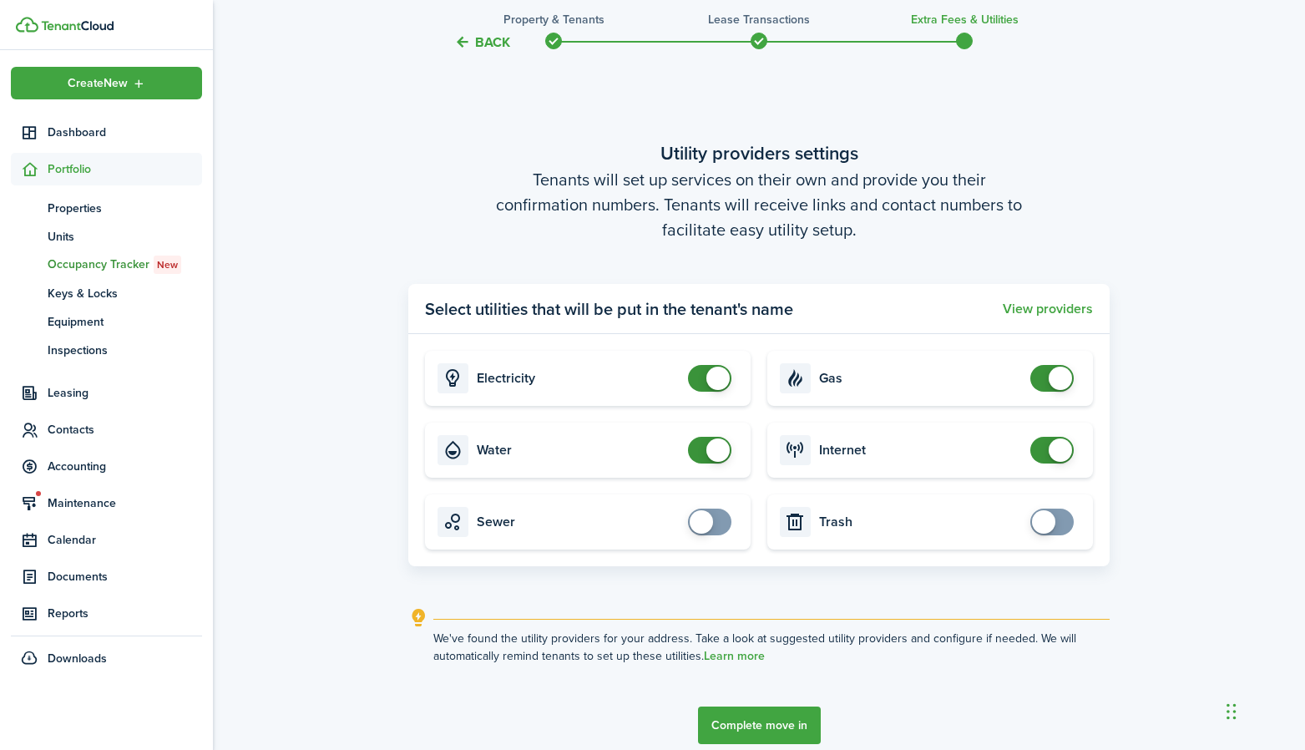
checkbox input "false"
click at [706, 460] on span at bounding box center [709, 450] width 17 height 27
checkbox input "false"
click at [709, 382] on span at bounding box center [717, 378] width 23 height 23
checkbox input "false"
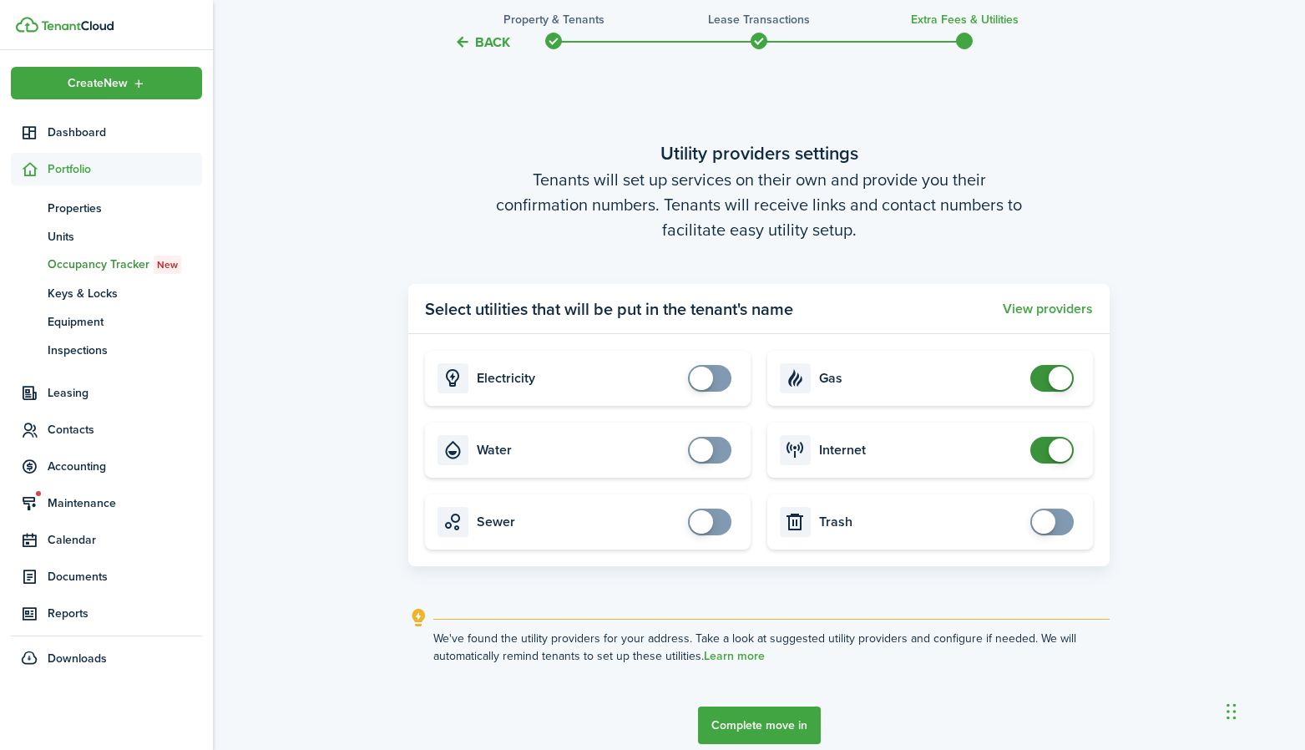
click at [1067, 380] on span at bounding box center [1060, 378] width 23 height 23
checkbox input "false"
click at [1052, 449] on span at bounding box center [1060, 449] width 23 height 23
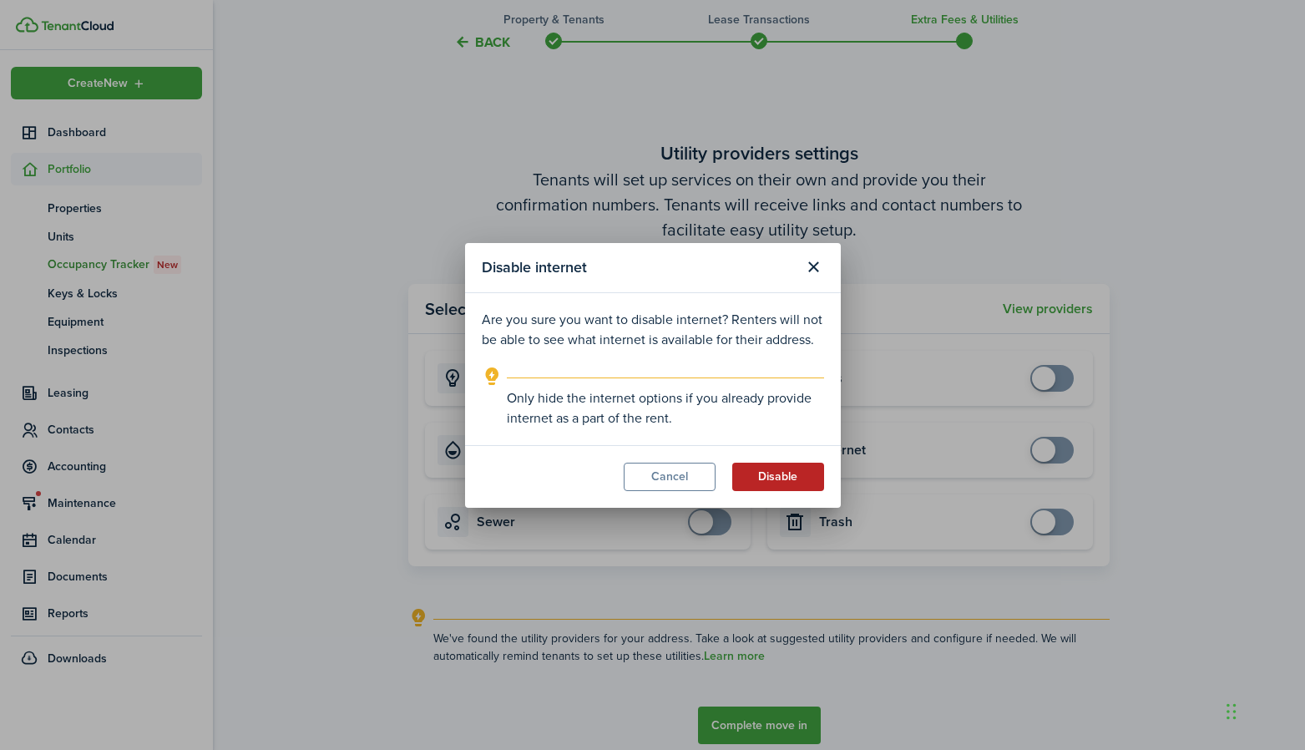
click at [771, 474] on button "Disable" at bounding box center [778, 477] width 92 height 28
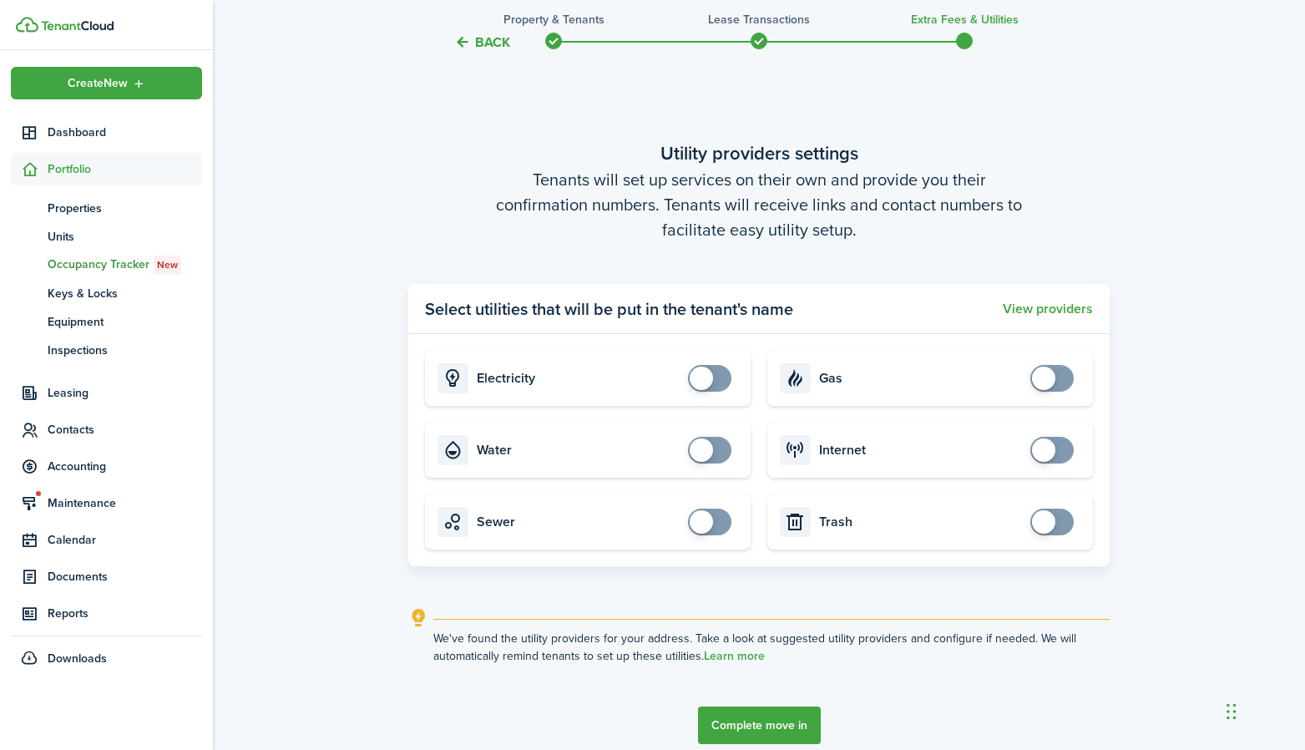
click at [731, 720] on button "Complete move in" at bounding box center [759, 725] width 123 height 38
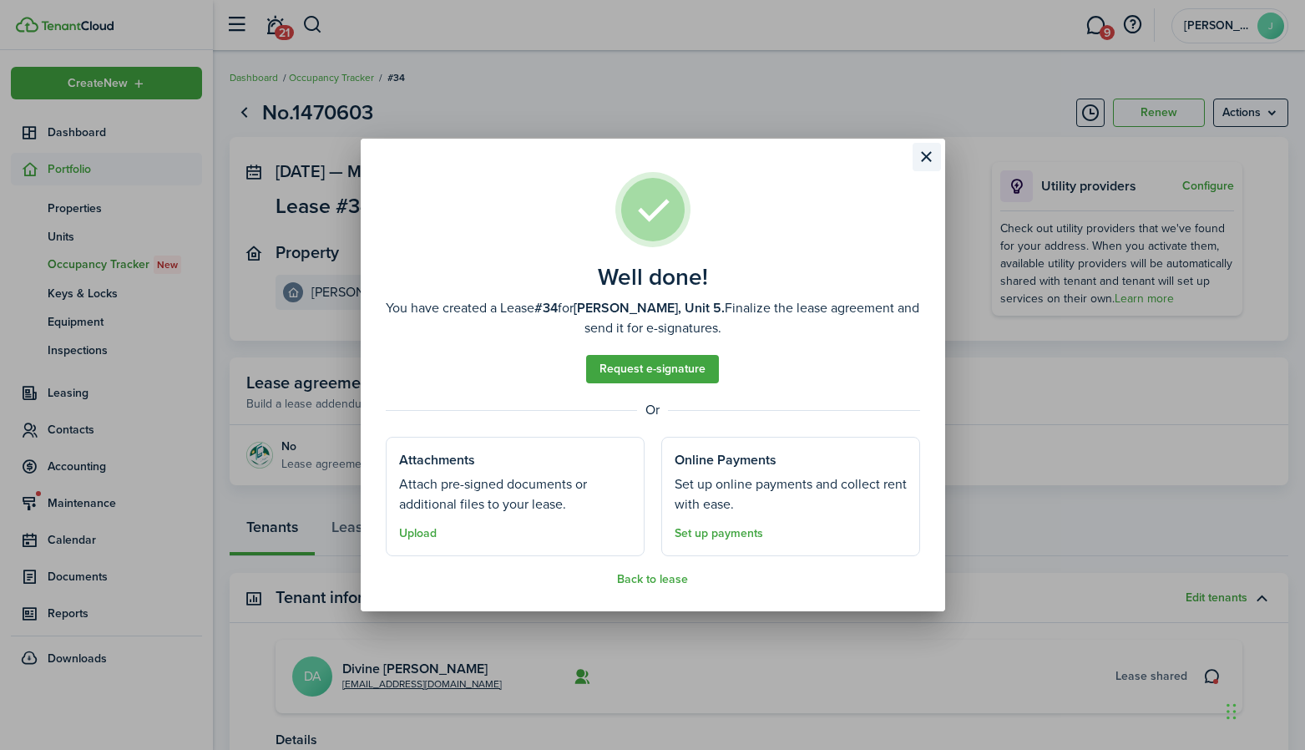
click at [936, 160] on button "Close modal" at bounding box center [927, 157] width 28 height 28
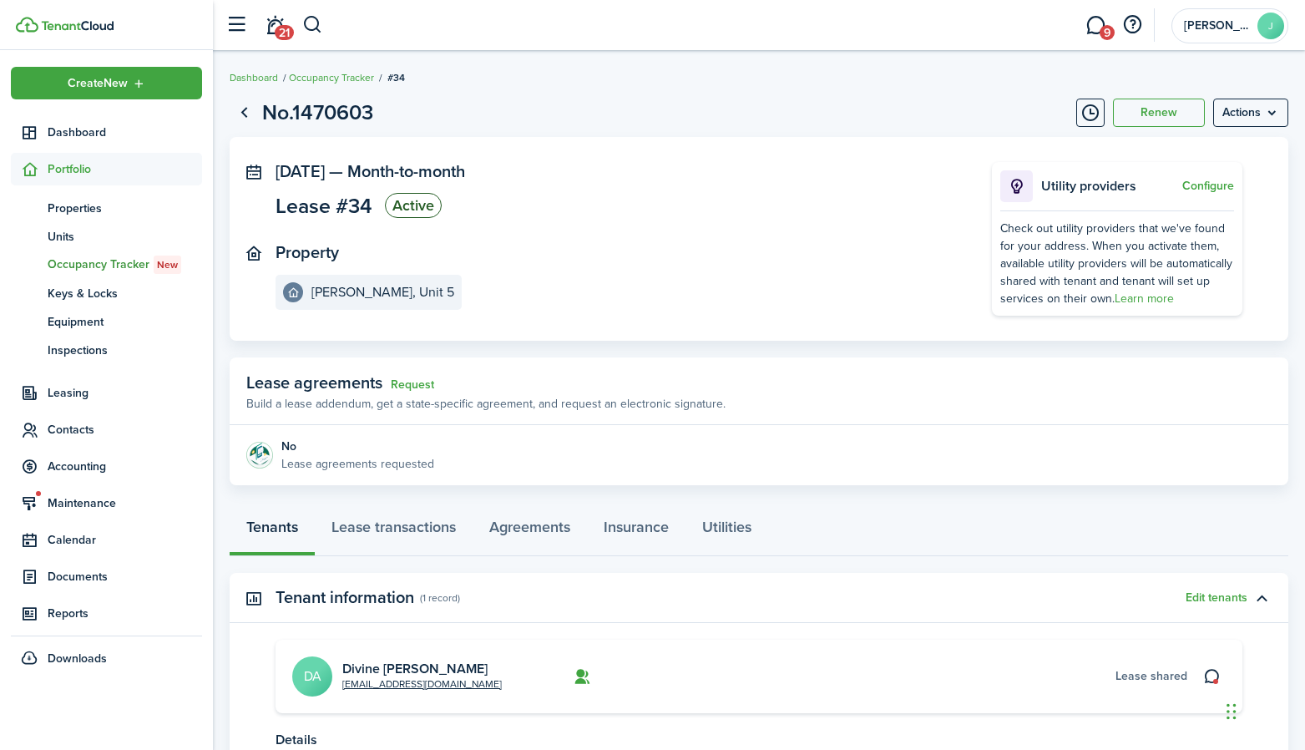
click at [500, 483] on panel-main-body "No Lease agreements requested" at bounding box center [759, 455] width 1059 height 60
click at [416, 209] on status "Active" at bounding box center [413, 205] width 57 height 25
click at [1247, 119] on menu-btn "Actions" at bounding box center [1250, 113] width 75 height 28
click at [970, 144] on panel-main-body "[DATE] — Month-to-month Lease #34 Active Property [PERSON_NAME], Unit 5 Utility…" at bounding box center [759, 239] width 1059 height 204
click at [62, 240] on span "Units" at bounding box center [125, 237] width 154 height 18
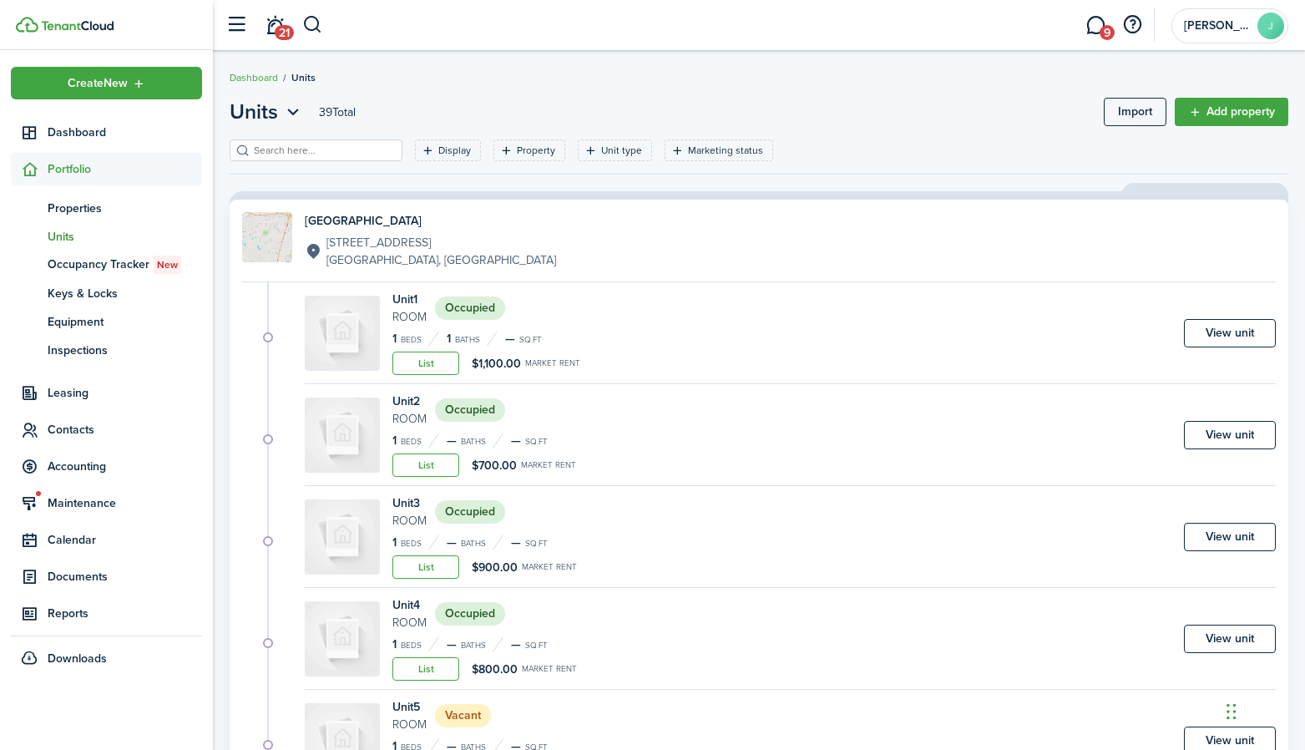
click at [236, 310] on div "[GEOGRAPHIC_DATA] [STREET_ADDRESS] Unit 1 Room Occupied 1 Beds 1 Baths — sq.ft …" at bounding box center [759, 599] width 1059 height 799
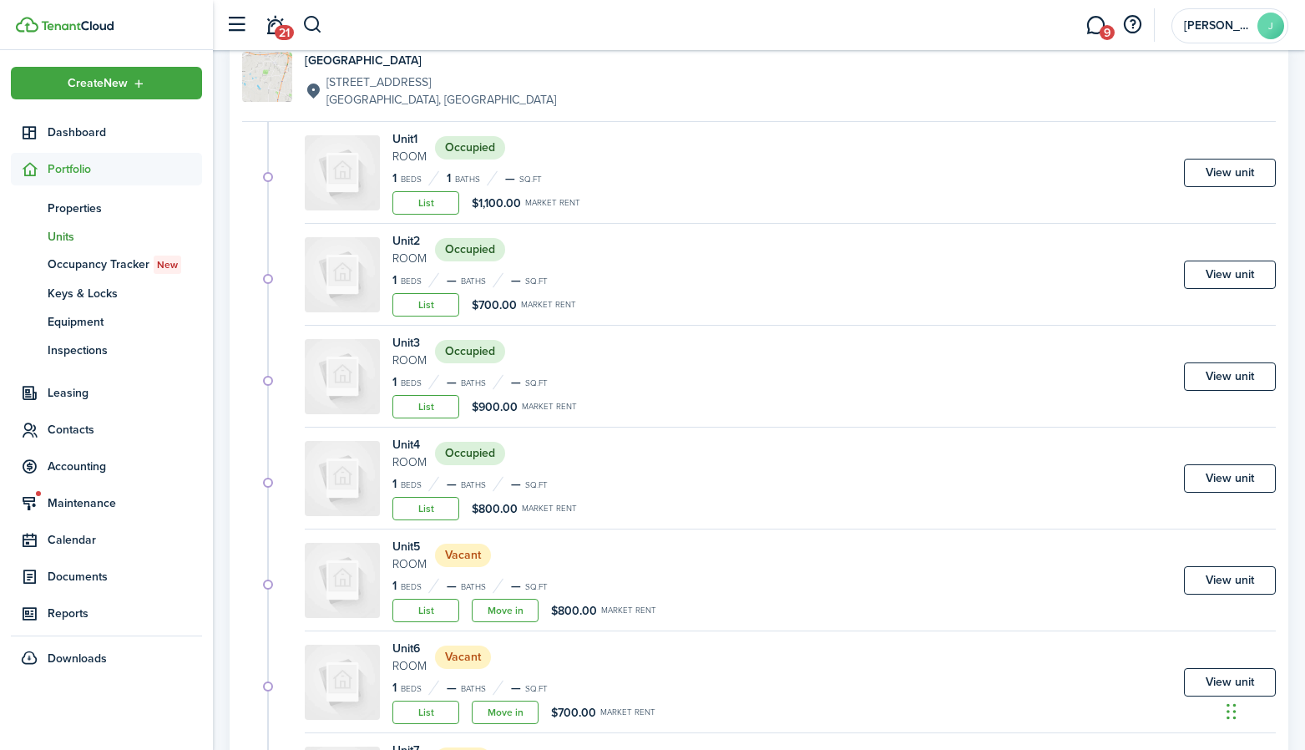
scroll to position [164, 0]
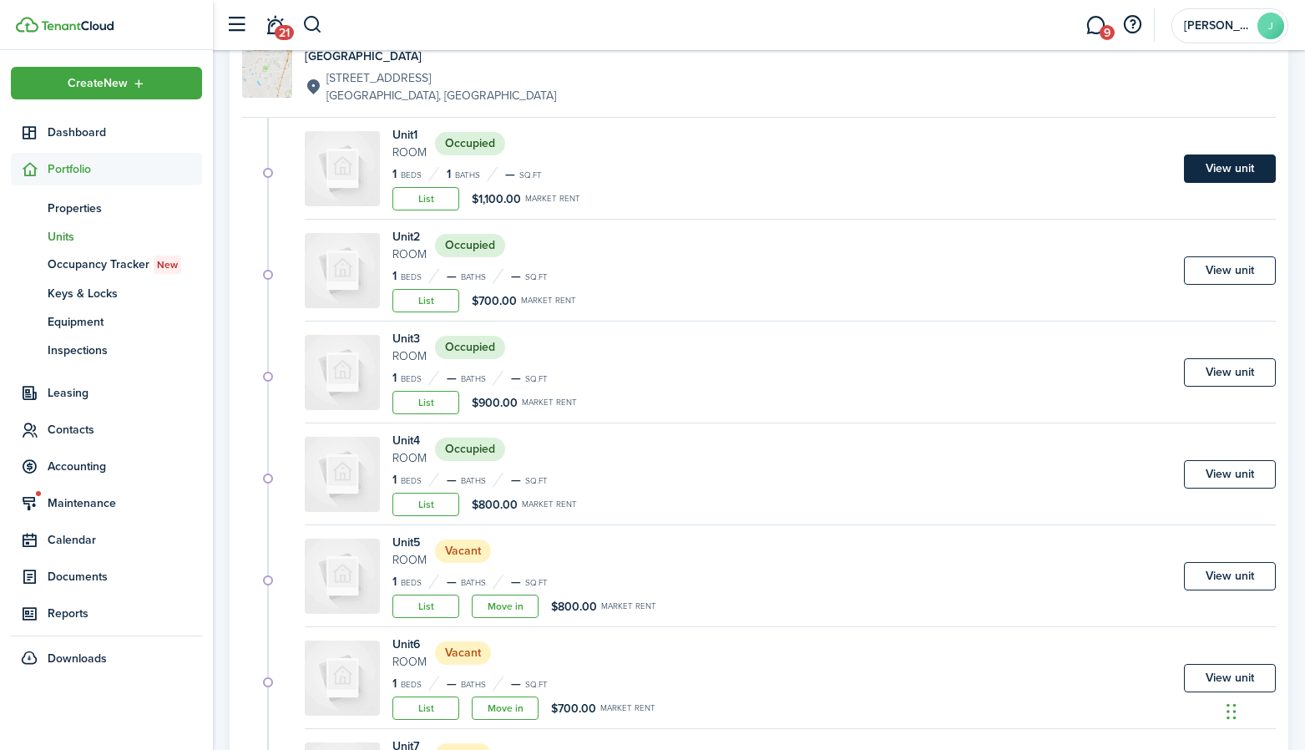
click at [1207, 164] on link "View unit" at bounding box center [1230, 168] width 92 height 28
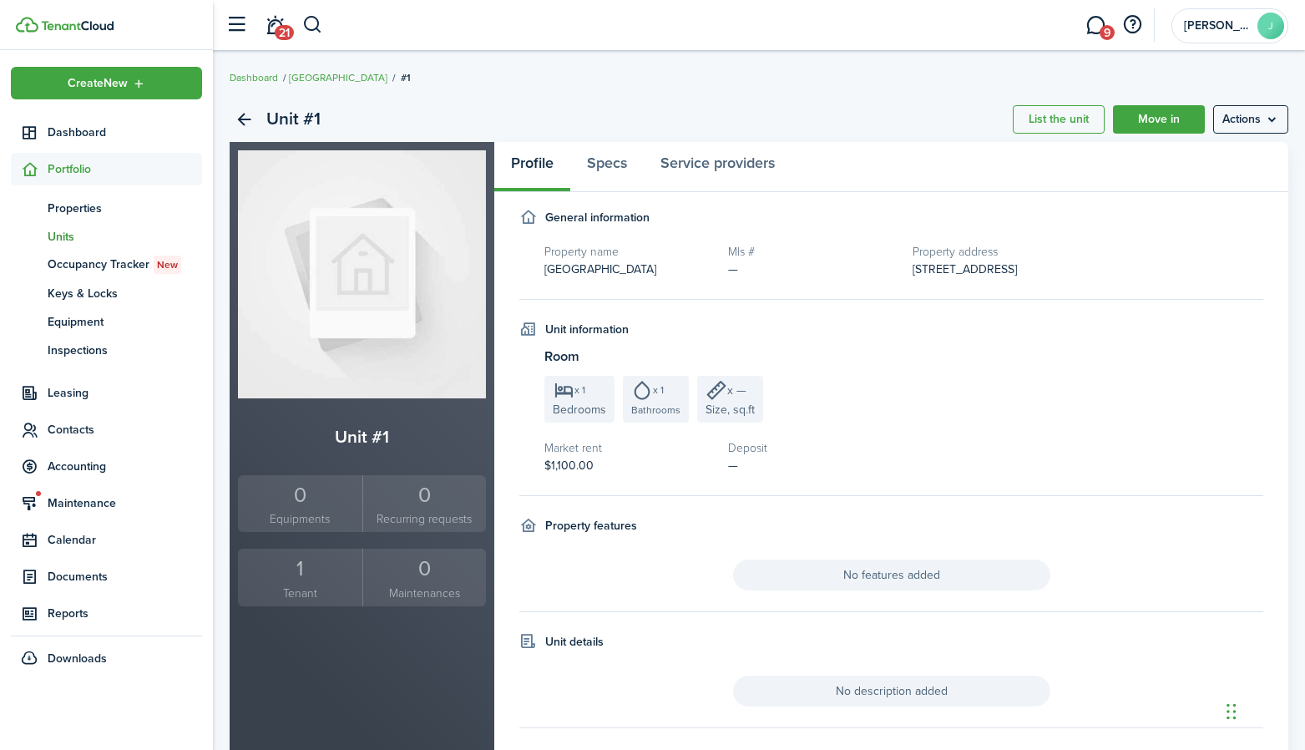
click at [321, 582] on div "1" at bounding box center [300, 569] width 116 height 32
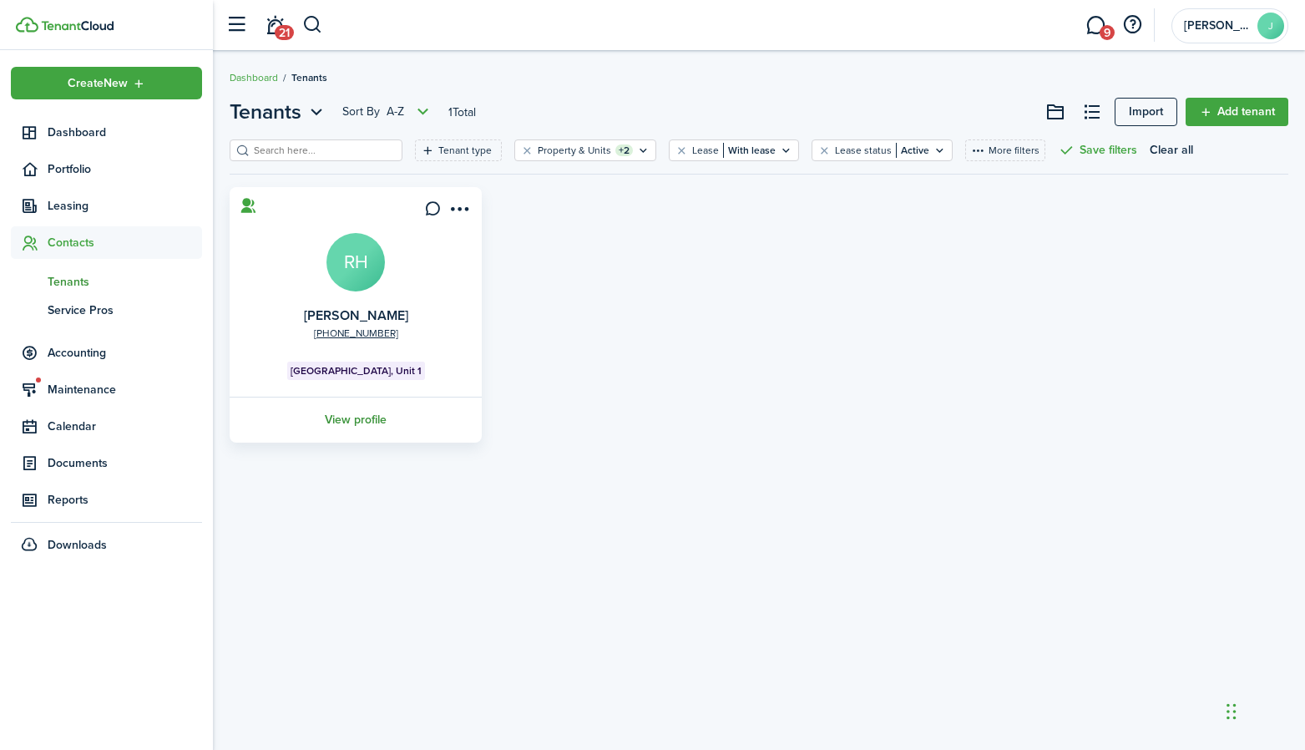
click at [357, 419] on link "View profile" at bounding box center [355, 420] width 257 height 46
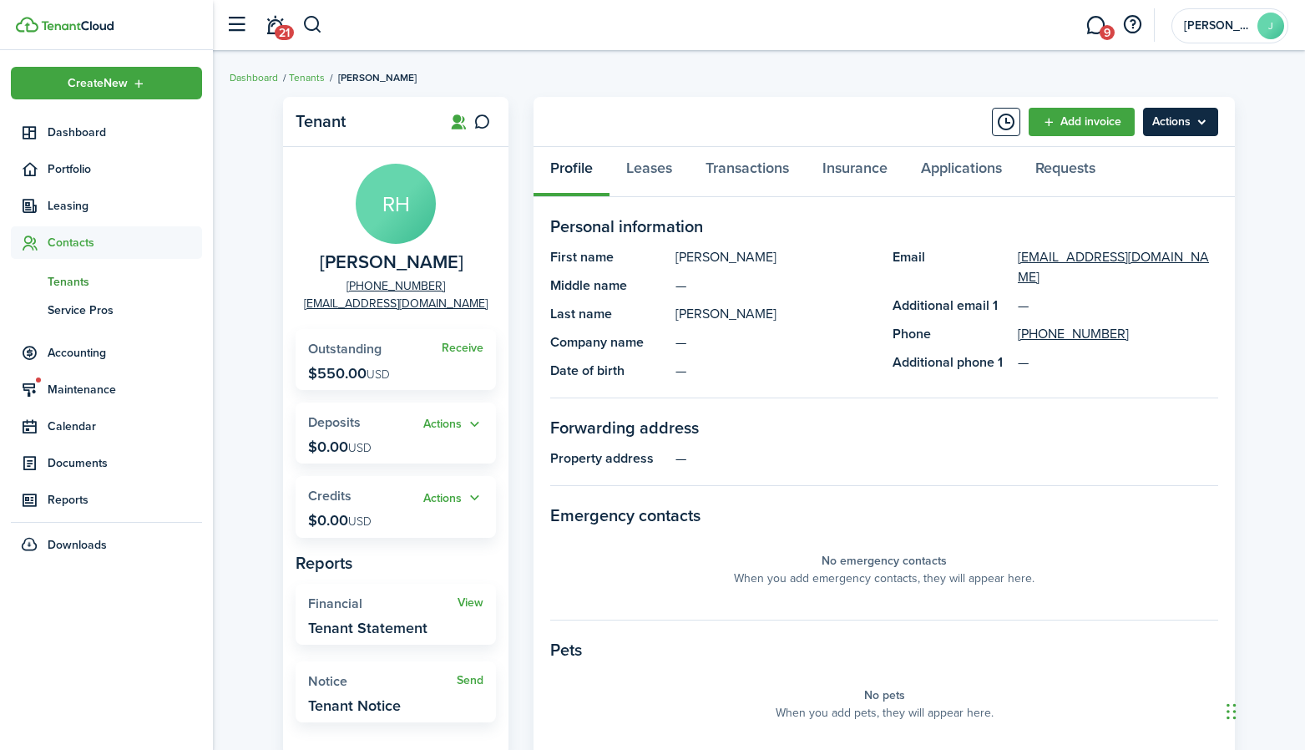
click at [1181, 119] on menu-btn "Actions" at bounding box center [1180, 122] width 75 height 28
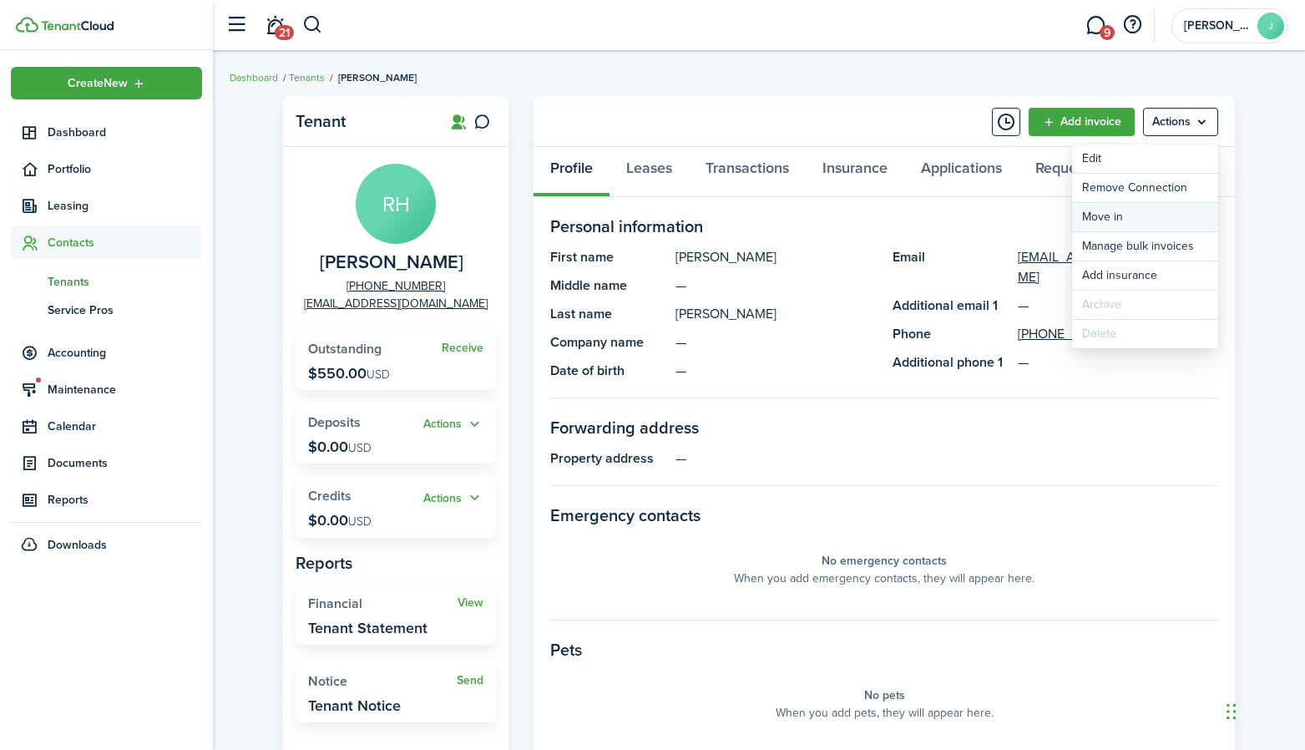
click at [1106, 222] on link "Move in" at bounding box center [1145, 217] width 146 height 28
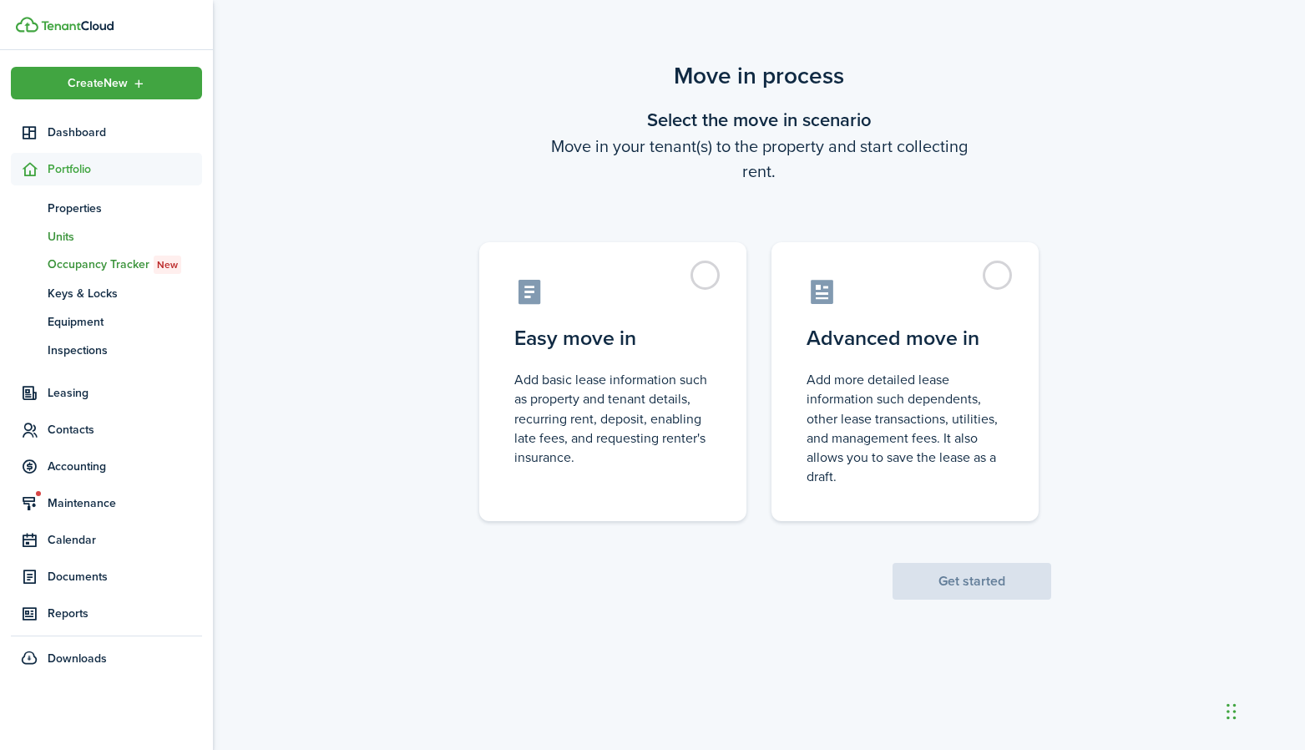
click at [78, 228] on span "Units" at bounding box center [125, 237] width 154 height 18
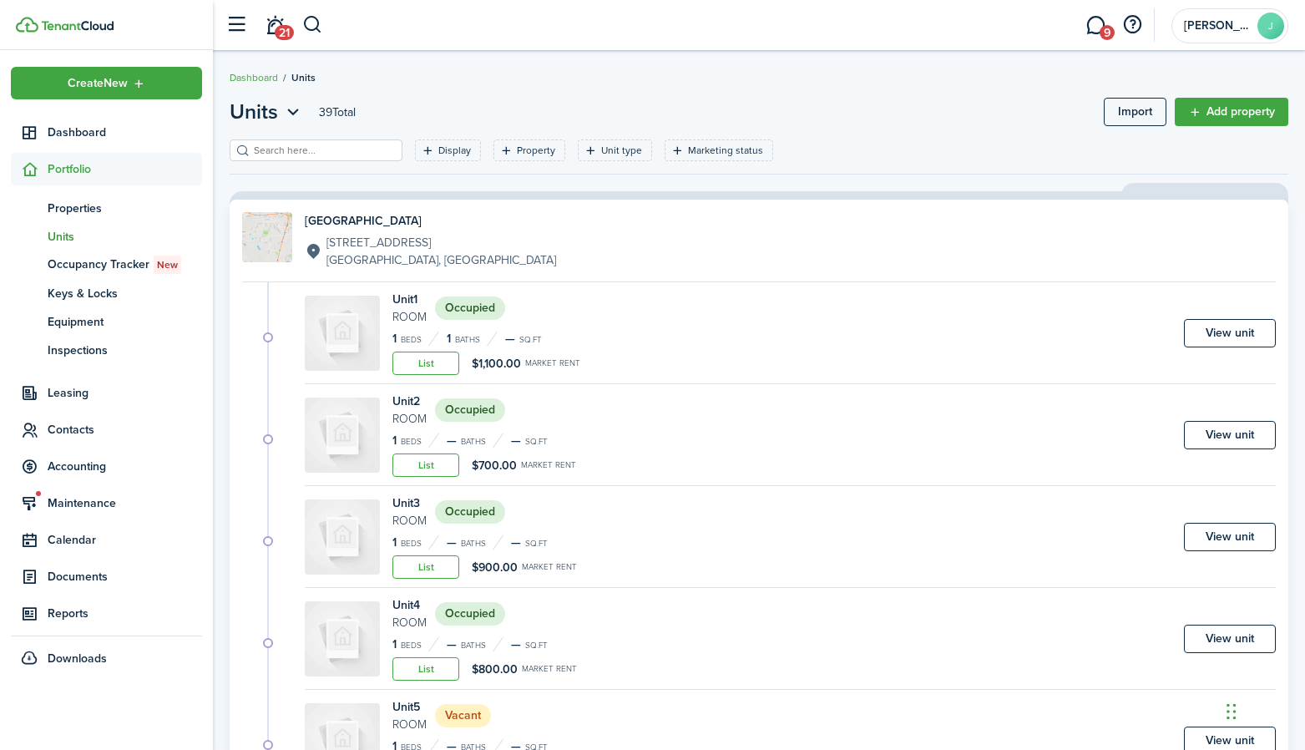
click at [223, 256] on div "[GEOGRAPHIC_DATA] [STREET_ADDRESS] Unit 1 Room Occupied 1 Beds 1 Baths — sq.ft …" at bounding box center [758, 593] width 1075 height 812
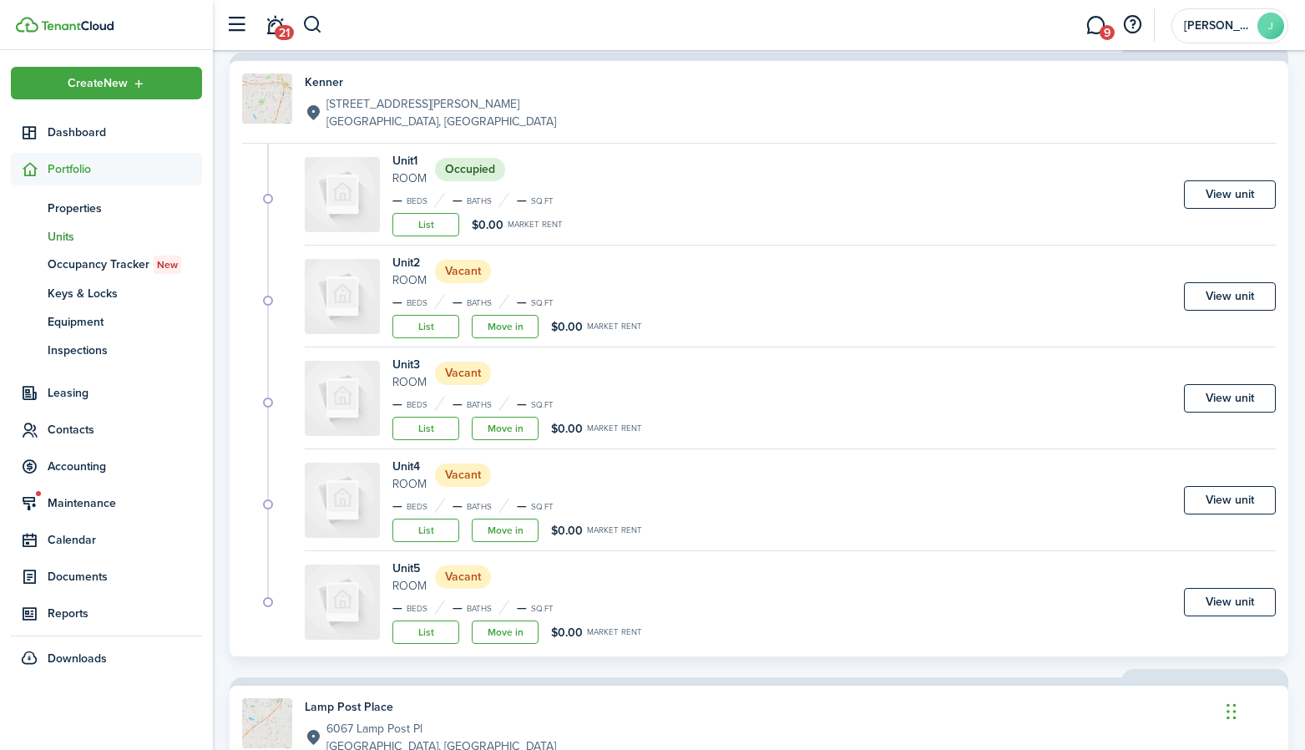
scroll to position [1683, 0]
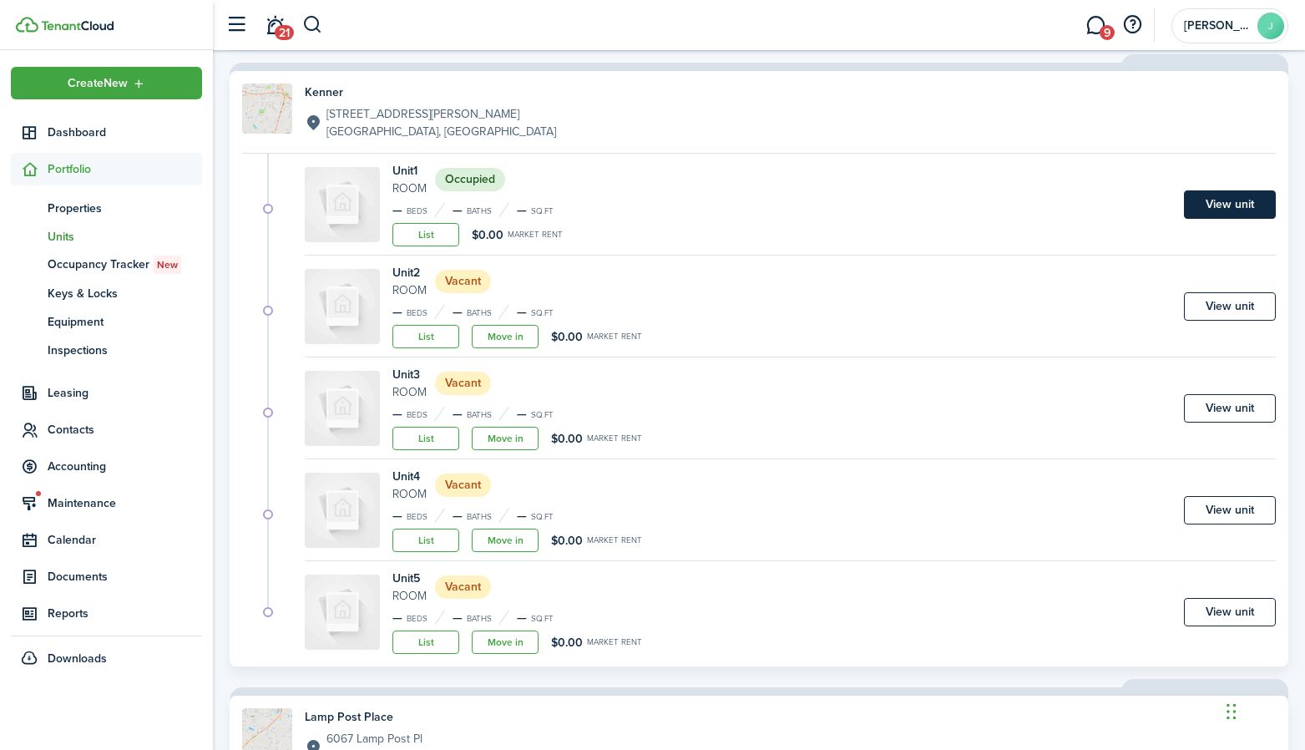
click at [1208, 205] on link "View unit" at bounding box center [1230, 204] width 92 height 28
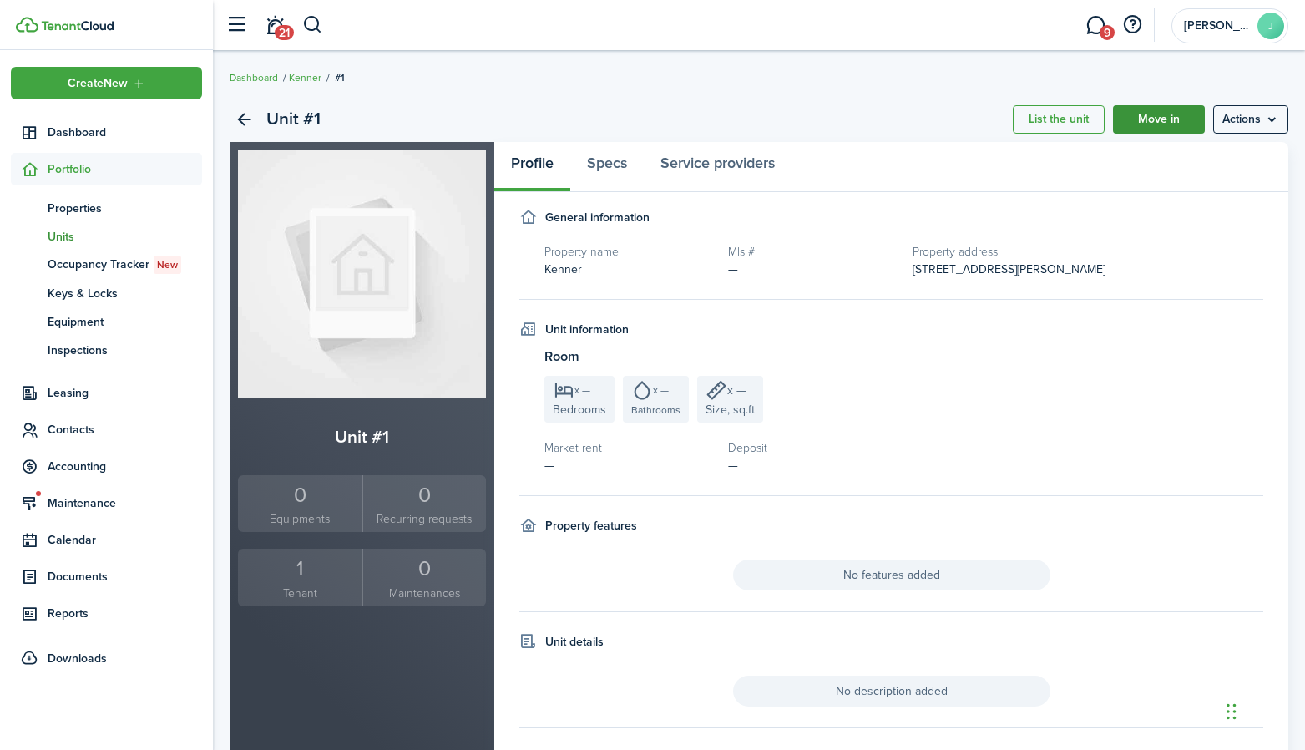
click at [1179, 109] on link "Move in" at bounding box center [1159, 119] width 92 height 28
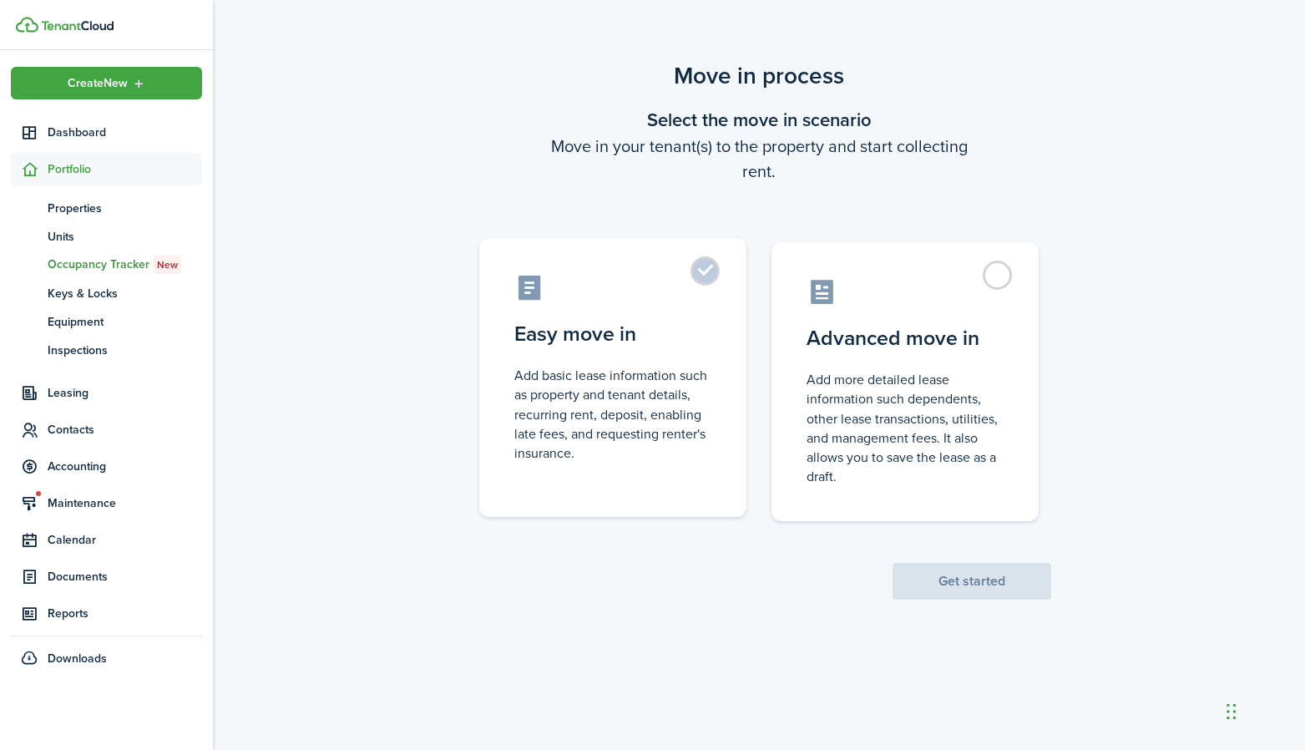
click at [685, 298] on control-radio-card-icon at bounding box center [612, 287] width 197 height 29
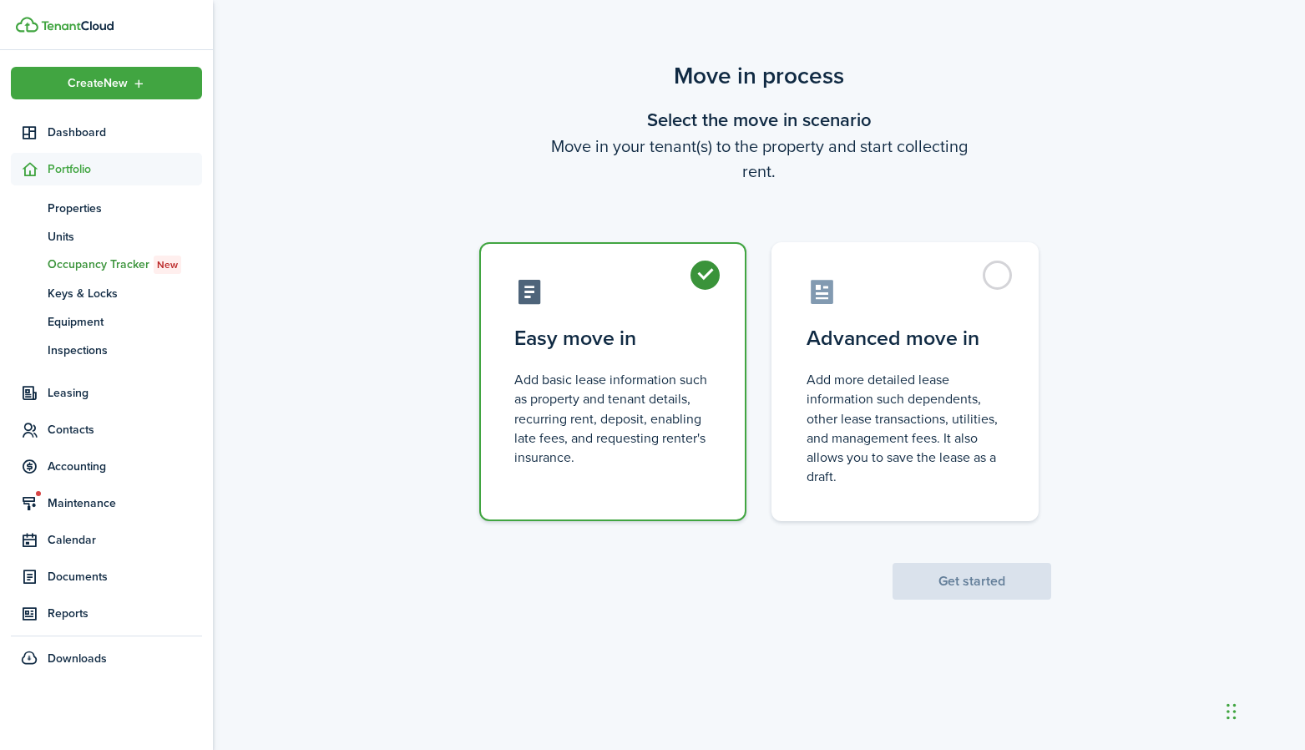
radio input "true"
click at [946, 581] on button "Get started" at bounding box center [972, 581] width 159 height 37
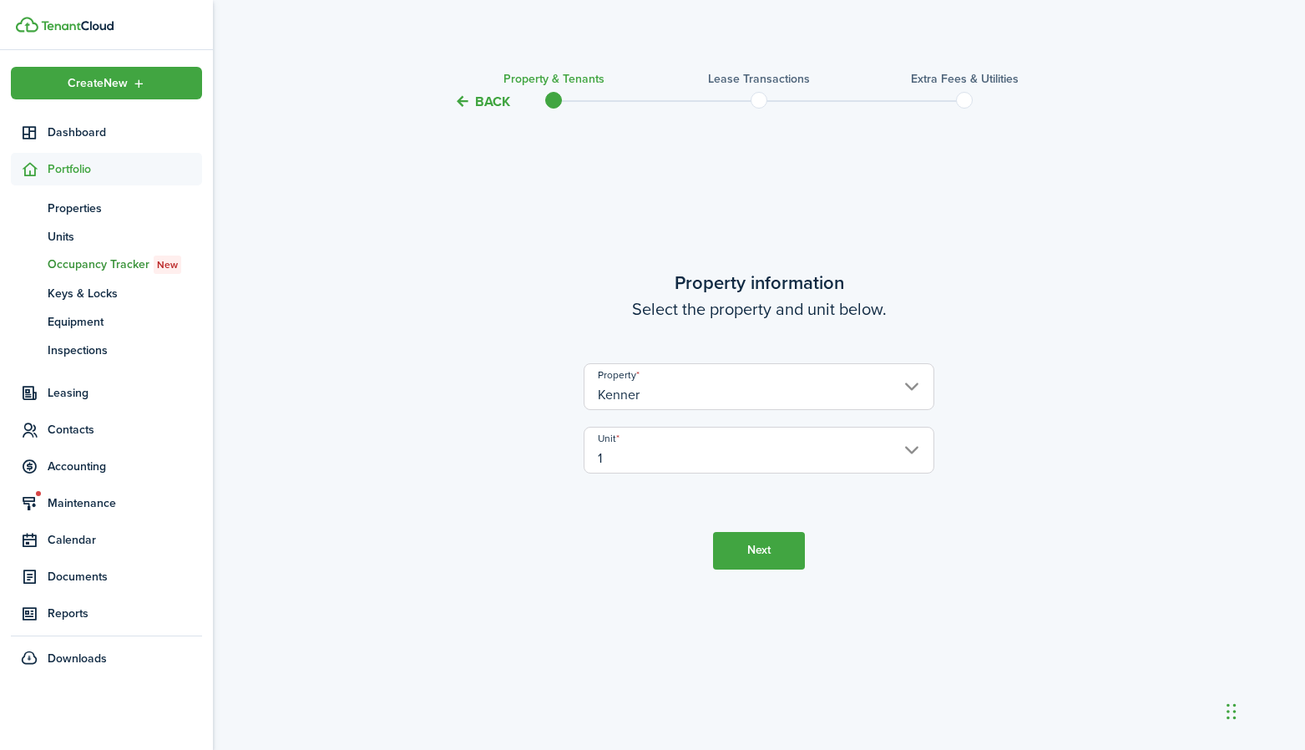
click at [745, 550] on button "Next" at bounding box center [759, 551] width 92 height 38
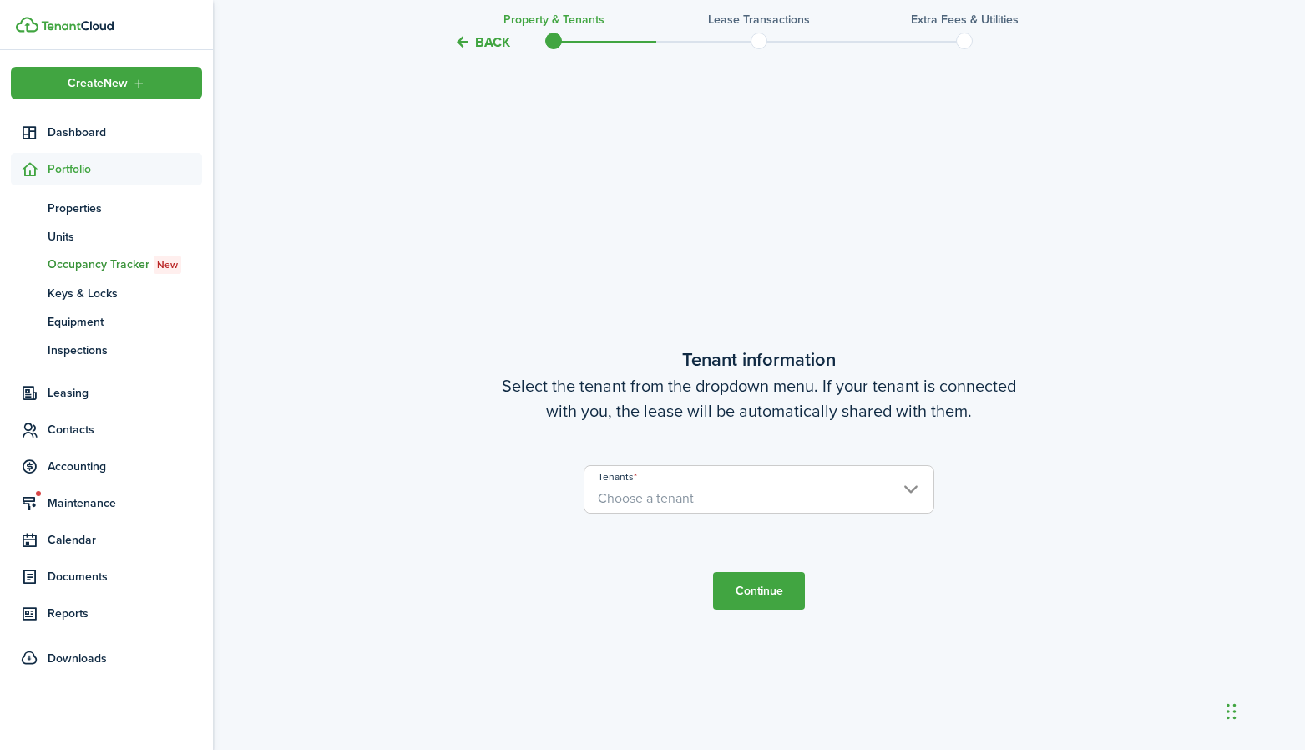
scroll to position [637, 0]
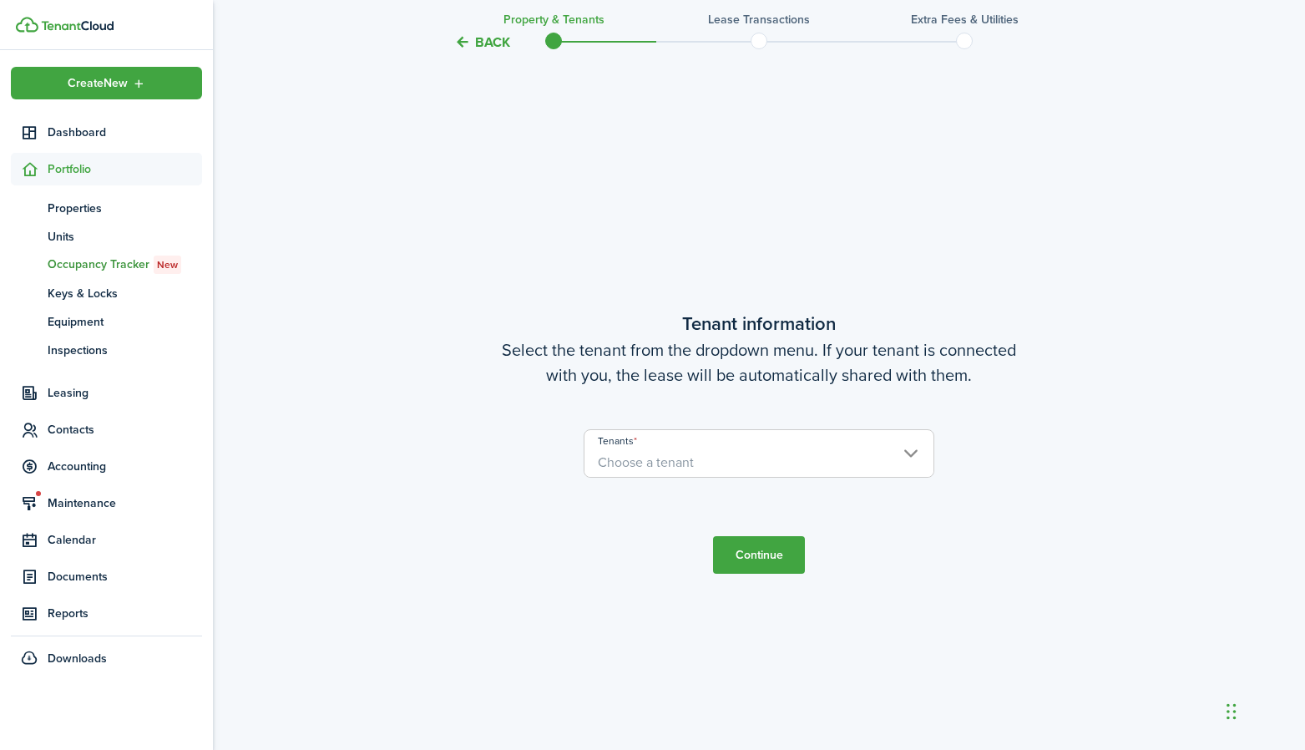
click at [723, 466] on span "Choose a tenant" at bounding box center [758, 462] width 349 height 28
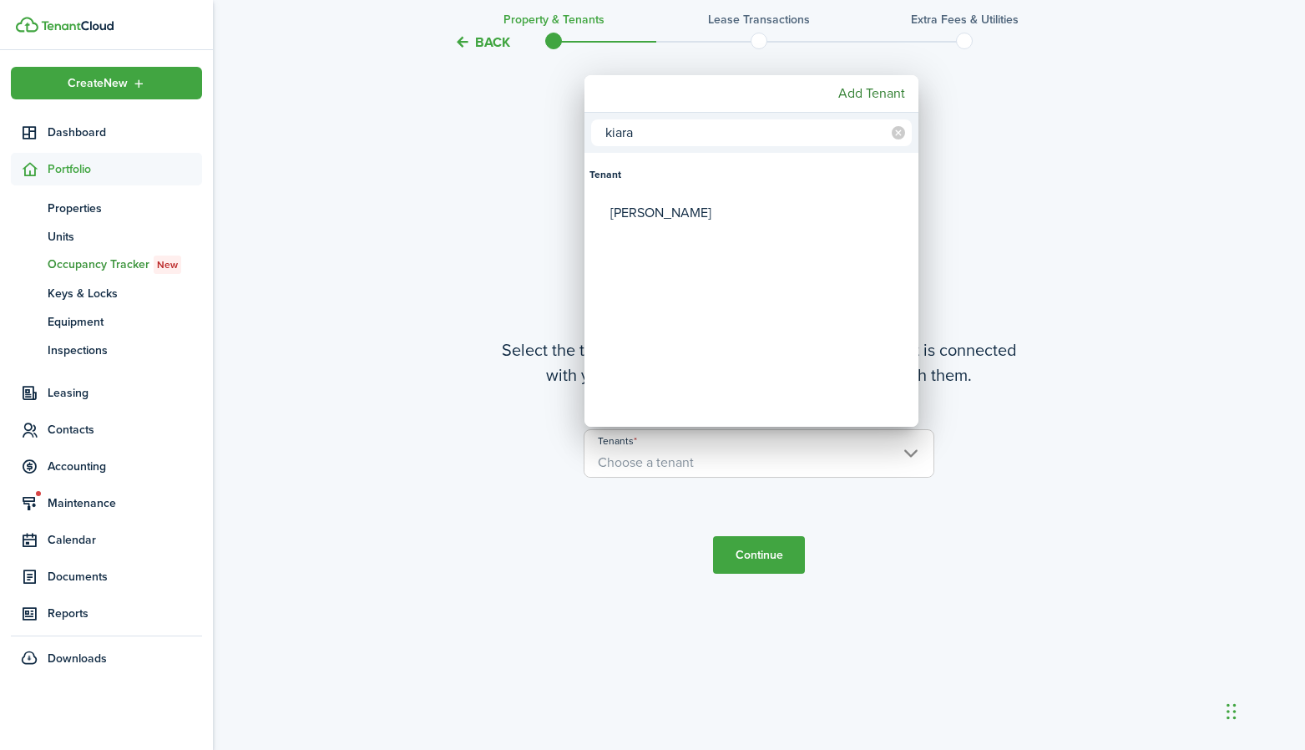
type input "kiara"
click at [611, 205] on div "[PERSON_NAME]" at bounding box center [758, 213] width 296 height 38
type input "[PERSON_NAME]"
click at [650, 543] on div at bounding box center [652, 374] width 1572 height 1017
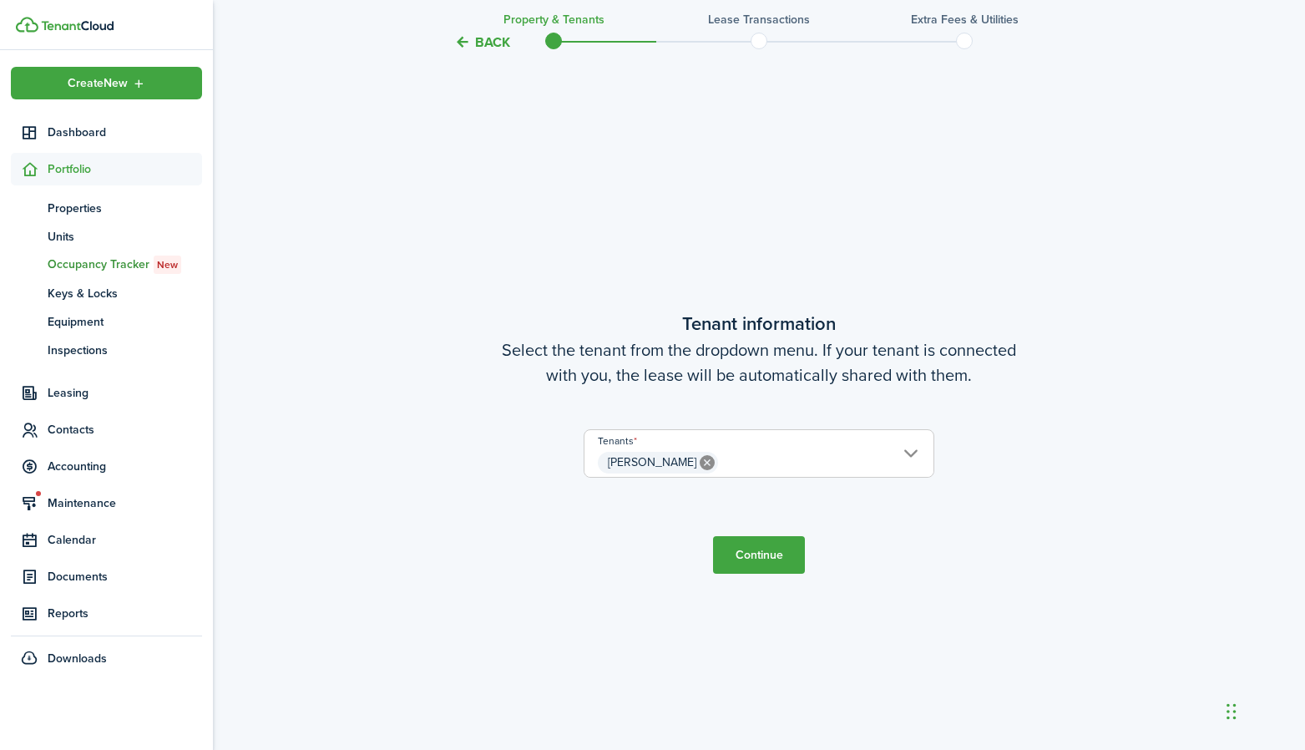
click at [750, 560] on button "Continue" at bounding box center [759, 555] width 92 height 38
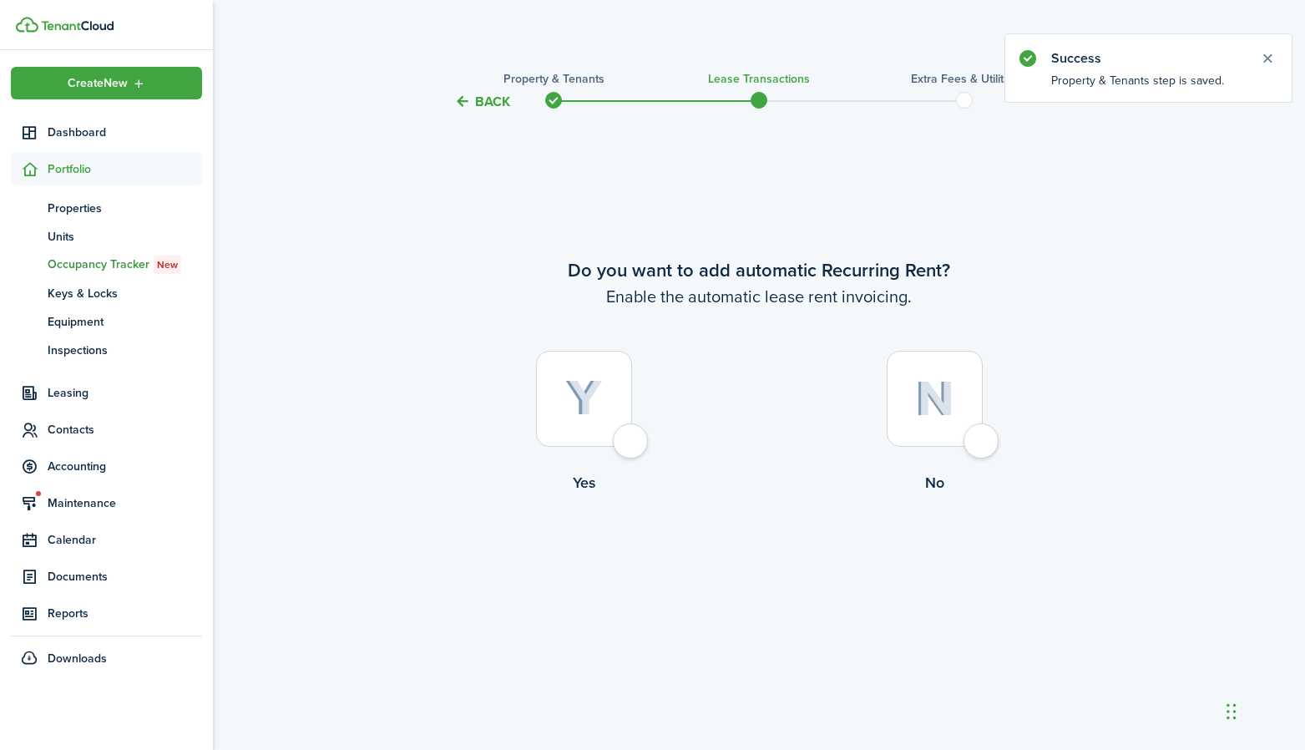
click at [631, 420] on div at bounding box center [584, 399] width 96 height 96
radio input "true"
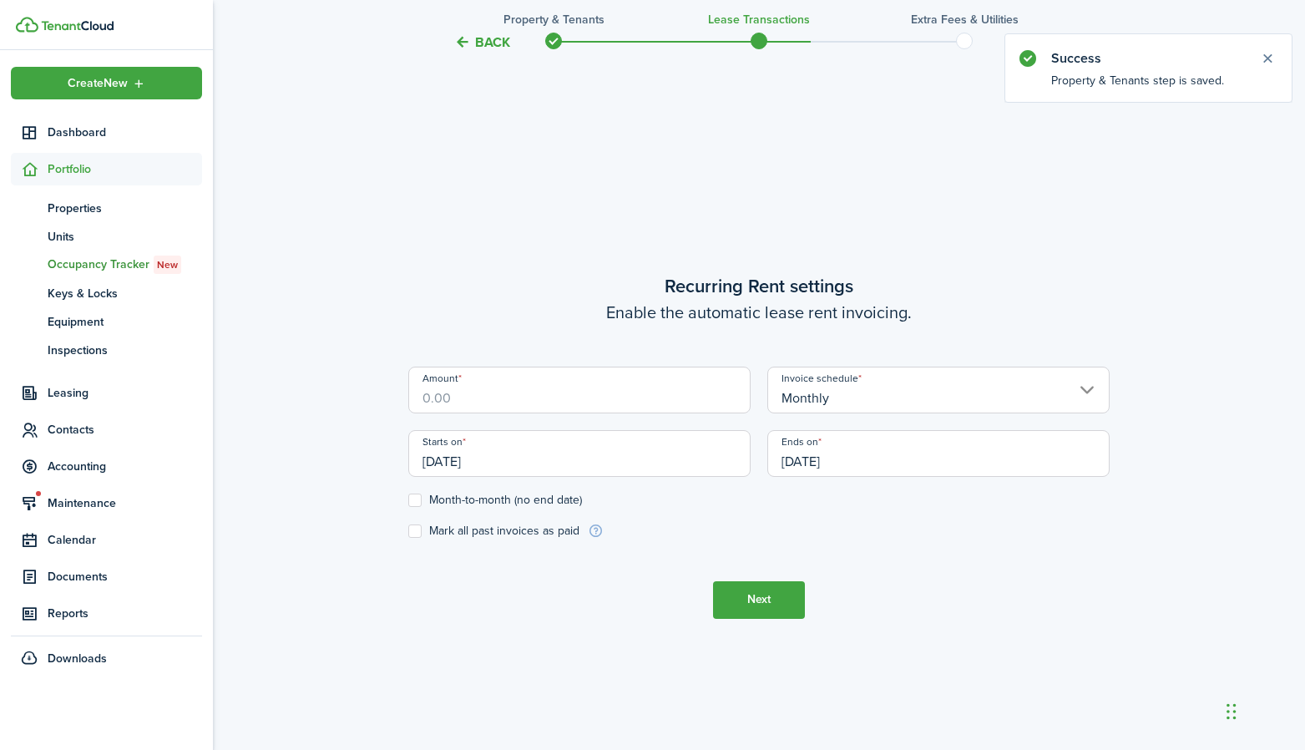
scroll to position [637, 0]
click at [598, 393] on input "Amount" at bounding box center [579, 386] width 342 height 47
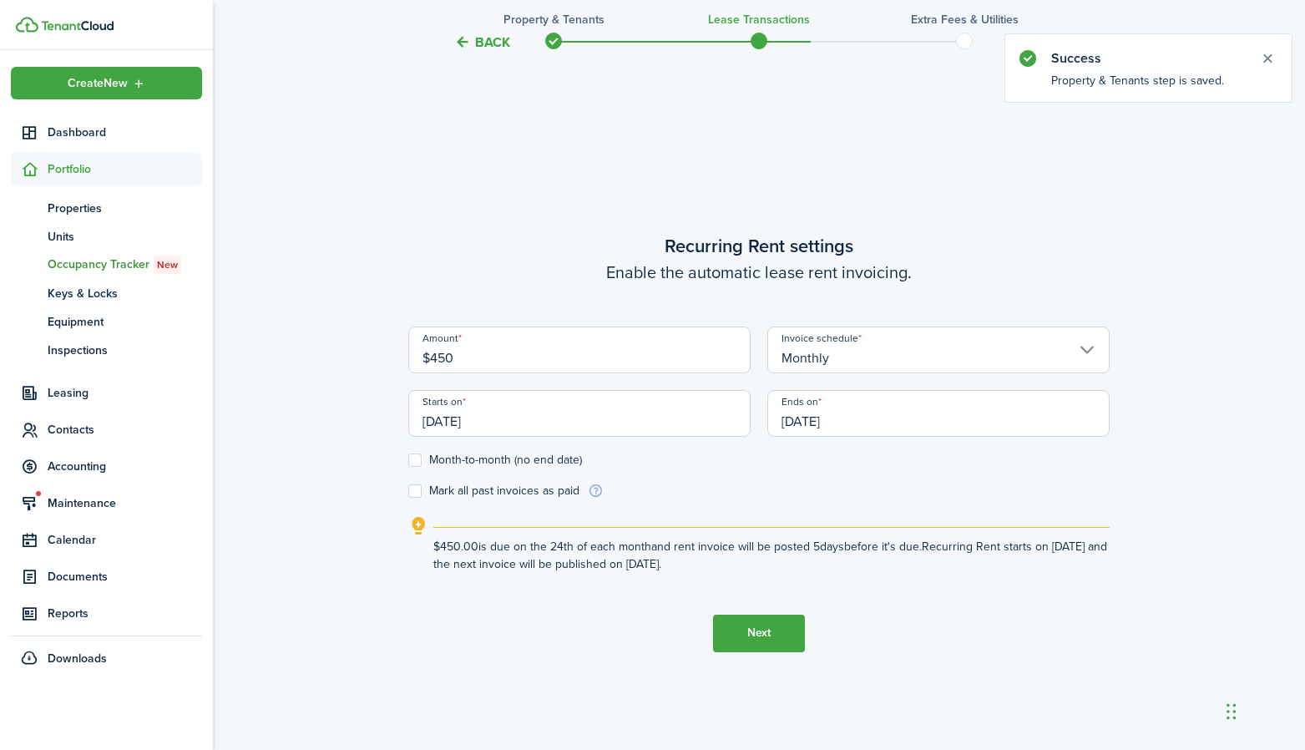
click at [616, 404] on input "[DATE]" at bounding box center [579, 413] width 342 height 47
type input "$450.00"
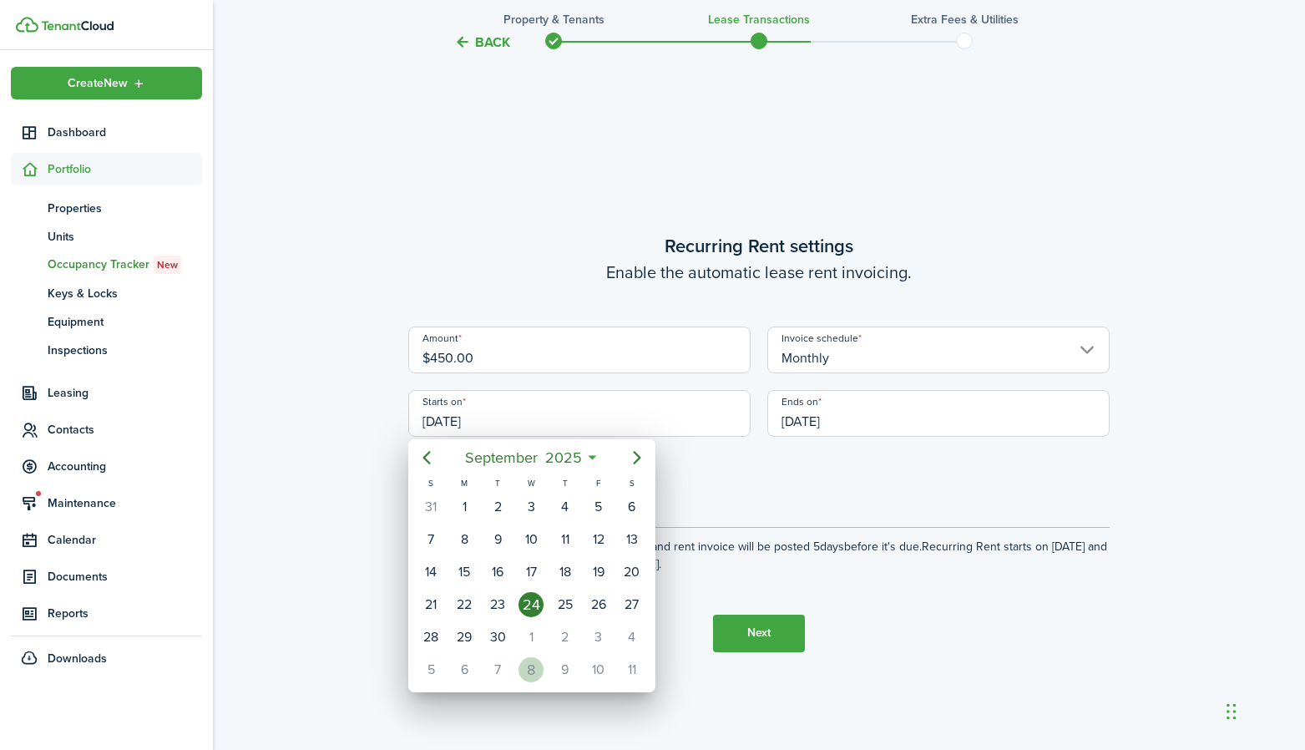
click at [531, 665] on div "8" at bounding box center [531, 669] width 25 height 25
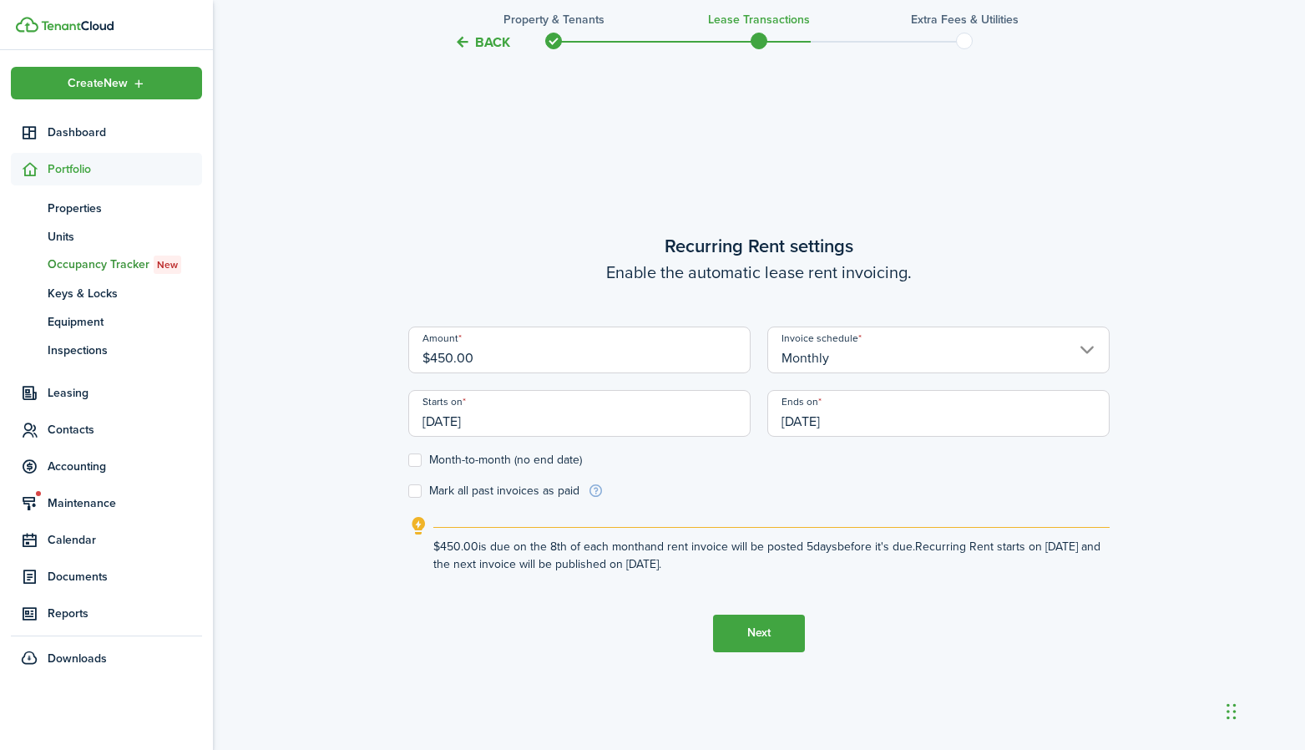
type input "[DATE]"
click at [522, 454] on label "Month-to-month (no end date)" at bounding box center [495, 459] width 174 height 13
click at [408, 459] on input "Month-to-month (no end date)" at bounding box center [407, 459] width 1 height 1
checkbox input "true"
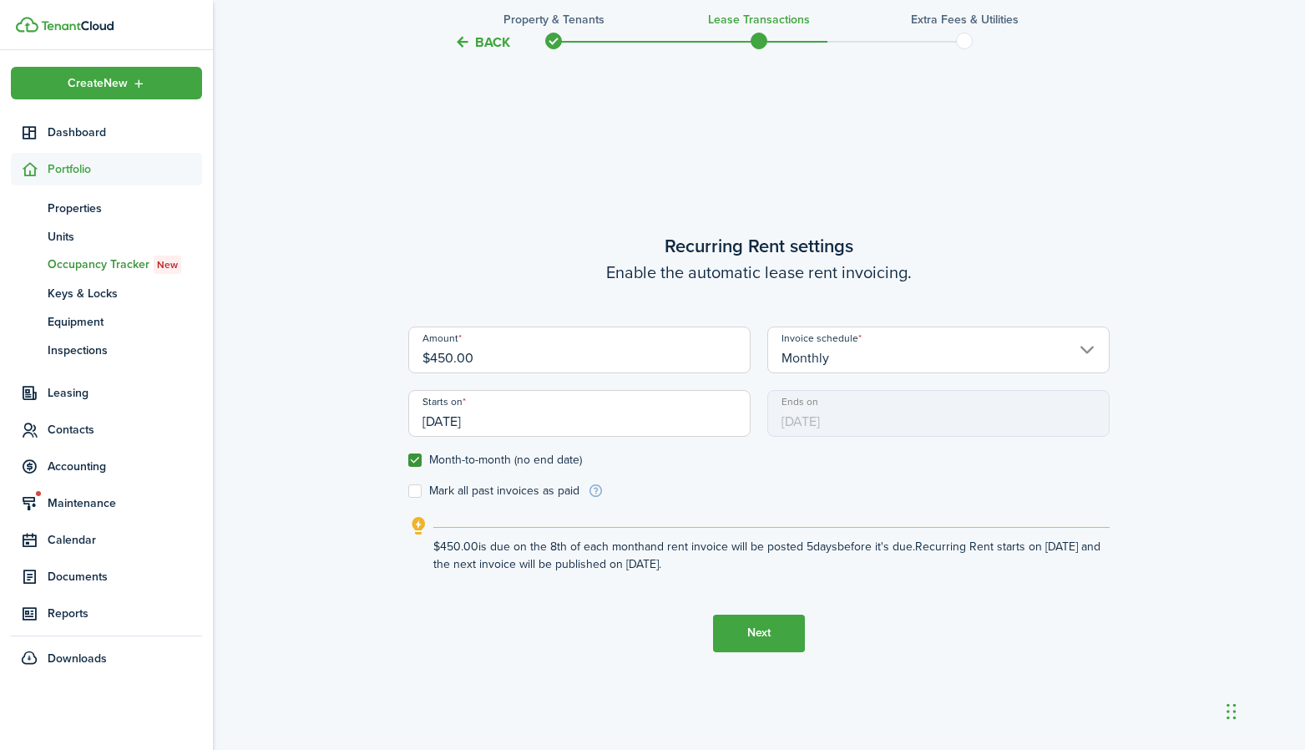
click at [836, 360] on input "Monthly" at bounding box center [938, 349] width 342 height 47
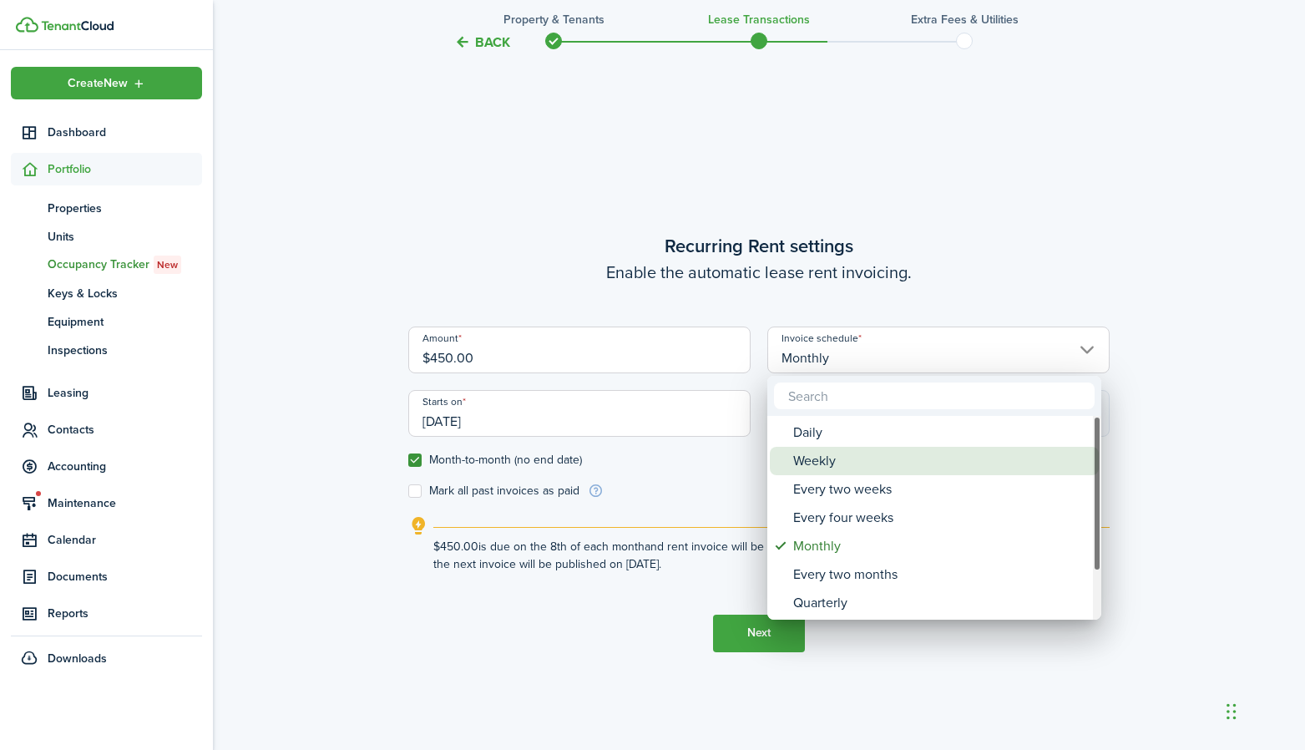
click at [806, 467] on div "Weekly" at bounding box center [941, 461] width 296 height 28
type input "Weekly"
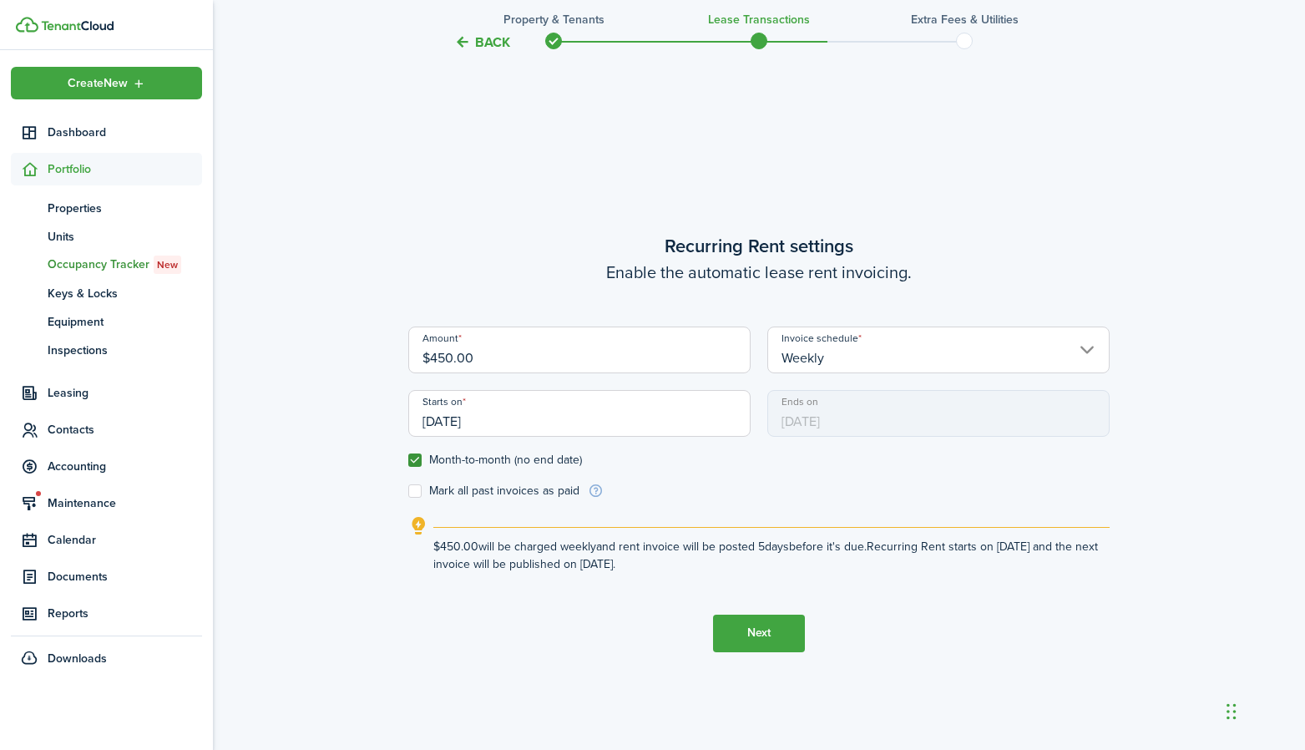
click at [724, 483] on form "Amount $450.00 Invoice schedule Weekly Starts on [DATE] Ends on [DATE] Month-to…" at bounding box center [758, 412] width 701 height 173
click at [727, 636] on button "Next" at bounding box center [759, 634] width 92 height 38
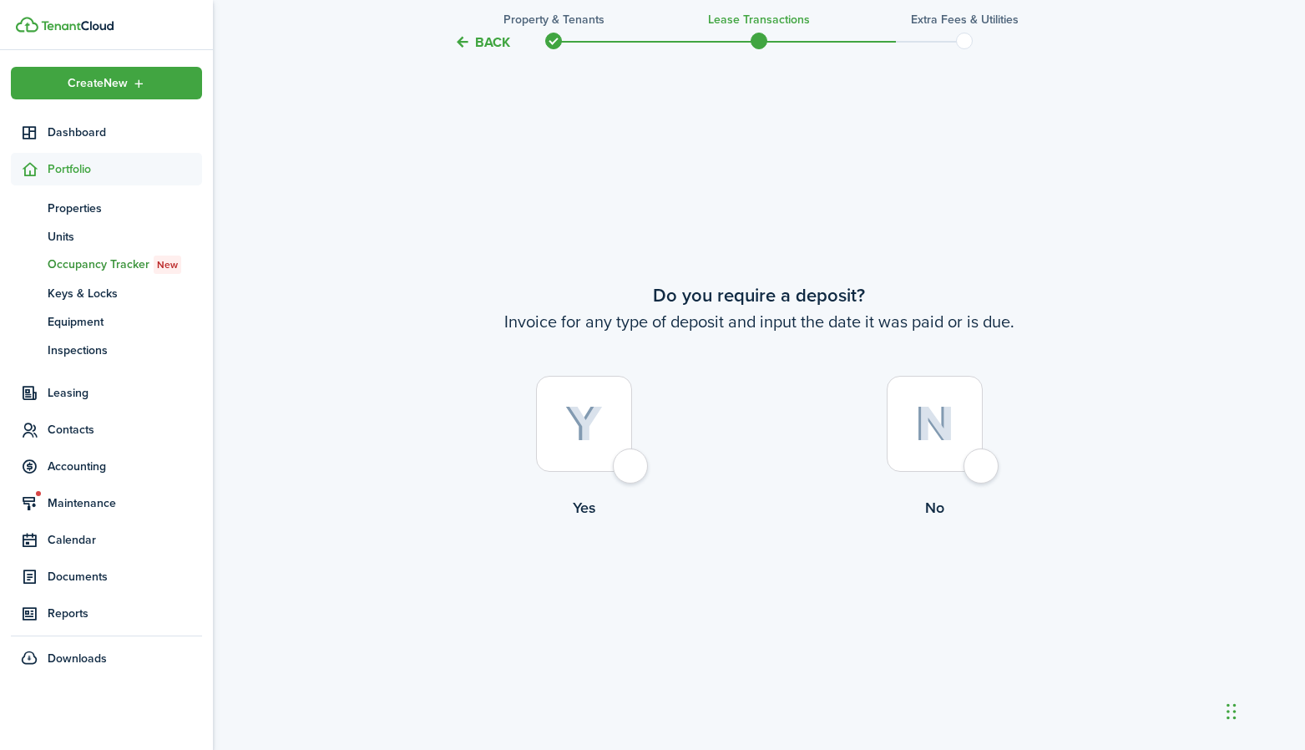
scroll to position [1387, 0]
click at [983, 466] on div at bounding box center [935, 421] width 96 height 96
radio input "true"
click at [748, 585] on button "Continue" at bounding box center [759, 586] width 92 height 38
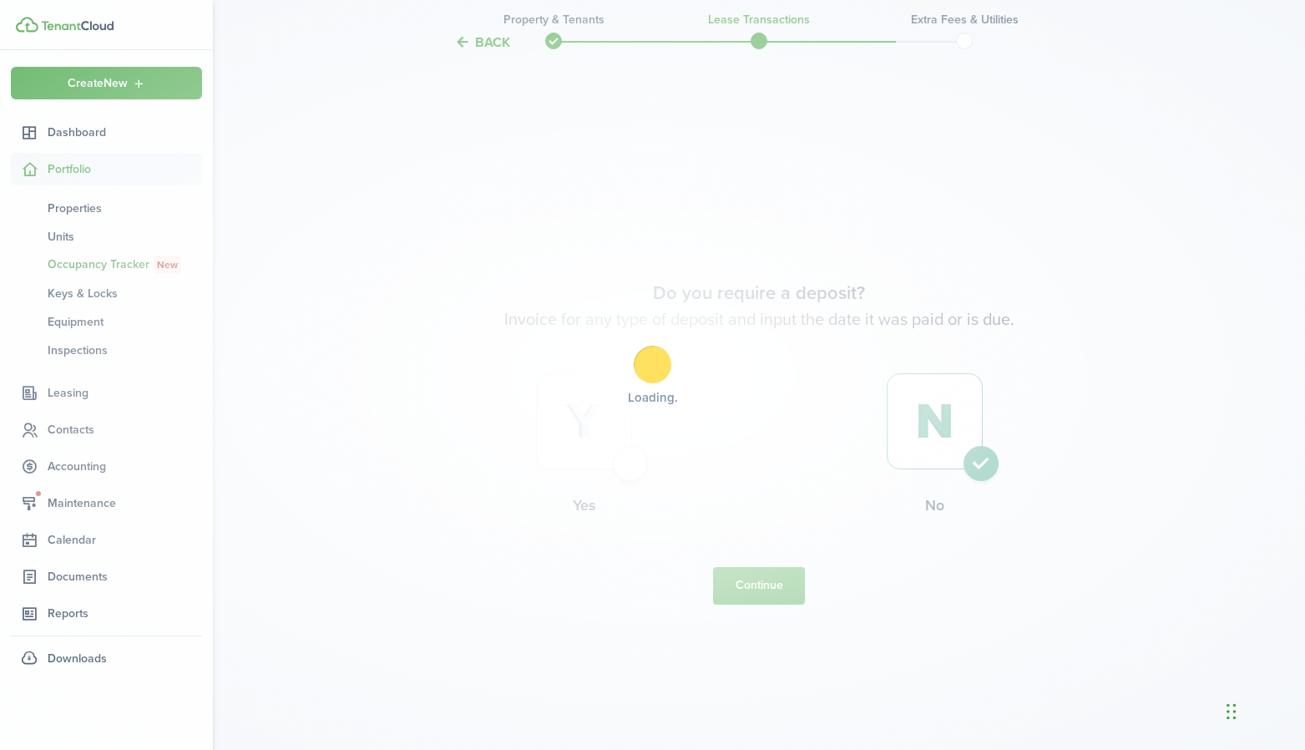
scroll to position [0, 0]
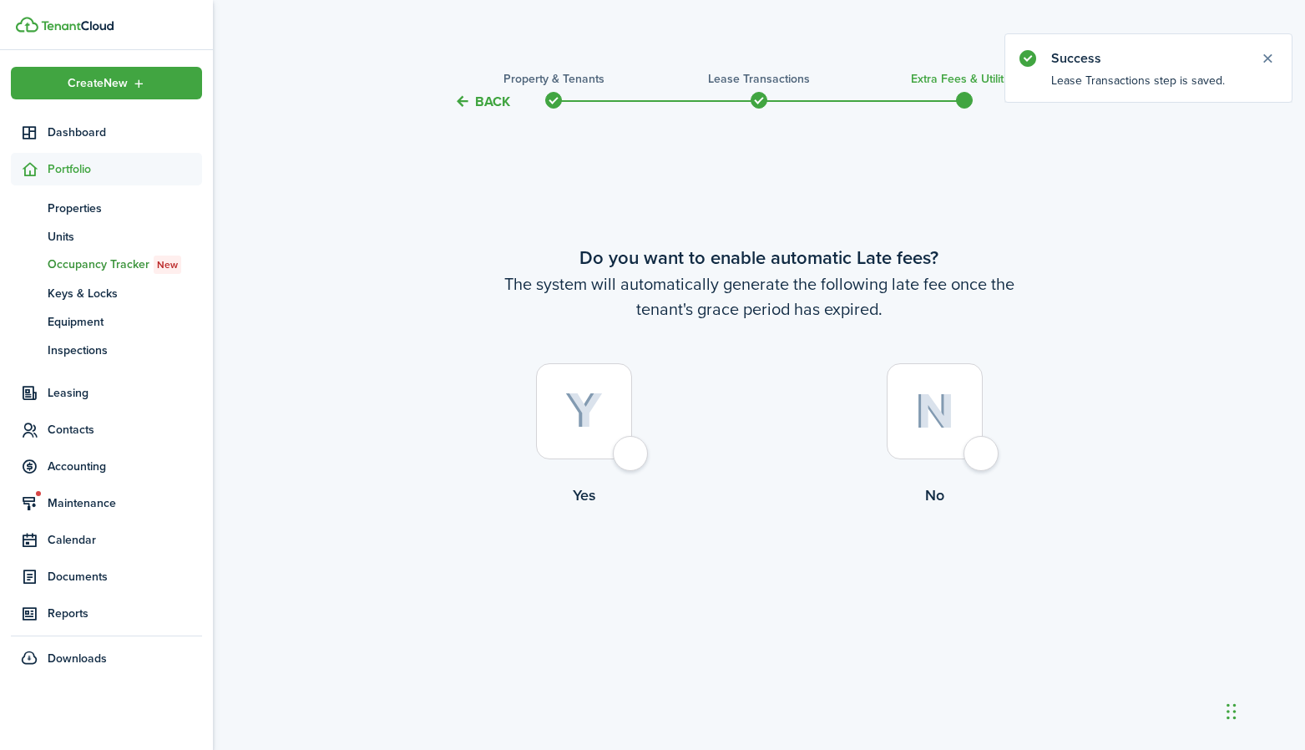
click at [961, 452] on div at bounding box center [935, 411] width 96 height 96
radio input "true"
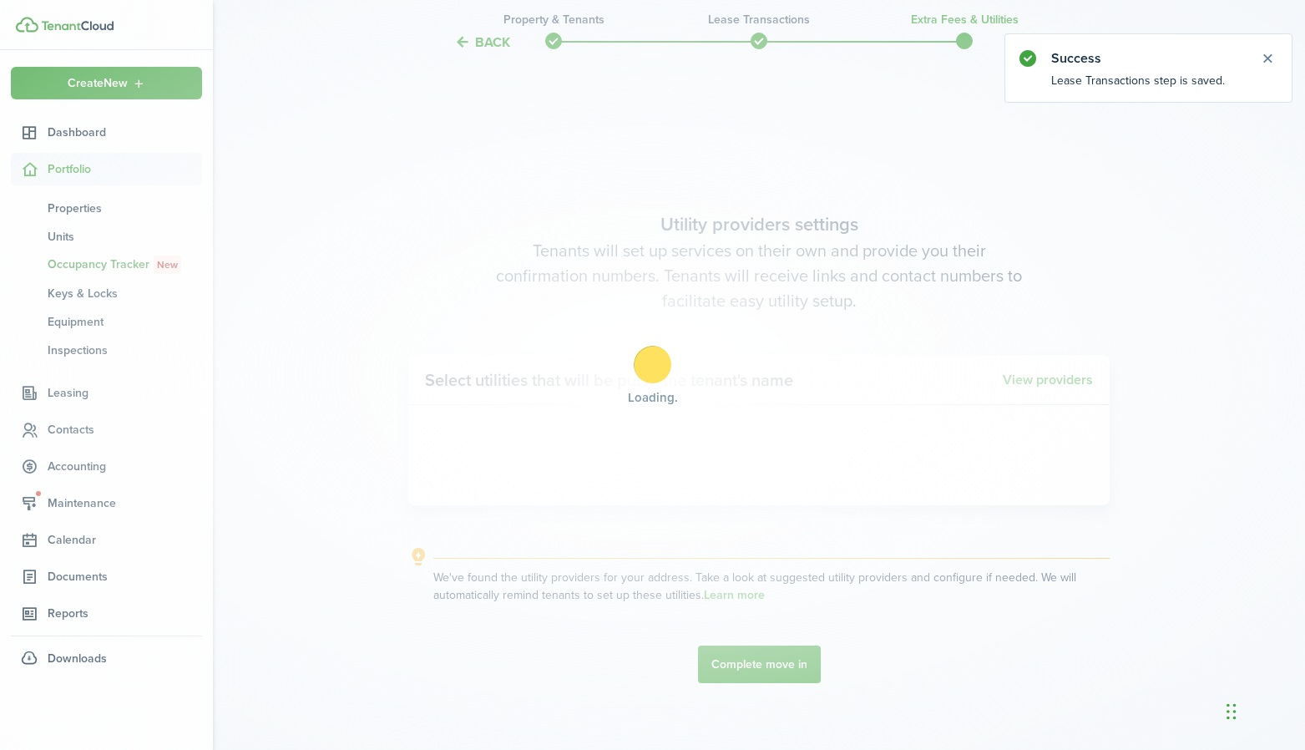
scroll to position [637, 0]
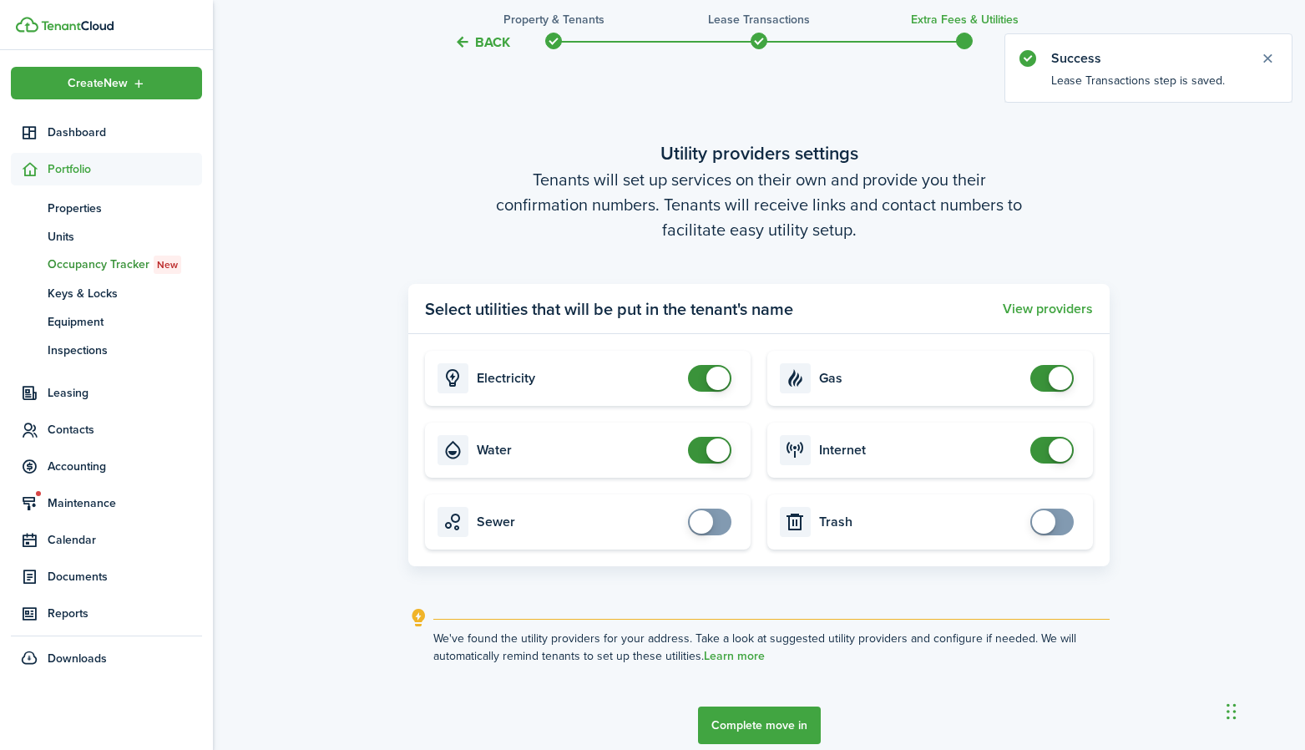
click at [712, 393] on card "Electricity" at bounding box center [588, 378] width 326 height 55
checkbox input "false"
click at [707, 374] on span at bounding box center [717, 378] width 23 height 23
checkbox input "false"
click at [714, 437] on span at bounding box center [709, 450] width 17 height 27
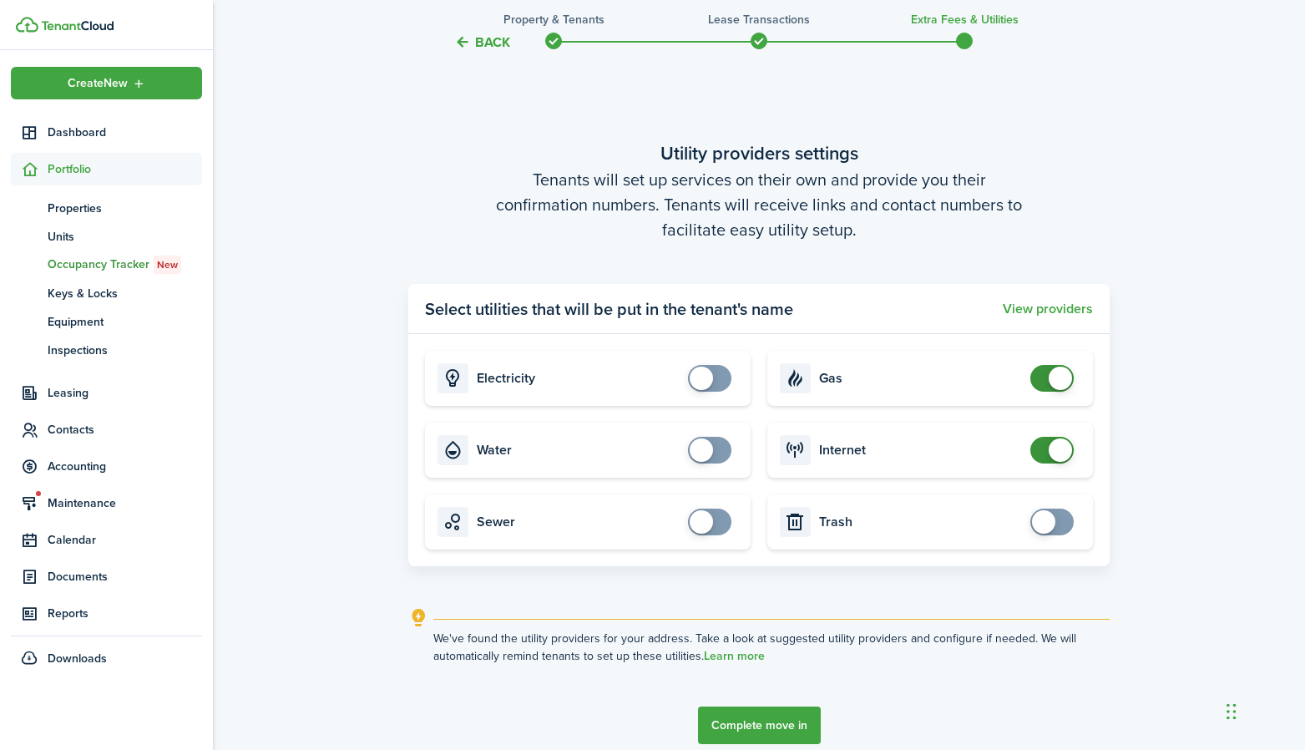
click at [1055, 392] on card "Gas" at bounding box center [930, 378] width 326 height 55
checkbox input "false"
click at [1055, 383] on span at bounding box center [1060, 378] width 23 height 23
checkbox input "false"
click at [1054, 457] on span at bounding box center [1060, 449] width 23 height 23
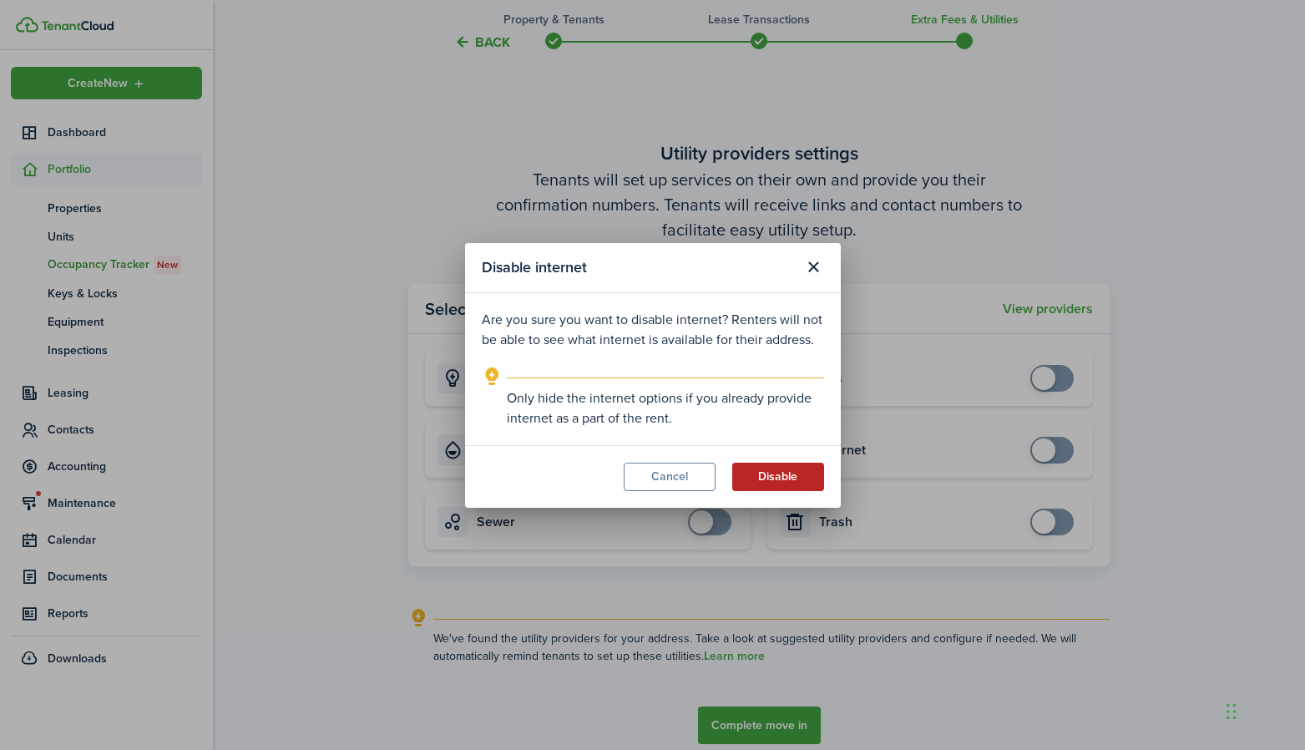
click at [781, 465] on button "Disable" at bounding box center [778, 477] width 92 height 28
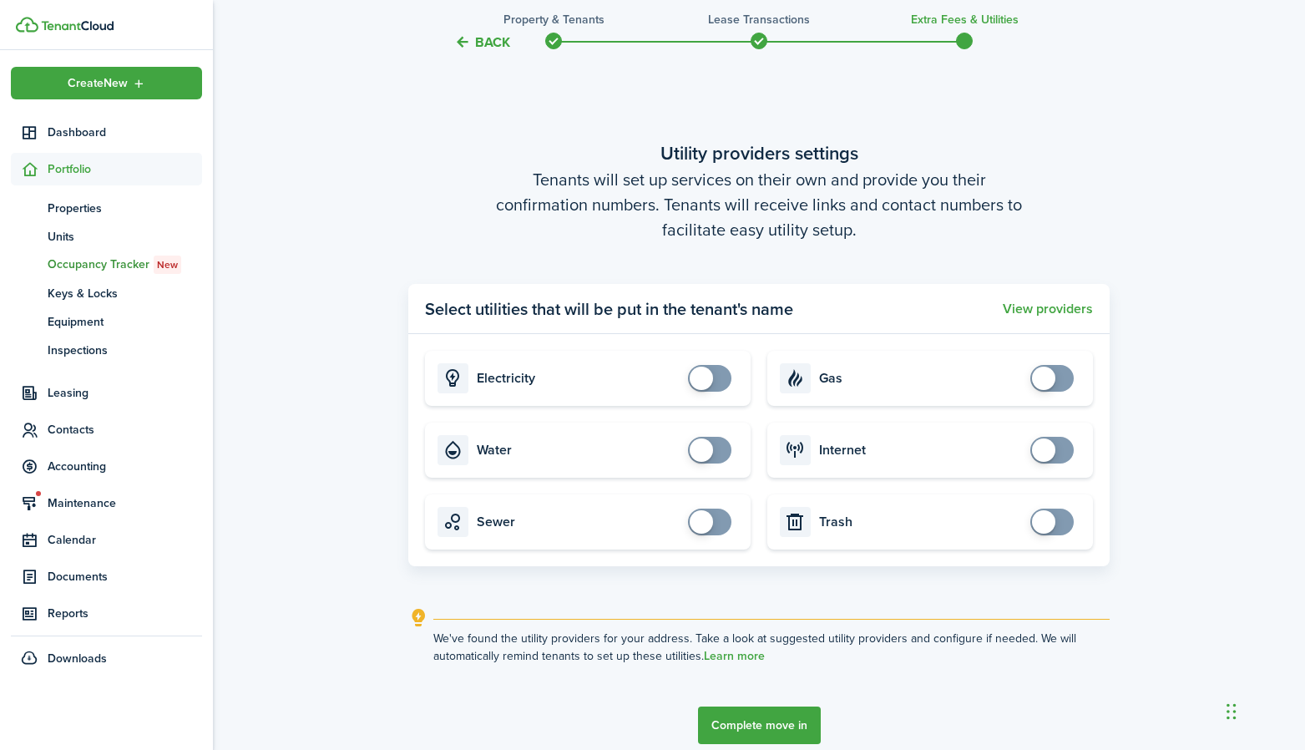
click at [757, 724] on button "Complete move in" at bounding box center [759, 725] width 123 height 38
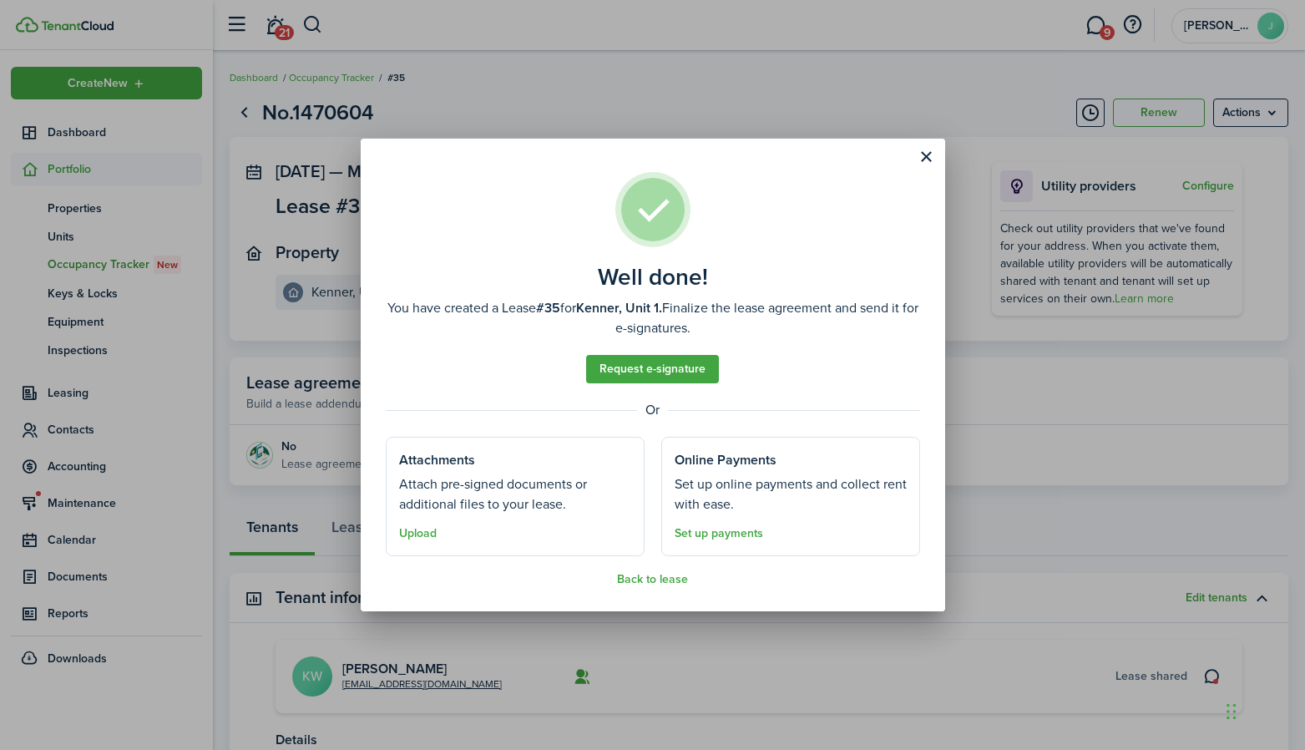
click at [652, 572] on assembled-view "Well done! You have created a Lease #35 for Kenner, Unit 1. Finalize the lease …" at bounding box center [653, 379] width 534 height 414
click at [665, 583] on button "Back to lease" at bounding box center [652, 579] width 71 height 13
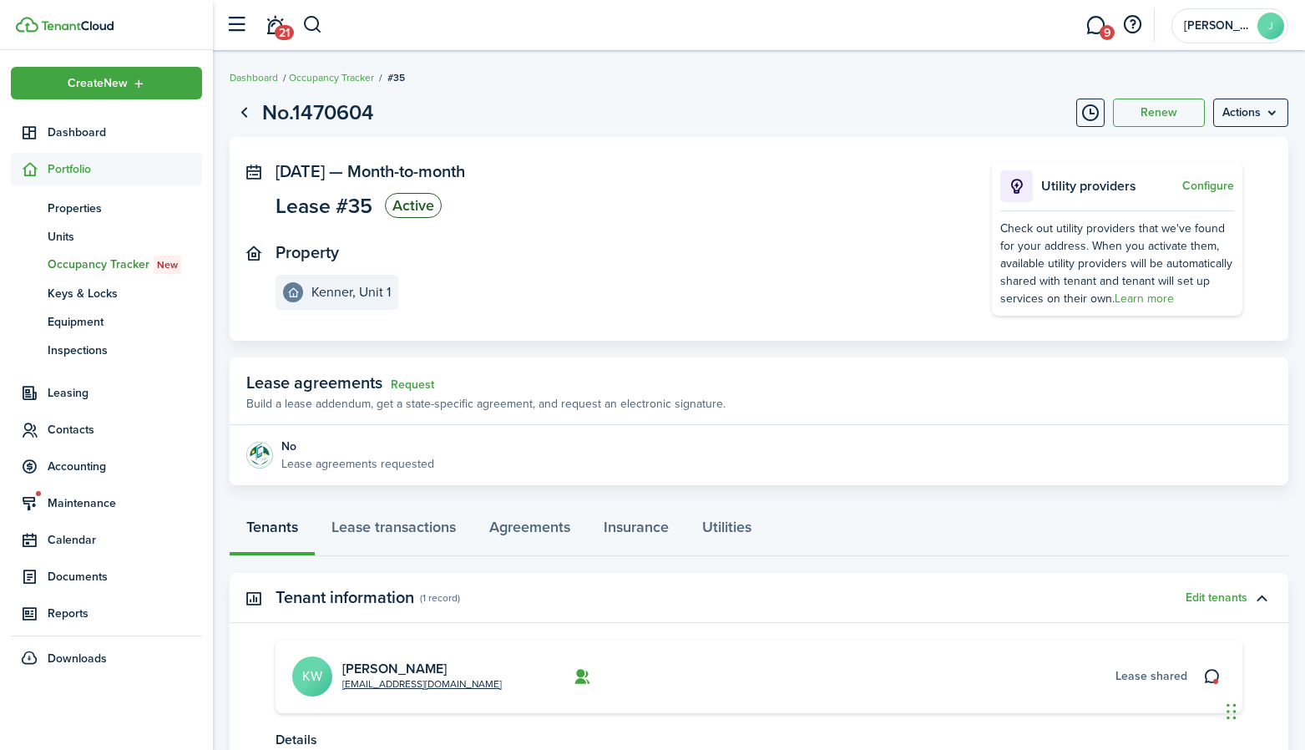
click at [635, 473] on panel-main-body "No Lease agreements requested" at bounding box center [759, 455] width 1059 height 60
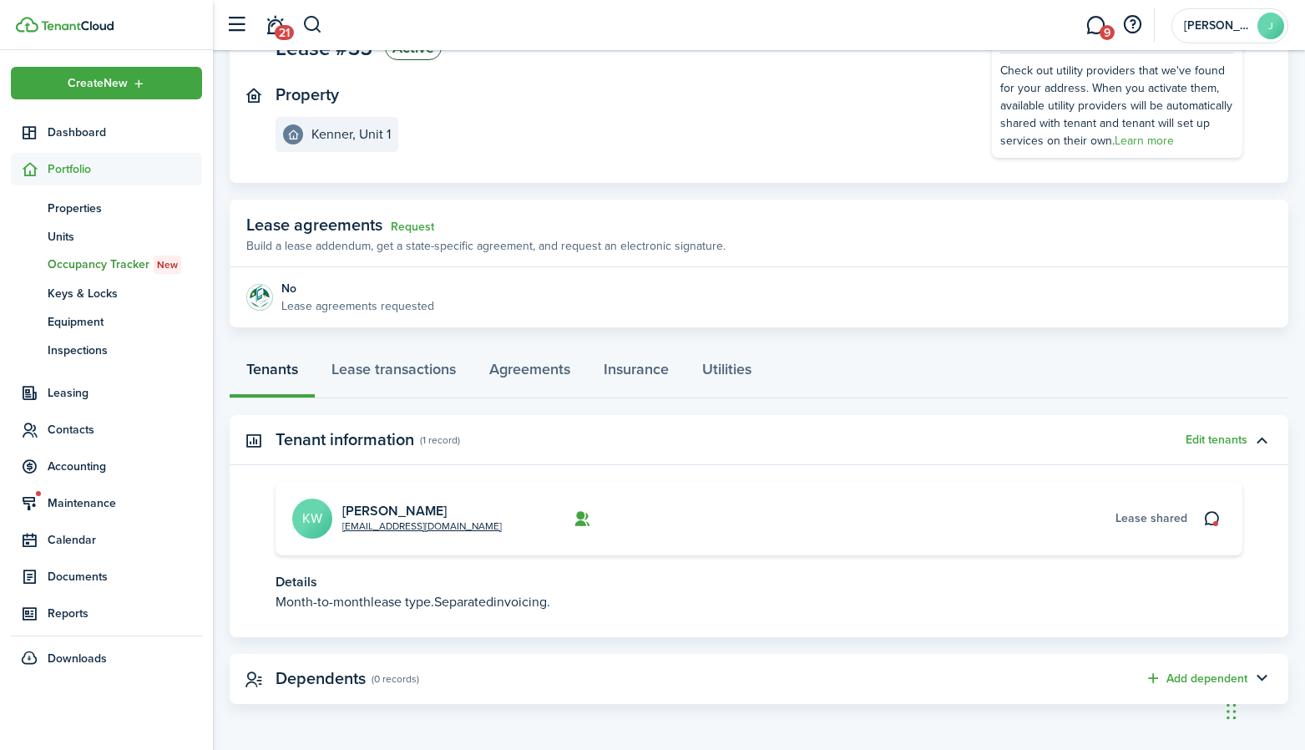
scroll to position [157, 0]
click at [1085, 21] on link "9" at bounding box center [1096, 25] width 32 height 43
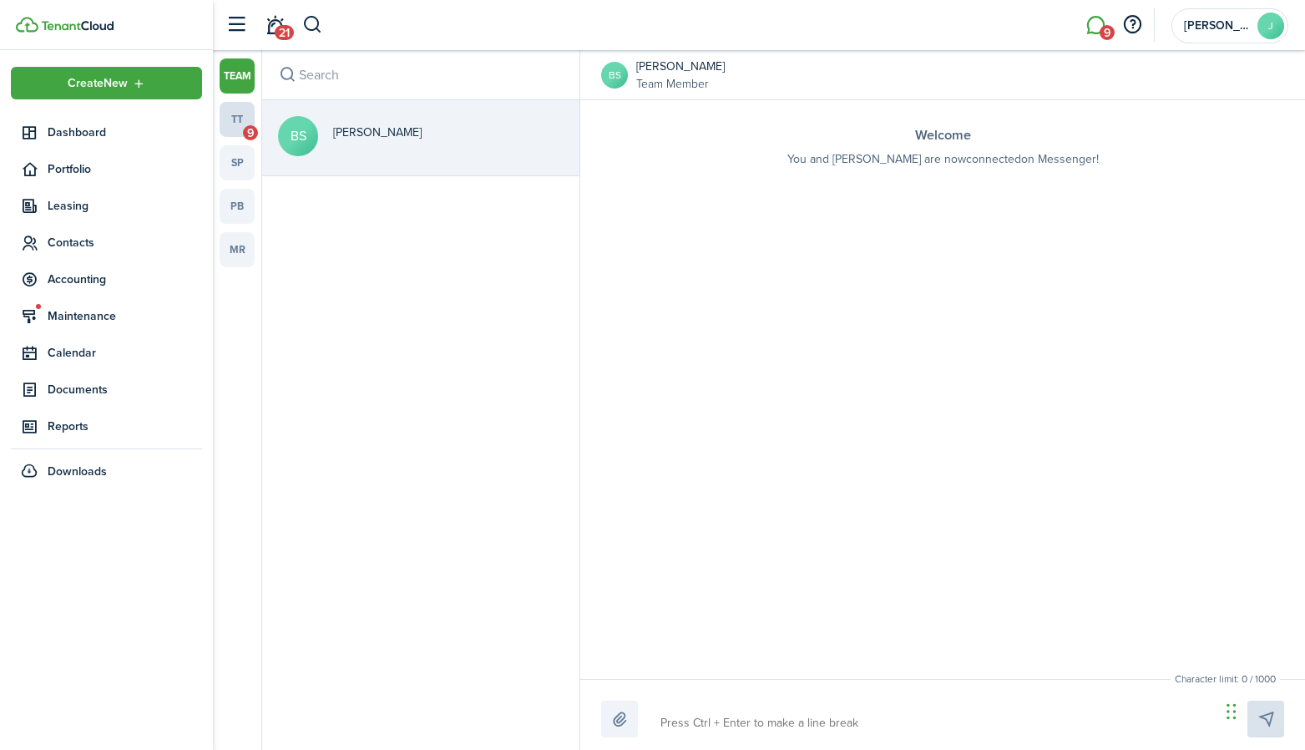
click at [238, 117] on link "tt 9" at bounding box center [237, 119] width 35 height 35
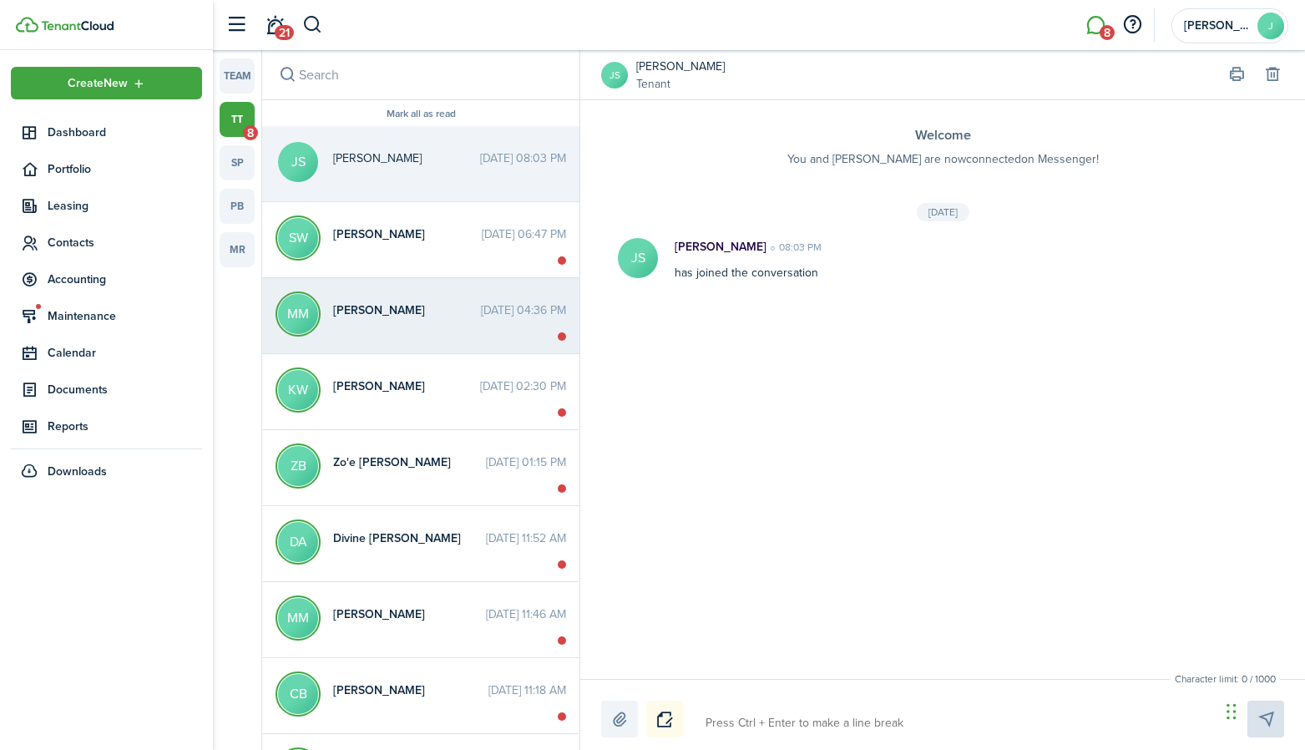
click at [418, 311] on span "[PERSON_NAME]" at bounding box center [407, 310] width 148 height 18
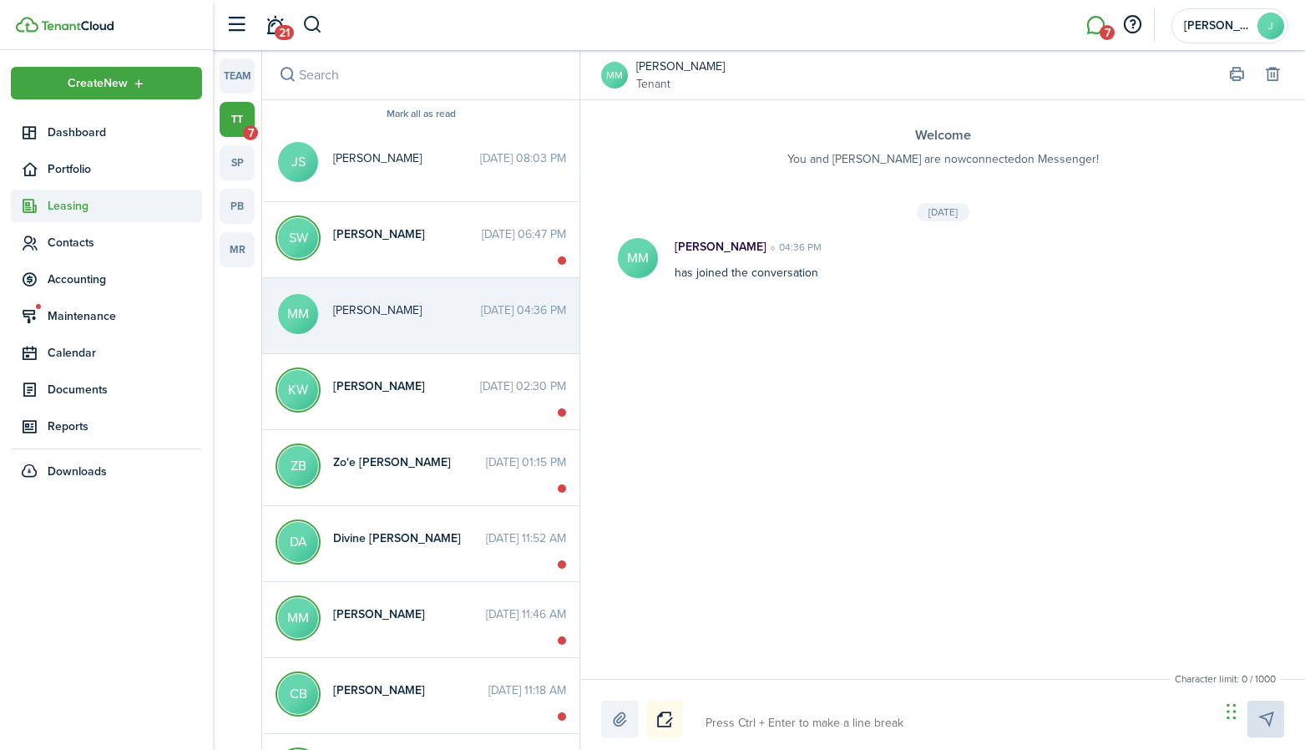
click at [62, 200] on span "Leasing" at bounding box center [125, 206] width 154 height 18
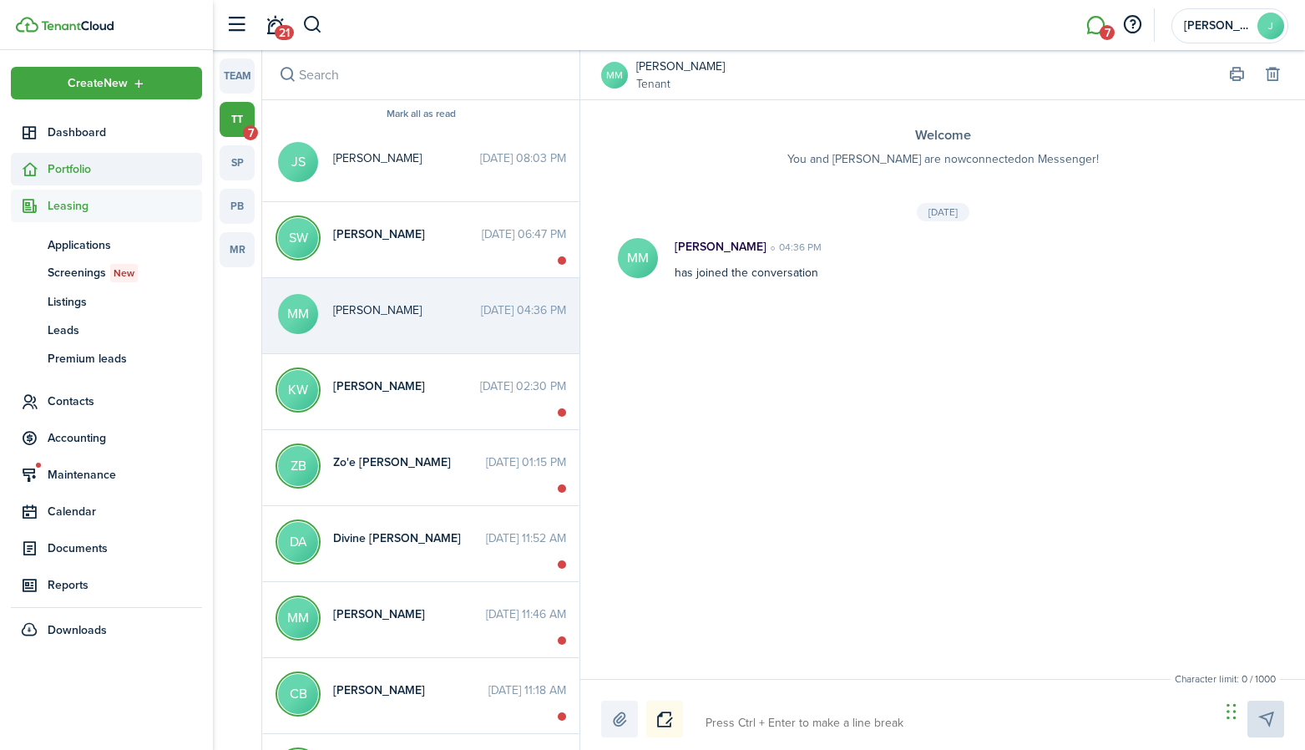
click at [73, 162] on span "Portfolio" at bounding box center [125, 169] width 154 height 18
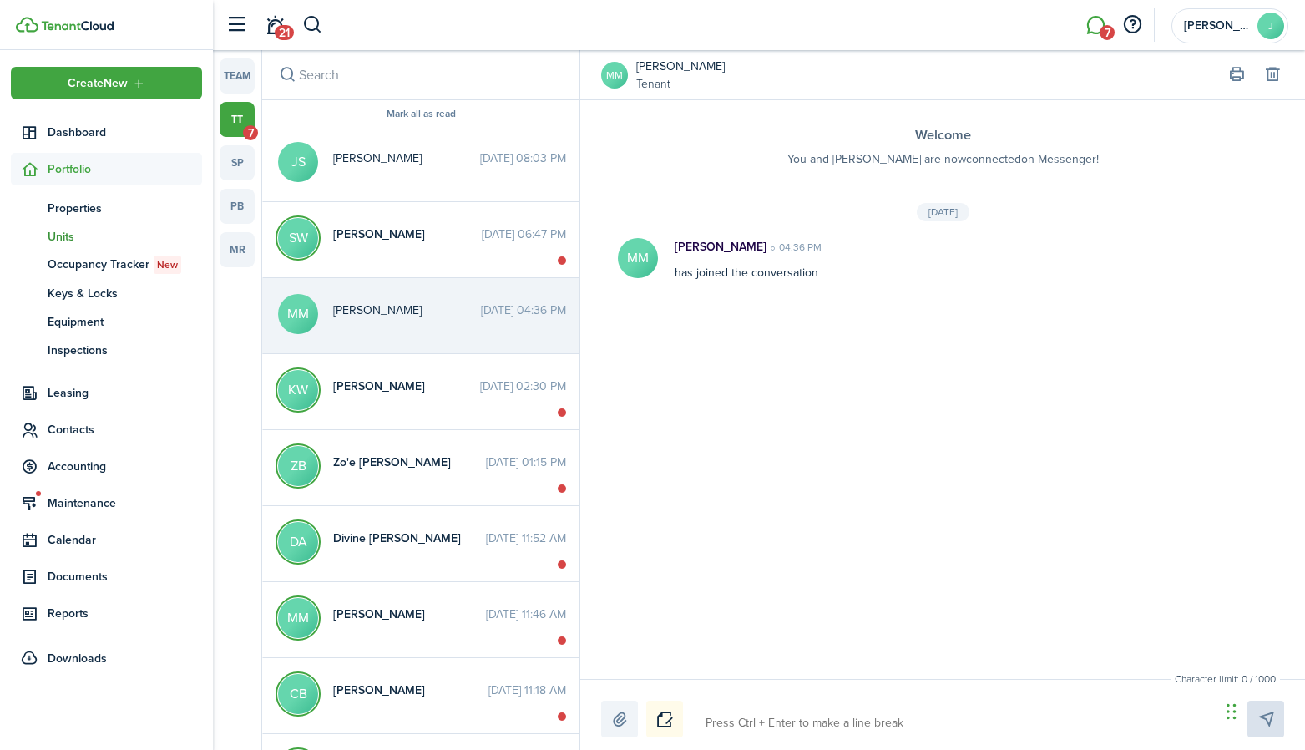
click at [70, 237] on span "Units" at bounding box center [125, 237] width 154 height 18
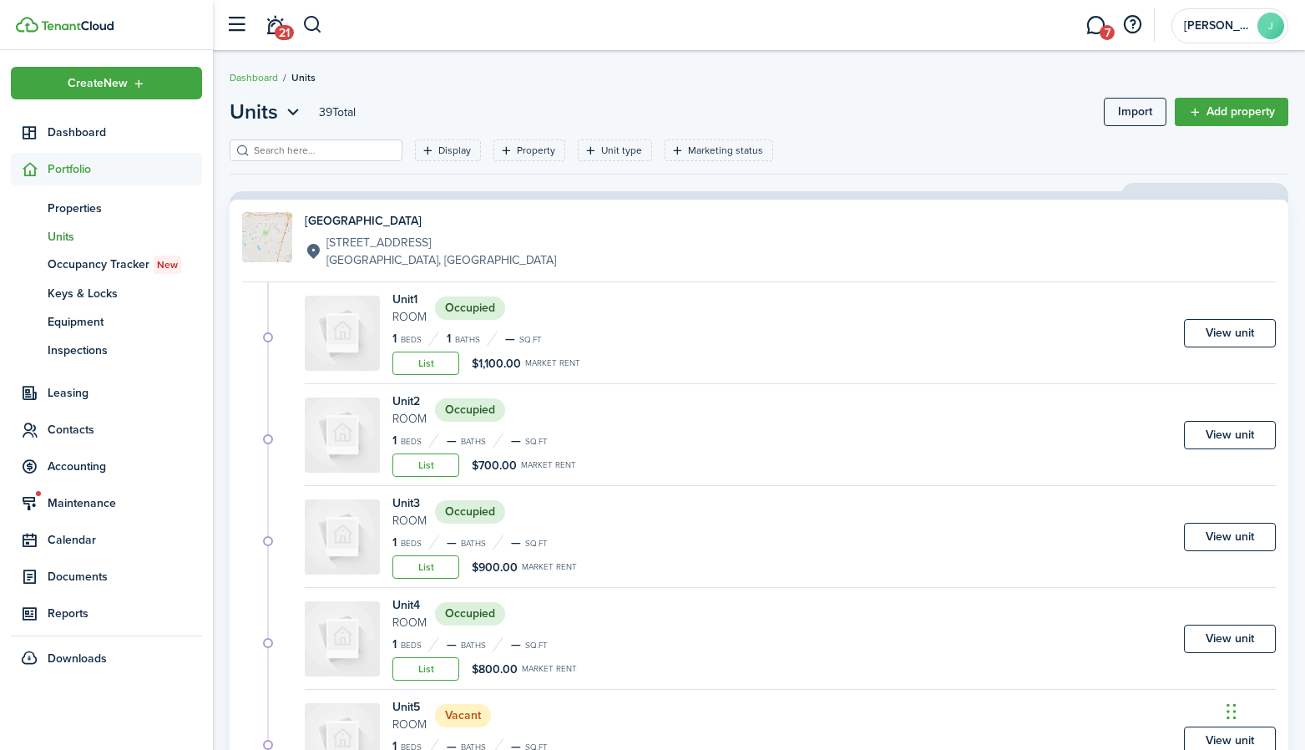
click at [230, 324] on div "[GEOGRAPHIC_DATA] [STREET_ADDRESS] Unit 1 Room Occupied 1 Beds 1 Baths — sq.ft …" at bounding box center [759, 599] width 1059 height 799
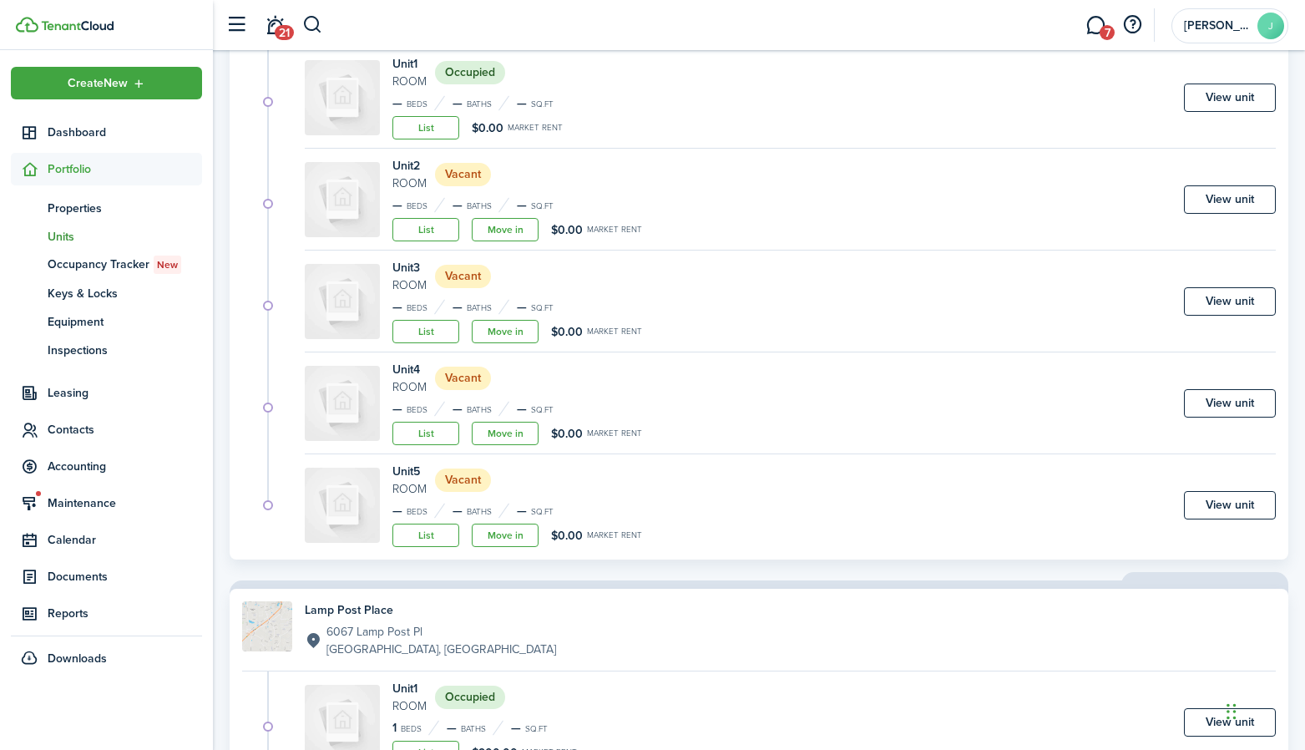
scroll to position [1791, 0]
click at [498, 235] on link "Move in" at bounding box center [505, 228] width 67 height 23
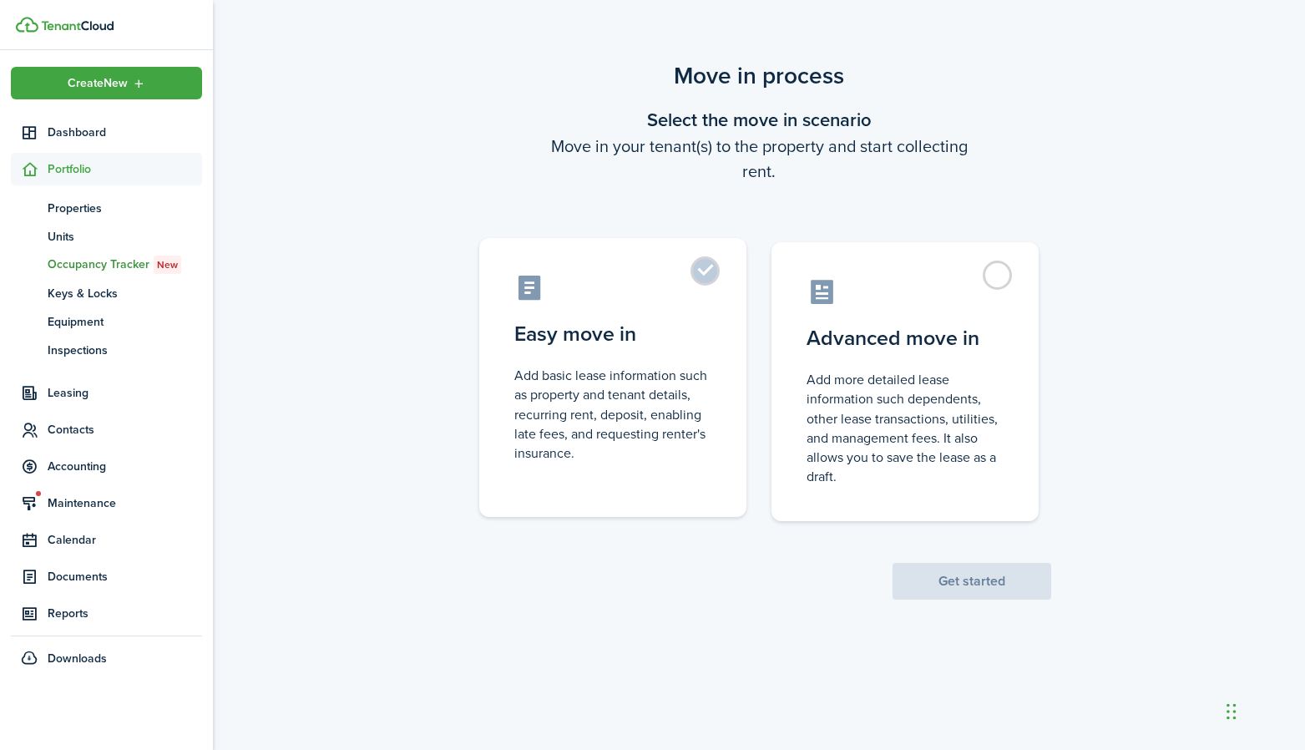
click at [571, 316] on label "Easy move in Add basic lease information such as property and tenant details, r…" at bounding box center [612, 377] width 267 height 279
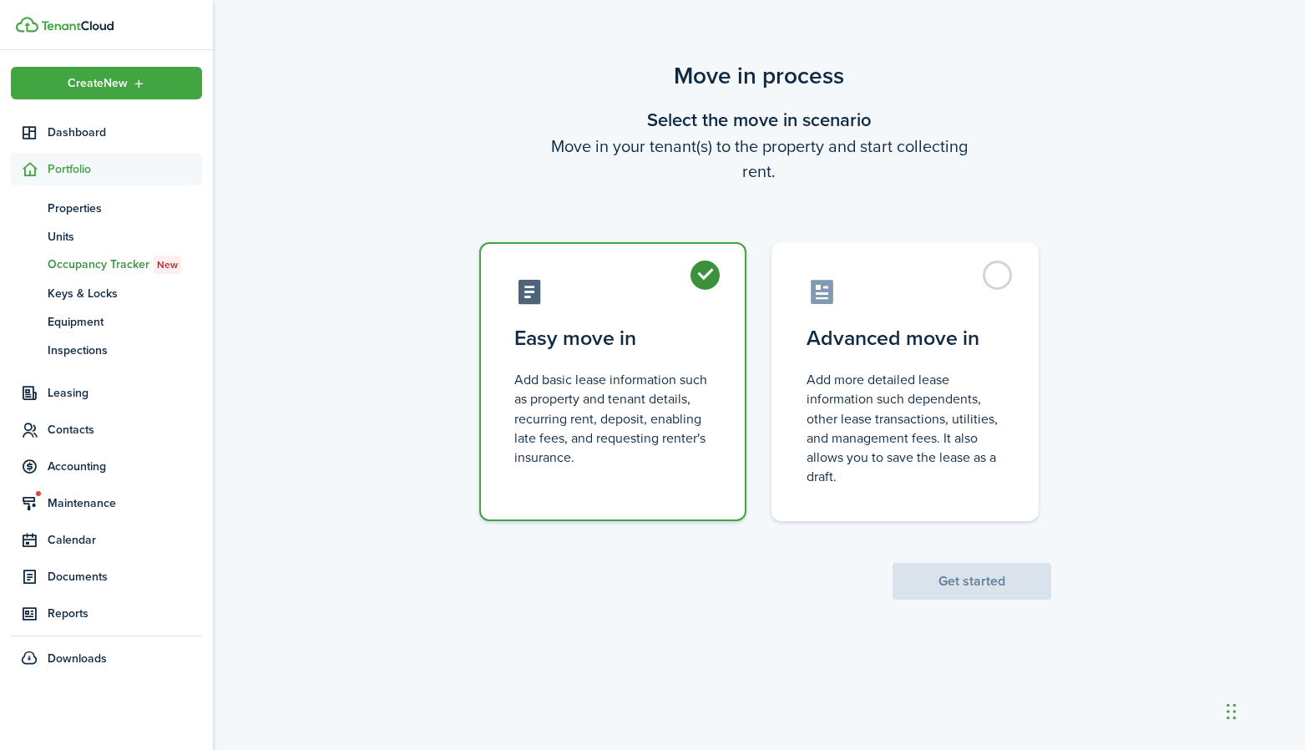
radio input "true"
click at [932, 579] on button "Get started" at bounding box center [972, 581] width 159 height 37
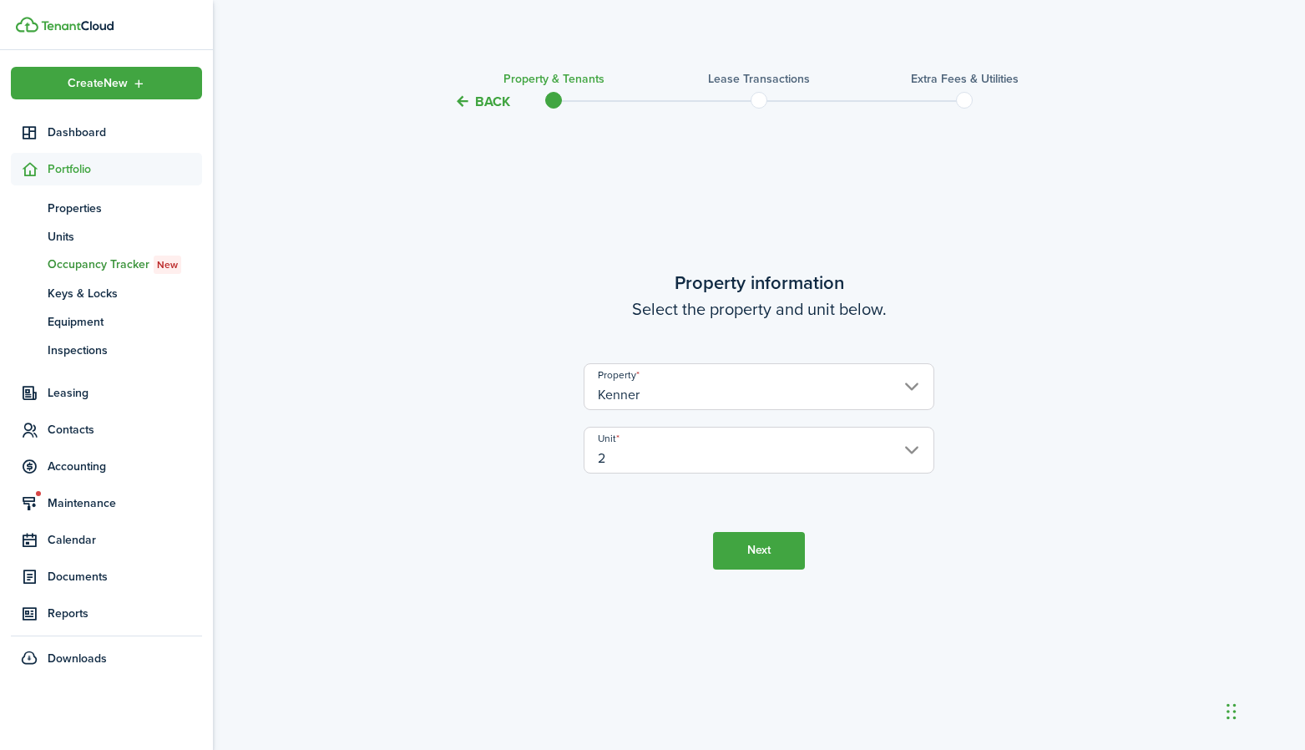
click at [761, 554] on button "Next" at bounding box center [759, 551] width 92 height 38
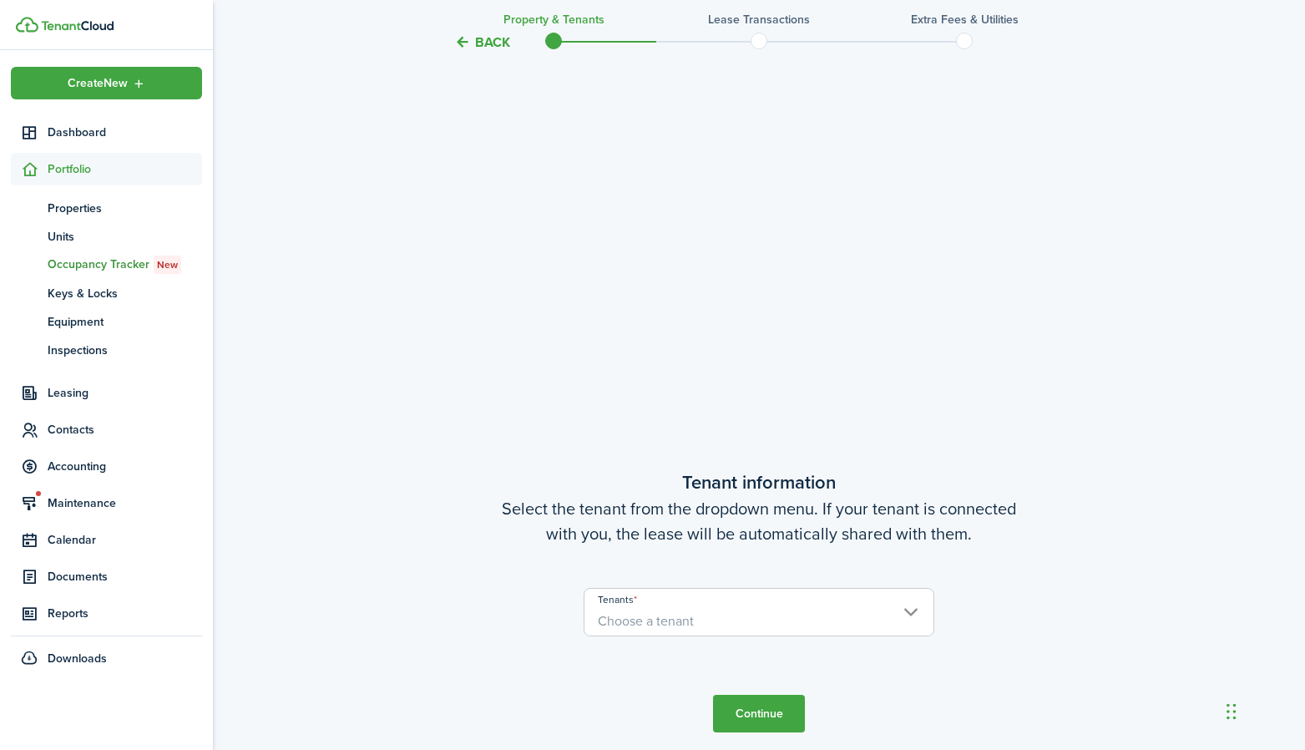
click at [761, 554] on tc-wizard-step "Tenant information Select the tenant from the dropdown menu. If your tenant is …" at bounding box center [758, 600] width 701 height 750
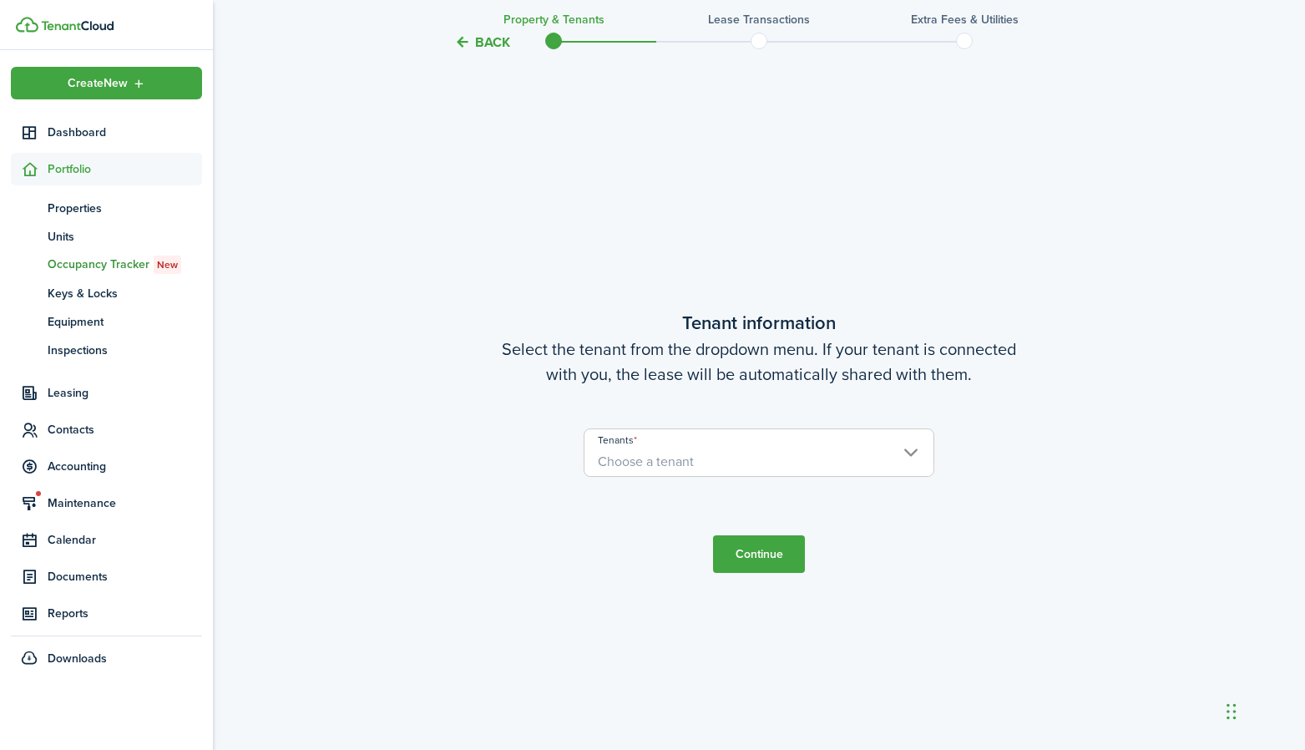
scroll to position [637, 0]
click at [749, 470] on span "Choose a tenant" at bounding box center [758, 462] width 349 height 28
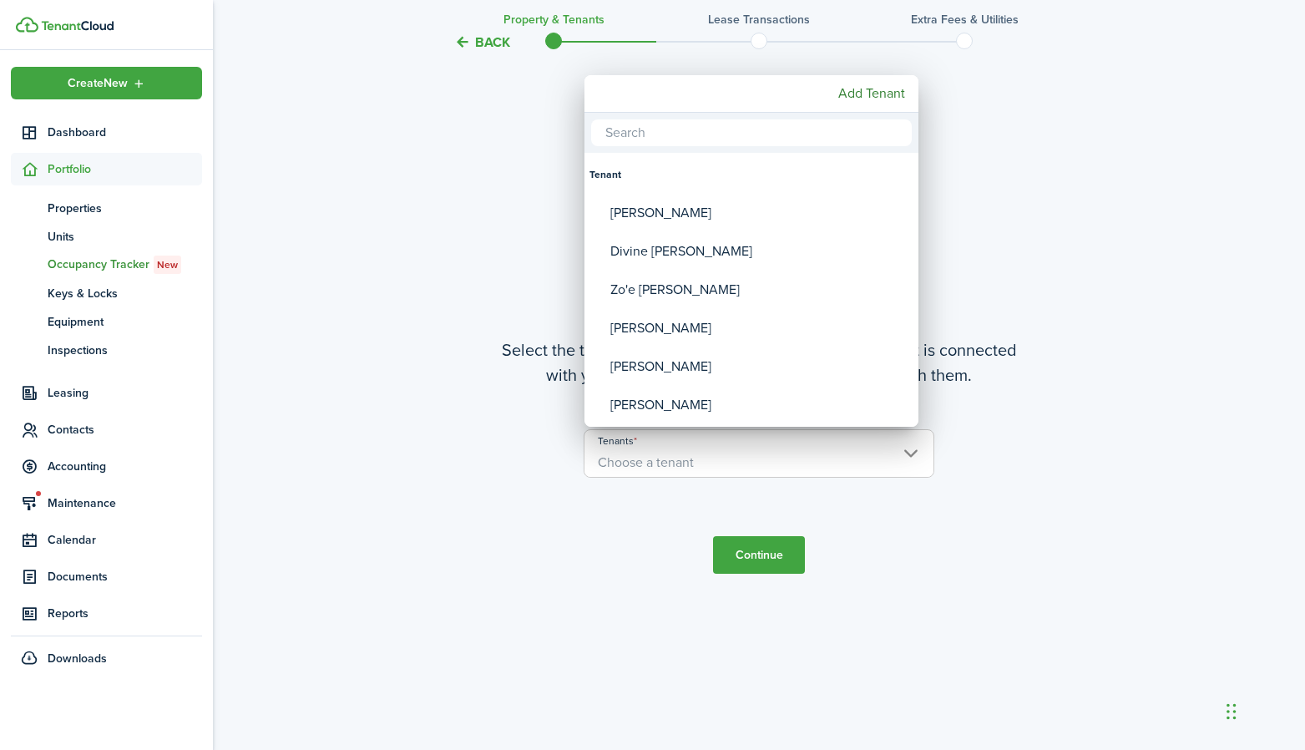
click at [647, 503] on div at bounding box center [652, 374] width 1572 height 1017
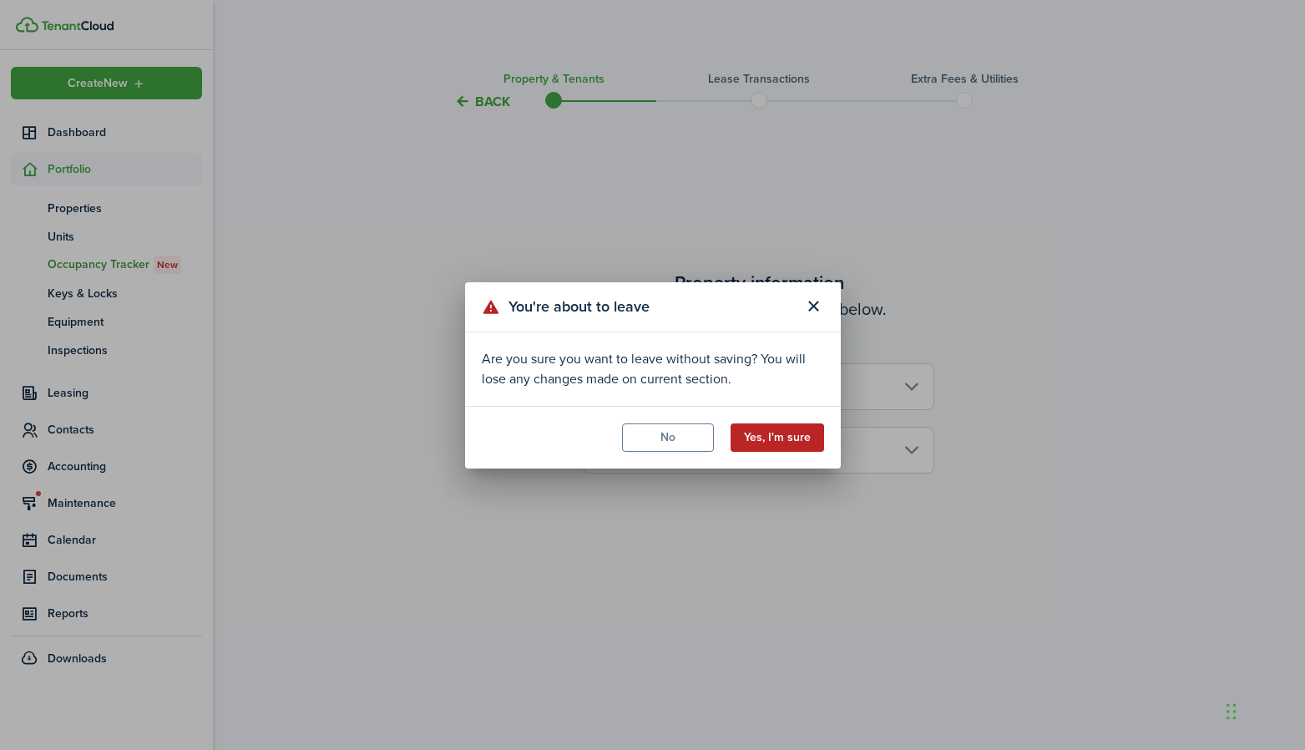
click at [781, 432] on button "Yes, I'm sure" at bounding box center [778, 437] width 94 height 28
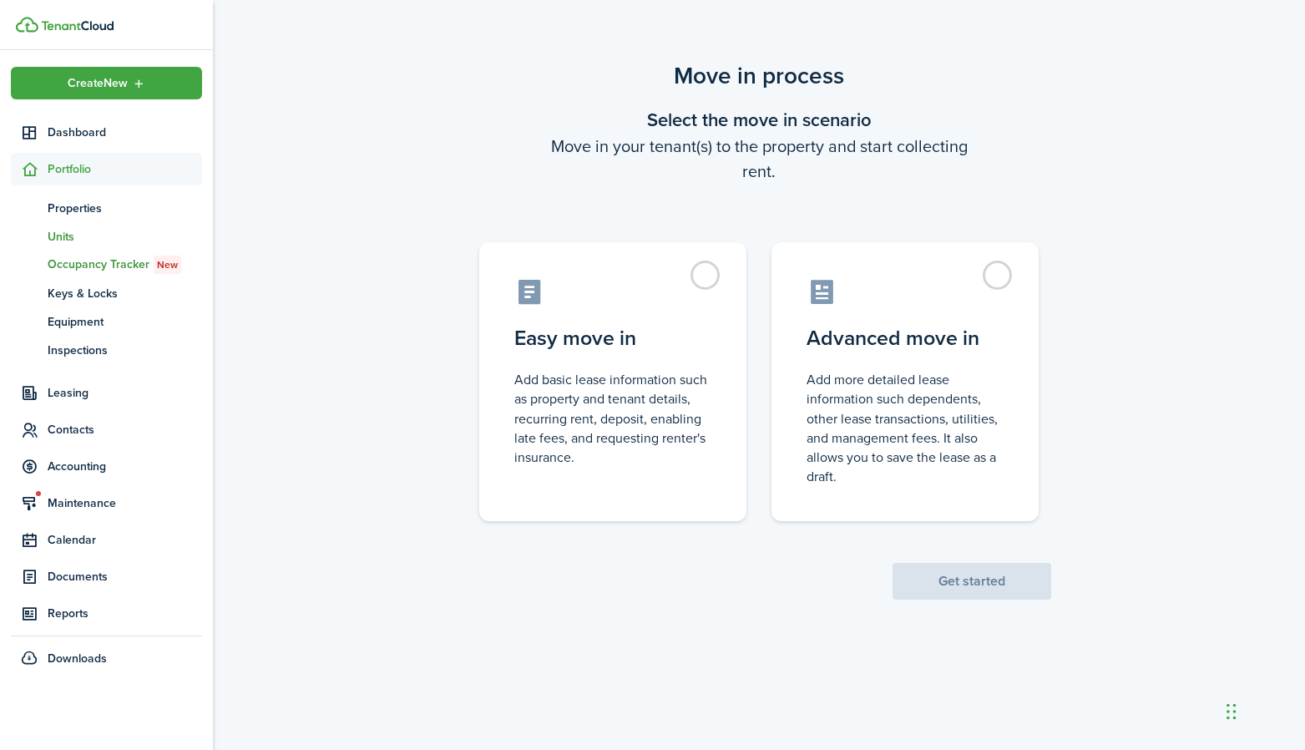
click at [70, 230] on span "Units" at bounding box center [125, 237] width 154 height 18
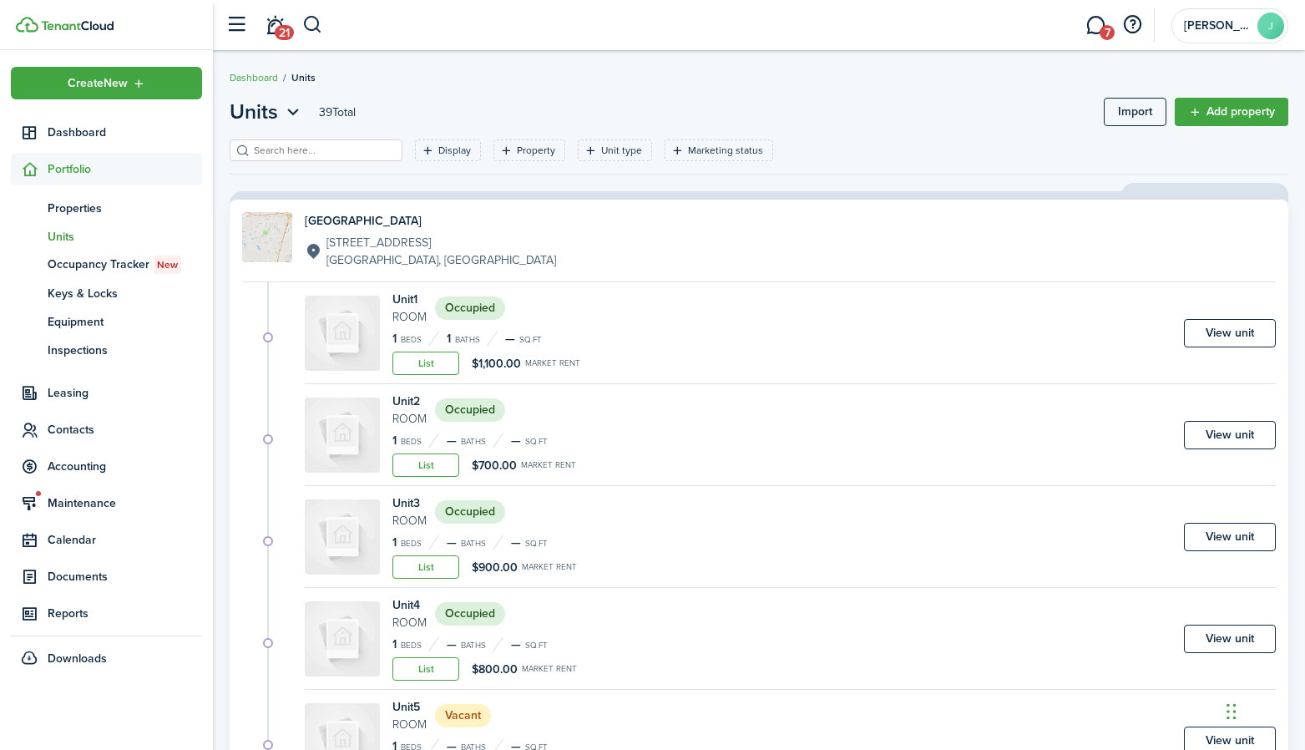
click at [227, 346] on div "[GEOGRAPHIC_DATA] [STREET_ADDRESS] Unit 1 Room Occupied 1 Beds 1 Baths — sq.ft …" at bounding box center [758, 593] width 1075 height 812
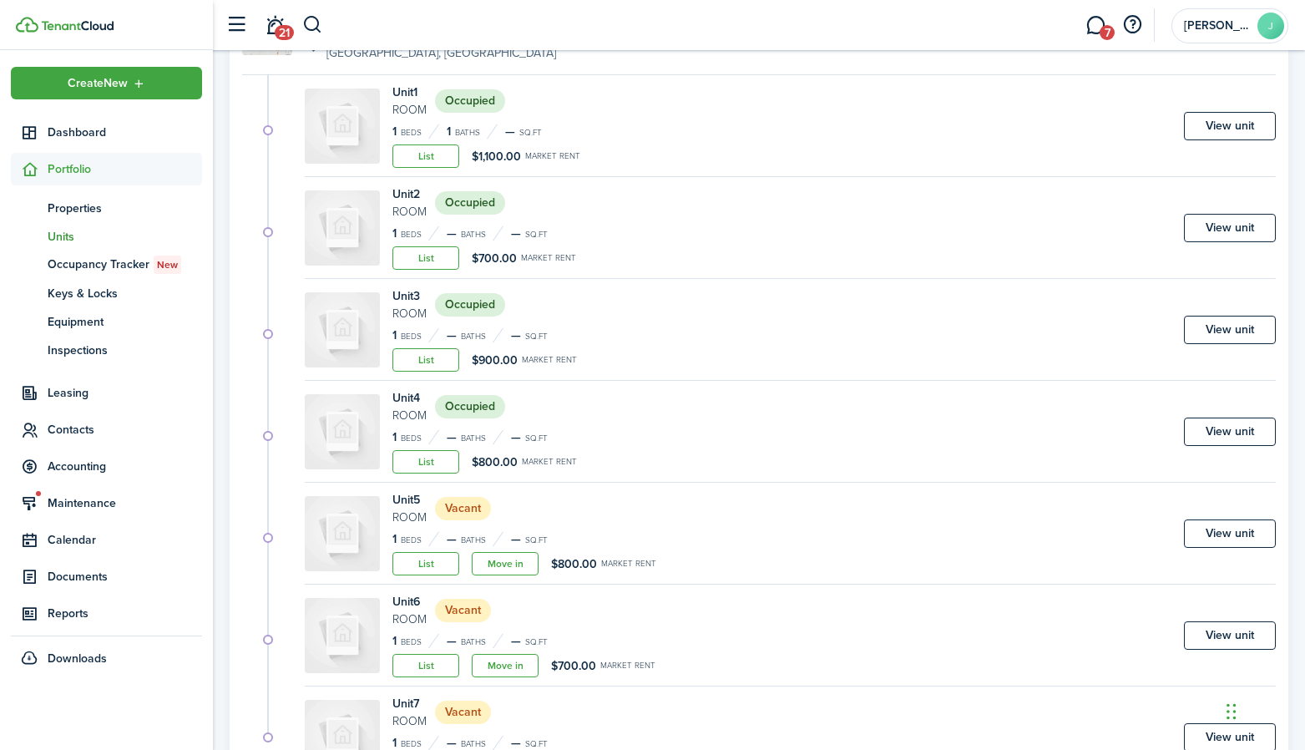
scroll to position [231, 0]
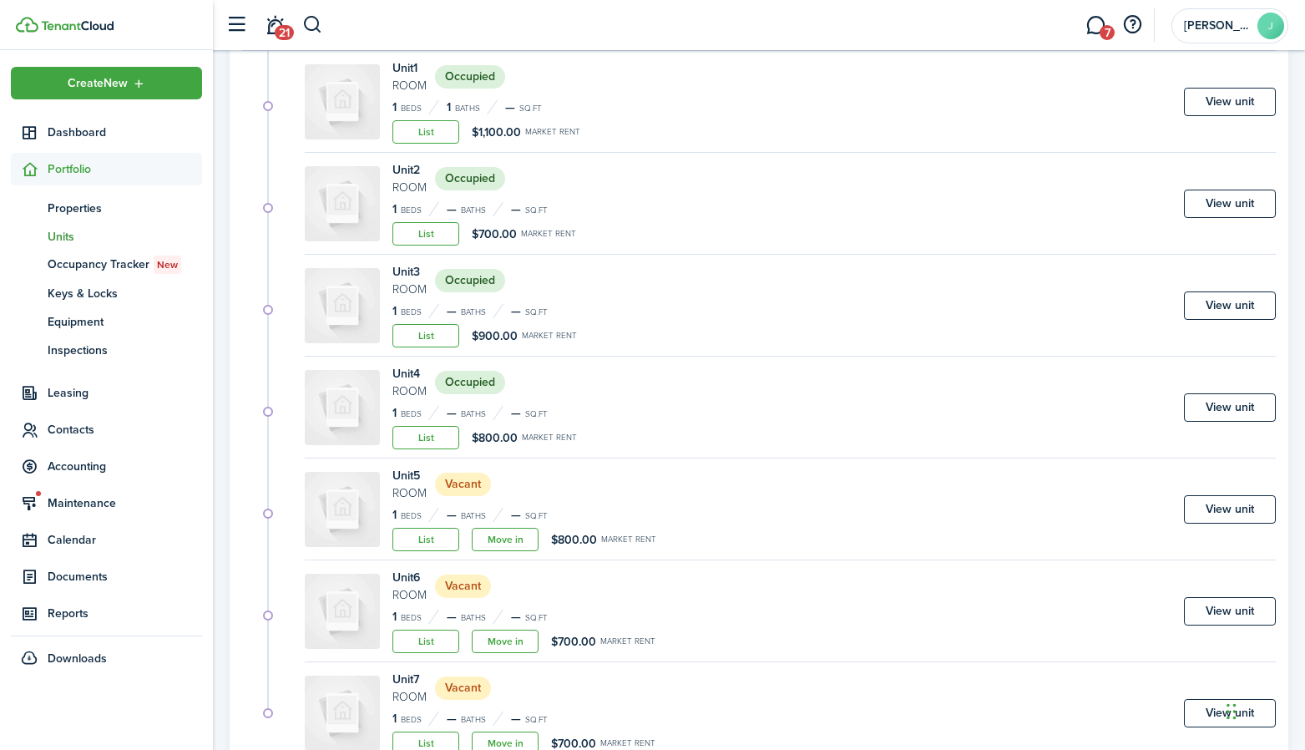
click at [469, 381] on status "Occupied" at bounding box center [470, 382] width 70 height 23
click at [1227, 408] on link "View unit" at bounding box center [1230, 407] width 92 height 28
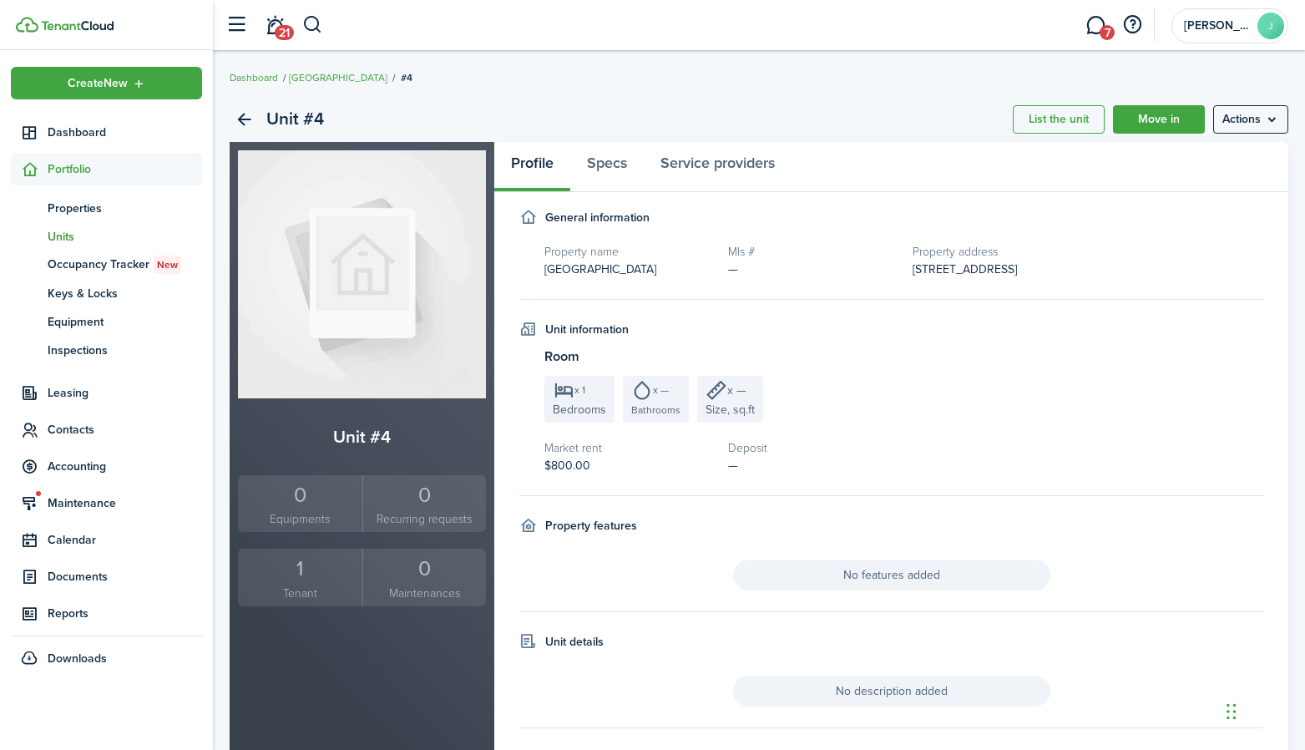
click at [293, 600] on small "Tenant" at bounding box center [300, 593] width 116 height 18
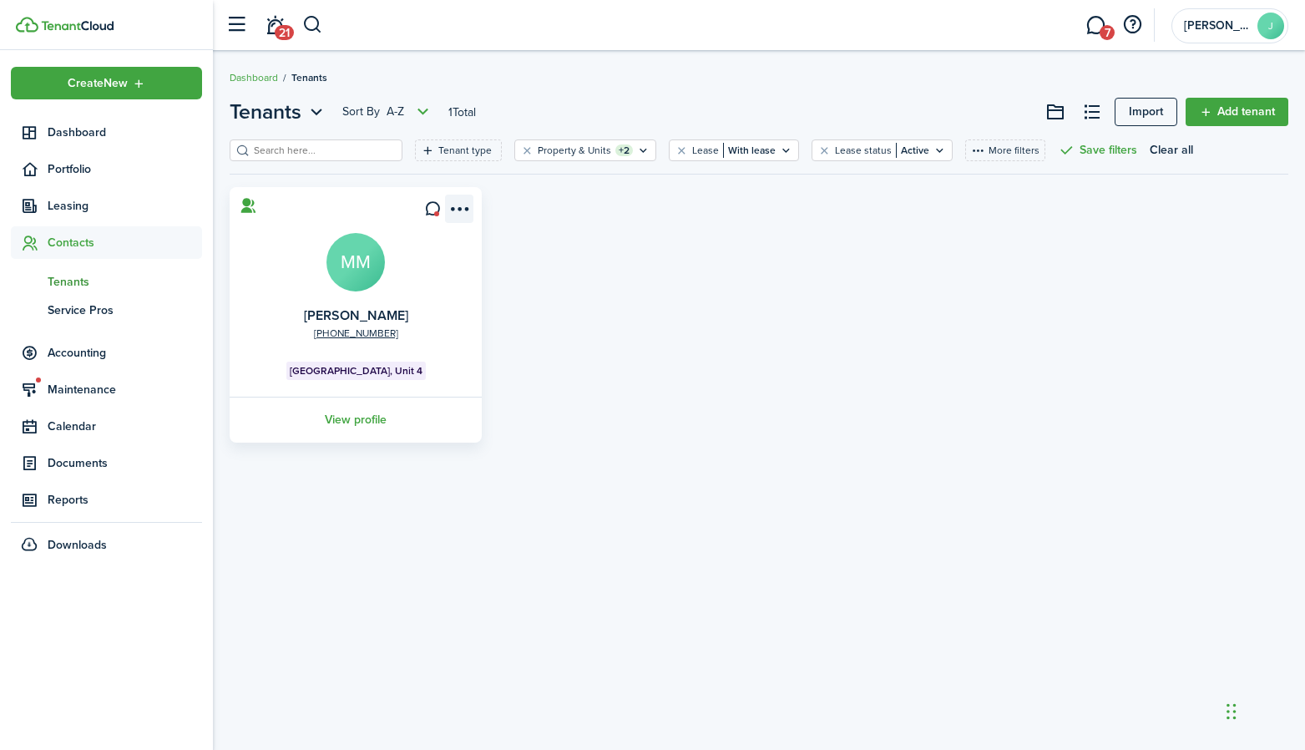
click at [458, 206] on menu-btn-icon "Open menu" at bounding box center [459, 209] width 28 height 28
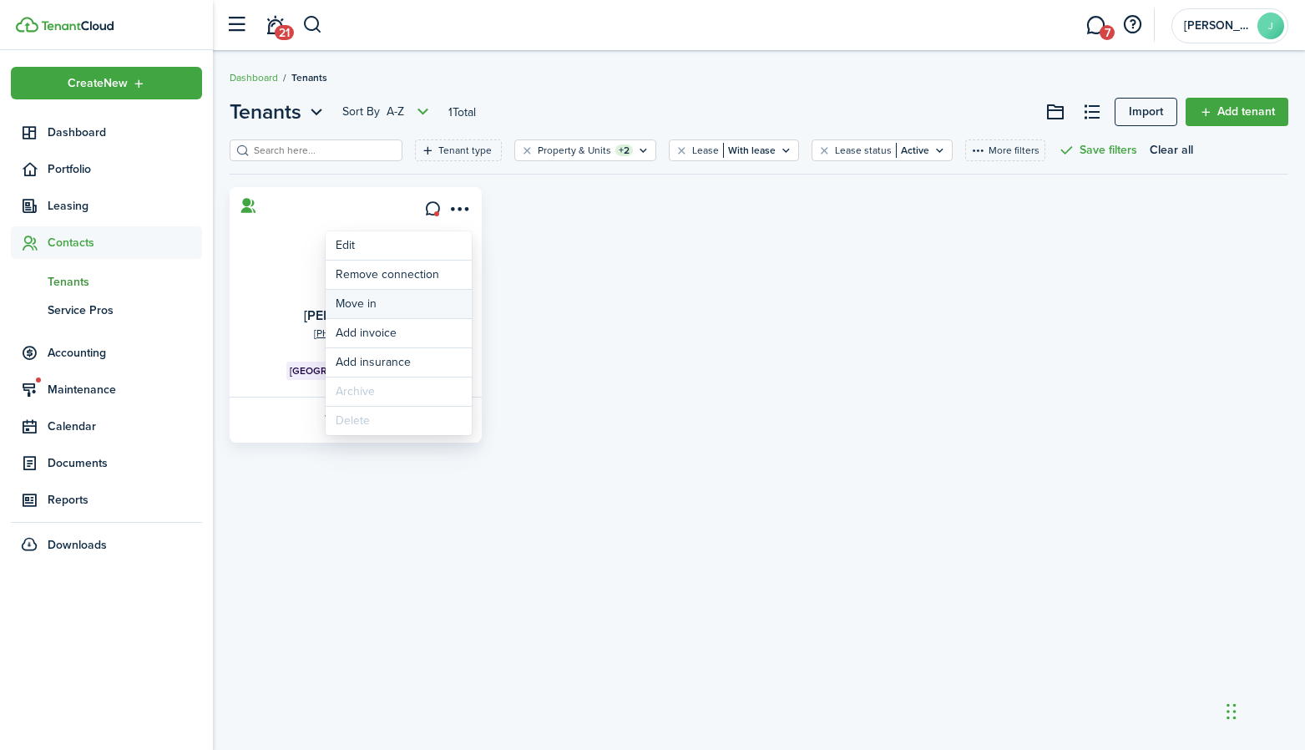
click at [388, 306] on link "Move in" at bounding box center [399, 304] width 146 height 28
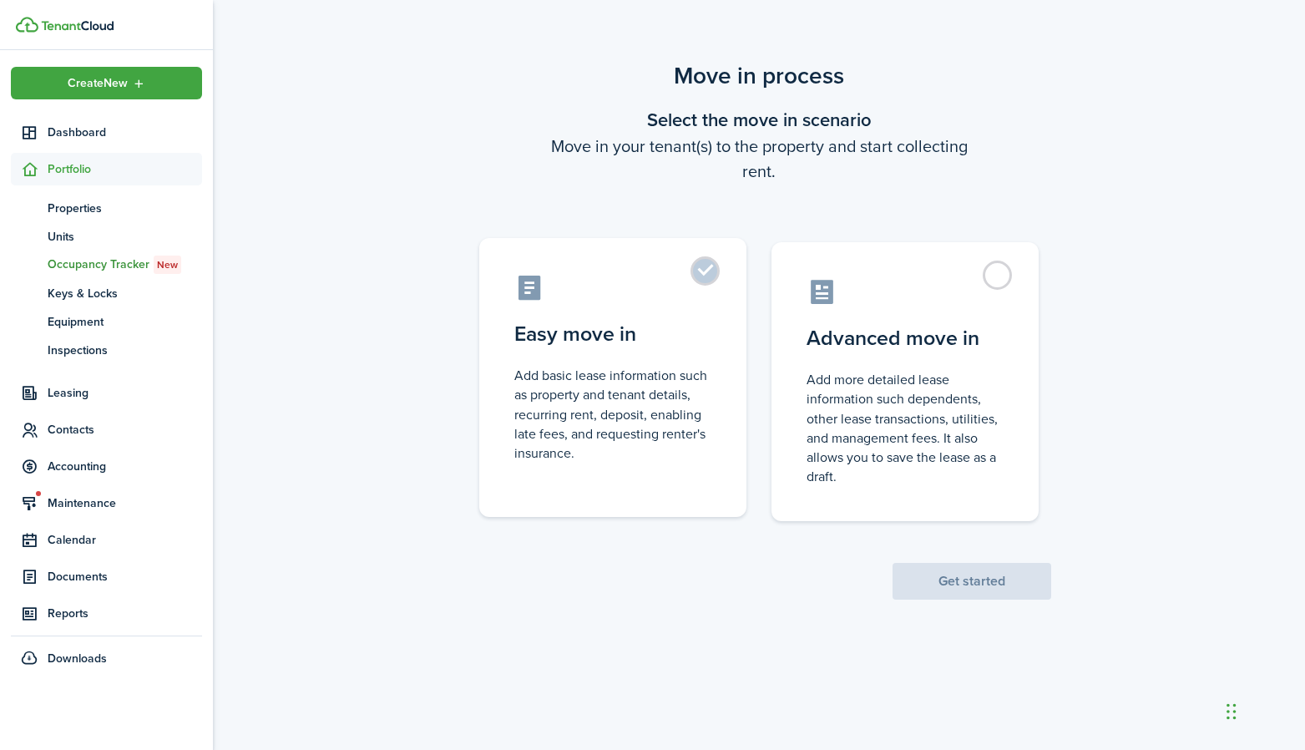
click at [693, 387] on control-radio-card-description "Add basic lease information such as property and tenant details, recurring rent…" at bounding box center [612, 414] width 197 height 97
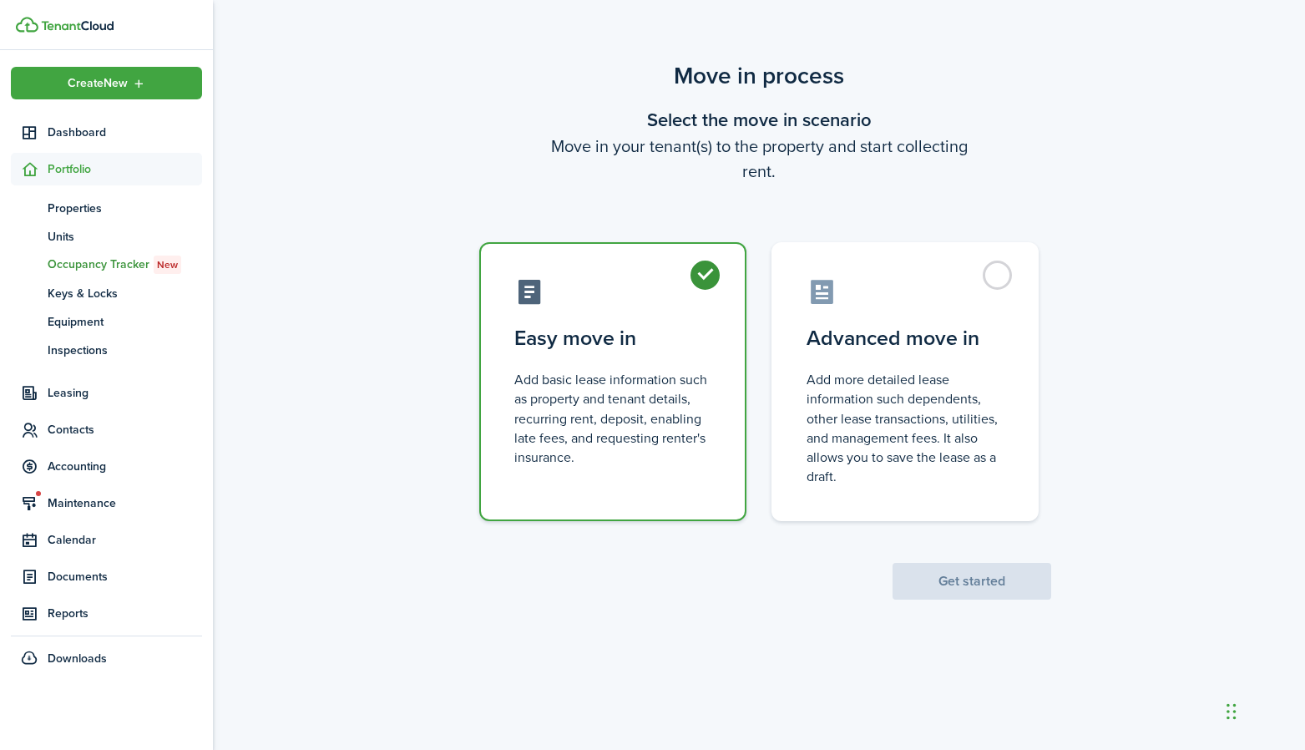
radio input "true"
click at [920, 568] on button "Get started" at bounding box center [972, 581] width 159 height 37
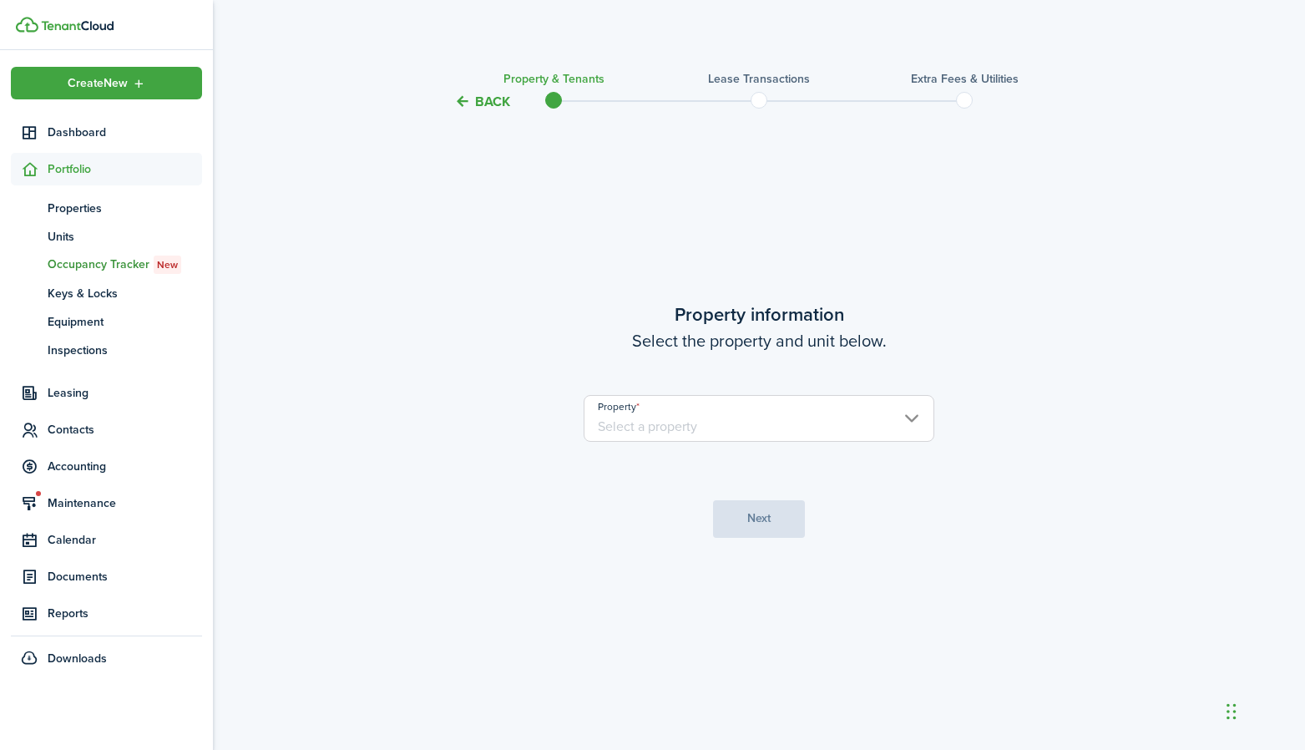
click at [754, 431] on input "Property" at bounding box center [759, 418] width 351 height 47
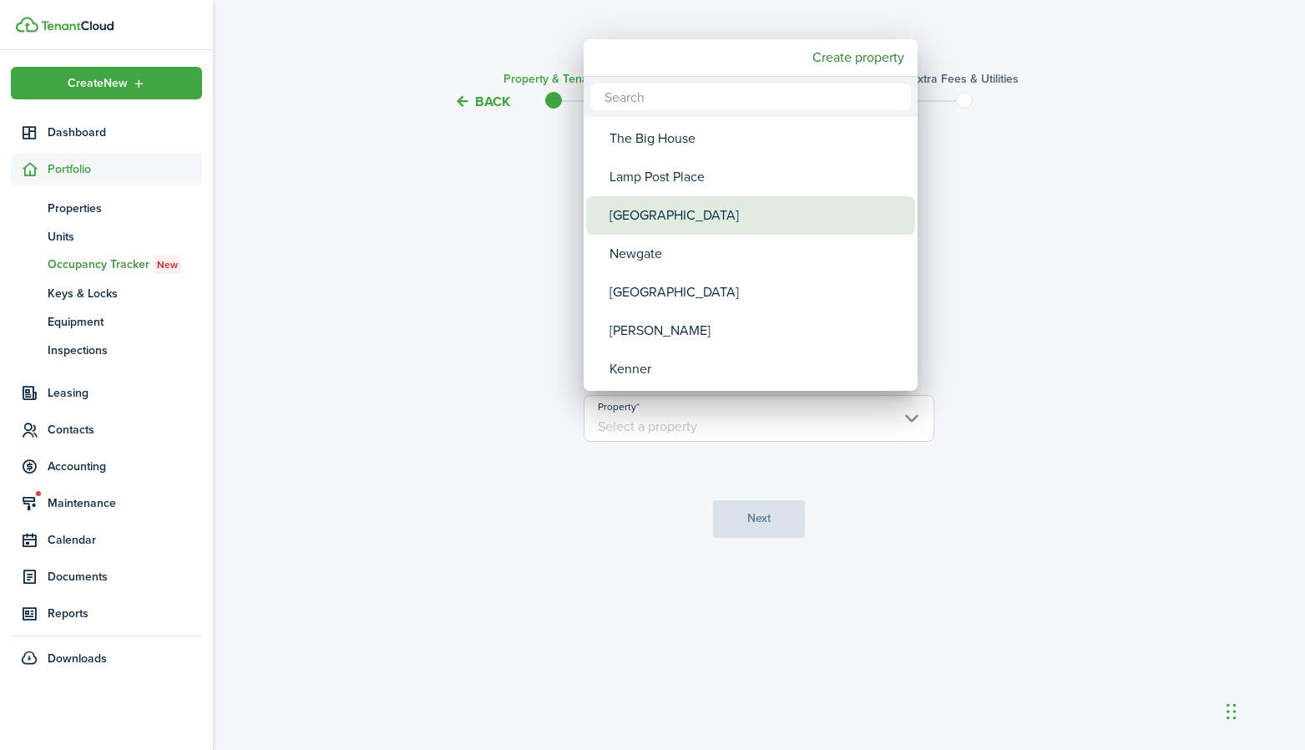
click at [686, 210] on div "[GEOGRAPHIC_DATA]" at bounding box center [758, 215] width 296 height 38
type input "[GEOGRAPHIC_DATA]"
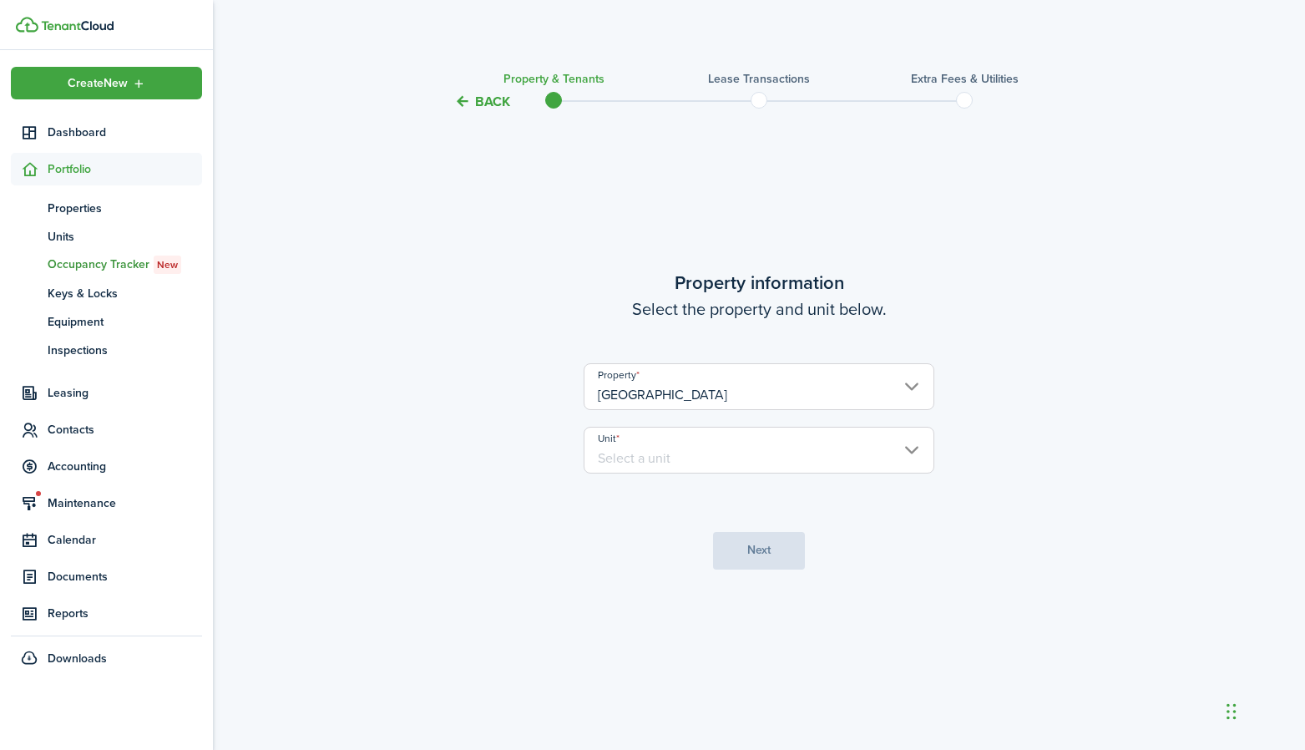
click at [621, 441] on input "Unit" at bounding box center [759, 450] width 351 height 47
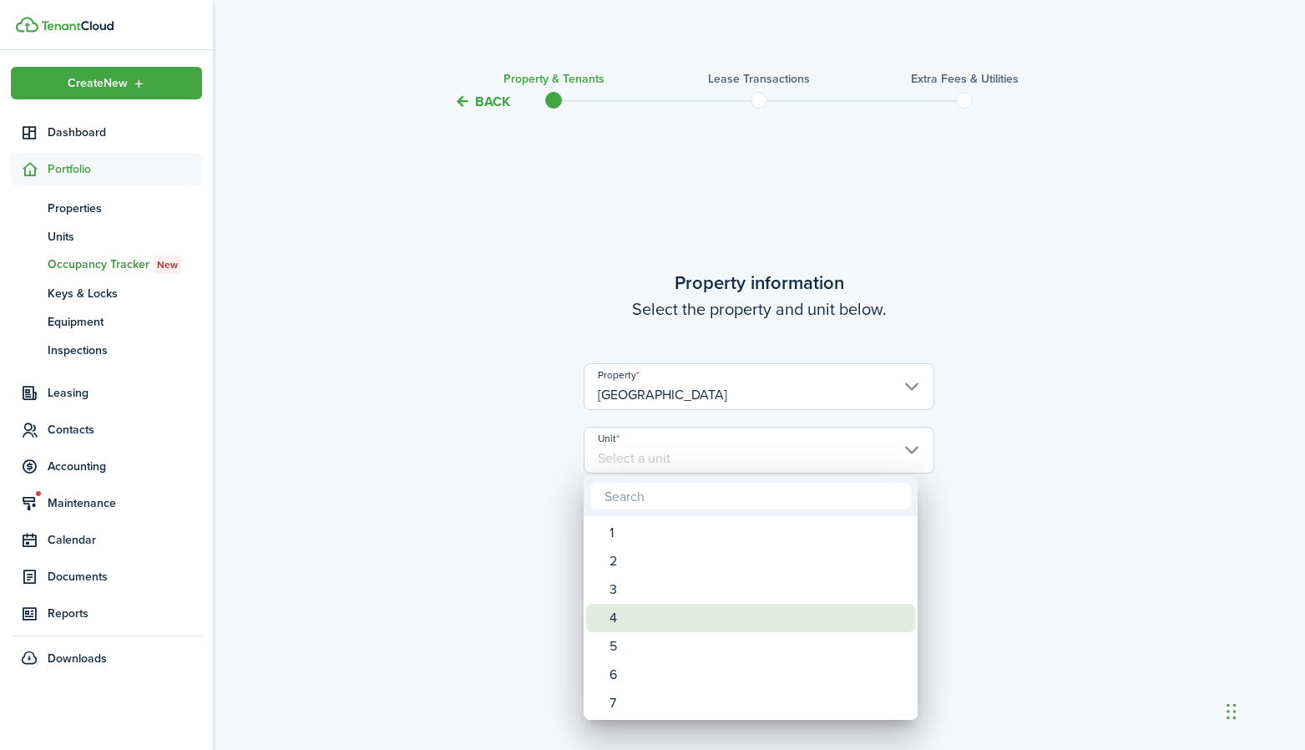
click at [632, 609] on div "4" at bounding box center [758, 618] width 296 height 28
type input "4"
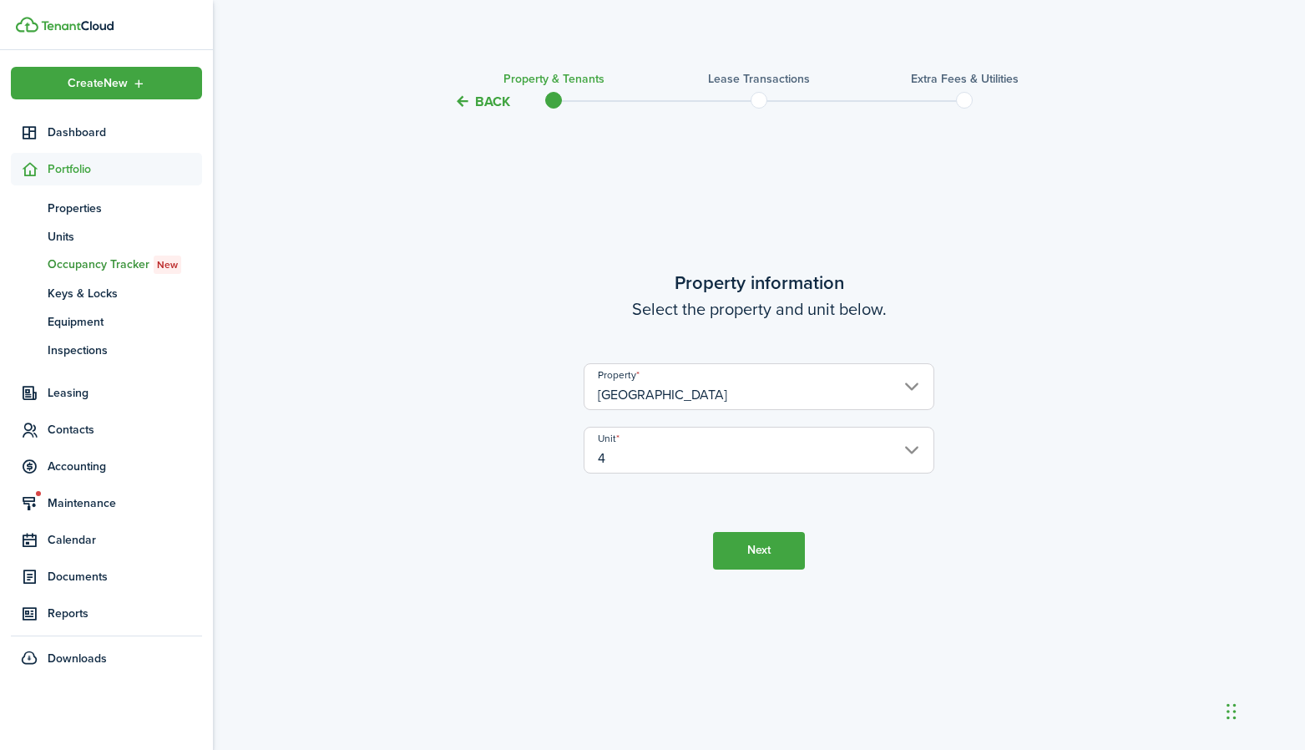
click at [745, 549] on button "Next" at bounding box center [759, 551] width 92 height 38
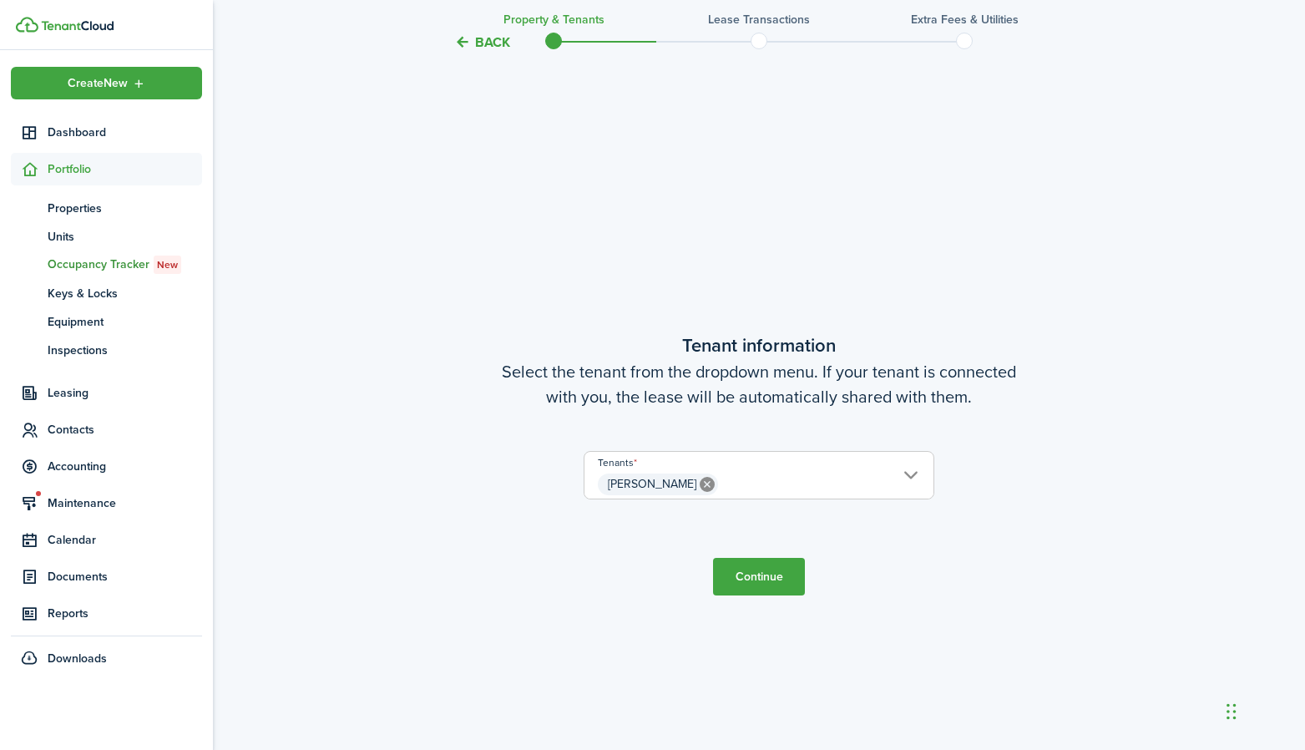
scroll to position [637, 0]
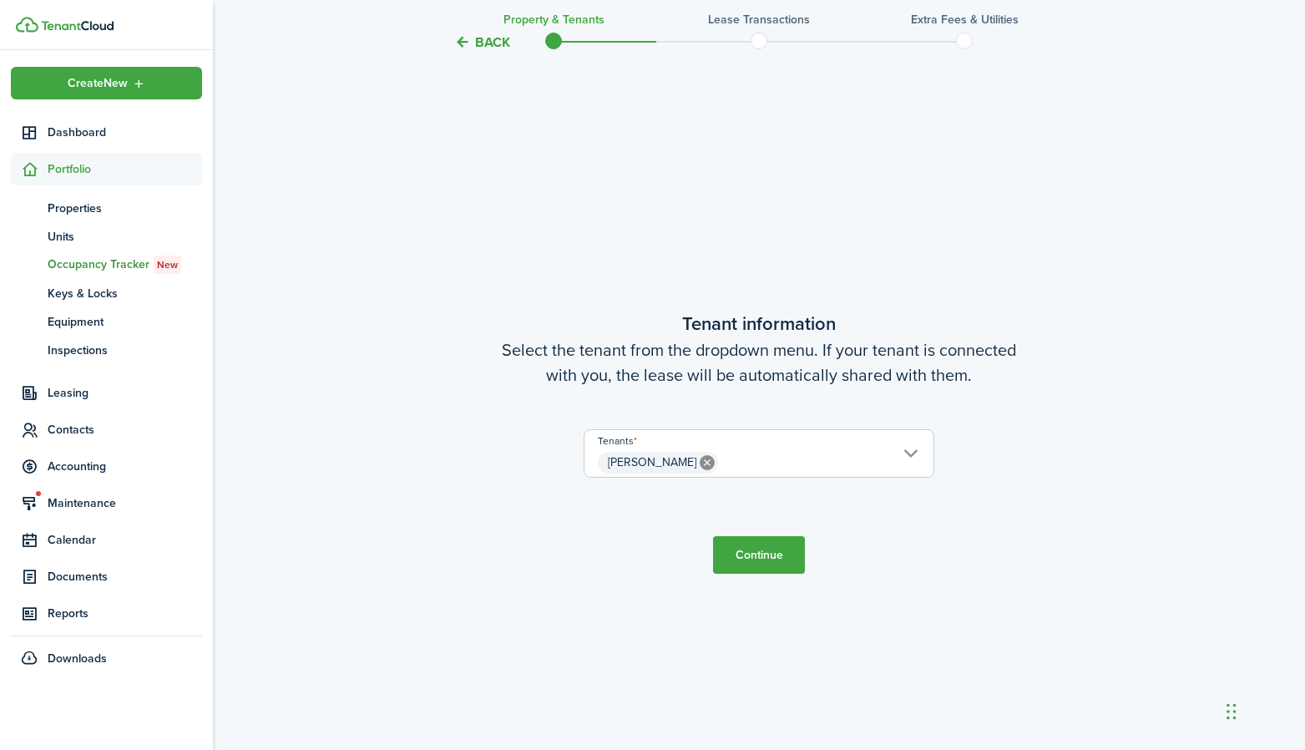
click at [747, 565] on button "Continue" at bounding box center [759, 555] width 92 height 38
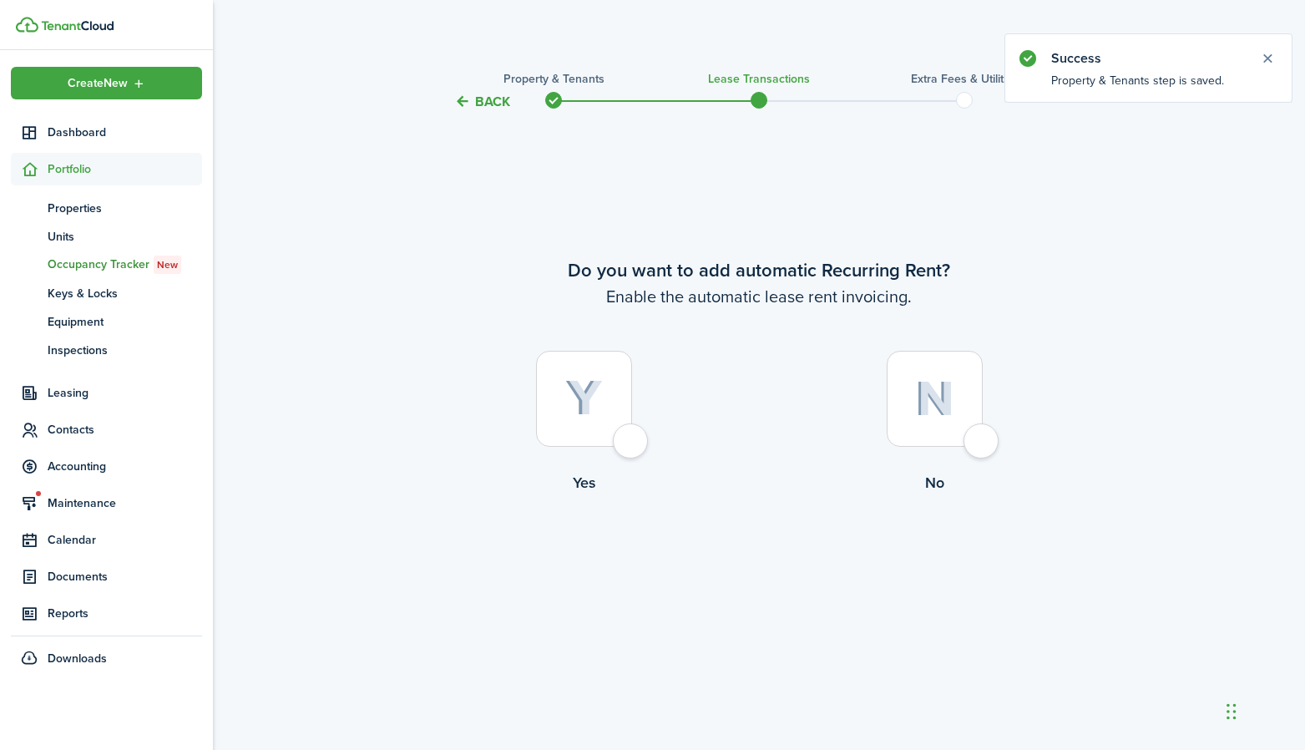
click at [613, 416] on div at bounding box center [584, 399] width 96 height 96
radio input "true"
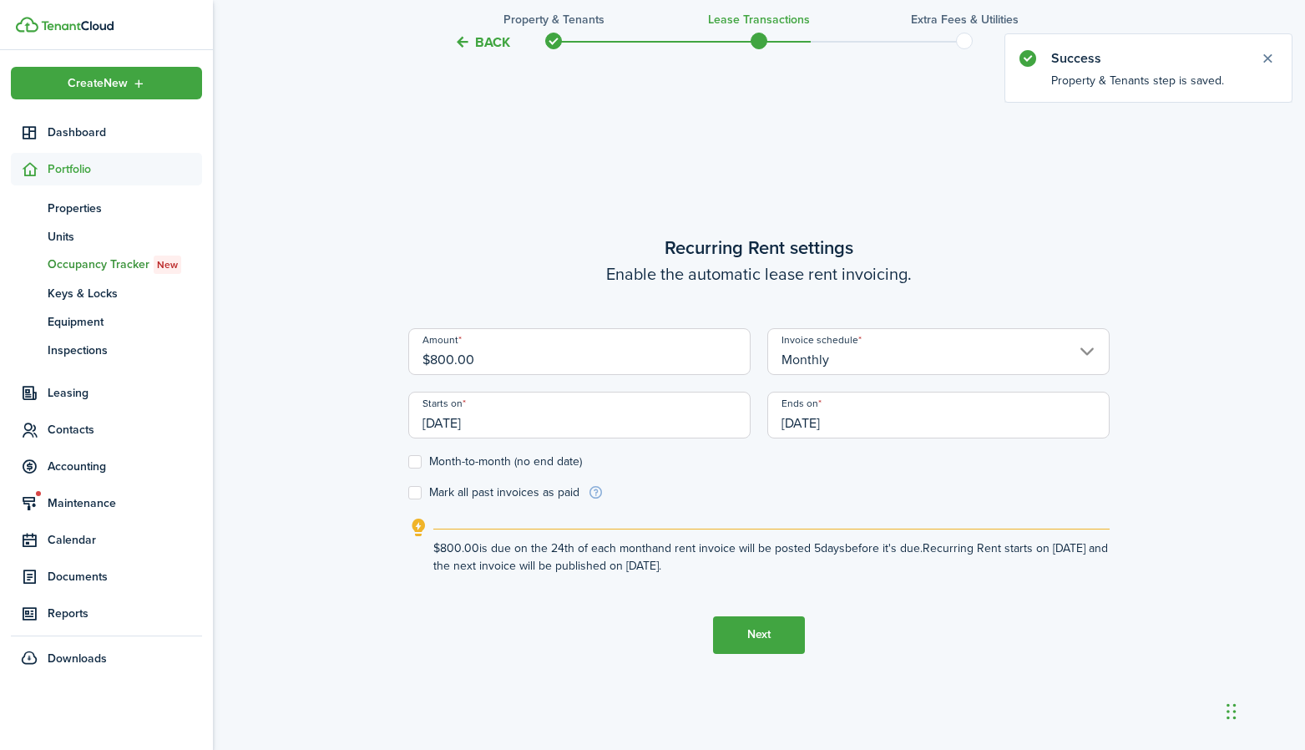
scroll to position [637, 0]
drag, startPoint x: 559, startPoint y: 355, endPoint x: 374, endPoint y: 355, distance: 184.5
click at [374, 355] on div "Back Property & Tenants Lease Transactions Extra fees & Utilities Do you want t…" at bounding box center [759, 118] width 1092 height 1395
click at [812, 341] on input "Monthly" at bounding box center [938, 349] width 342 height 47
type input "$200.00"
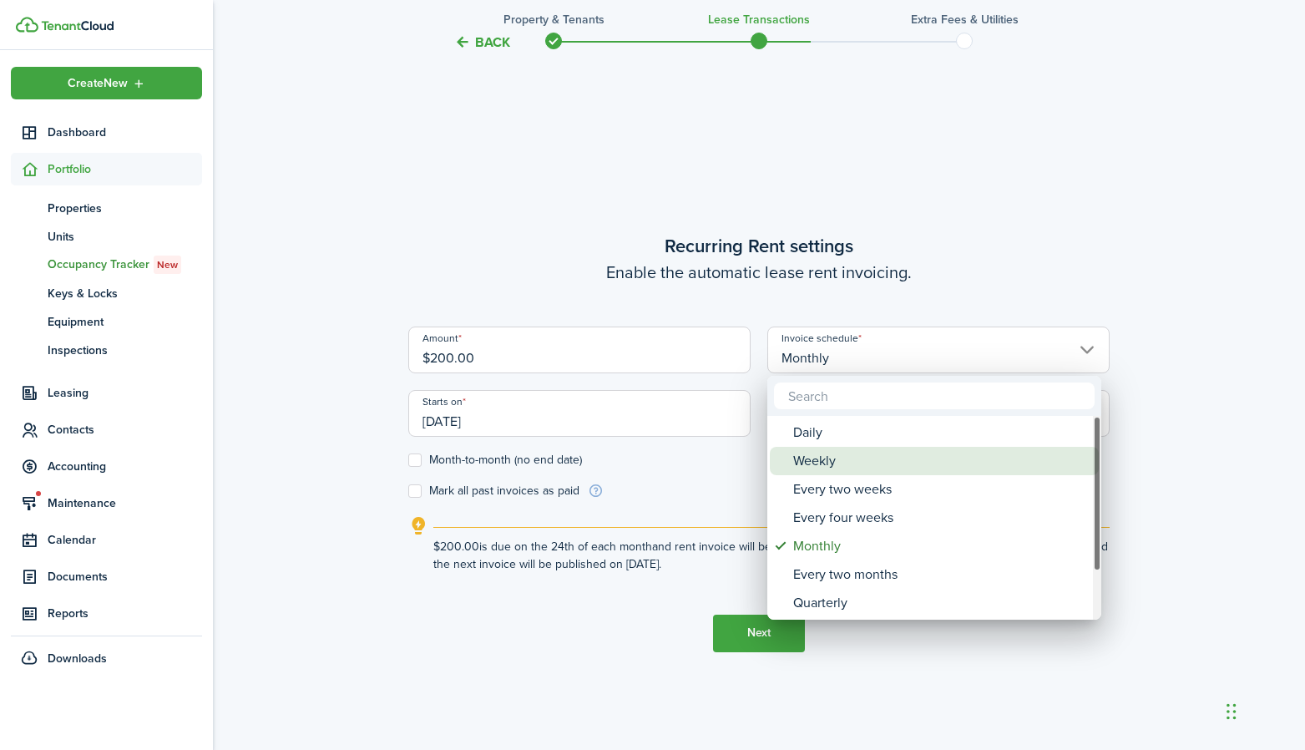
click at [800, 449] on div "Weekly" at bounding box center [941, 461] width 296 height 28
type input "Weekly"
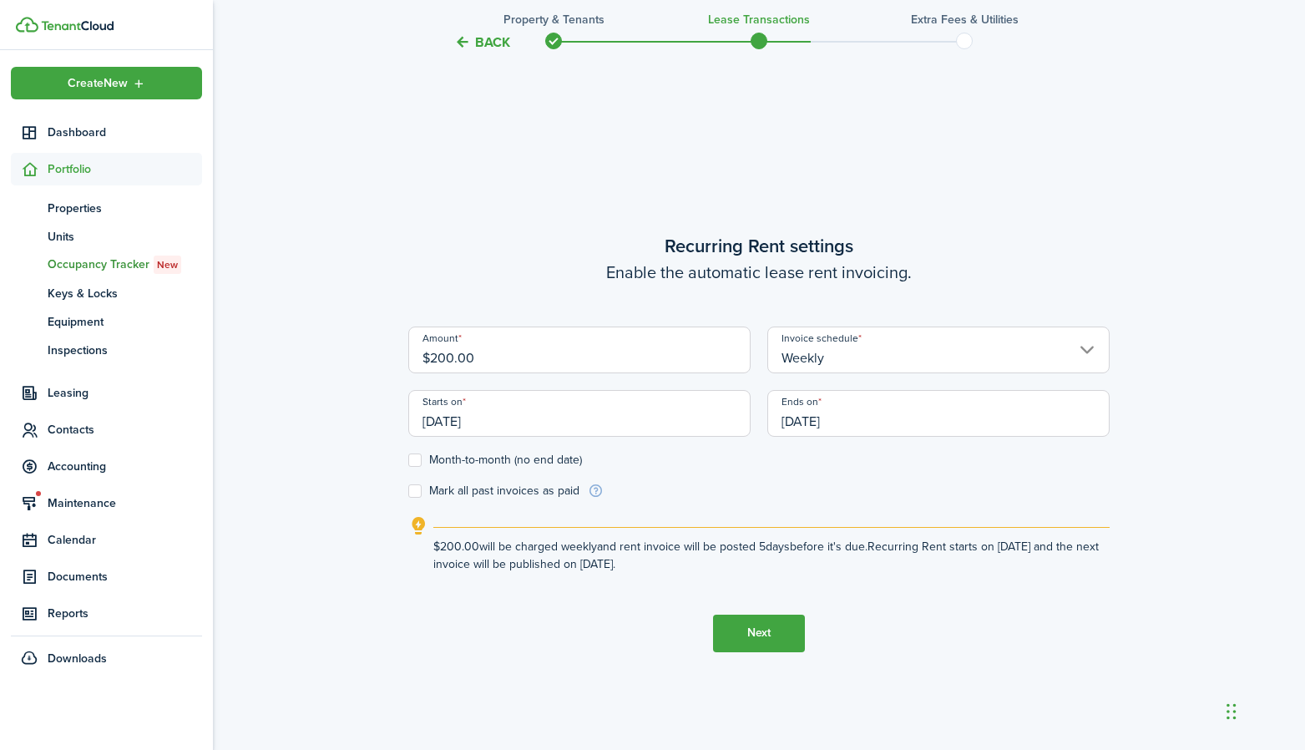
click at [534, 421] on input "[DATE]" at bounding box center [579, 413] width 342 height 47
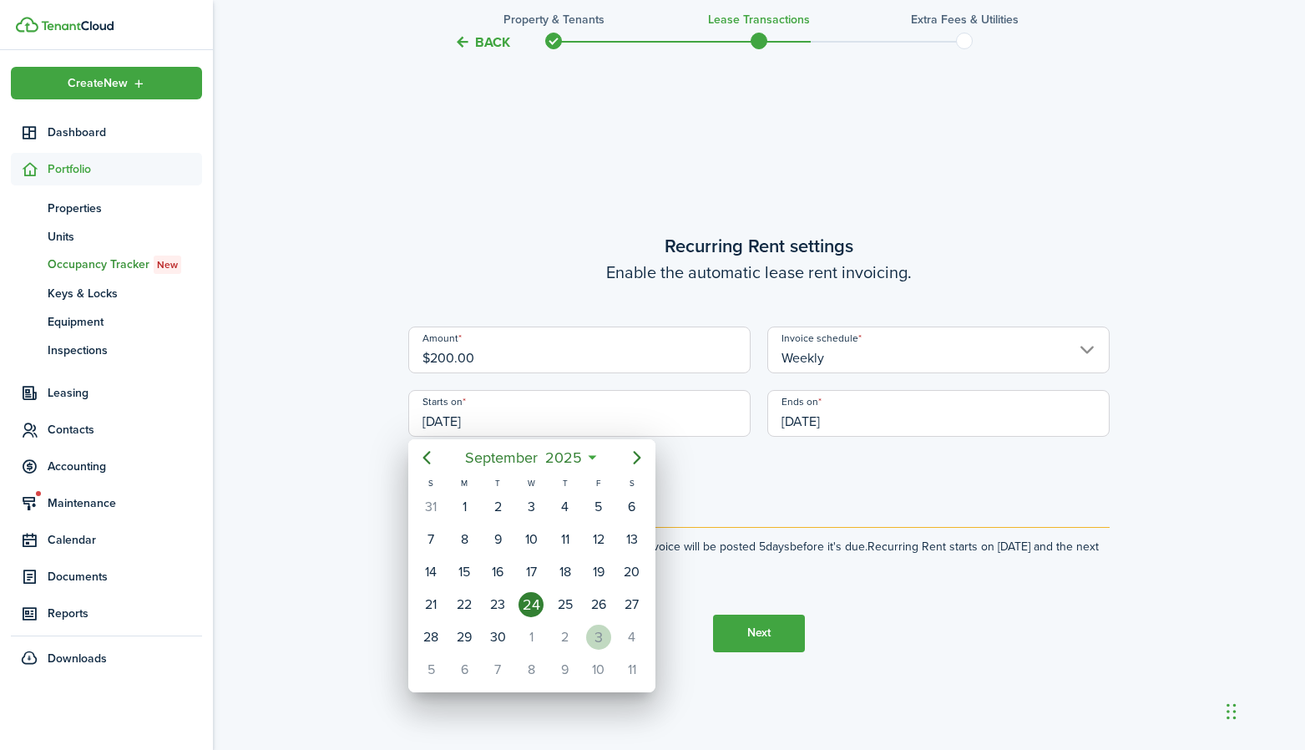
click at [602, 638] on div "3" at bounding box center [598, 637] width 25 height 25
type input "[DATE]"
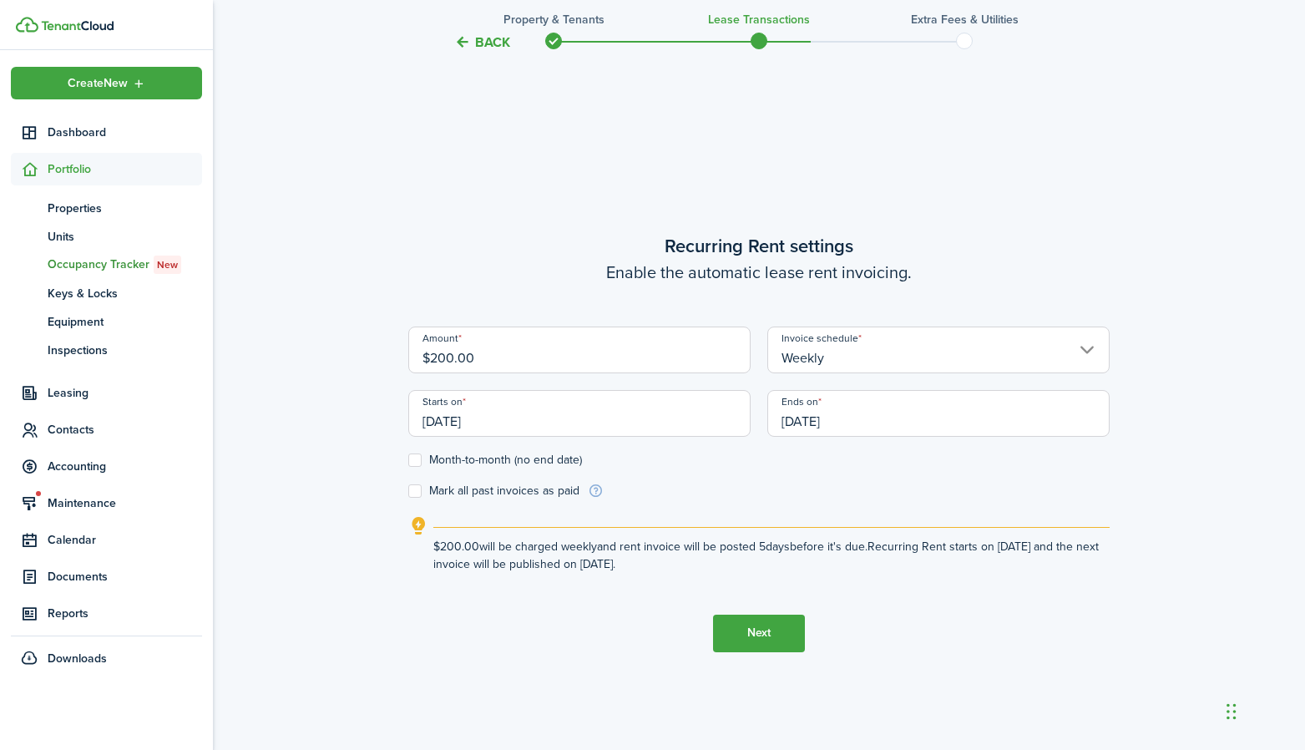
scroll to position [0, 0]
click at [420, 463] on label "Month-to-month (no end date)" at bounding box center [495, 459] width 174 height 13
click at [408, 460] on input "Month-to-month (no end date)" at bounding box center [407, 459] width 1 height 1
checkbox input "true"
click at [767, 636] on button "Next" at bounding box center [759, 634] width 92 height 38
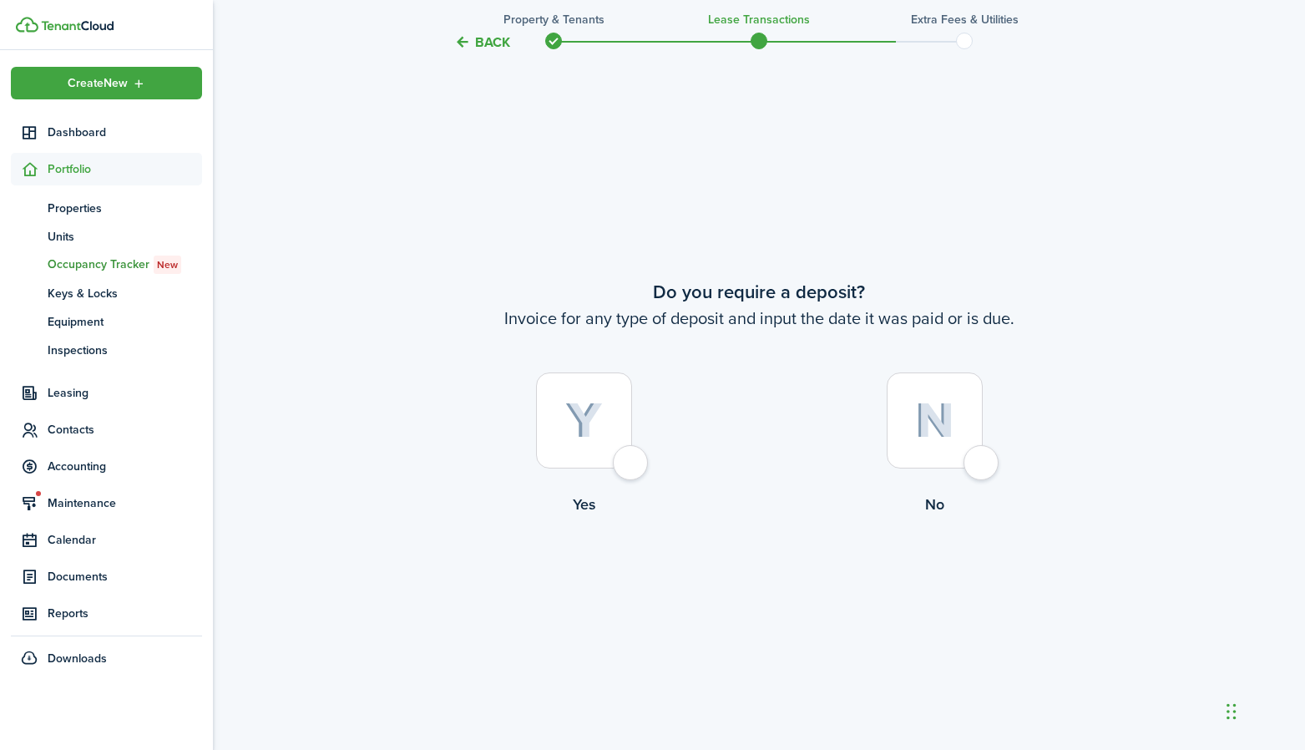
scroll to position [1387, 0]
click at [983, 458] on div at bounding box center [935, 421] width 96 height 96
radio input "true"
click at [759, 569] on button "Continue" at bounding box center [759, 586] width 92 height 38
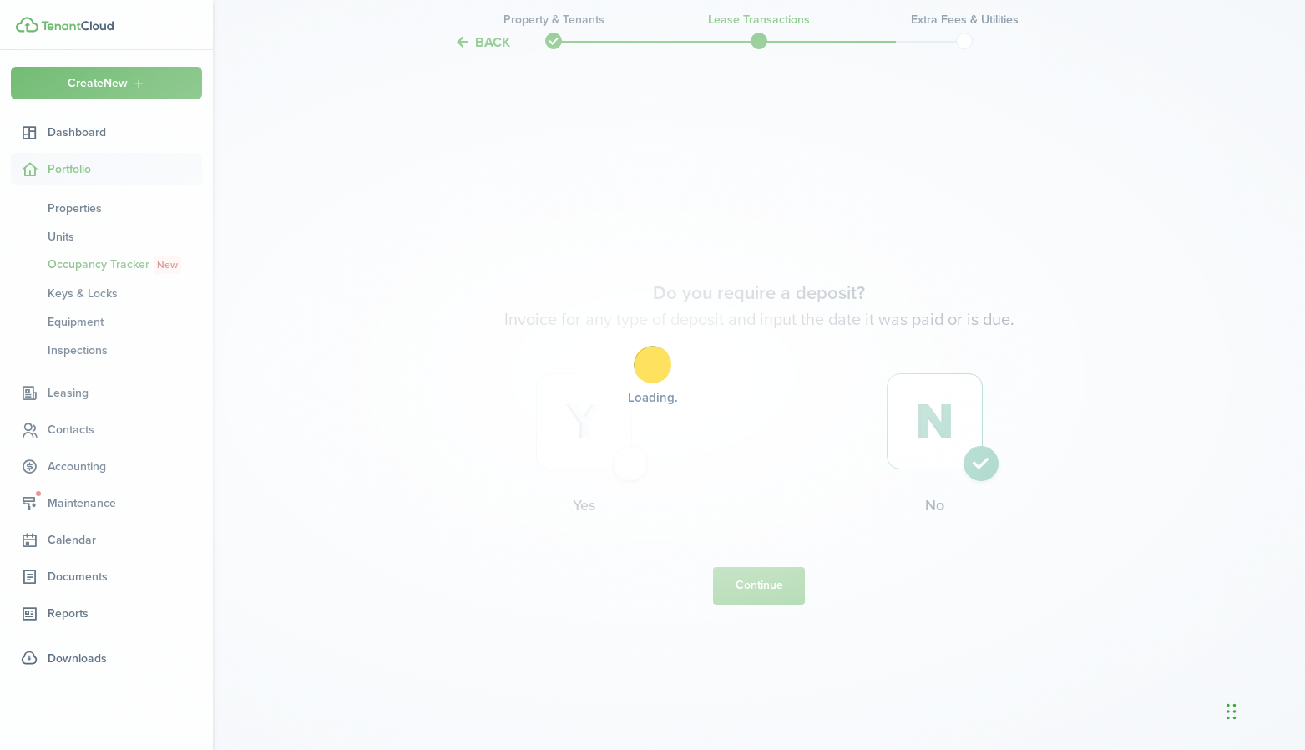
scroll to position [0, 0]
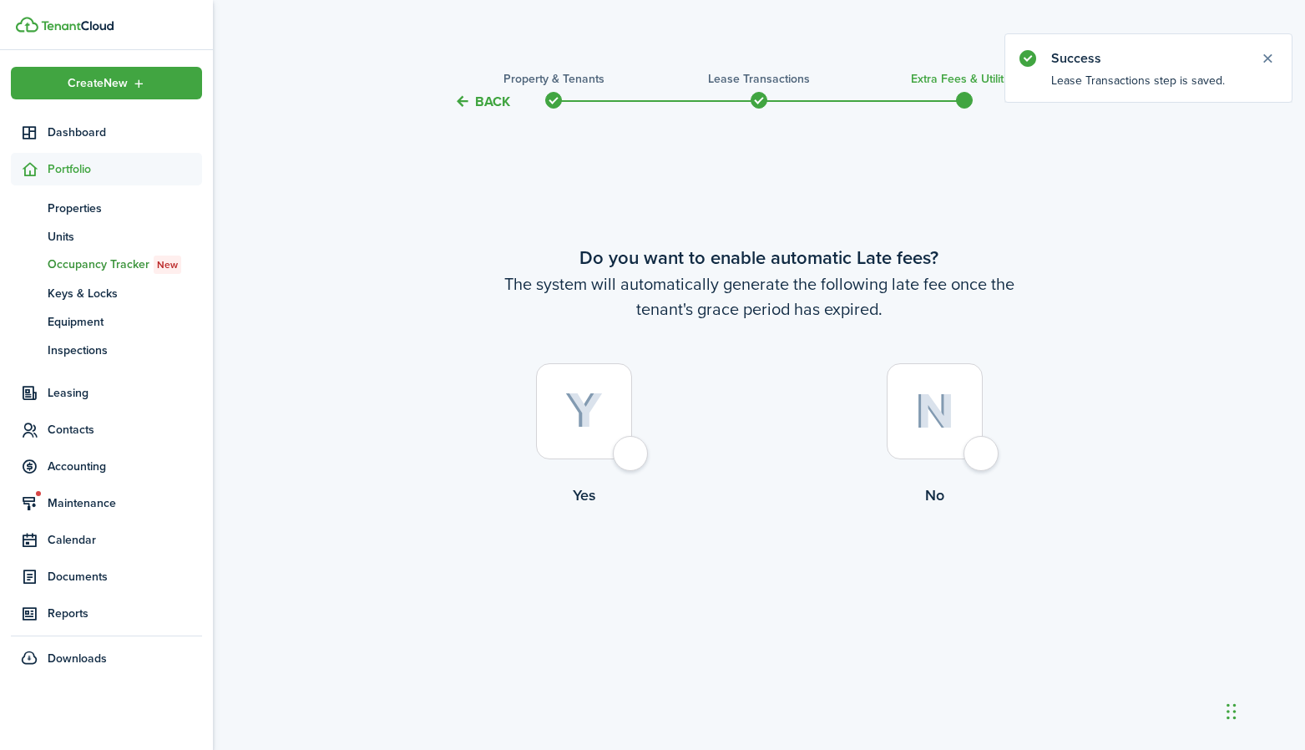
click at [983, 459] on div at bounding box center [935, 411] width 96 height 96
radio input "true"
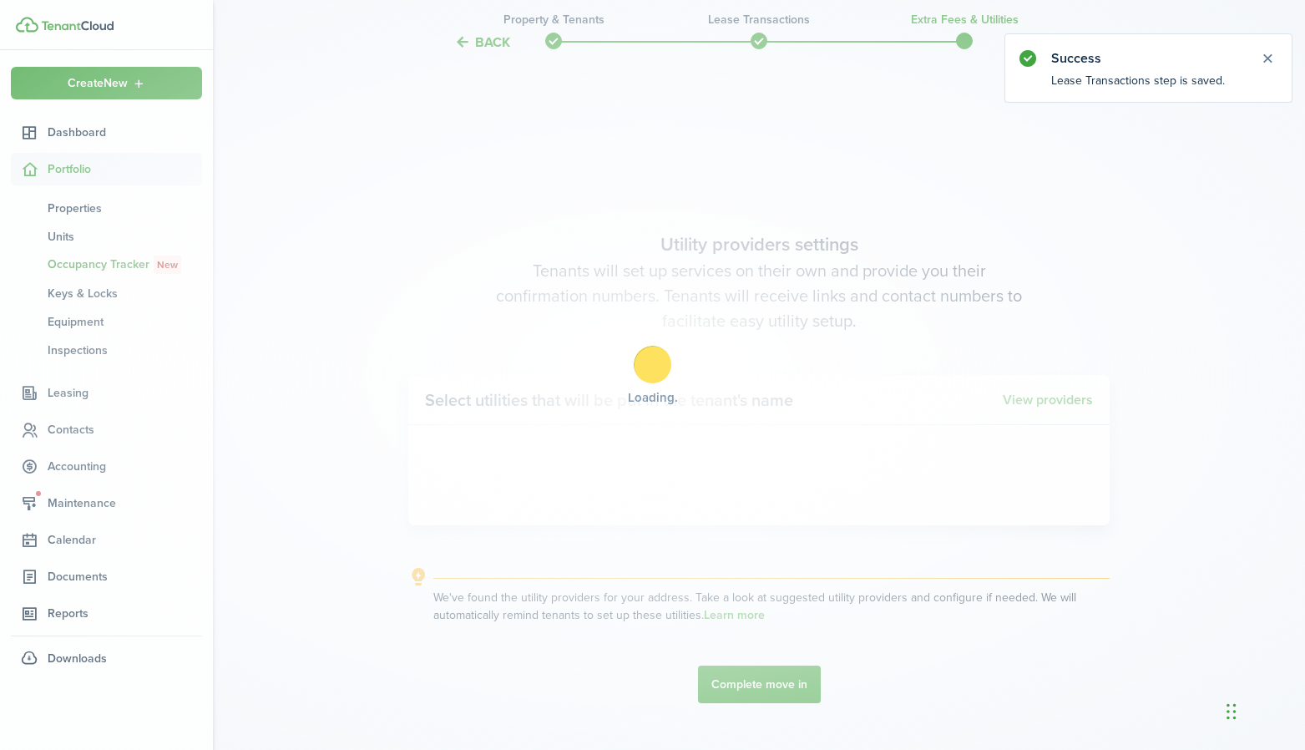
scroll to position [637, 0]
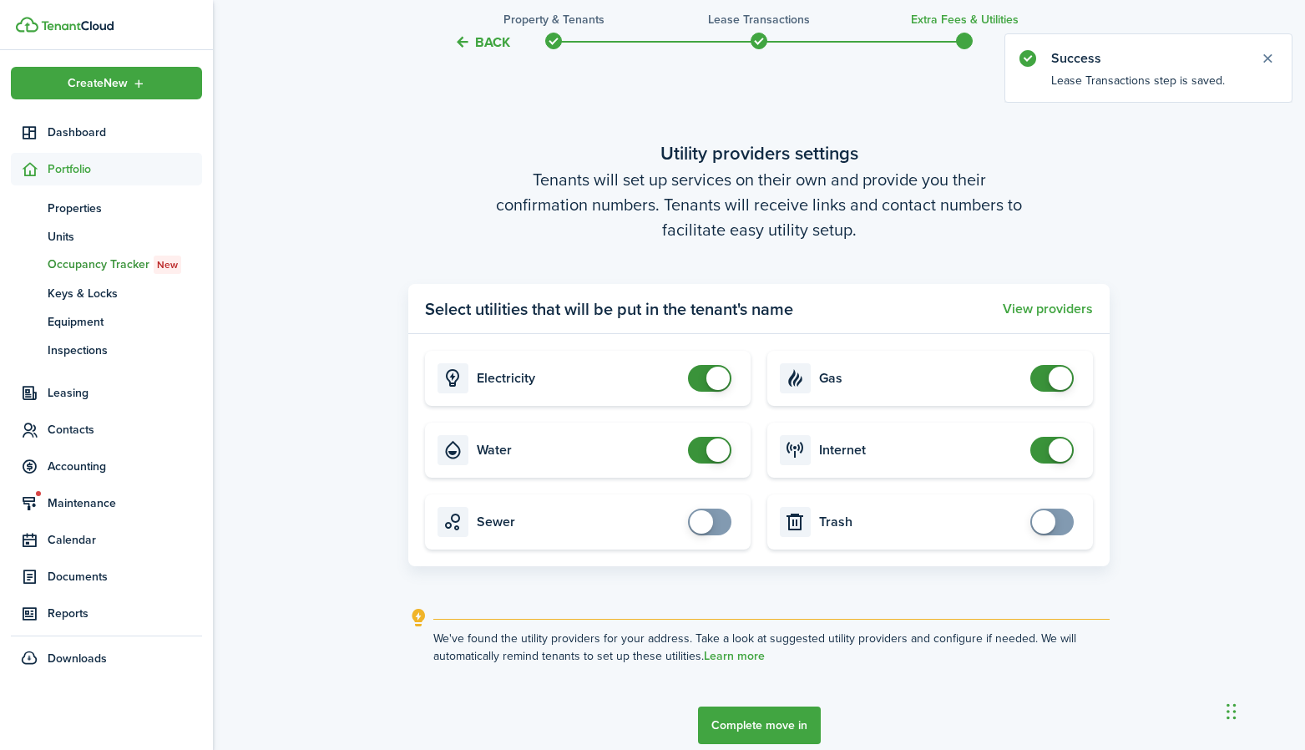
checkbox input "false"
click at [724, 378] on span at bounding box center [717, 378] width 23 height 23
checkbox input "false"
click at [709, 442] on span at bounding box center [717, 449] width 23 height 23
checkbox input "false"
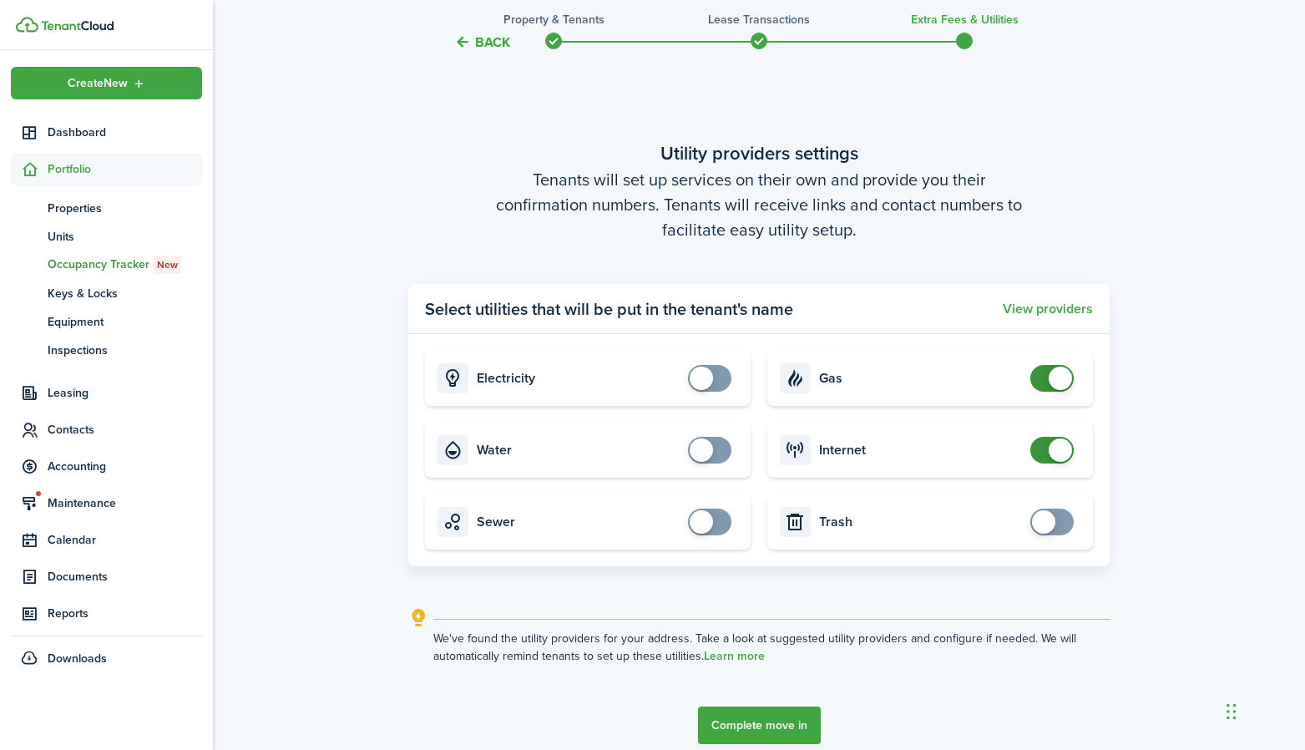
click at [1056, 387] on span at bounding box center [1060, 378] width 23 height 23
checkbox input "false"
click at [1045, 444] on span at bounding box center [1052, 450] width 17 height 27
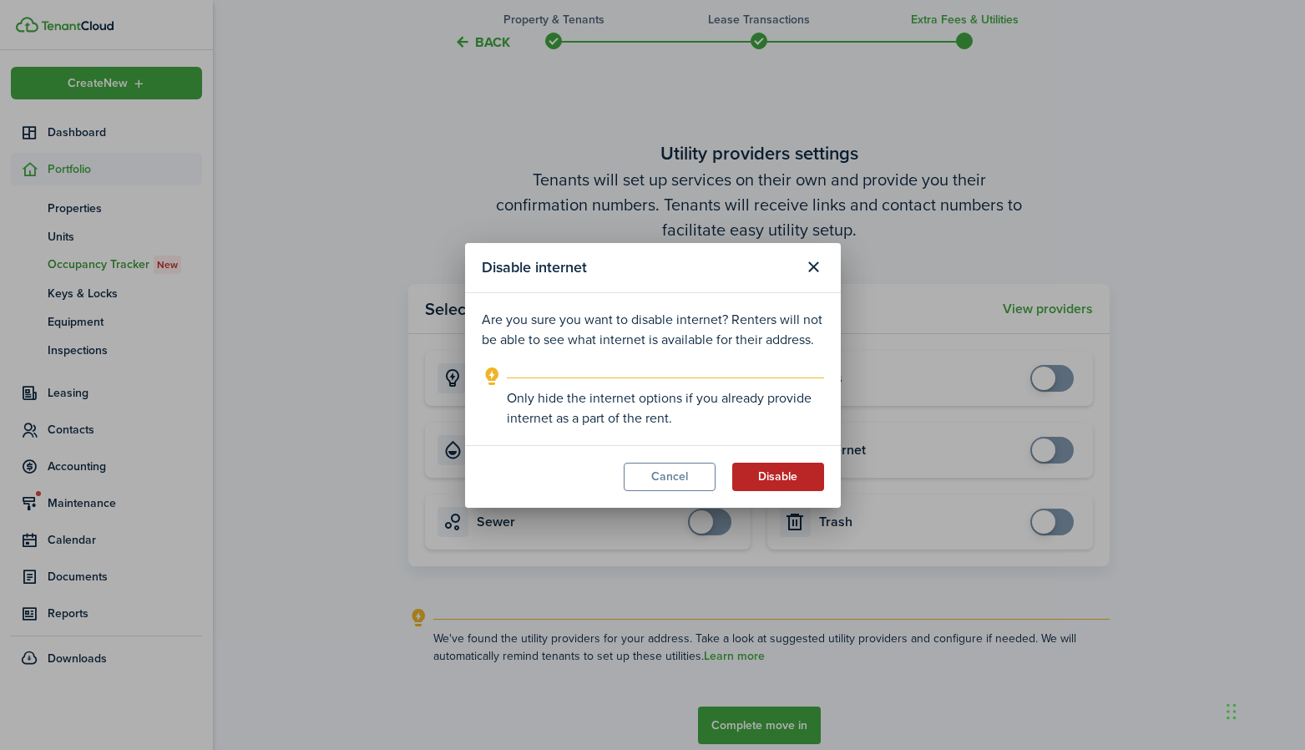
click at [761, 477] on button "Disable" at bounding box center [778, 477] width 92 height 28
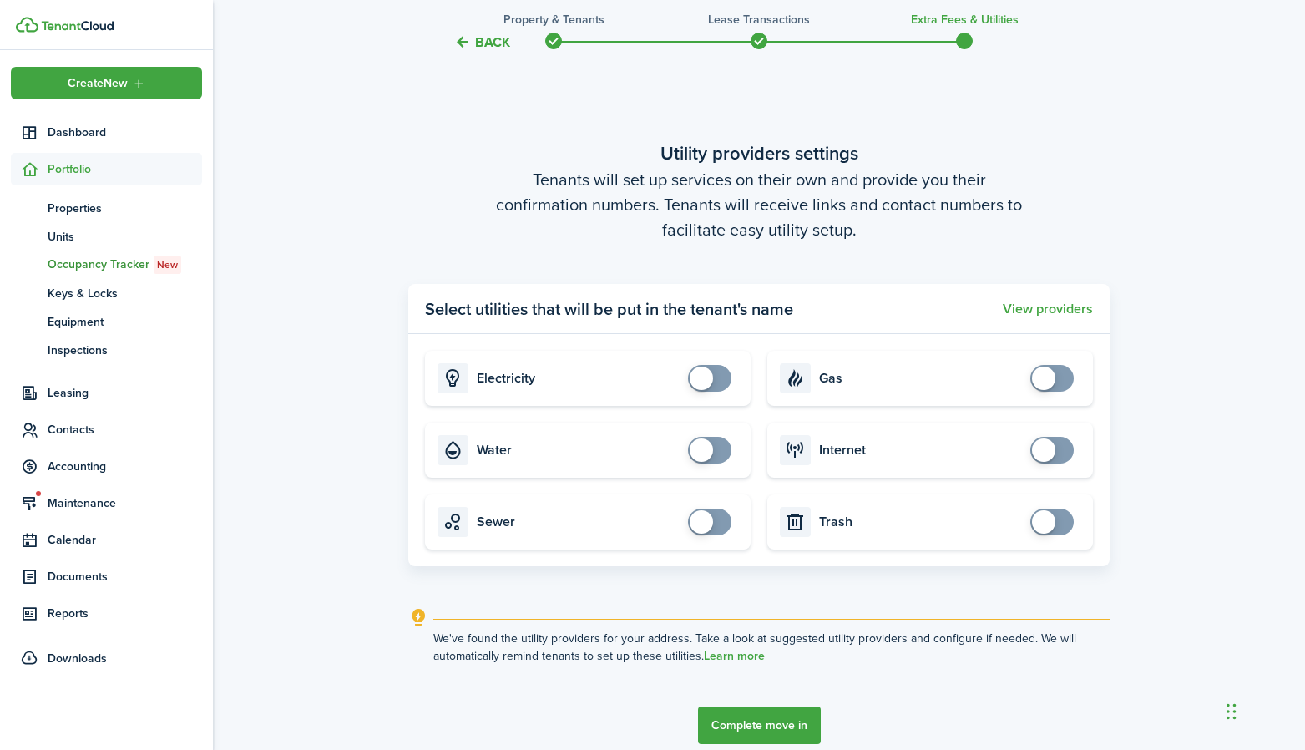
click at [745, 714] on button "Complete move in" at bounding box center [759, 725] width 123 height 38
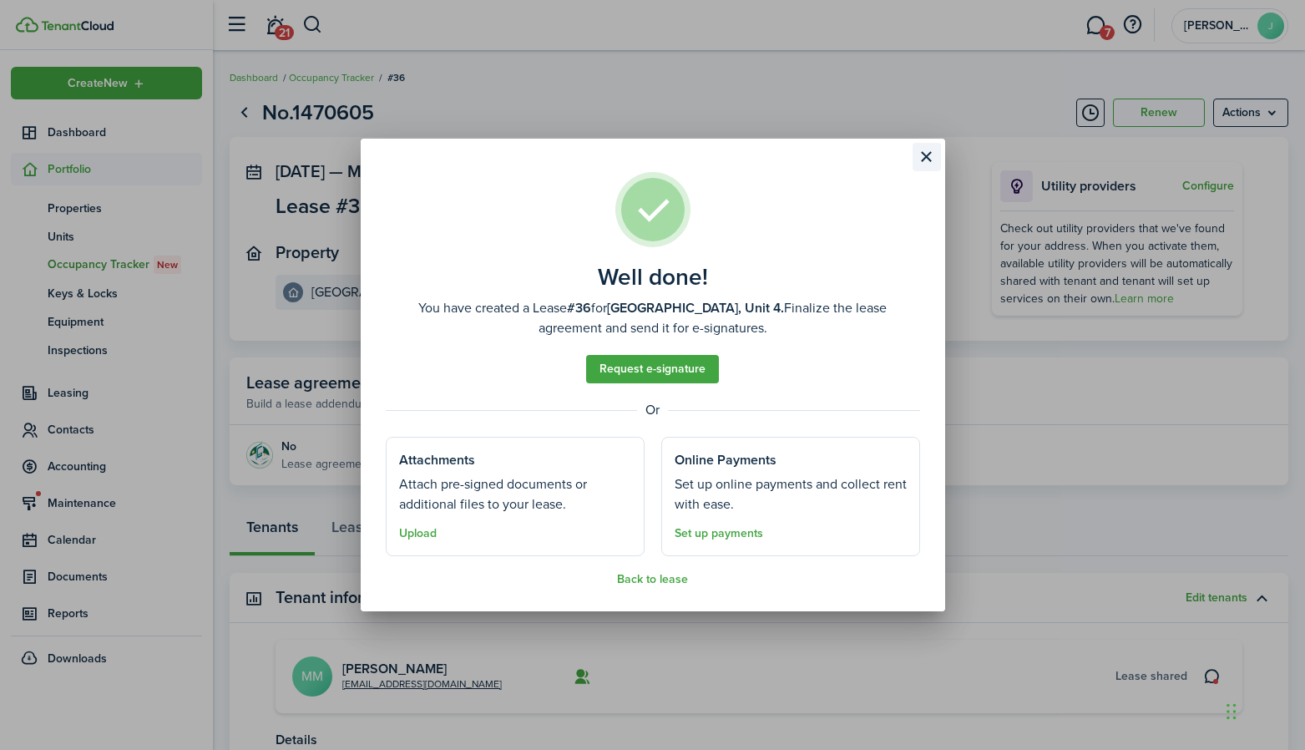
click at [921, 161] on button "Close modal" at bounding box center [927, 157] width 28 height 28
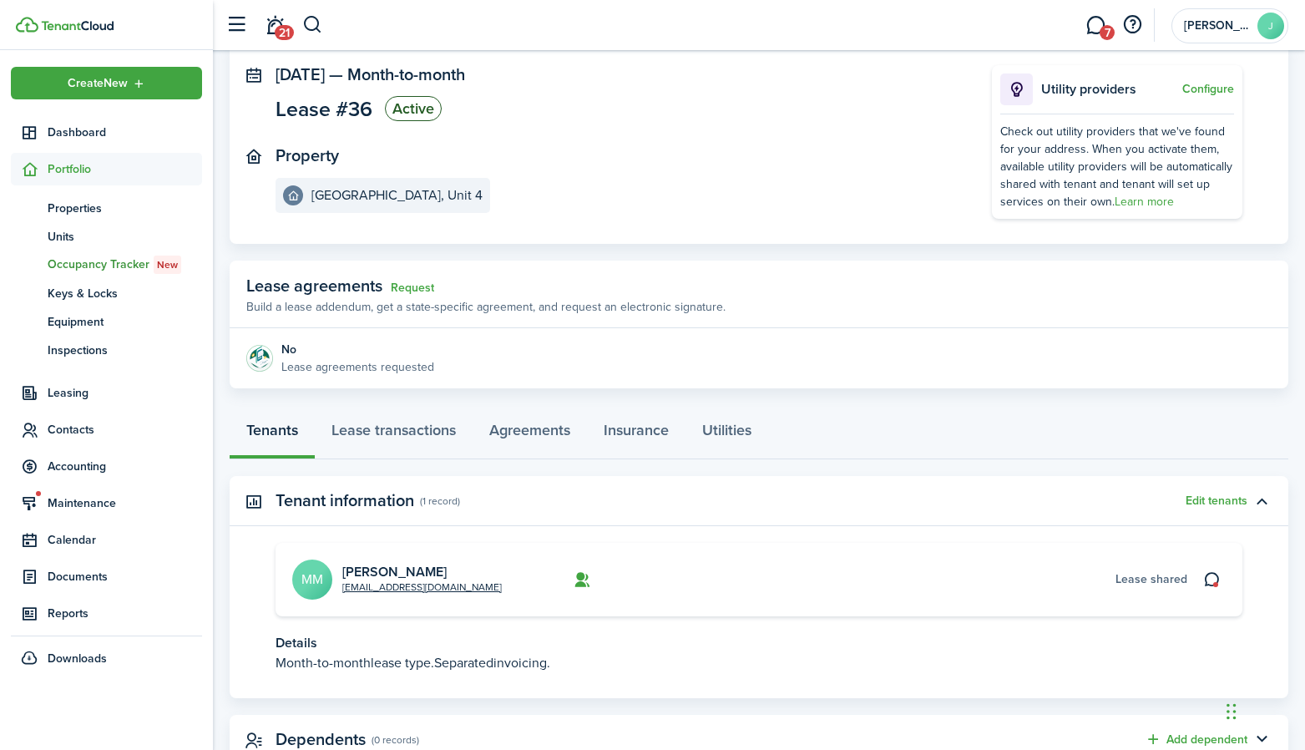
scroll to position [100, 0]
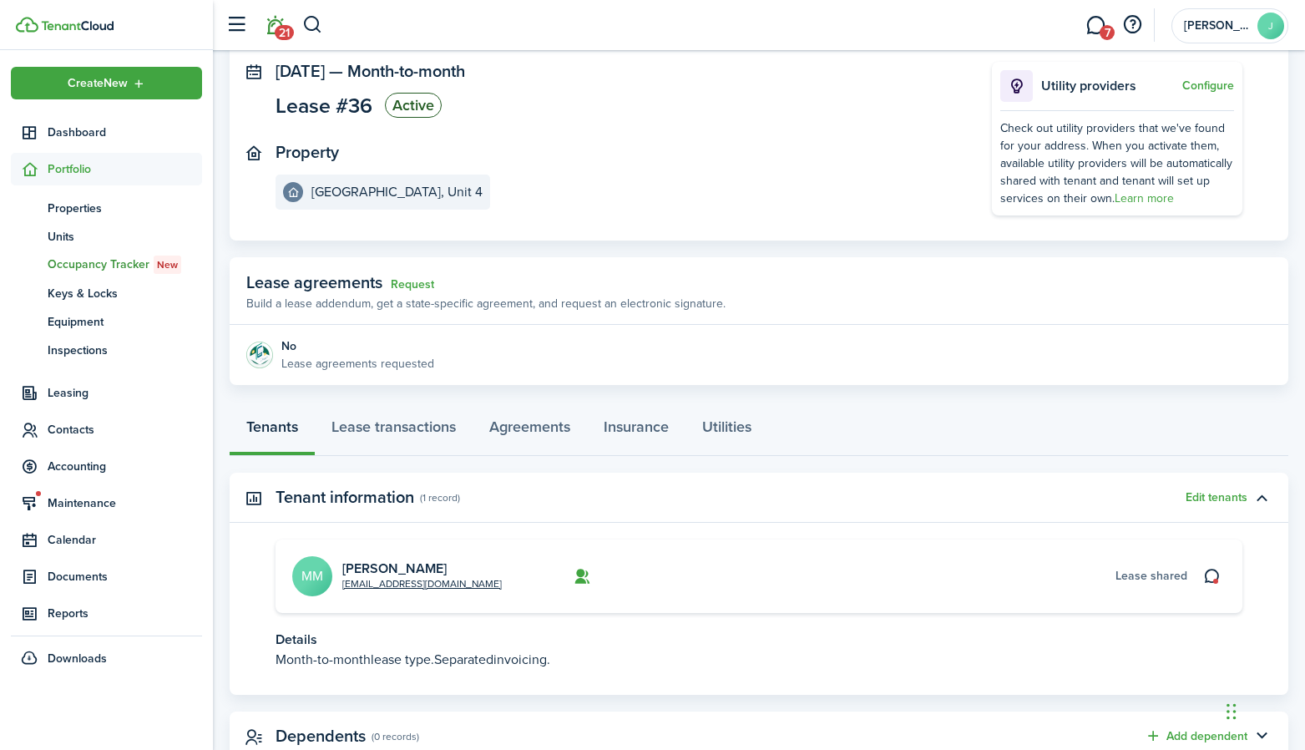
click at [272, 28] on link "21" at bounding box center [275, 25] width 32 height 43
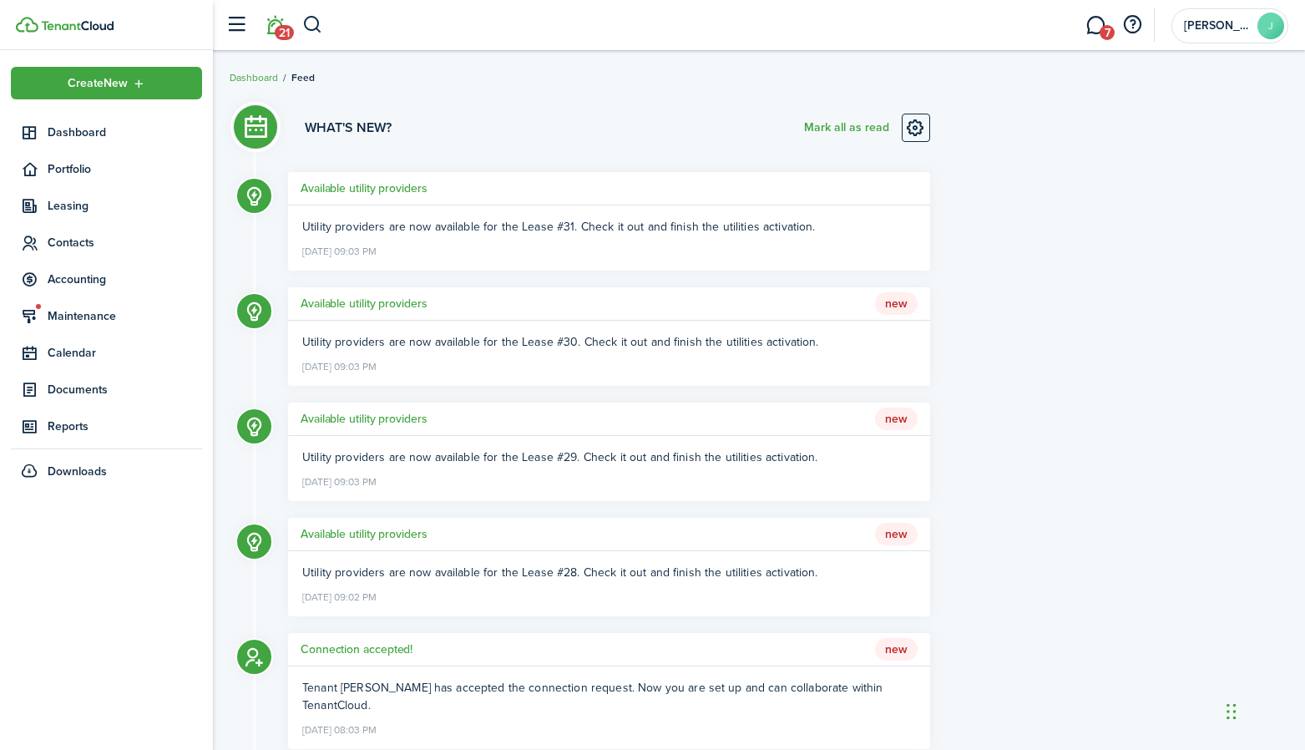
click at [904, 136] on link at bounding box center [916, 128] width 28 height 28
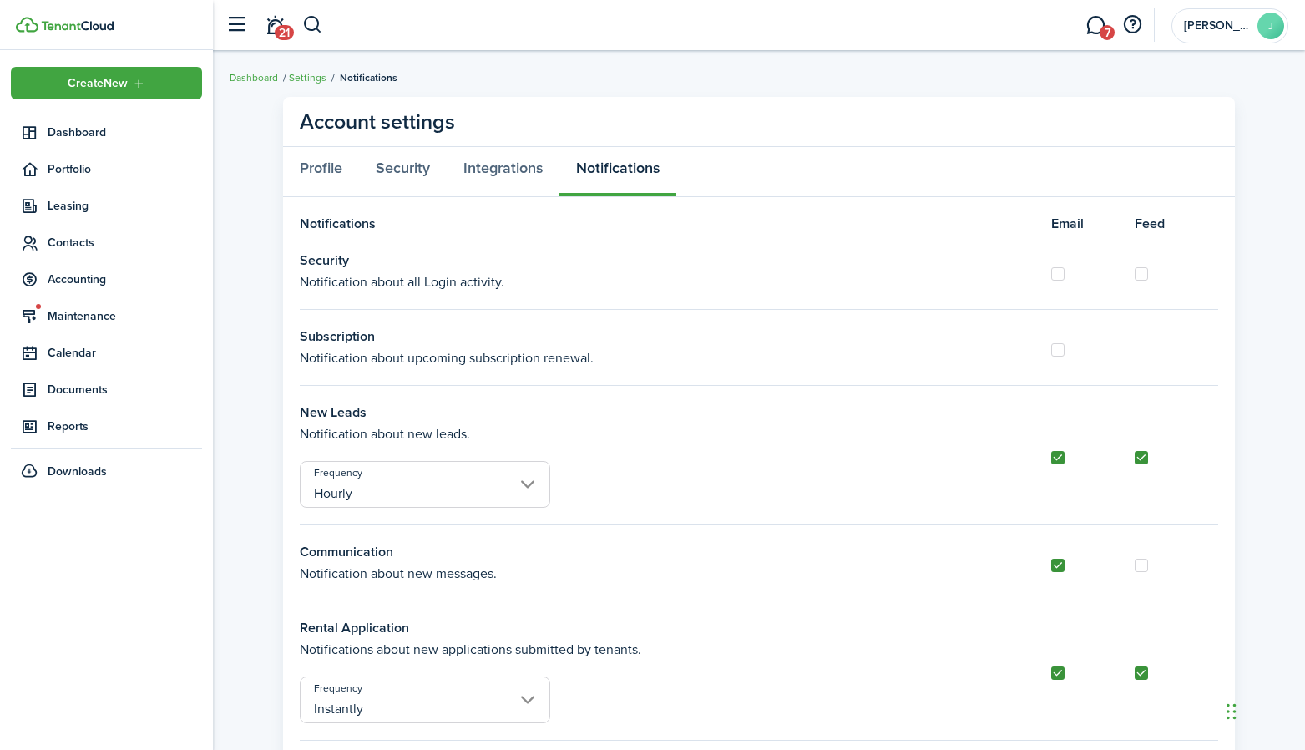
click at [1061, 357] on div "Subscription Notification about upcoming subscription renewal." at bounding box center [759, 355] width 918 height 58
click at [1059, 352] on label at bounding box center [1057, 349] width 13 height 13
click at [1051, 350] on input "checkbox" at bounding box center [1050, 349] width 1 height 1
checkbox input "true"
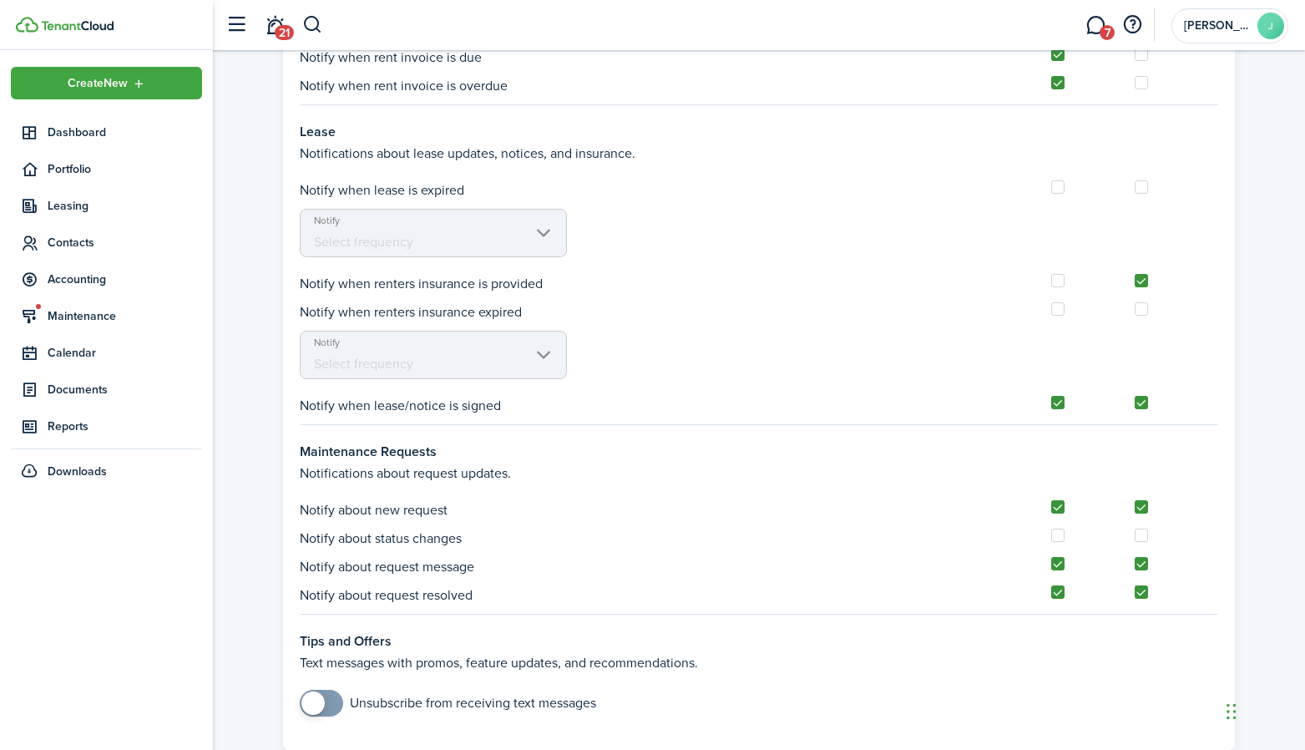
scroll to position [1469, 0]
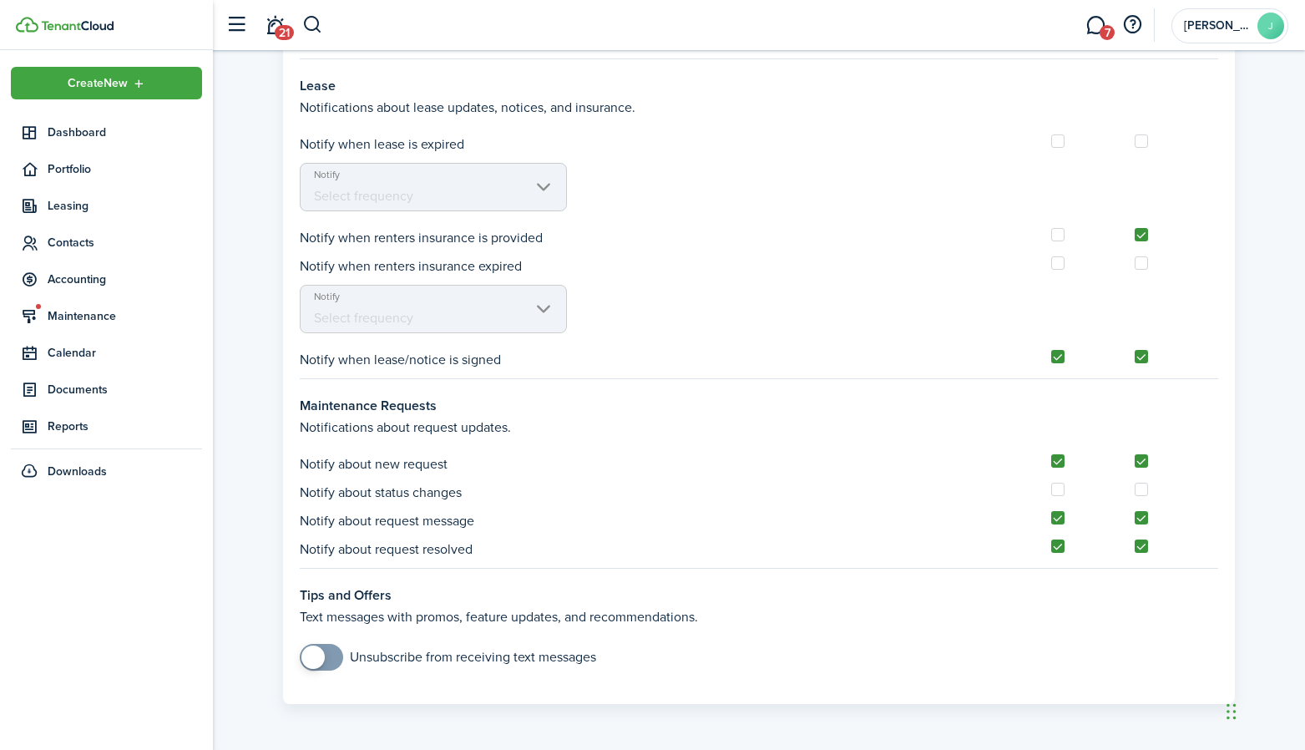
checkbox input "true"
click at [326, 657] on span at bounding box center [321, 657] width 17 height 27
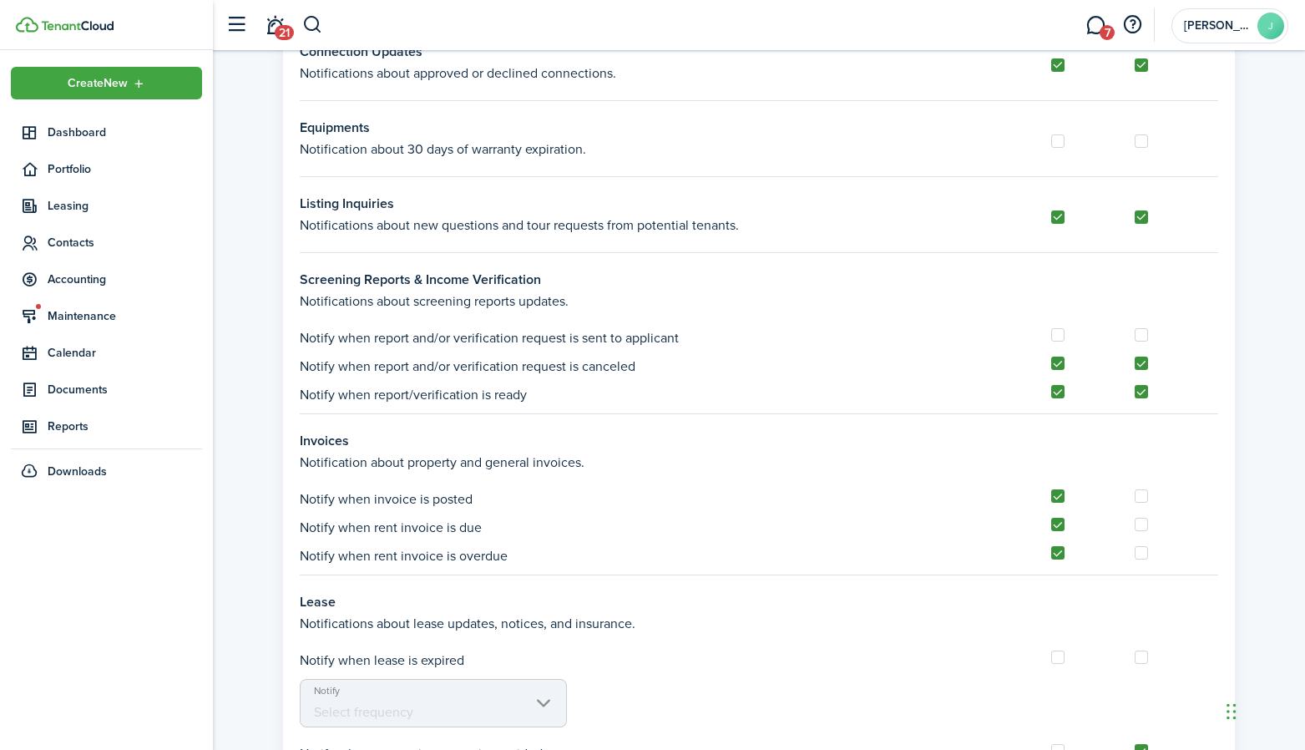
scroll to position [949, 0]
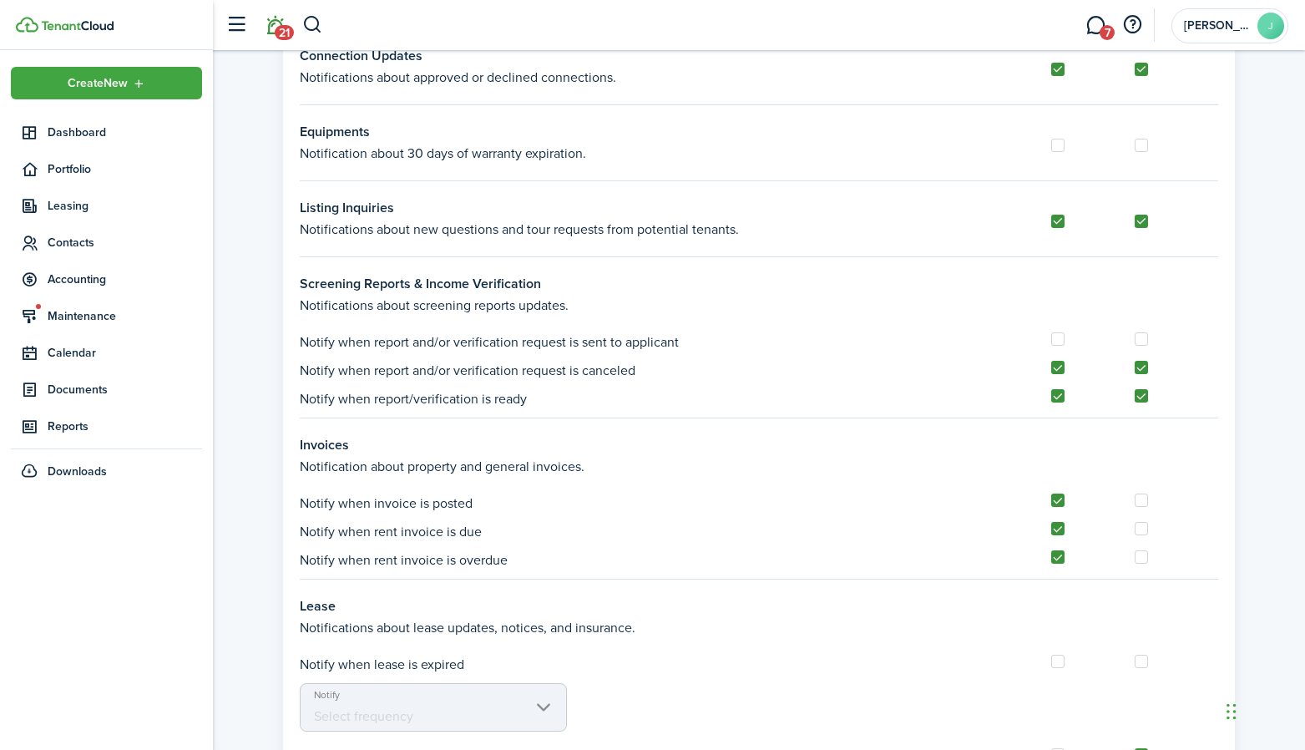
click at [277, 14] on link "21" at bounding box center [275, 25] width 32 height 43
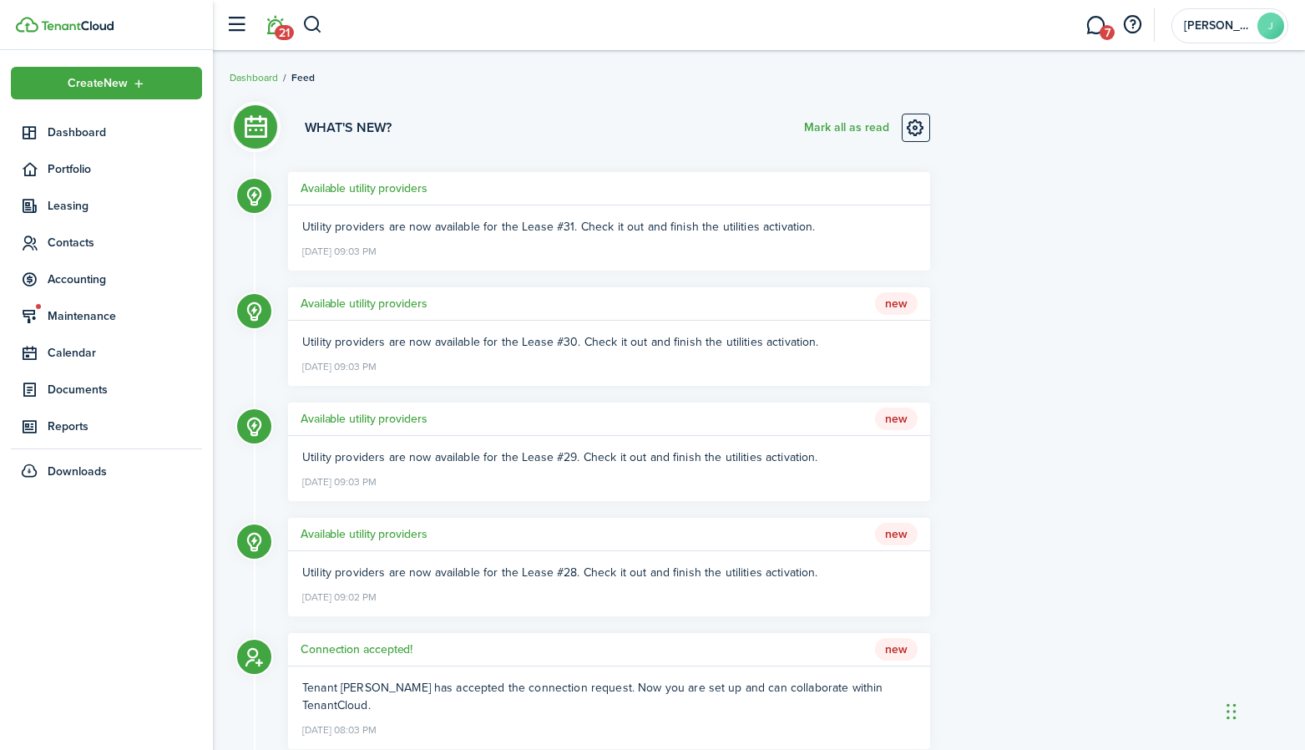
click at [318, 222] on span "Utility providers are now available for the Lease #31. Check it out and finish …" at bounding box center [559, 227] width 514 height 18
click at [330, 189] on h5 "Available utility providers" at bounding box center [364, 189] width 127 height 18
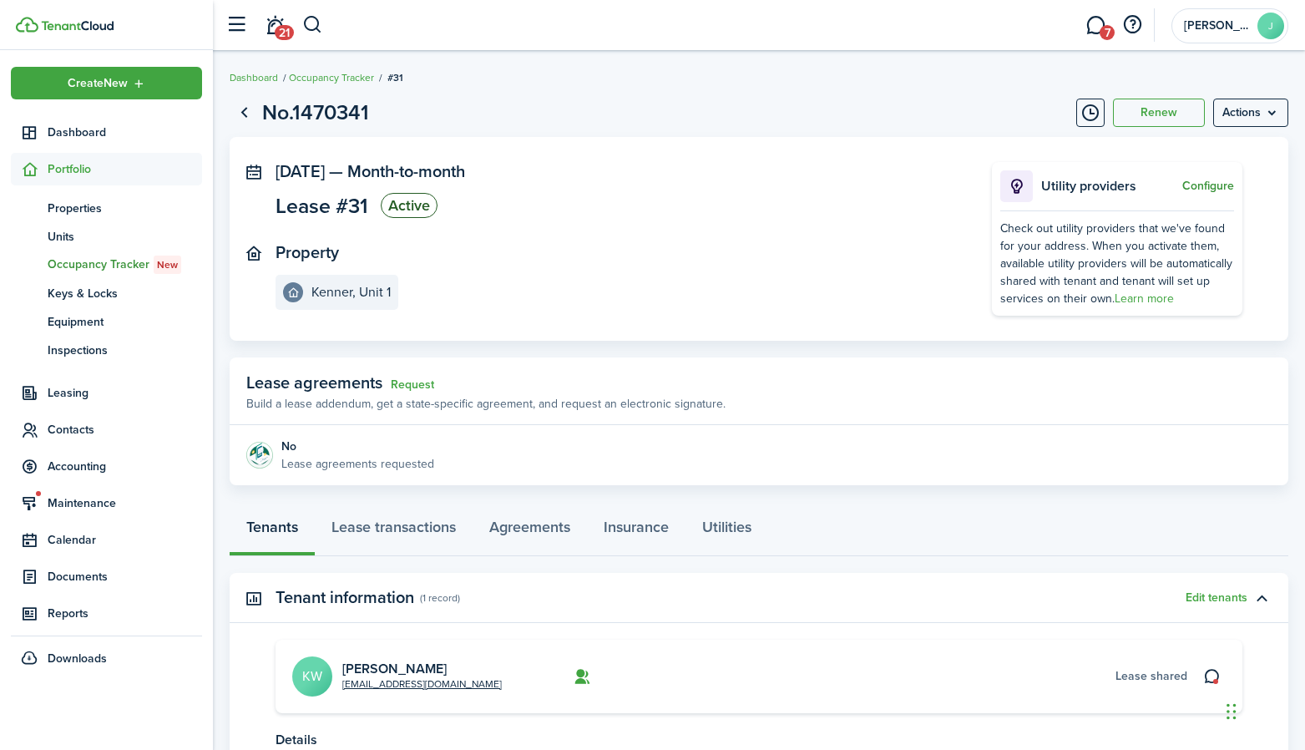
click at [1205, 180] on button "Configure" at bounding box center [1208, 186] width 52 height 13
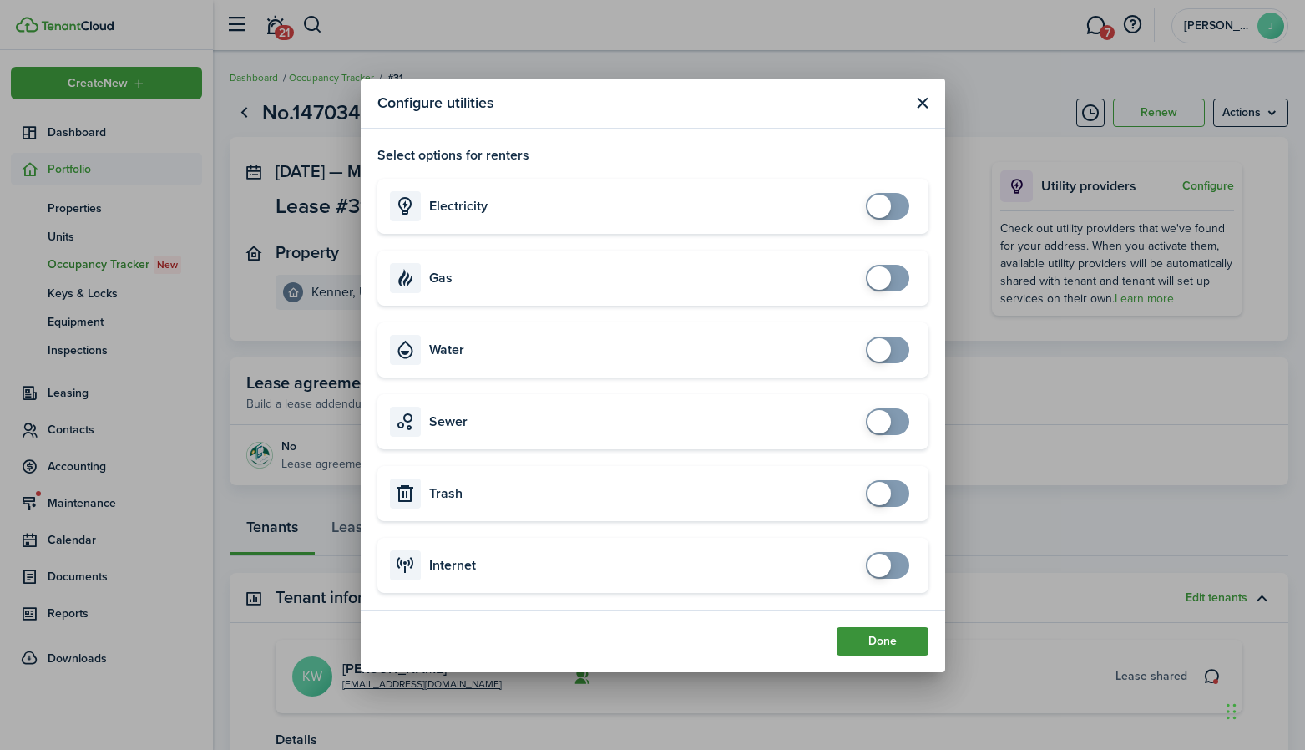
click at [868, 646] on button "Done" at bounding box center [883, 641] width 92 height 28
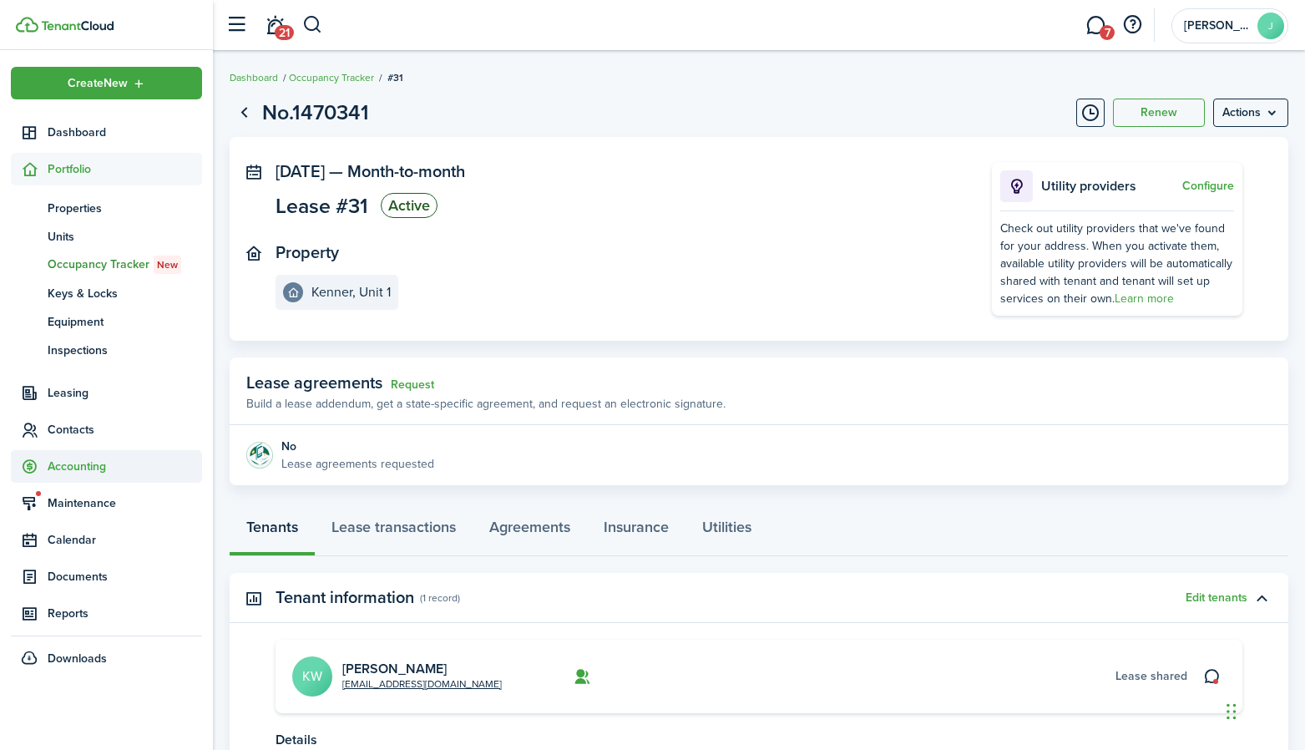
click at [79, 458] on span "Accounting" at bounding box center [125, 467] width 154 height 18
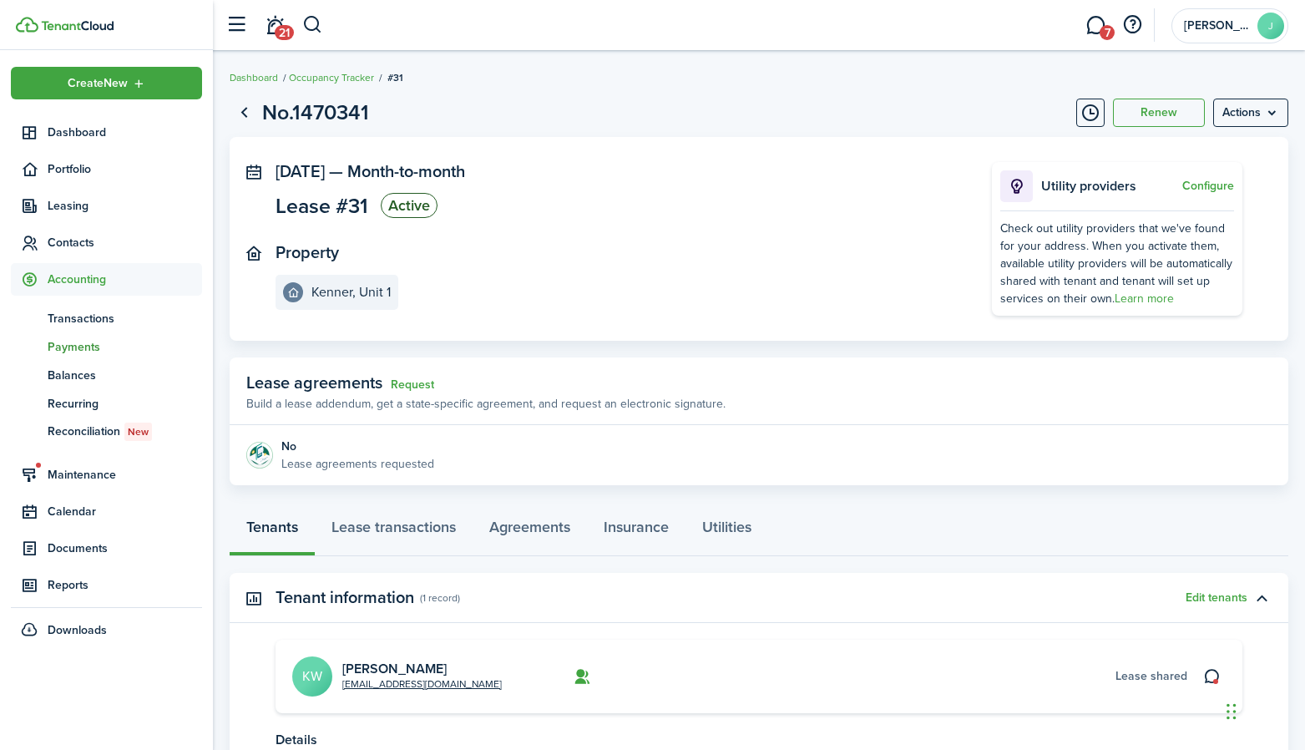
click at [73, 341] on span "Payments" at bounding box center [125, 347] width 154 height 18
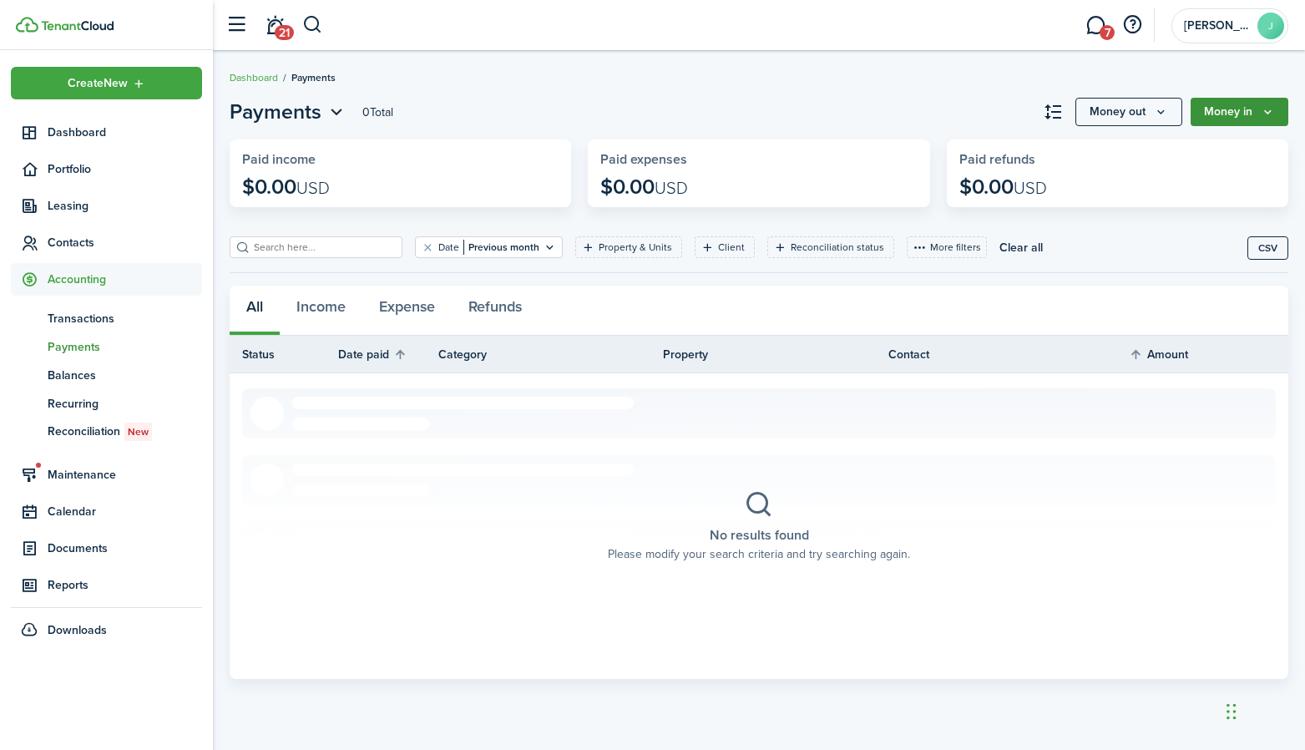
click at [1218, 108] on button "Money in" at bounding box center [1240, 112] width 98 height 28
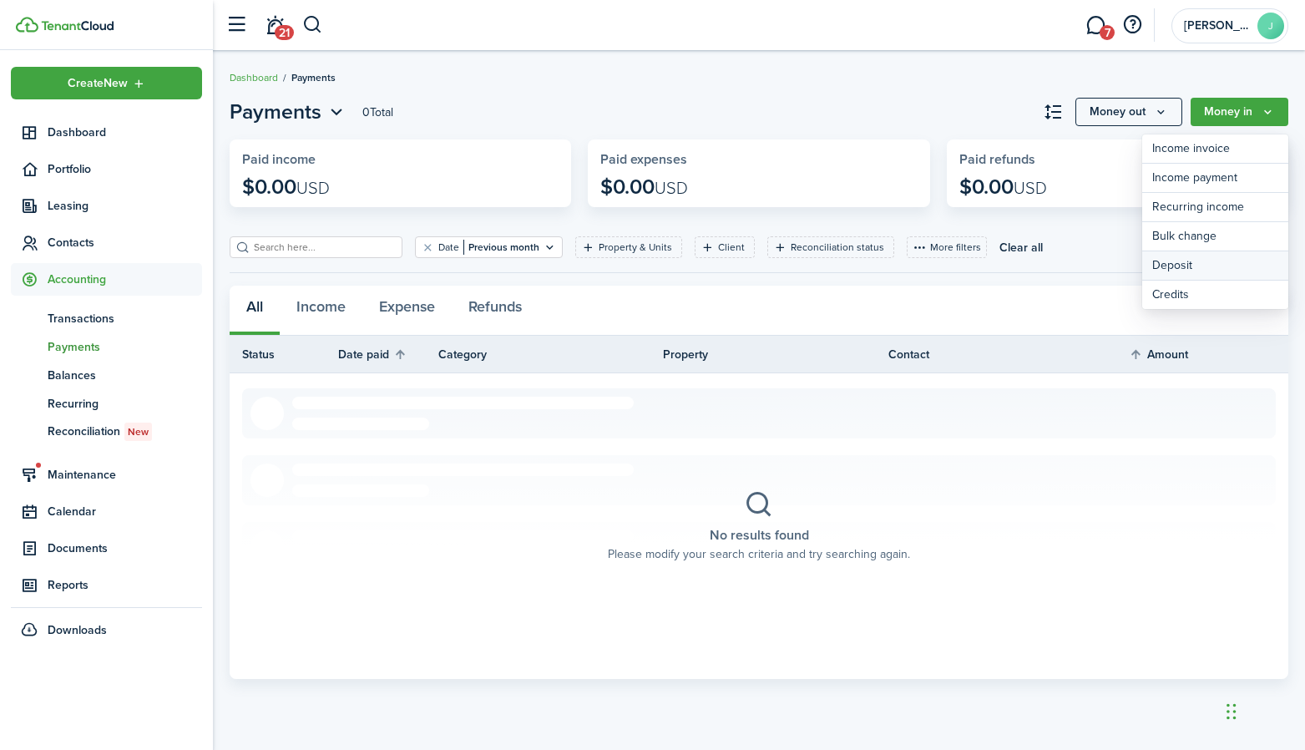
click at [1167, 261] on link "Deposit" at bounding box center [1215, 265] width 146 height 29
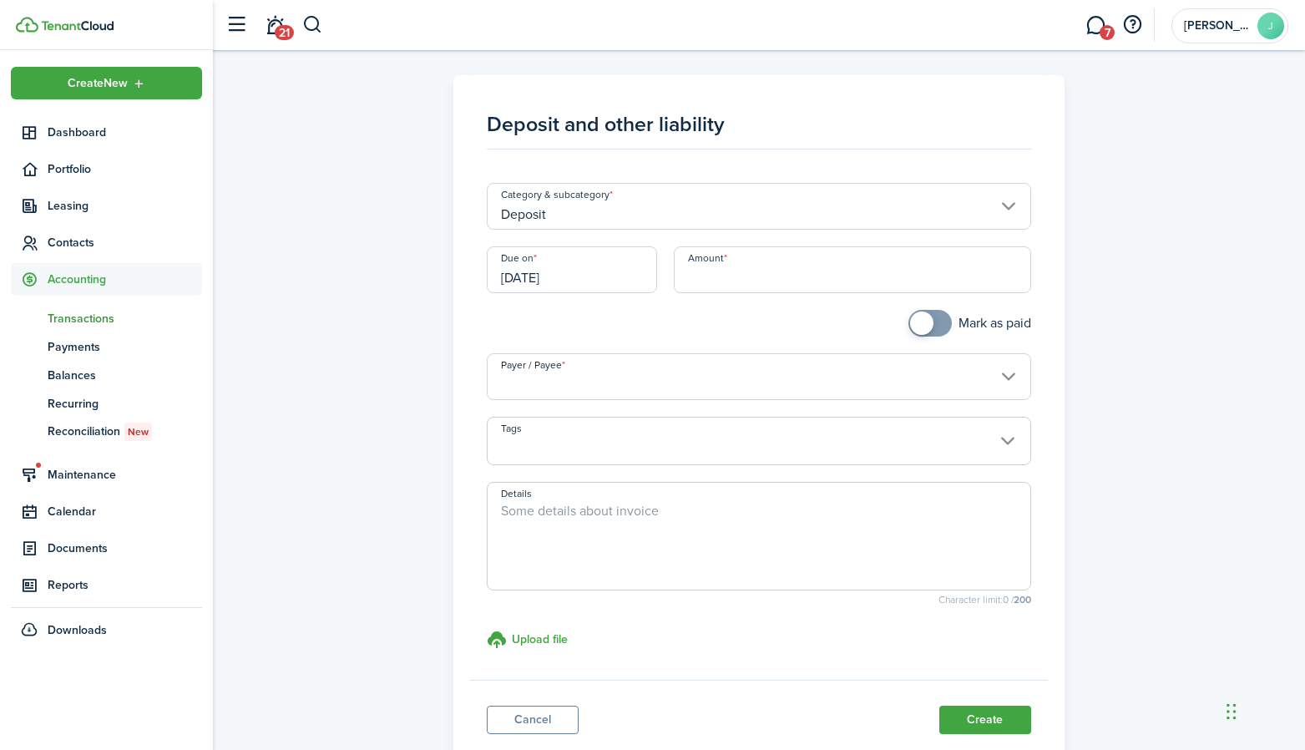
click at [1167, 261] on div "Deposit and other liability Category & subcategory Deposit Due on [DATE] Amount…" at bounding box center [758, 421] width 1075 height 692
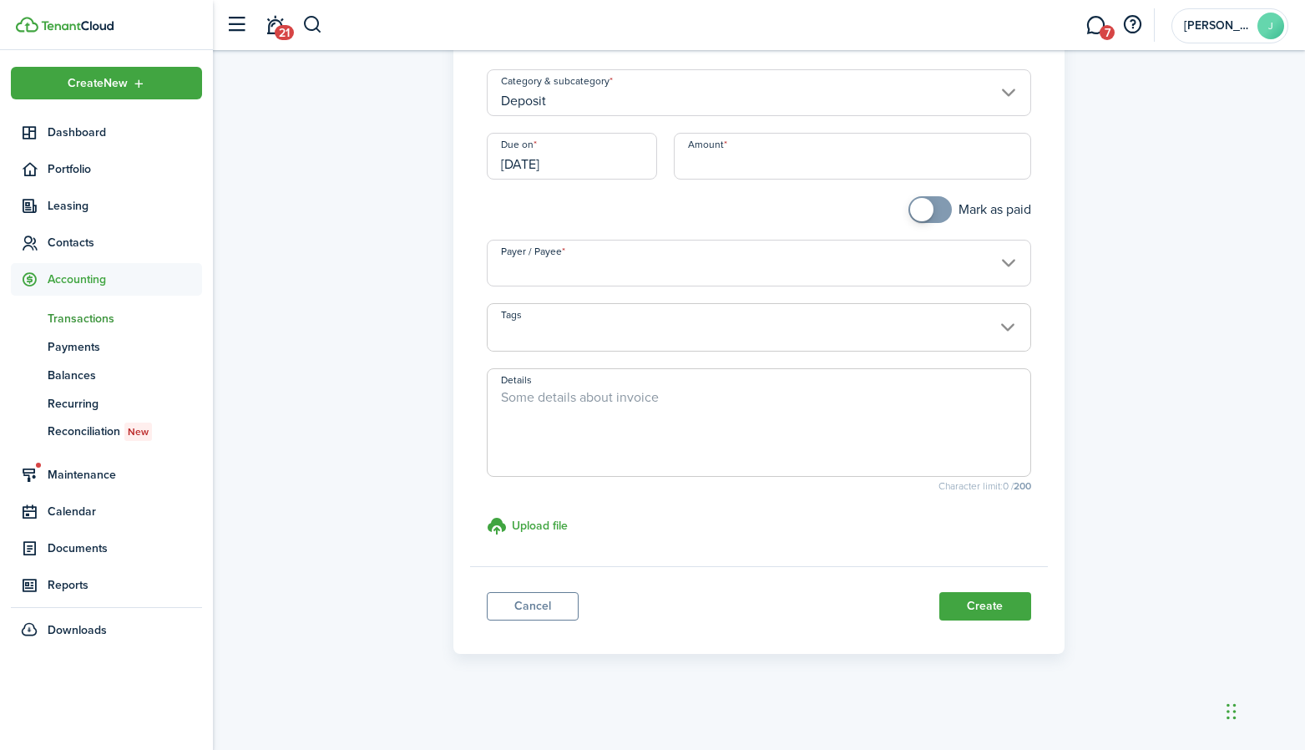
scroll to position [113, 0]
click at [543, 600] on link "Cancel" at bounding box center [533, 607] width 92 height 28
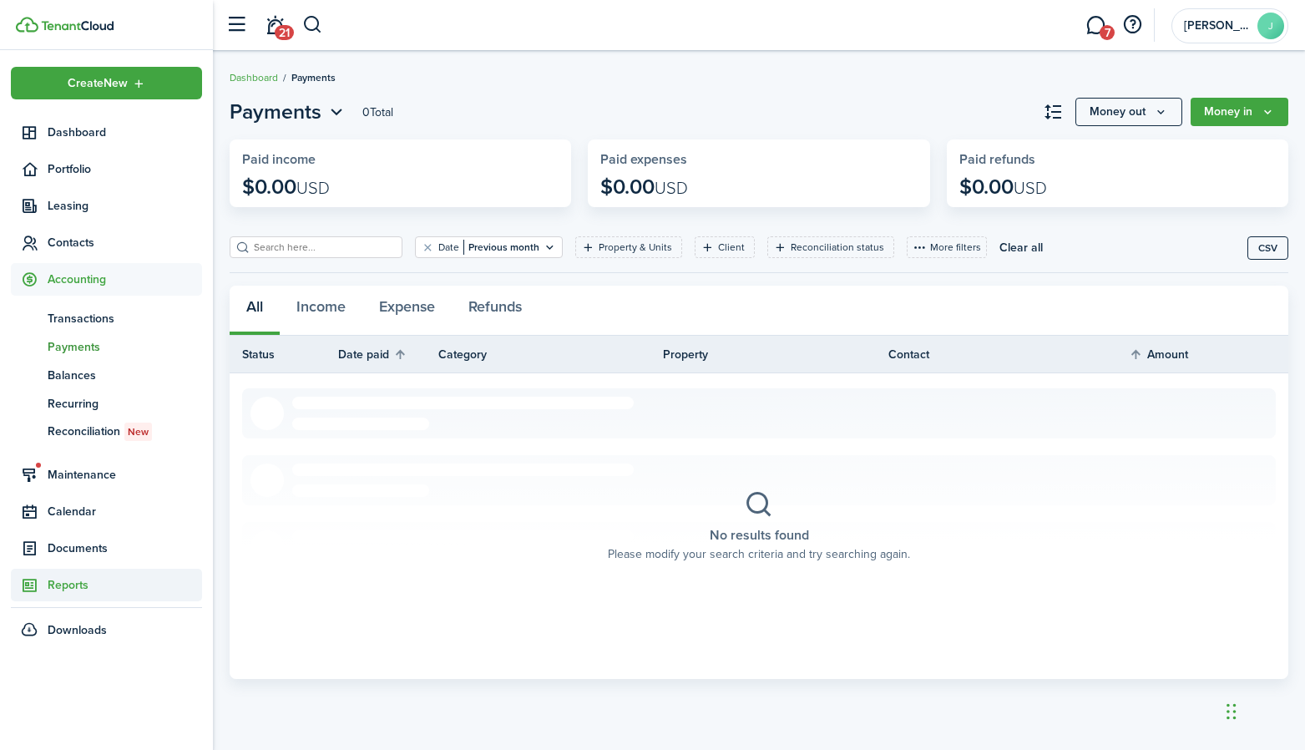
click at [60, 580] on span "Reports" at bounding box center [125, 585] width 154 height 18
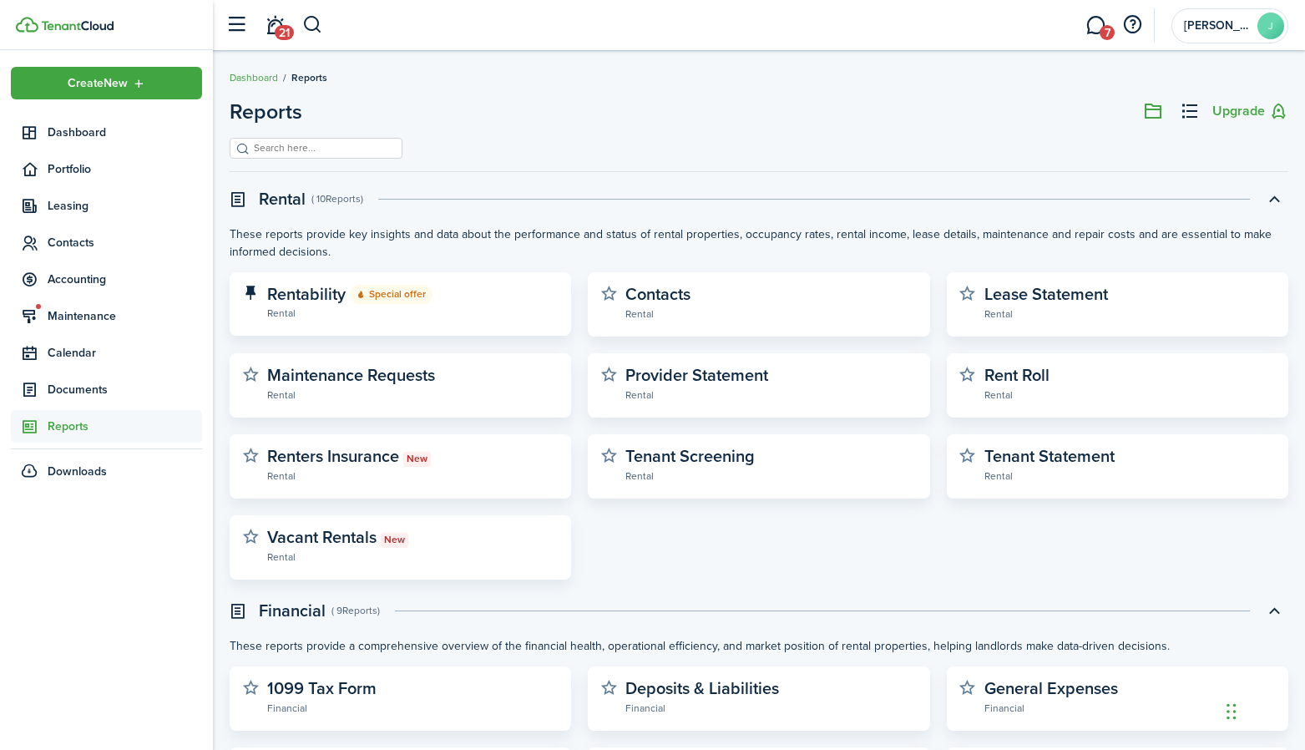
click at [656, 527] on div "Rentability Special offer Rental Contacts Rental Lease Statement Rental Mainten…" at bounding box center [758, 425] width 1075 height 307
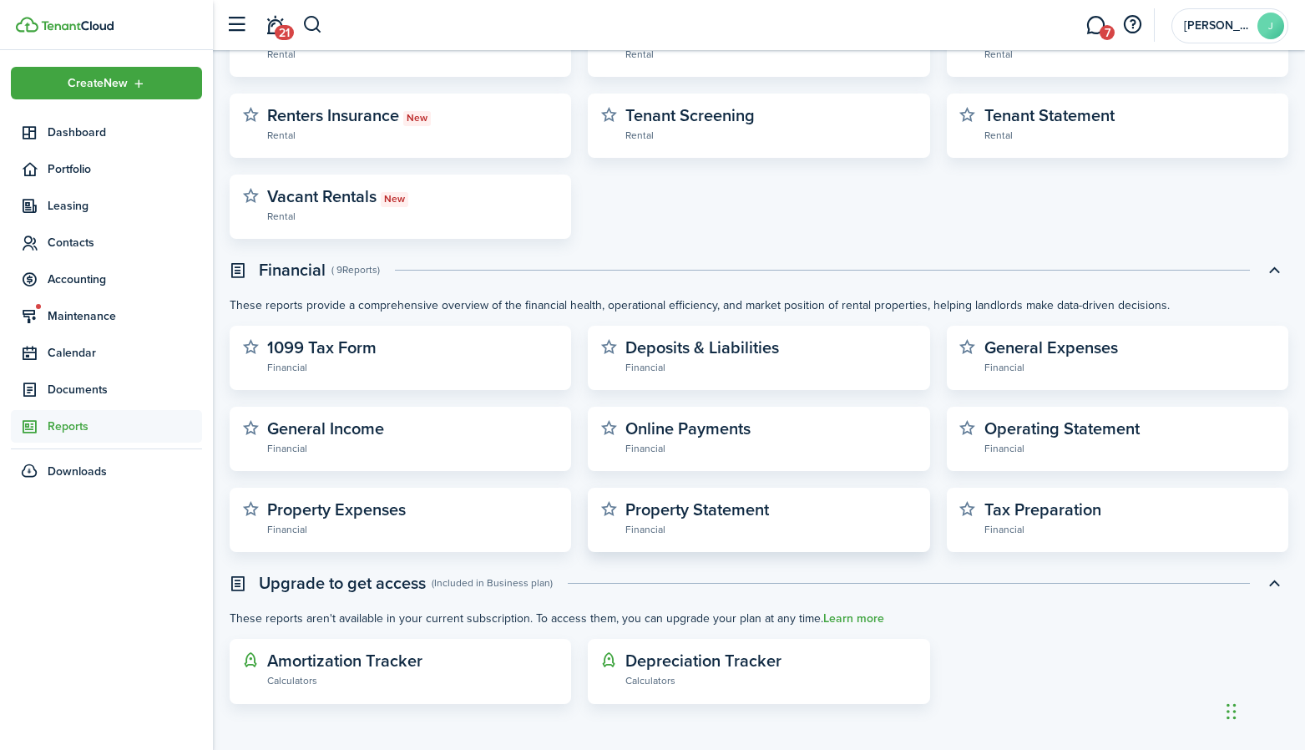
scroll to position [338, 0]
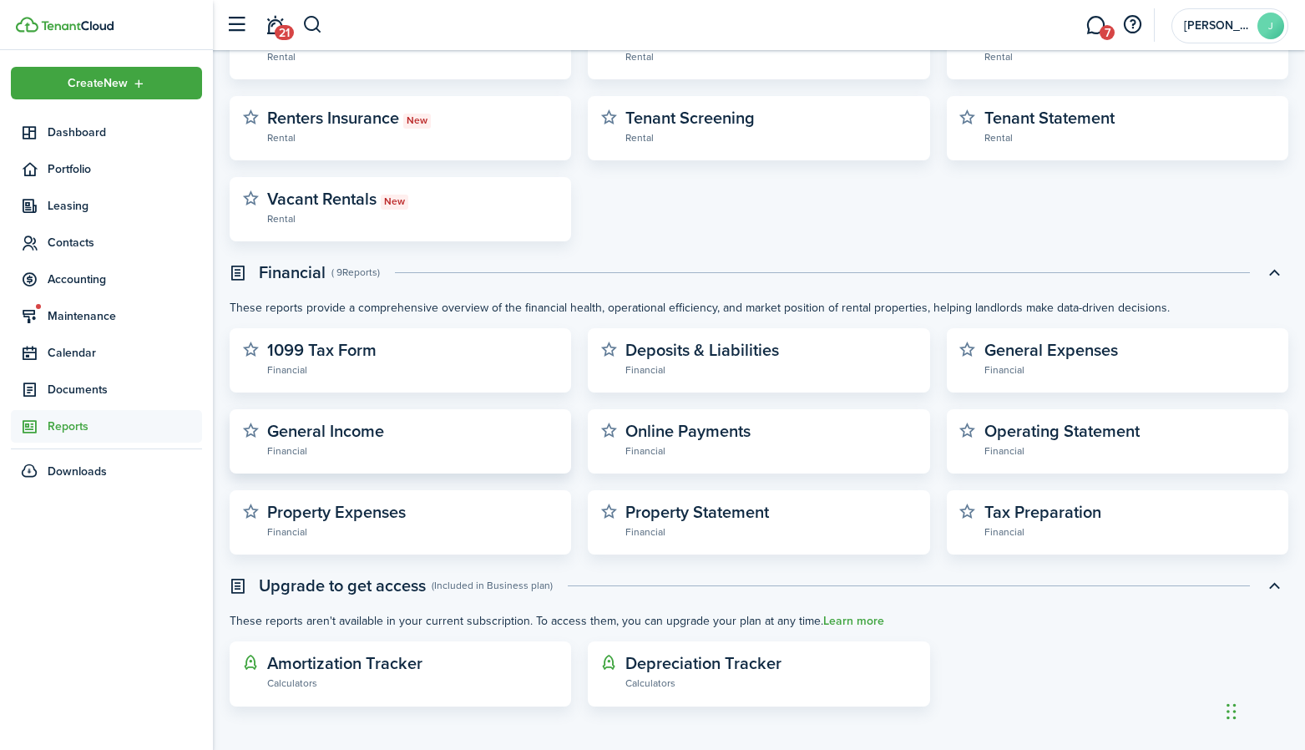
click at [493, 433] on link "General Income Financial" at bounding box center [412, 440] width 291 height 37
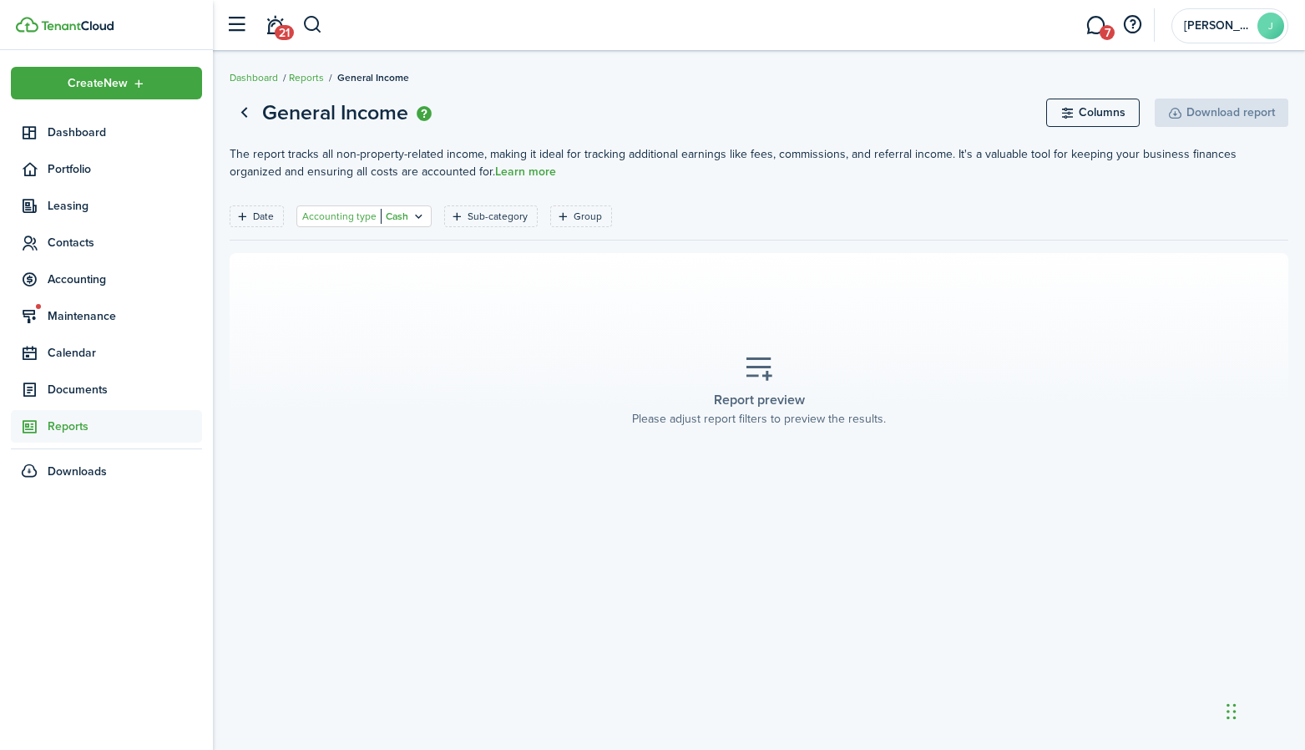
click at [412, 219] on icon "Open filter" at bounding box center [419, 216] width 14 height 13
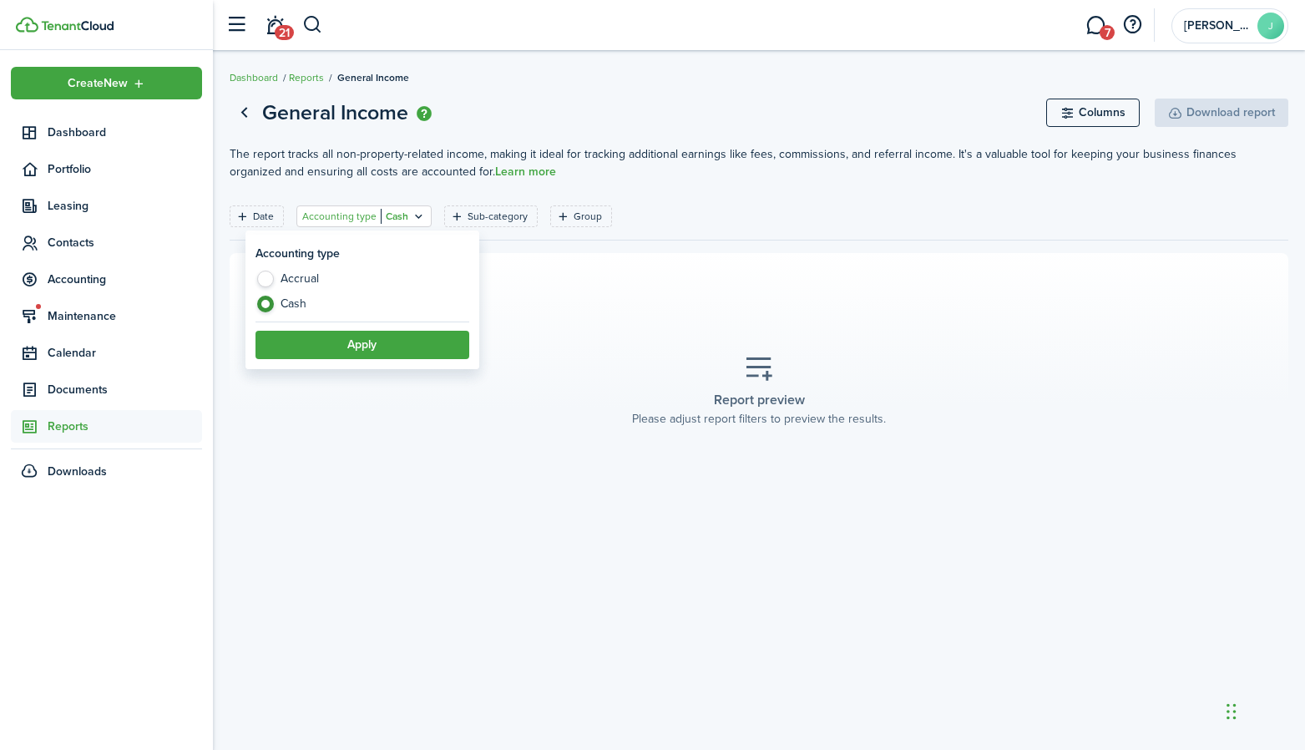
click at [646, 306] on section "Report preview Please adjust report filters to preview the results." at bounding box center [759, 391] width 1059 height 276
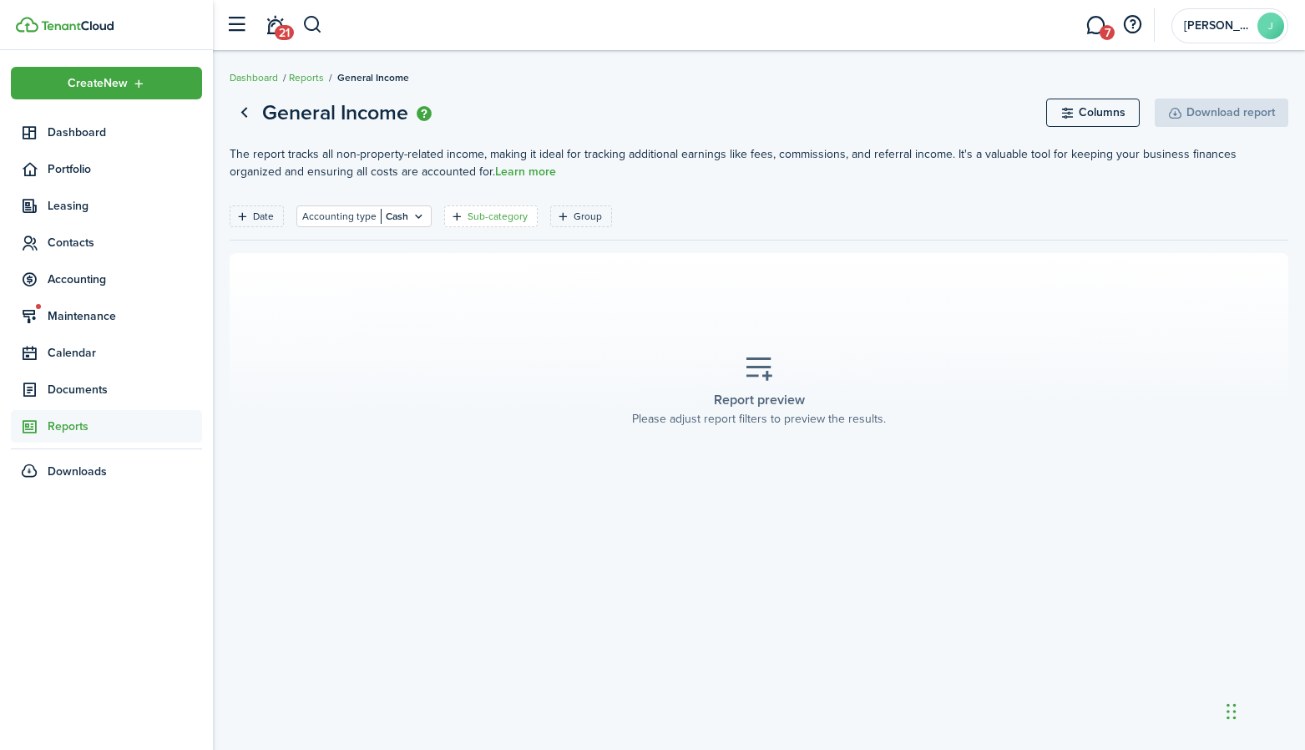
click at [477, 213] on filter-tag-label "Sub-category" at bounding box center [498, 216] width 60 height 15
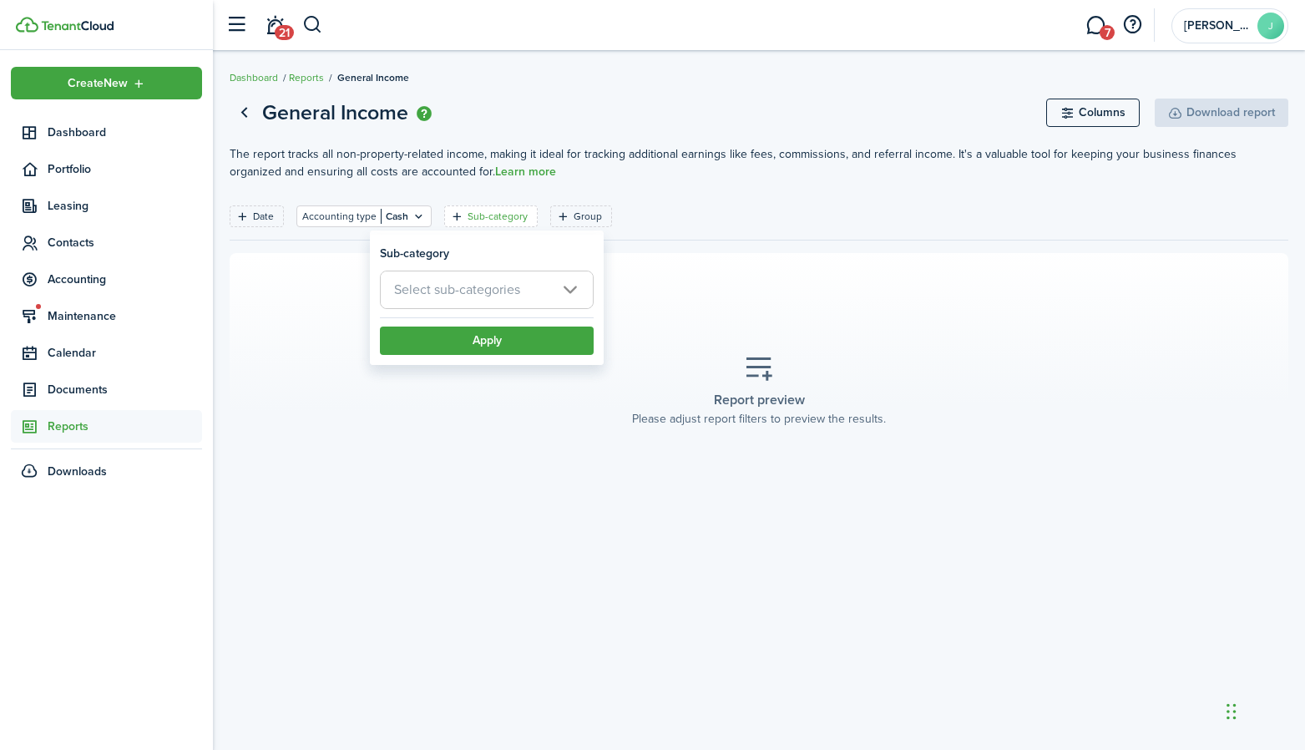
click at [515, 283] on span "Select sub-categories" at bounding box center [457, 289] width 126 height 19
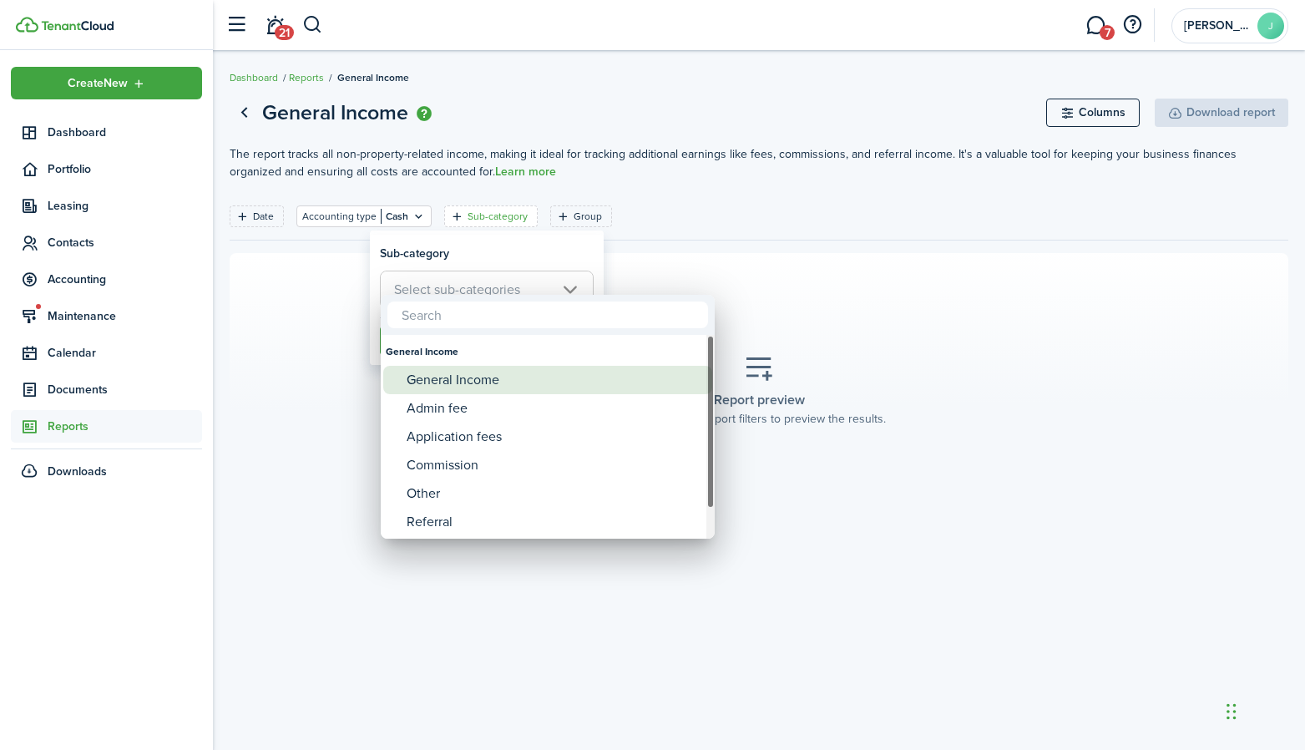
click at [482, 393] on div "General Income" at bounding box center [555, 380] width 296 height 28
type input "General Income"
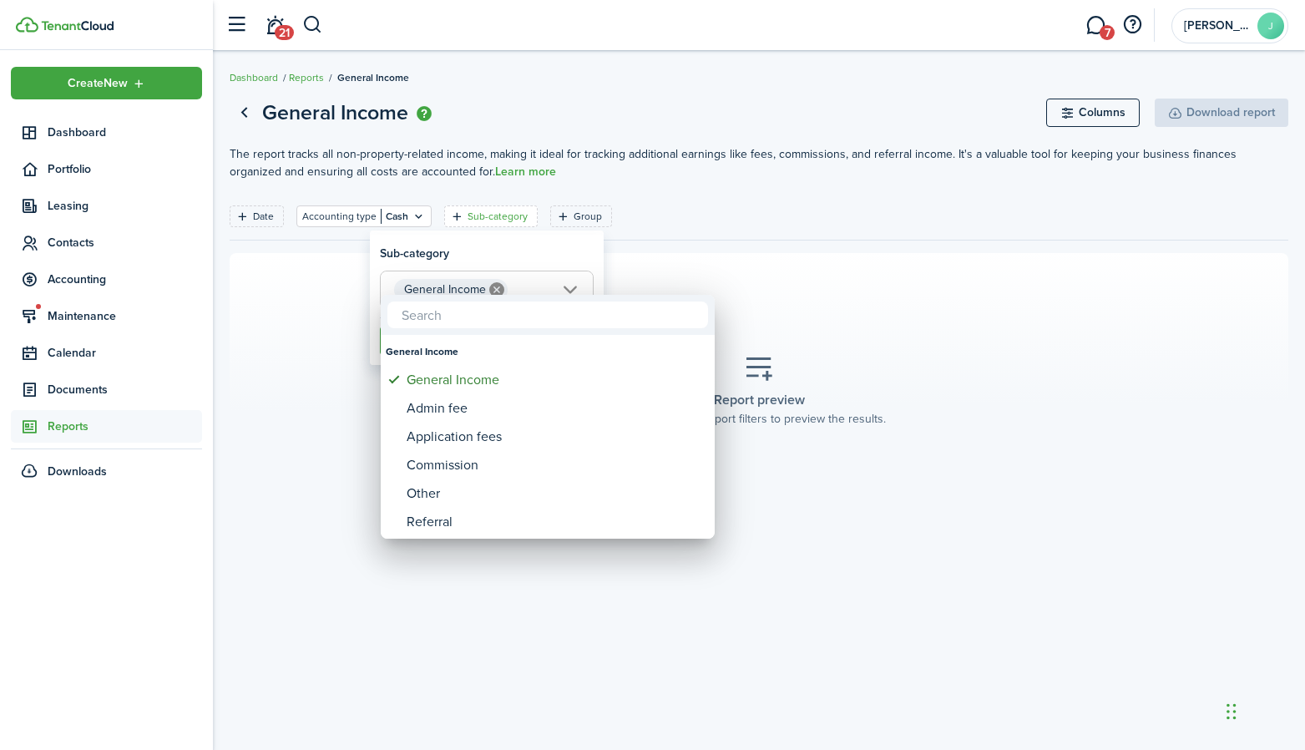
click at [693, 226] on div at bounding box center [652, 374] width 1572 height 1017
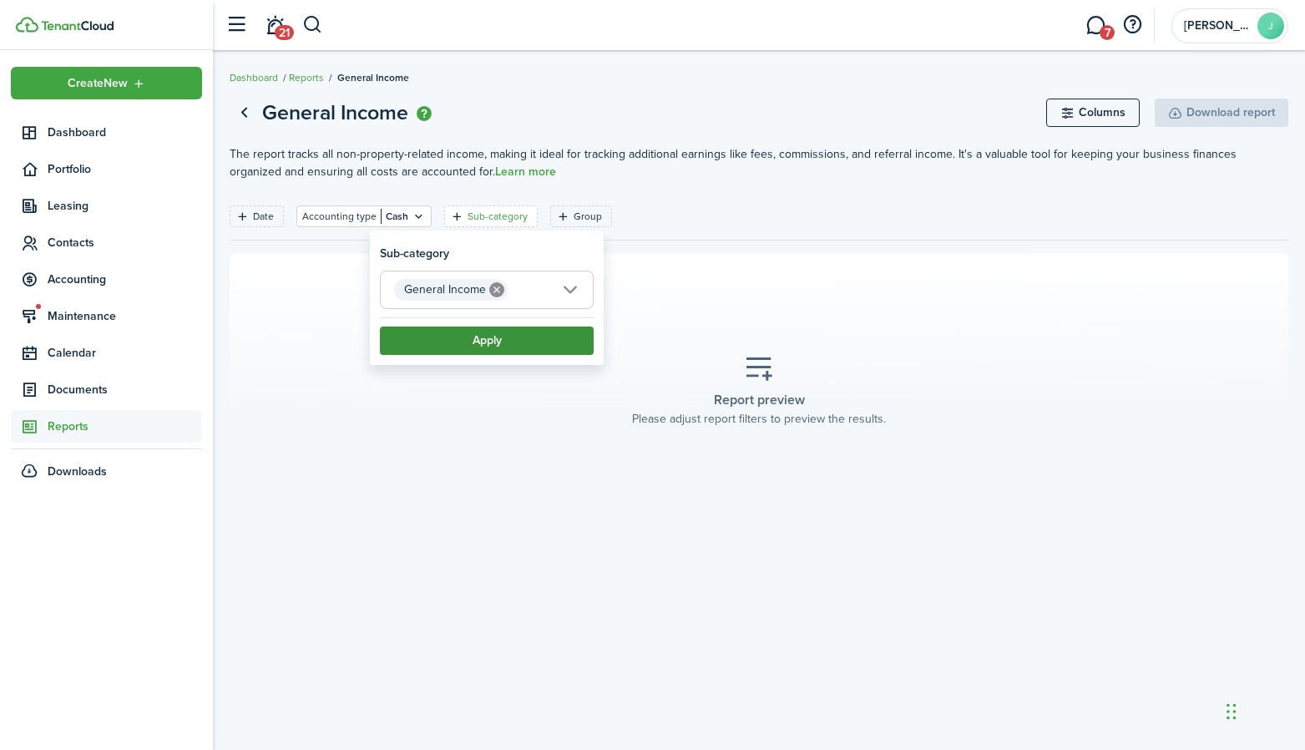
click at [500, 335] on button "Apply" at bounding box center [487, 340] width 214 height 28
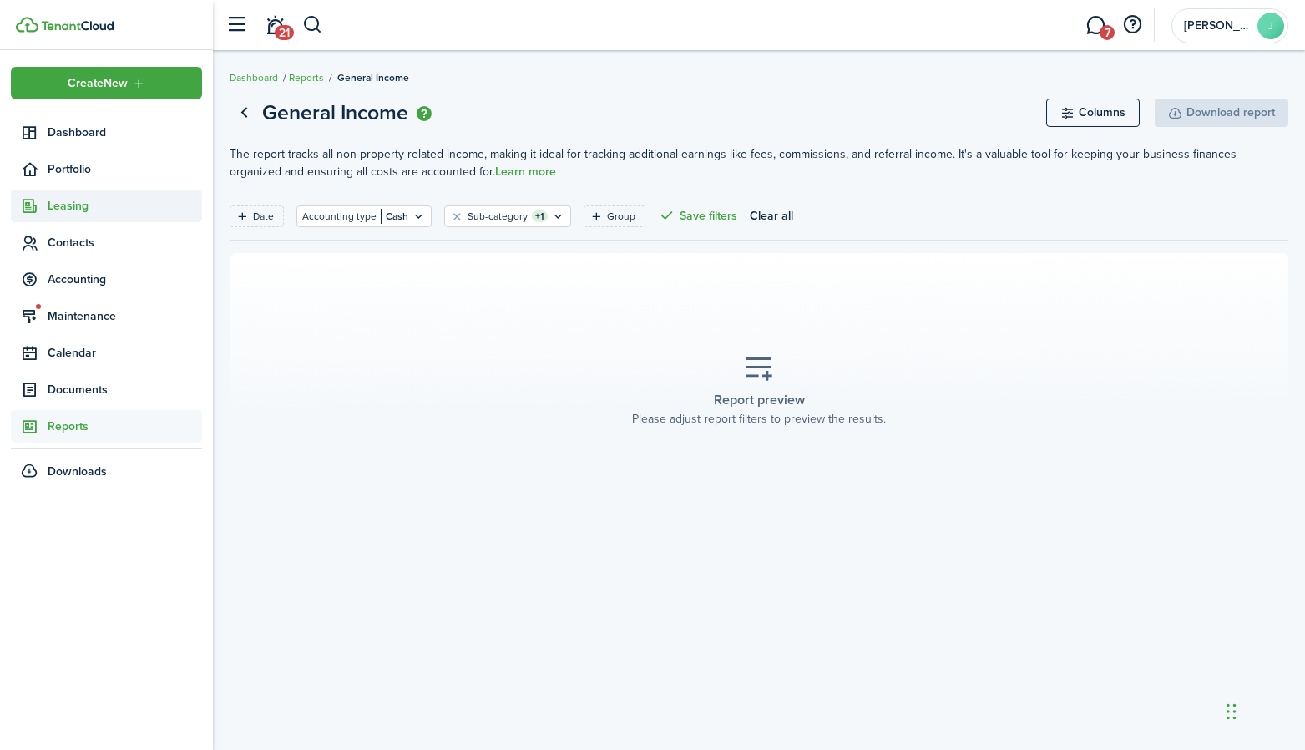
click at [87, 210] on span "Leasing" at bounding box center [125, 206] width 154 height 18
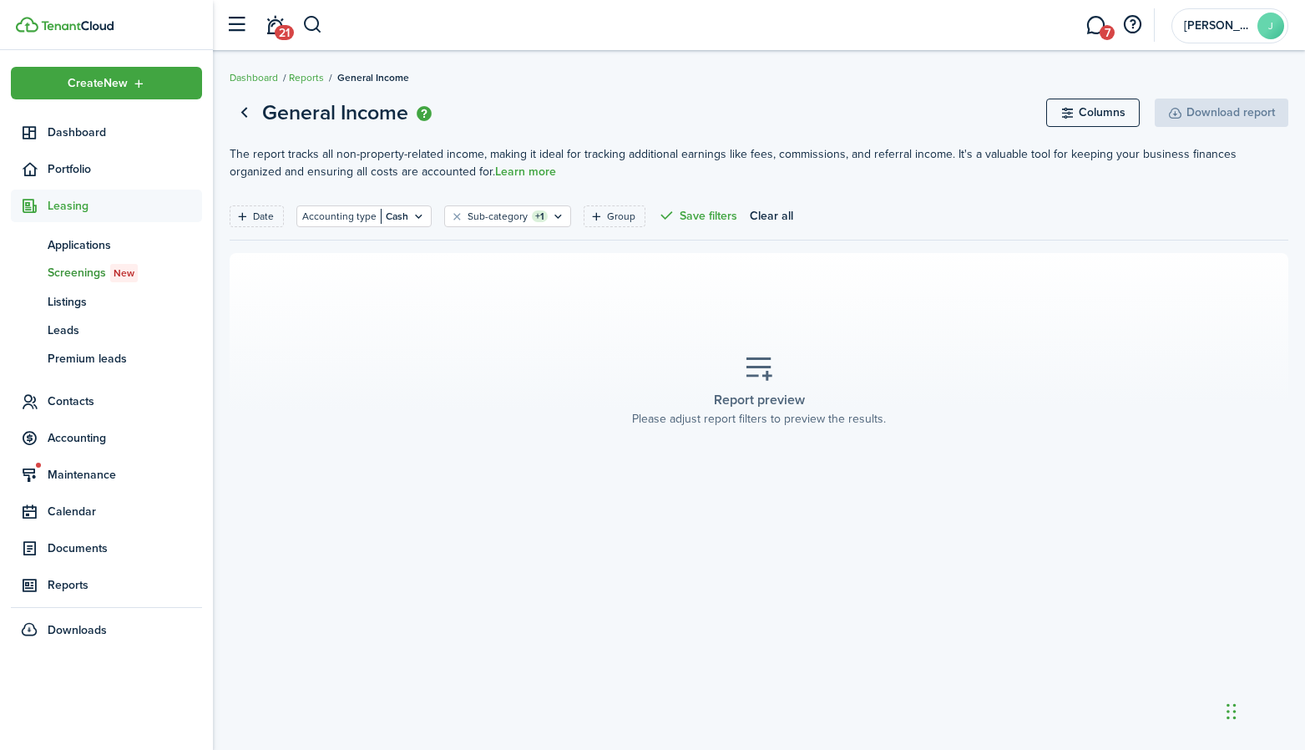
click at [91, 271] on span "Screenings New" at bounding box center [125, 273] width 154 height 18
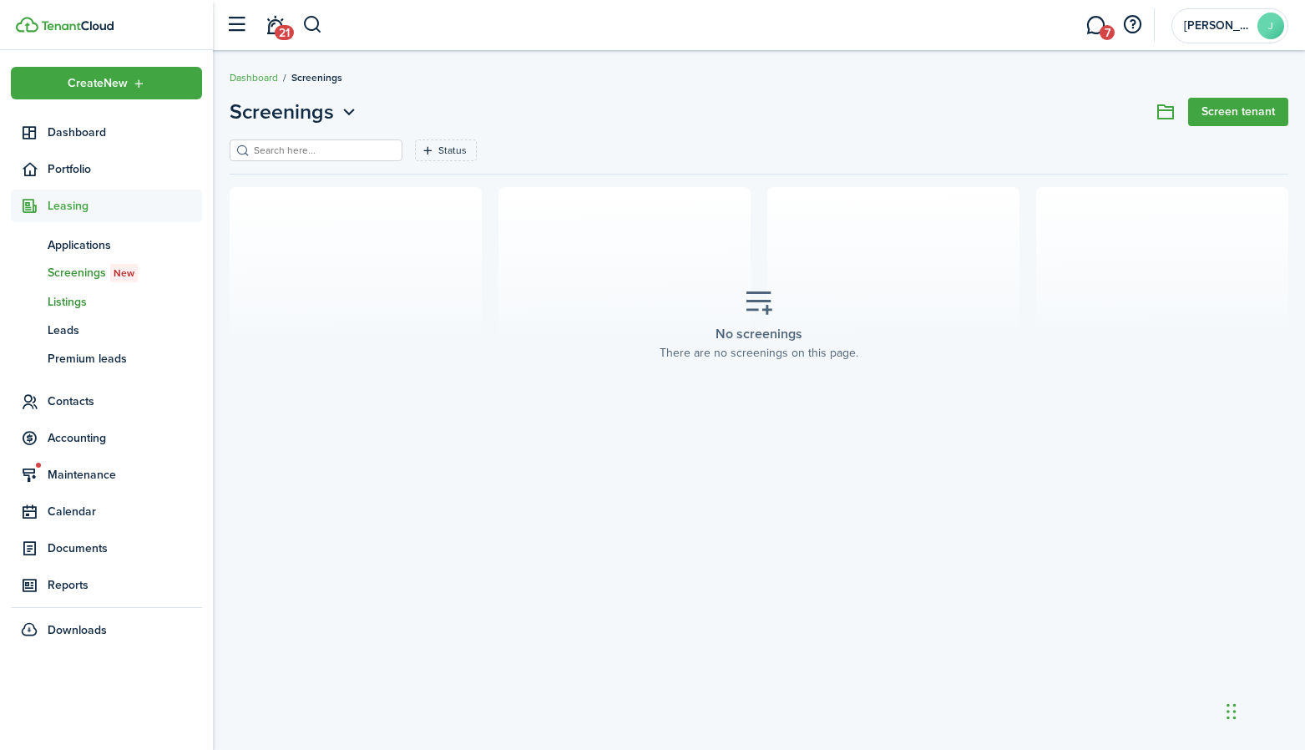
click at [69, 311] on link "ls Listings" at bounding box center [106, 301] width 191 height 28
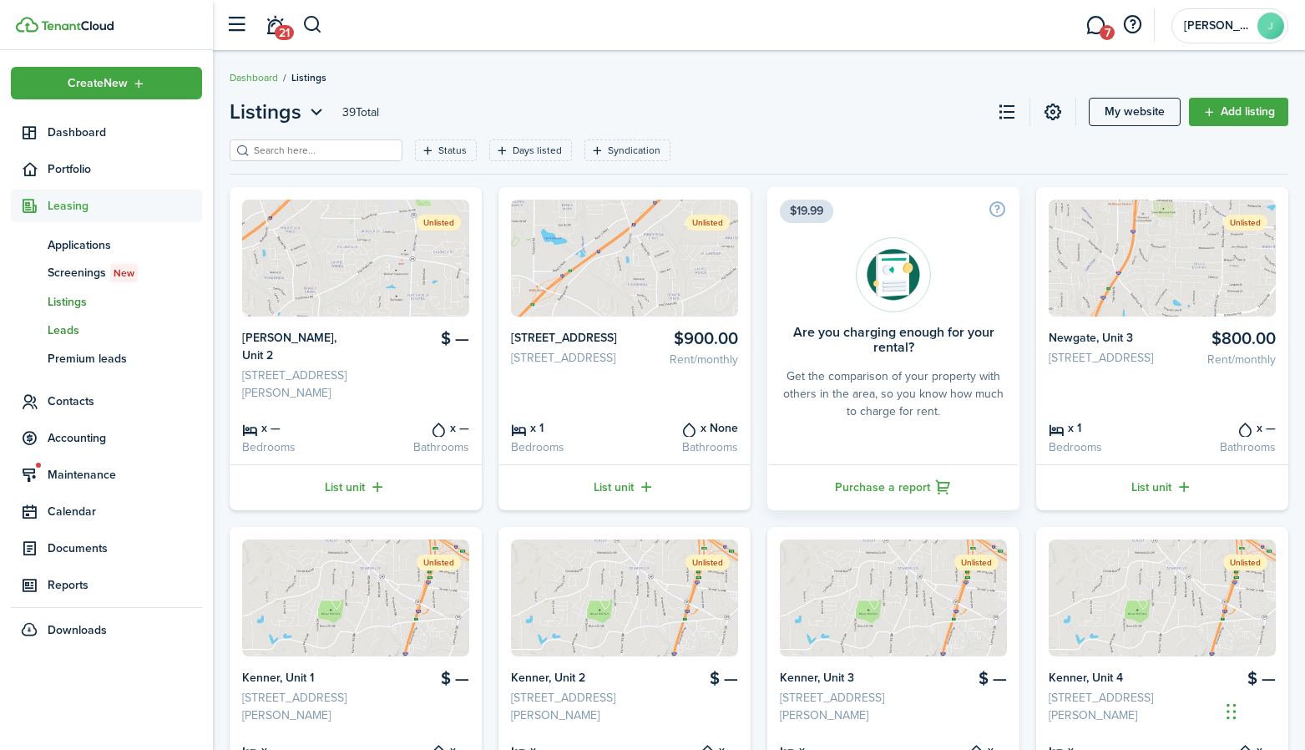
click at [55, 331] on span "Leads" at bounding box center [125, 330] width 154 height 18
